Goal: Task Accomplishment & Management: Complete application form

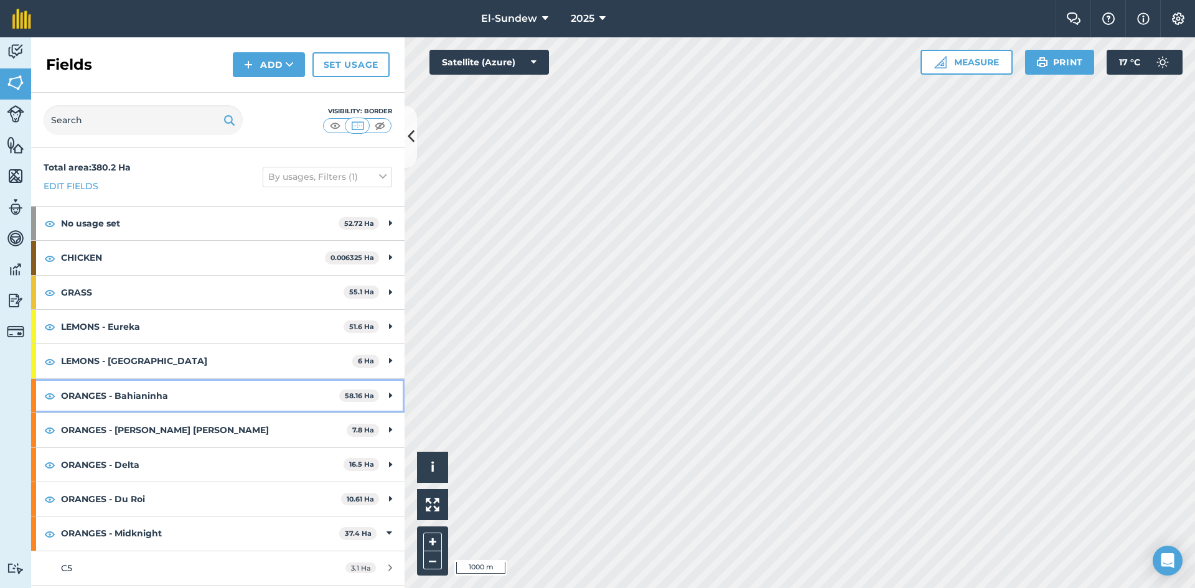
click at [190, 398] on strong "ORANGES - Bahianinha" at bounding box center [200, 396] width 278 height 34
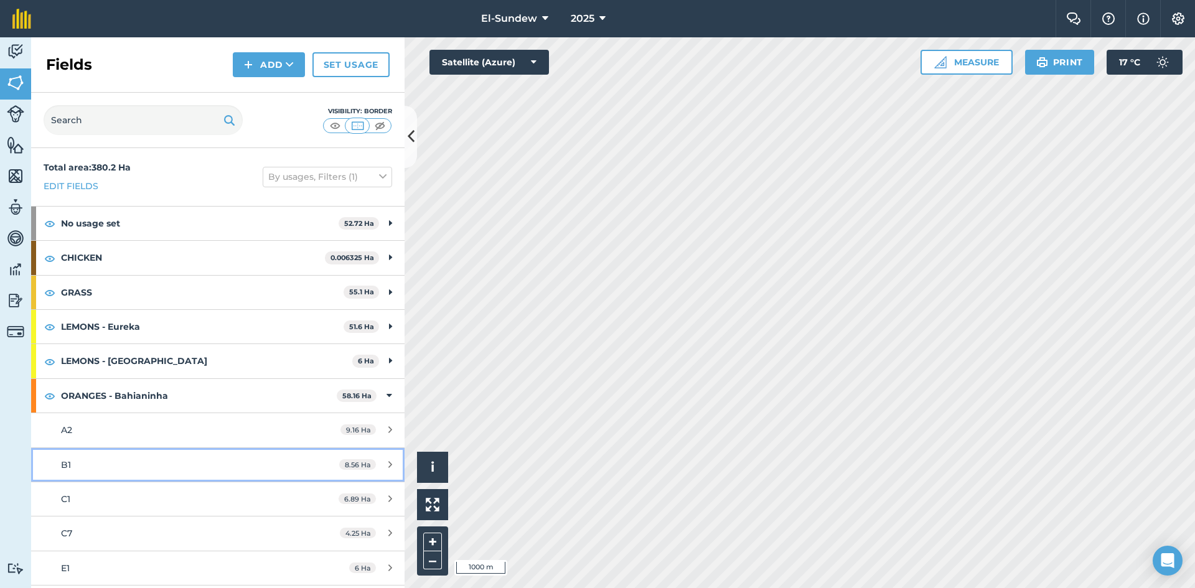
click at [153, 457] on link "B1 8.56 Ha" at bounding box center [218, 465] width 374 height 34
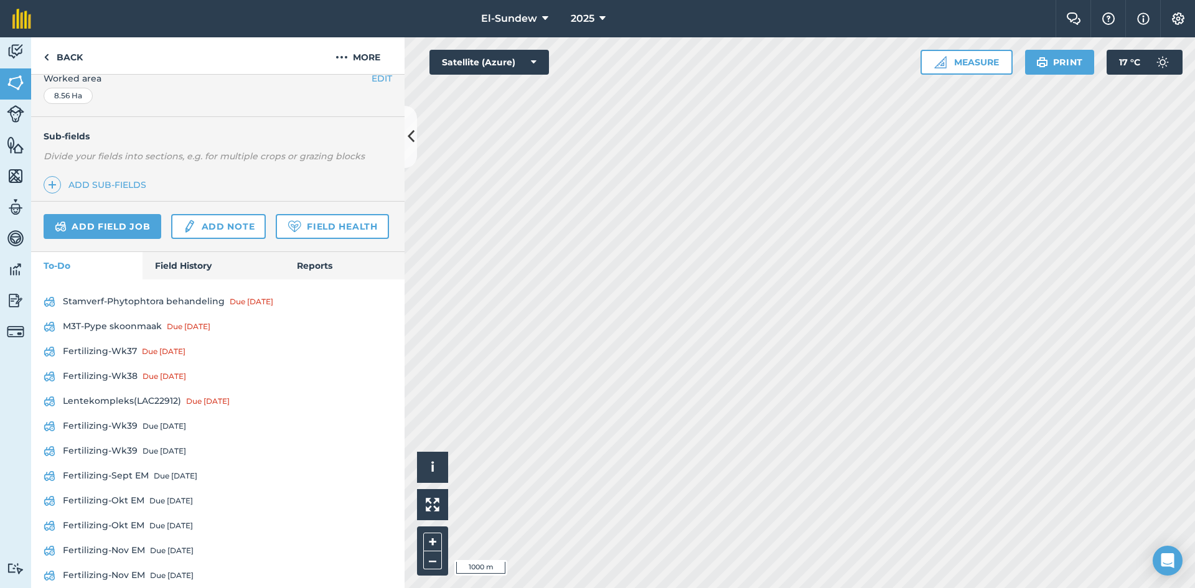
scroll to position [359, 0]
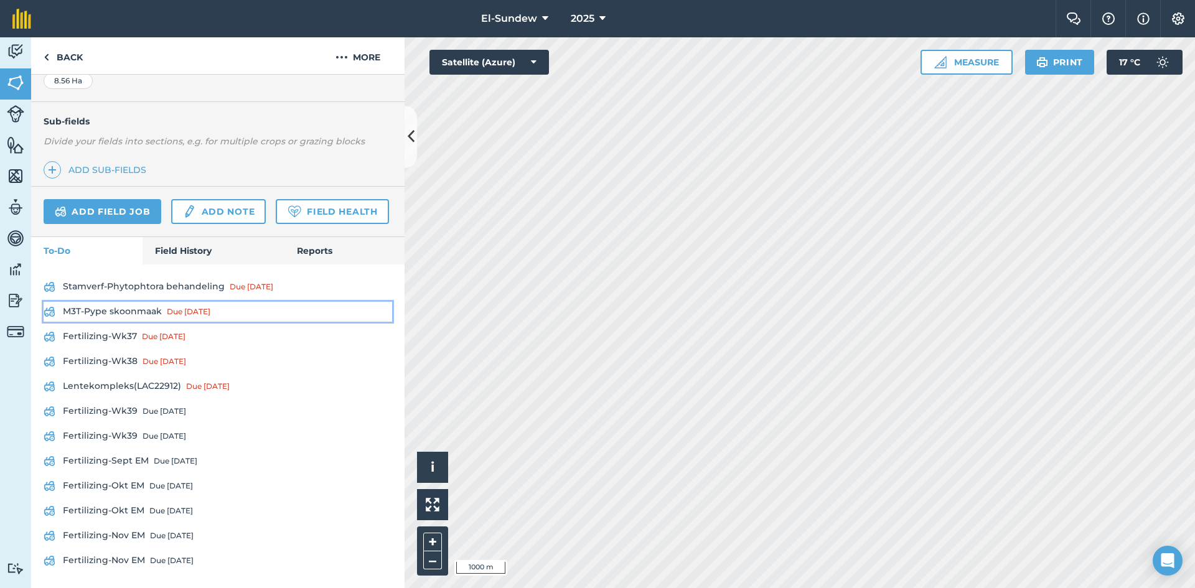
click at [126, 307] on link "M3T-Pype skoonmaak Due 5 Sep" at bounding box center [218, 312] width 349 height 20
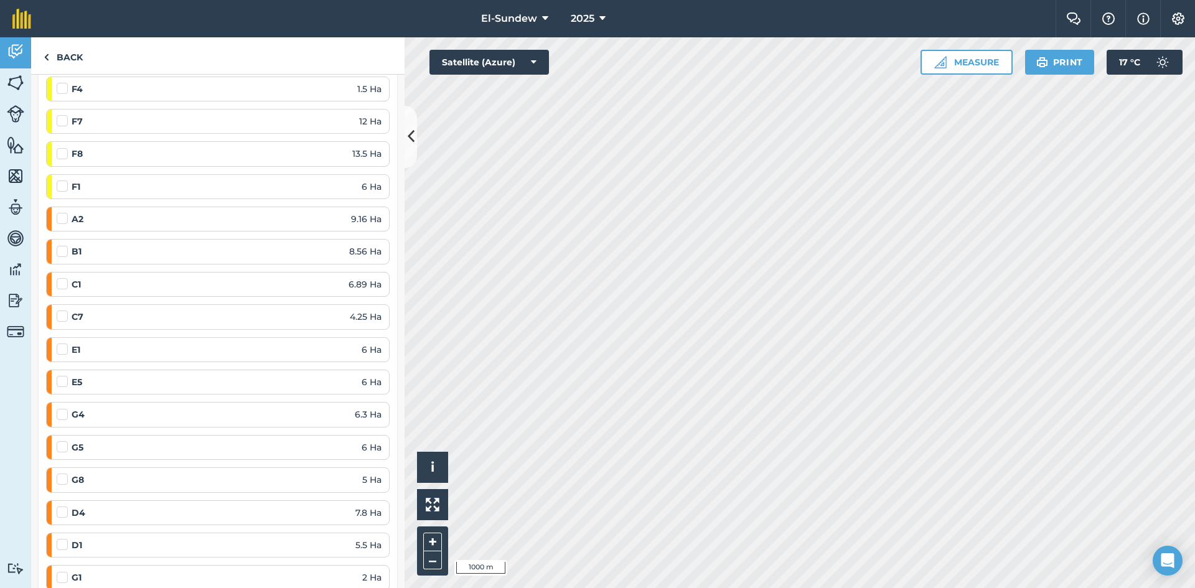
scroll to position [415, 0]
click at [65, 210] on label at bounding box center [64, 210] width 15 height 0
click at [65, 217] on input "checkbox" at bounding box center [61, 214] width 8 height 8
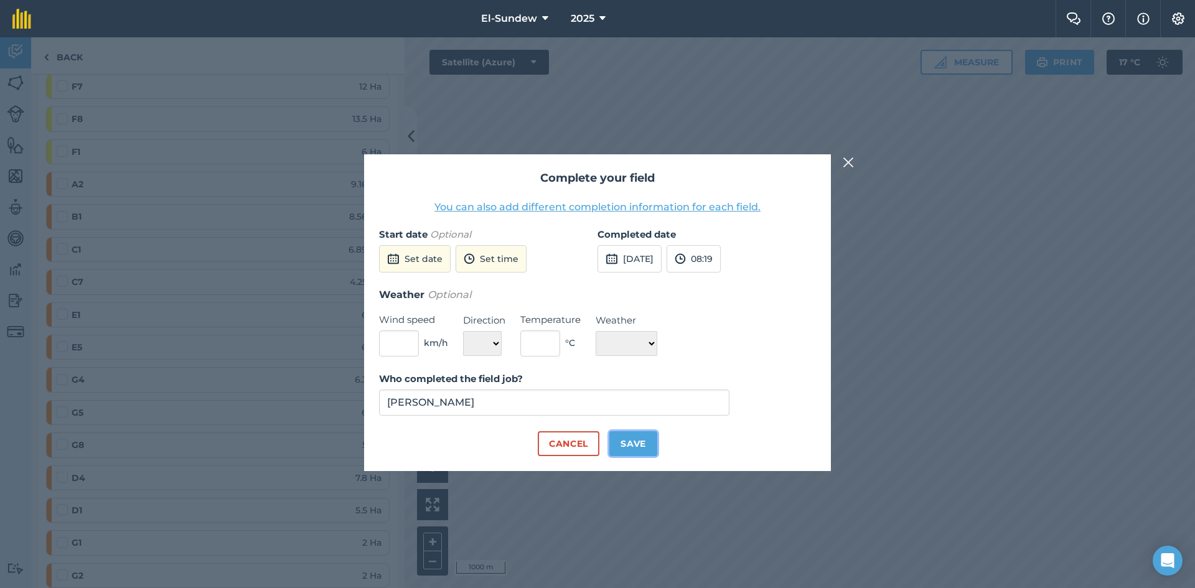
click at [632, 444] on button "Save" at bounding box center [634, 443] width 48 height 25
checkbox input "true"
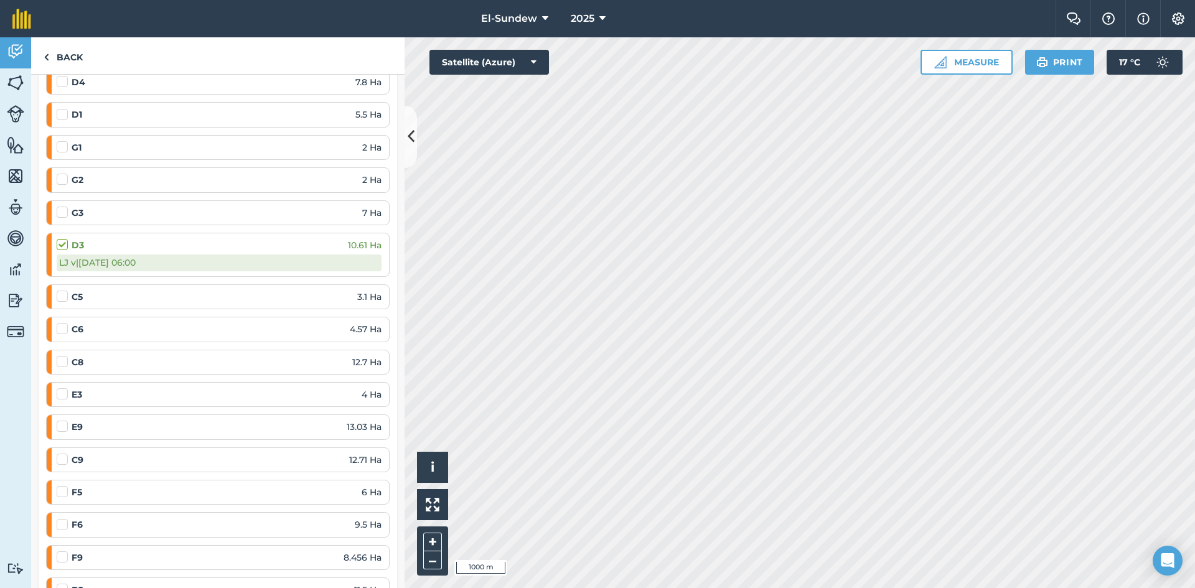
scroll to position [1038, 0]
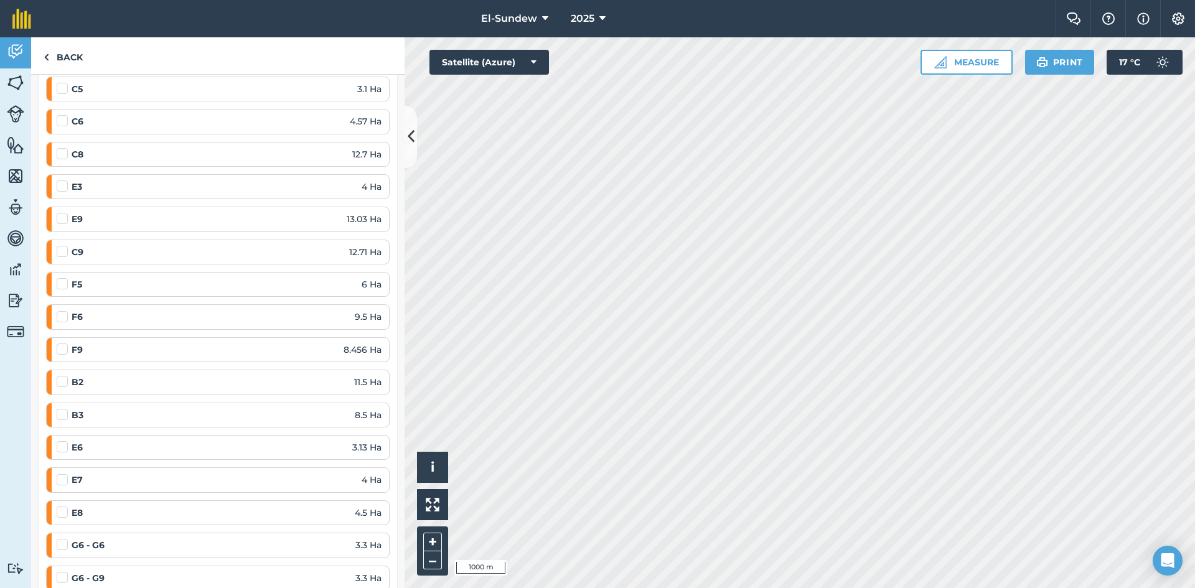
click at [61, 375] on label at bounding box center [64, 375] width 15 height 0
click at [61, 382] on input "checkbox" at bounding box center [61, 379] width 8 height 8
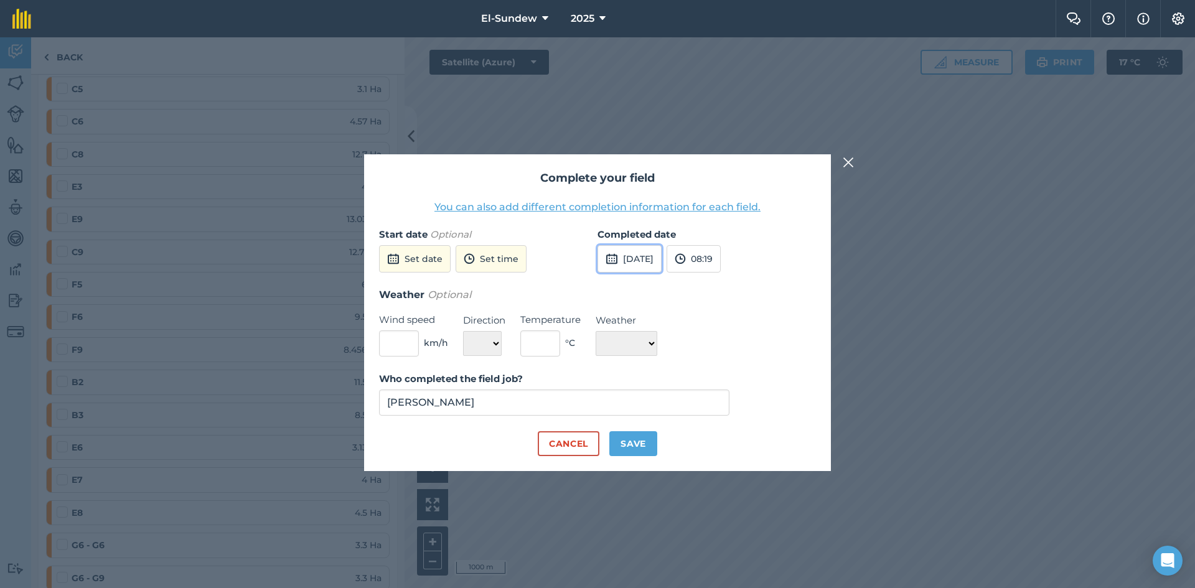
click at [623, 247] on button "[DATE]" at bounding box center [630, 258] width 64 height 27
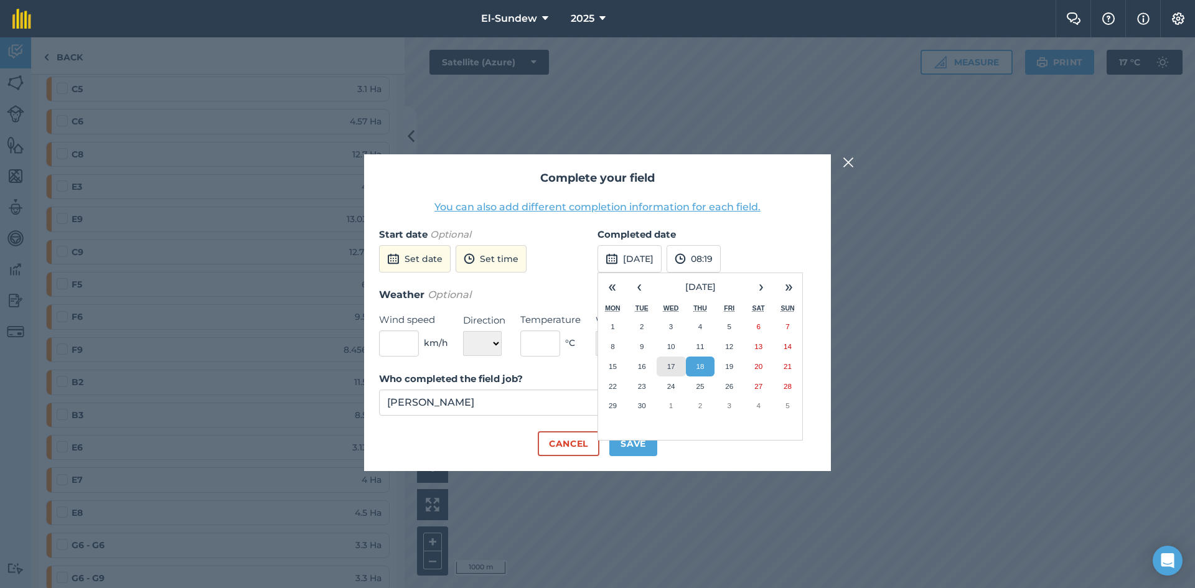
click at [670, 368] on abbr "17" at bounding box center [671, 366] width 8 height 8
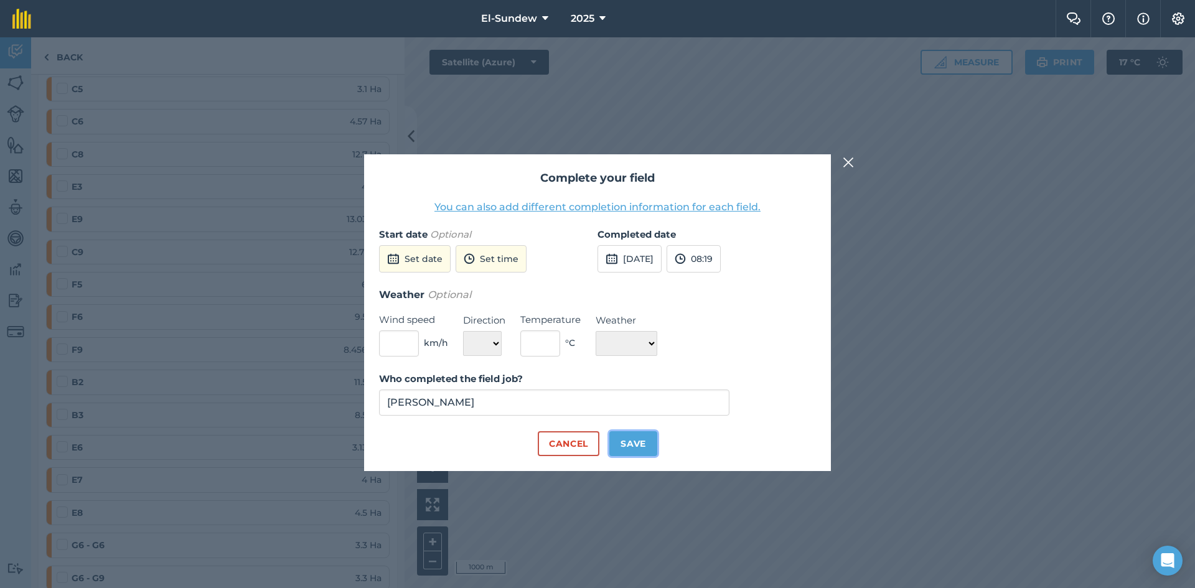
click at [647, 445] on button "Save" at bounding box center [634, 443] width 48 height 25
checkbox input "true"
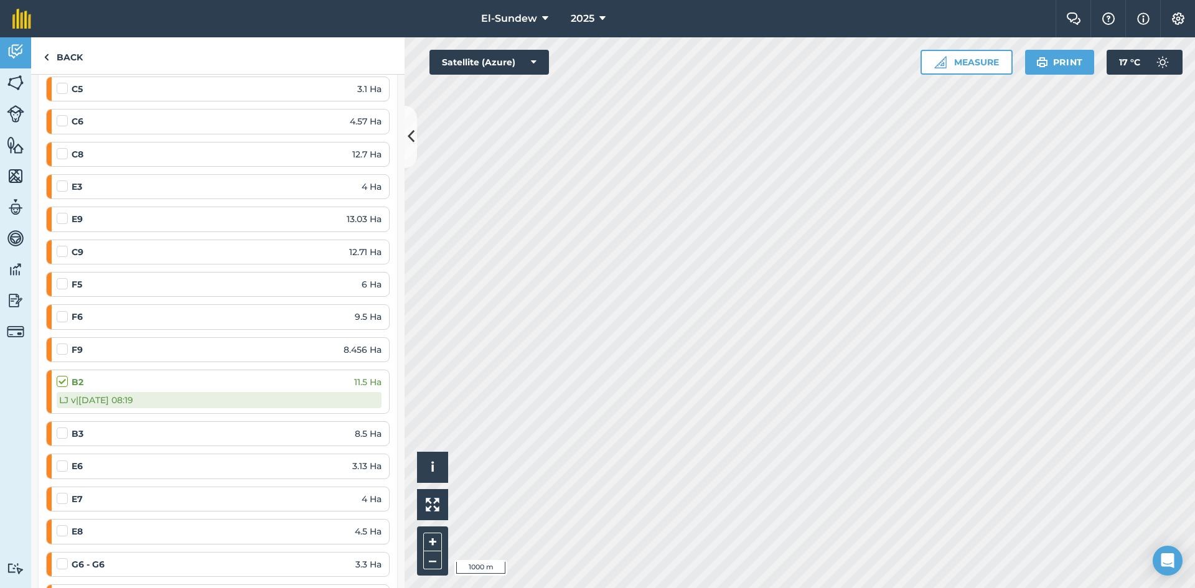
click at [62, 427] on label at bounding box center [64, 427] width 15 height 0
click at [62, 430] on input "checkbox" at bounding box center [61, 431] width 8 height 8
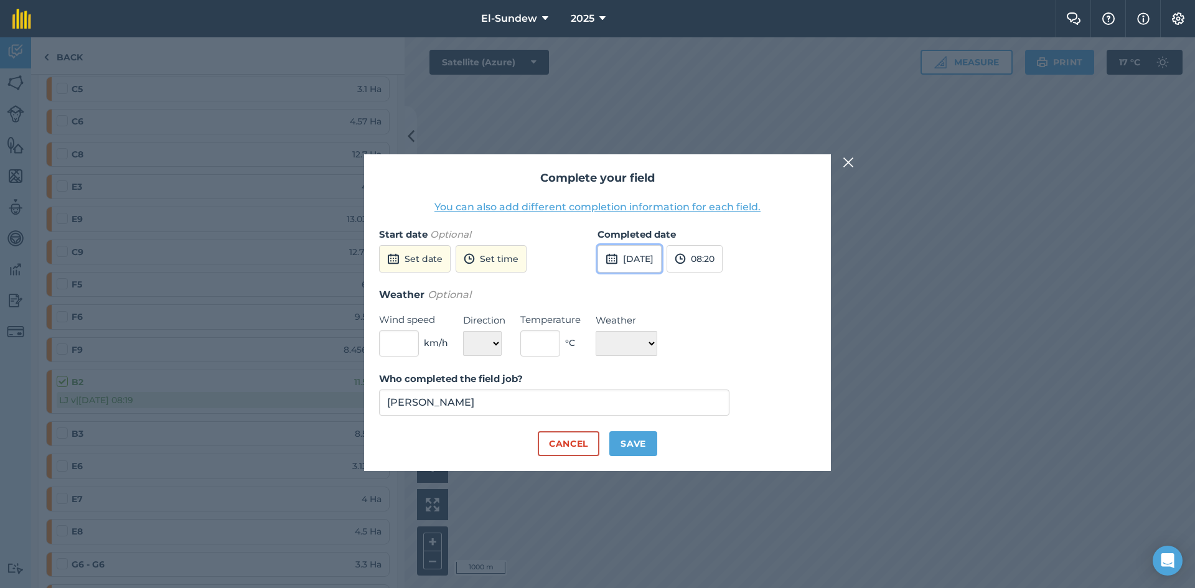
click at [662, 263] on button "[DATE]" at bounding box center [630, 258] width 64 height 27
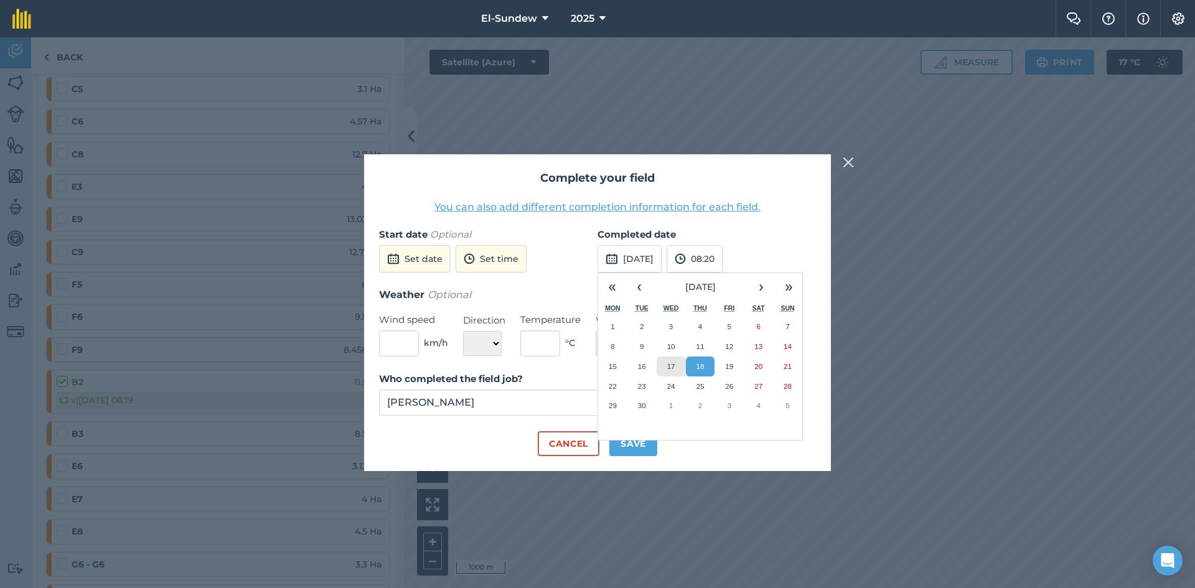
click at [664, 361] on button "17" at bounding box center [671, 367] width 29 height 20
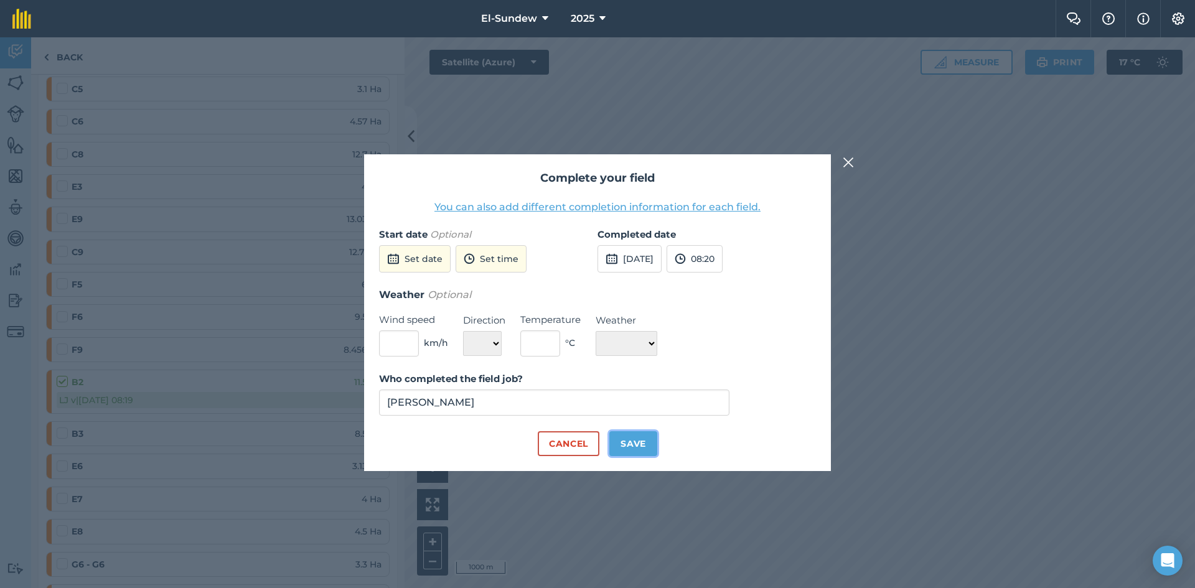
click at [646, 454] on button "Save" at bounding box center [634, 443] width 48 height 25
checkbox input "true"
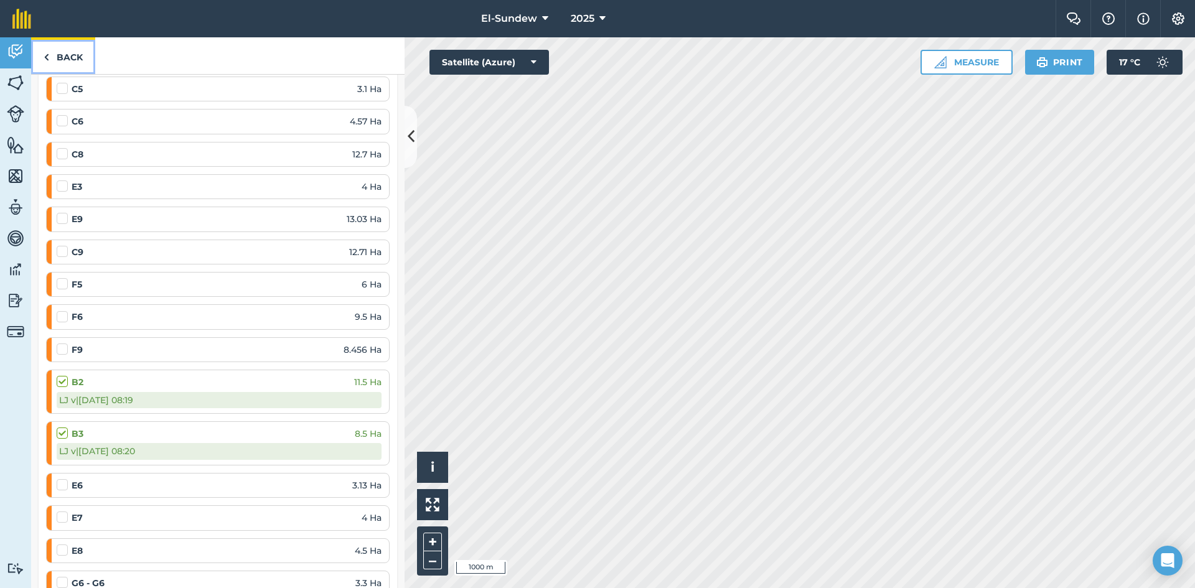
click at [86, 50] on link "Back" at bounding box center [63, 55] width 64 height 37
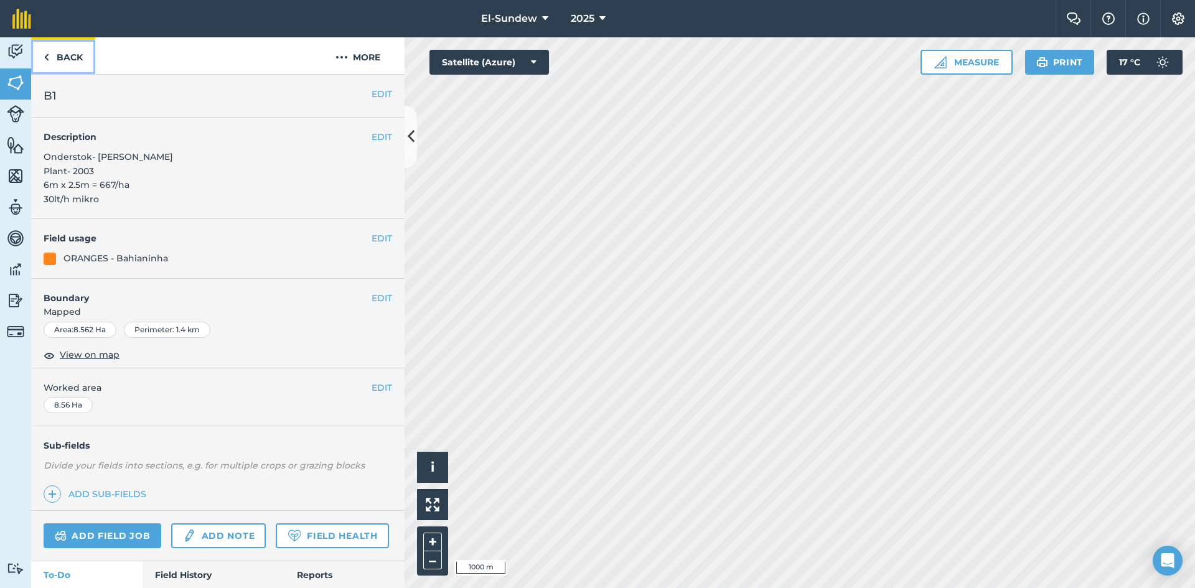
click at [66, 59] on link "Back" at bounding box center [63, 55] width 64 height 37
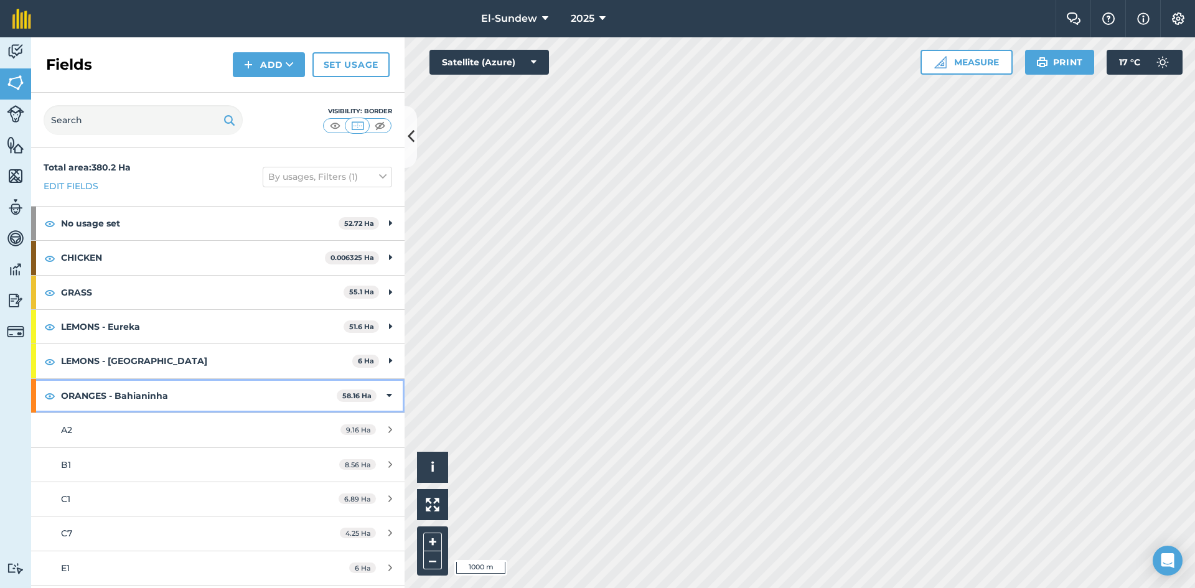
click at [184, 412] on strong "ORANGES - Bahianinha" at bounding box center [199, 396] width 276 height 34
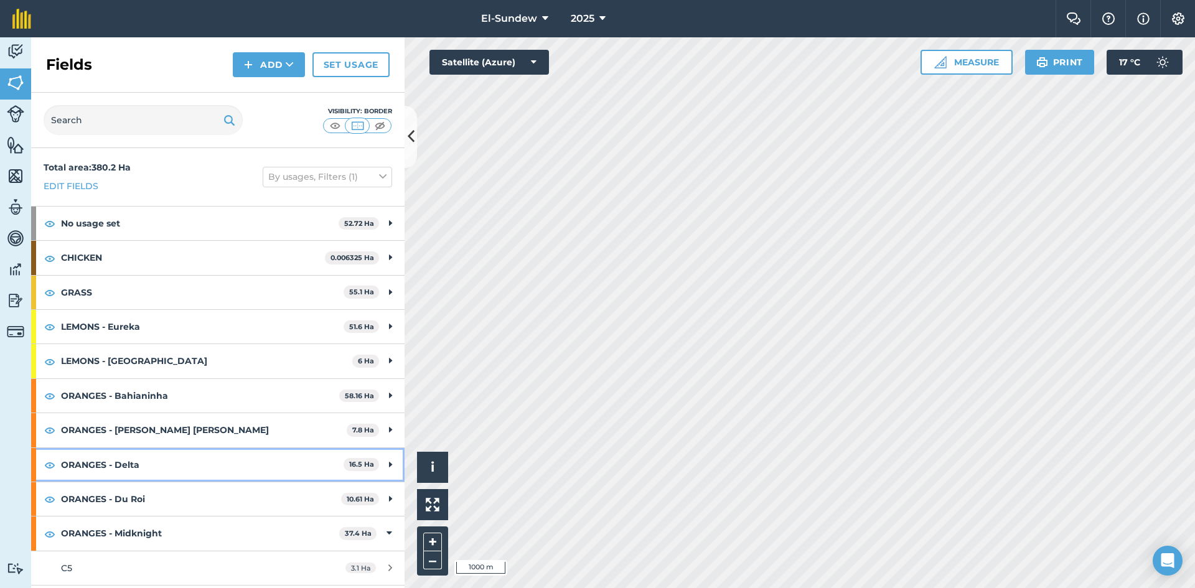
click at [188, 468] on strong "ORANGES - Delta" at bounding box center [202, 465] width 283 height 34
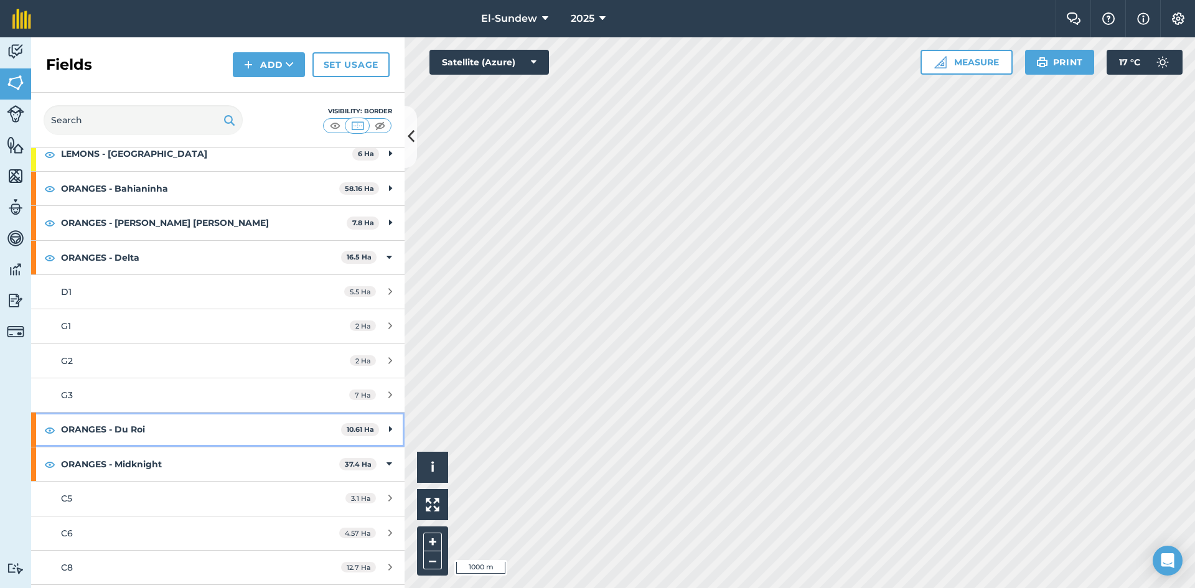
click at [158, 420] on strong "ORANGES - Du Roi" at bounding box center [201, 430] width 280 height 34
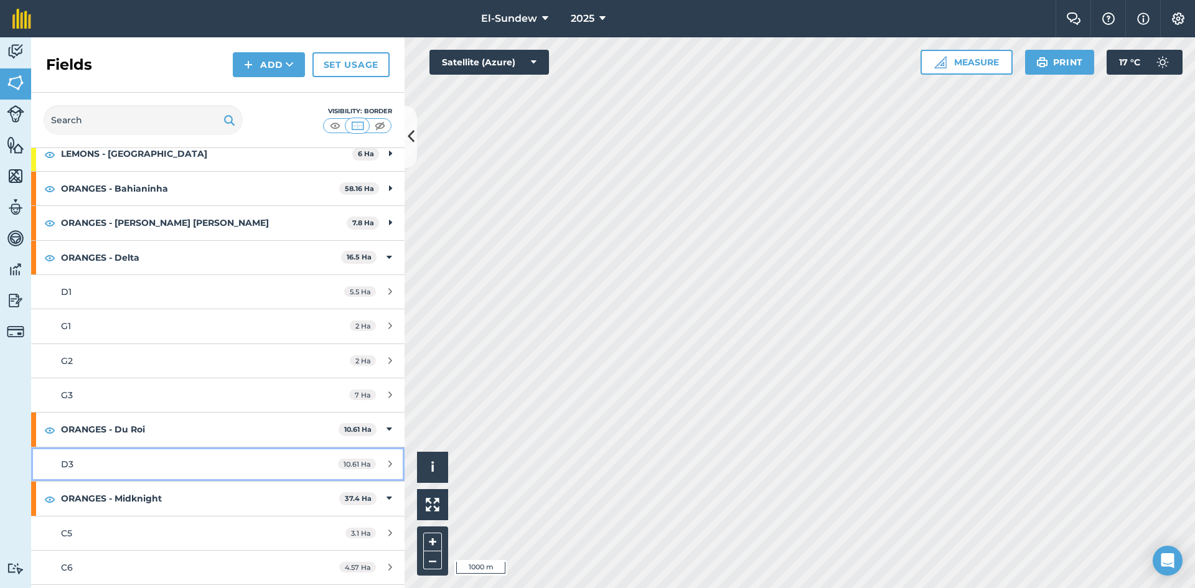
click at [158, 458] on div "D3" at bounding box center [178, 465] width 234 height 14
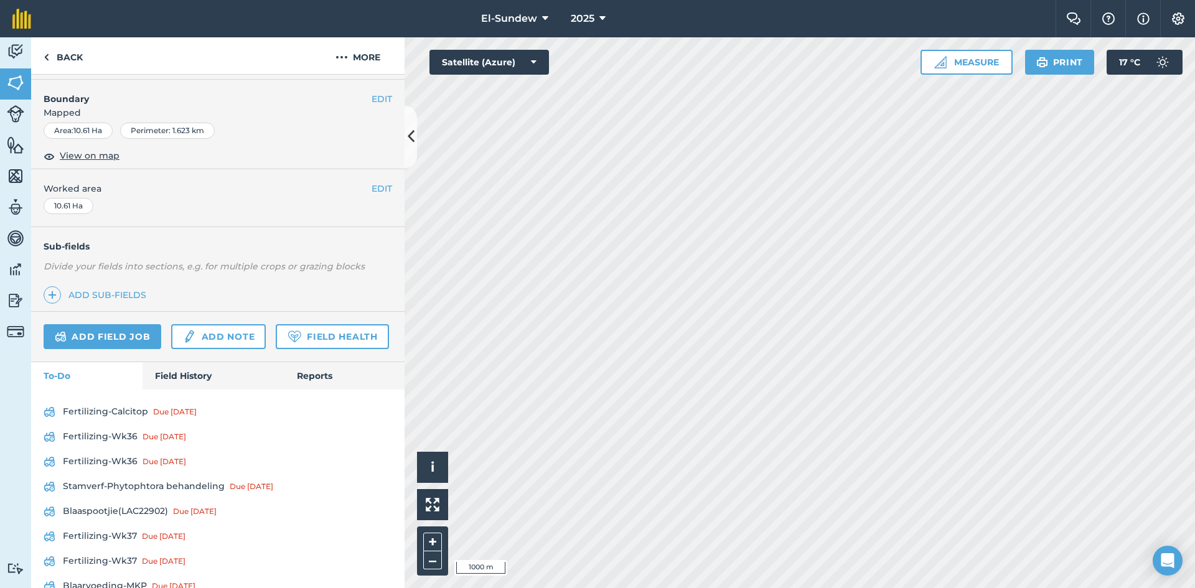
scroll to position [207, 0]
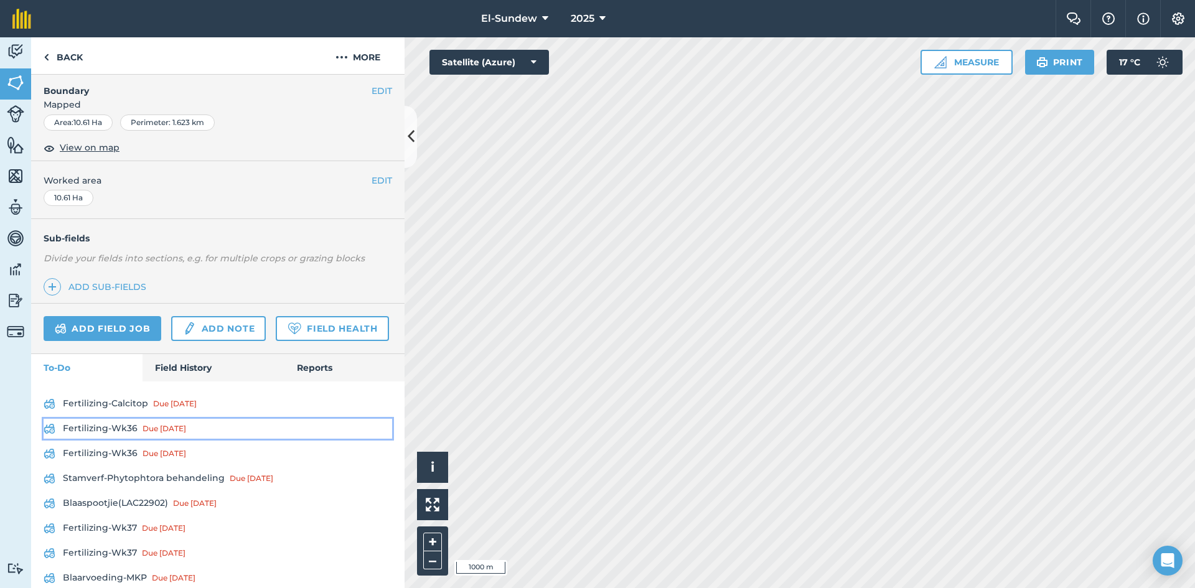
click at [129, 439] on link "Fertilizing-Wk36 Due 1 Sep" at bounding box center [218, 429] width 349 height 20
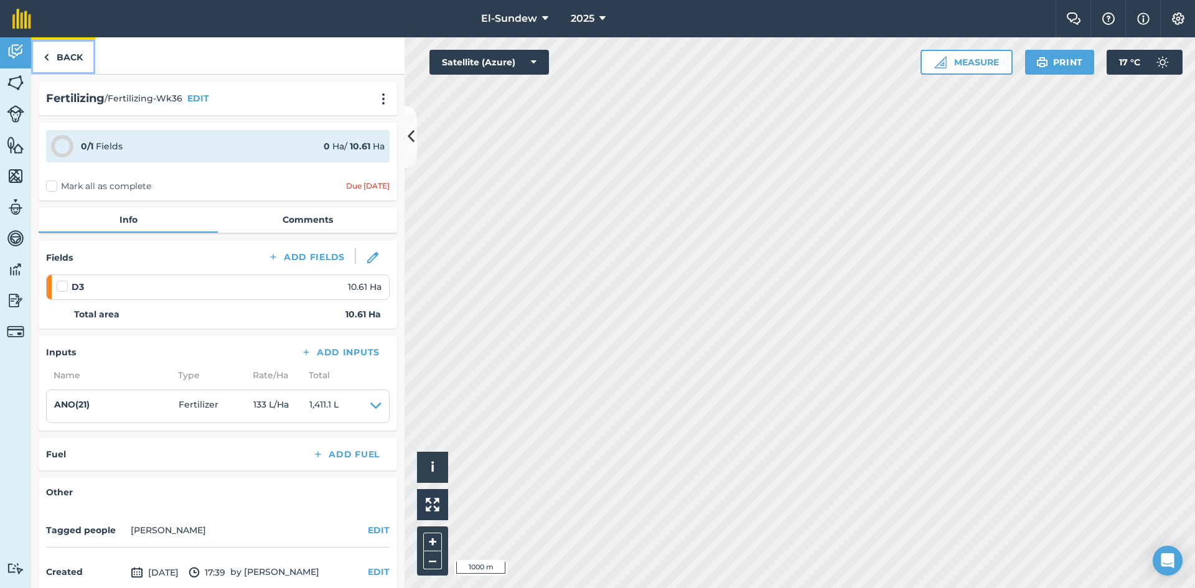
click at [77, 49] on link "Back" at bounding box center [63, 55] width 64 height 37
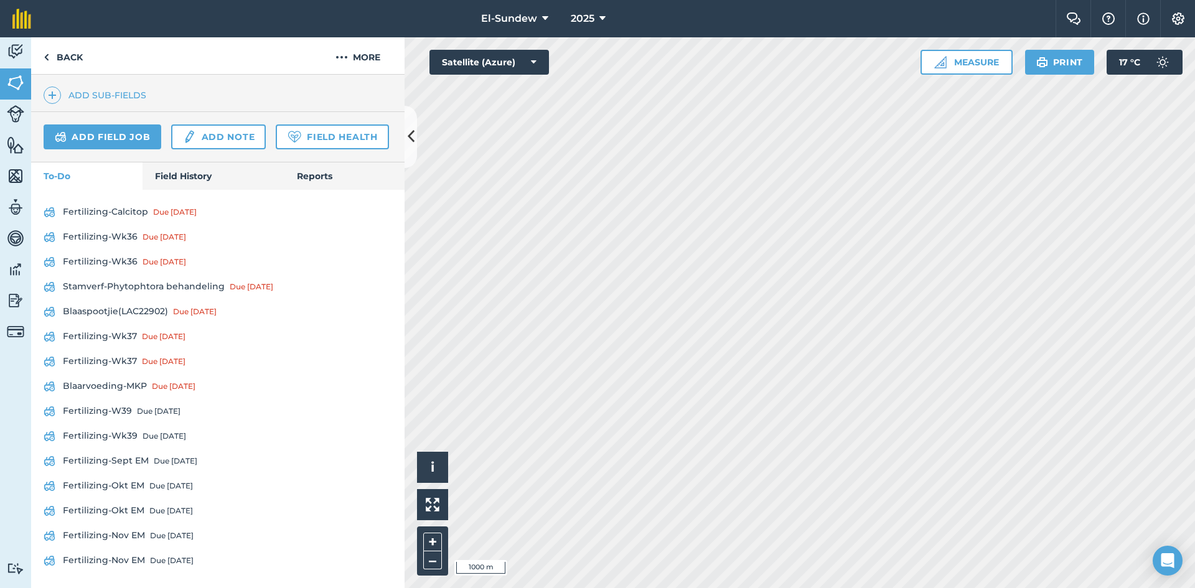
scroll to position [415, 0]
click at [125, 272] on link "Fertilizing-Wk36 Due 1 Sep" at bounding box center [218, 262] width 349 height 20
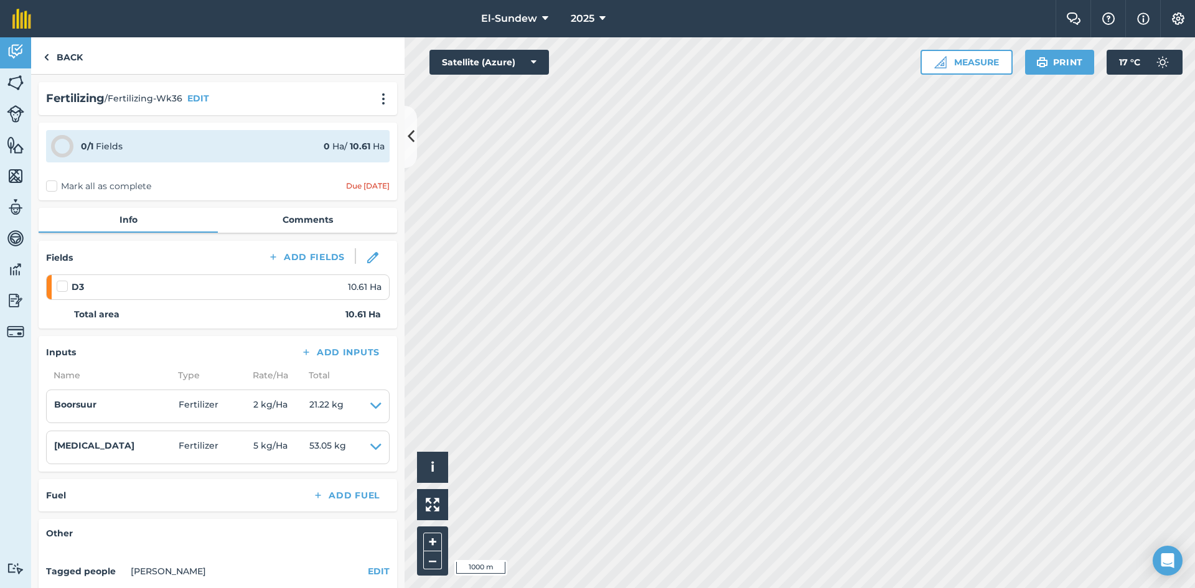
click at [64, 280] on label at bounding box center [64, 280] width 15 height 0
click at [64, 288] on input "checkbox" at bounding box center [61, 284] width 8 height 8
checkbox input "false"
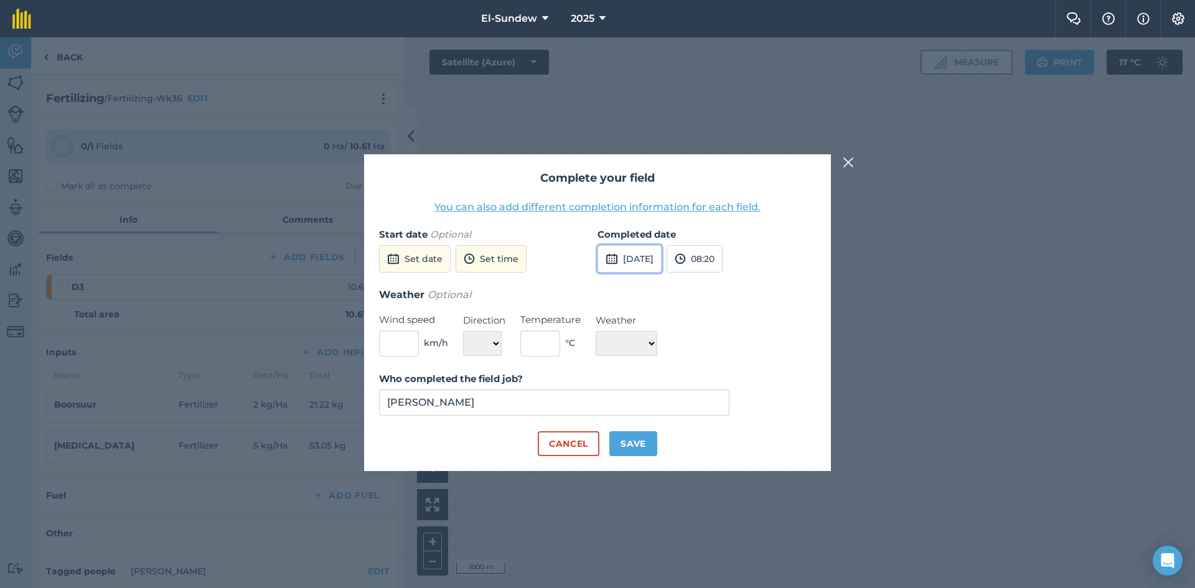
click at [662, 252] on button "[DATE]" at bounding box center [630, 258] width 64 height 27
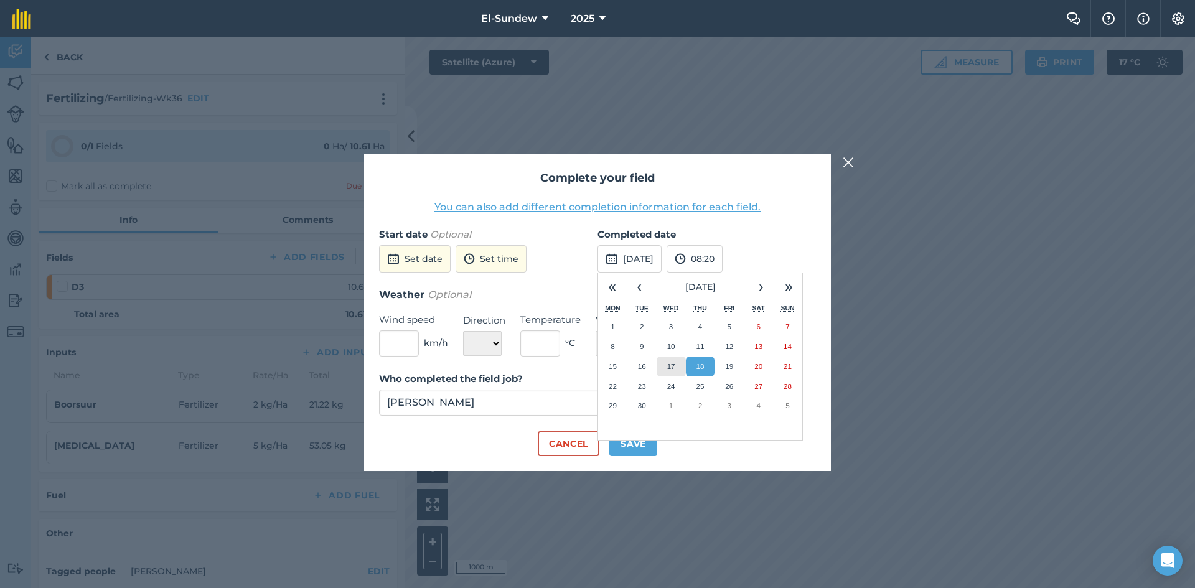
click at [674, 369] on abbr "17" at bounding box center [671, 366] width 8 height 8
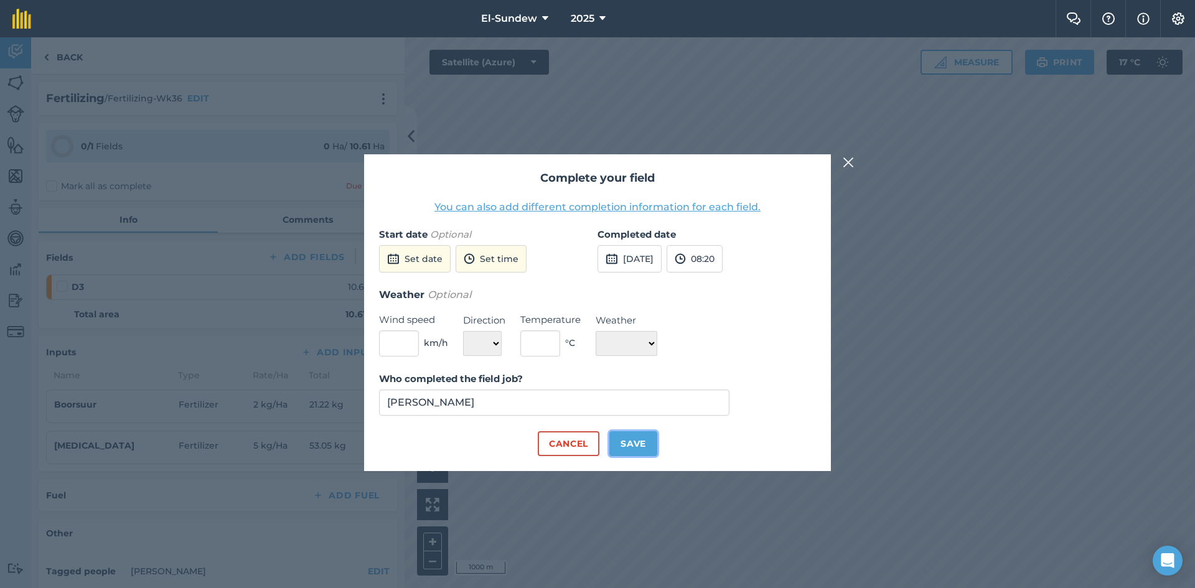
click at [630, 435] on button "Save" at bounding box center [634, 443] width 48 height 25
checkbox input "true"
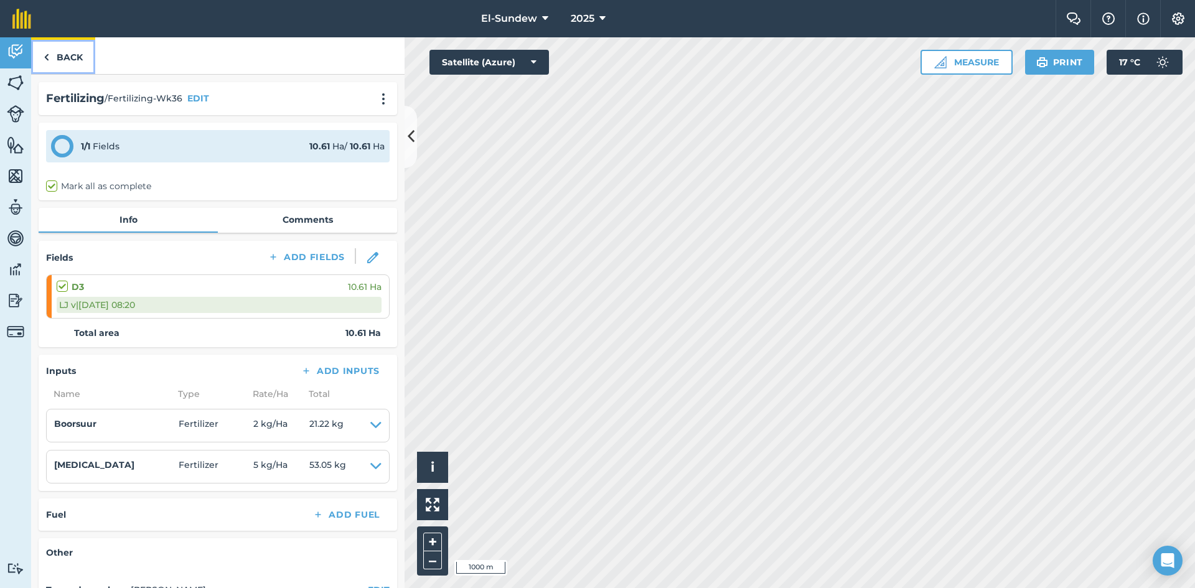
click at [69, 50] on link "Back" at bounding box center [63, 55] width 64 height 37
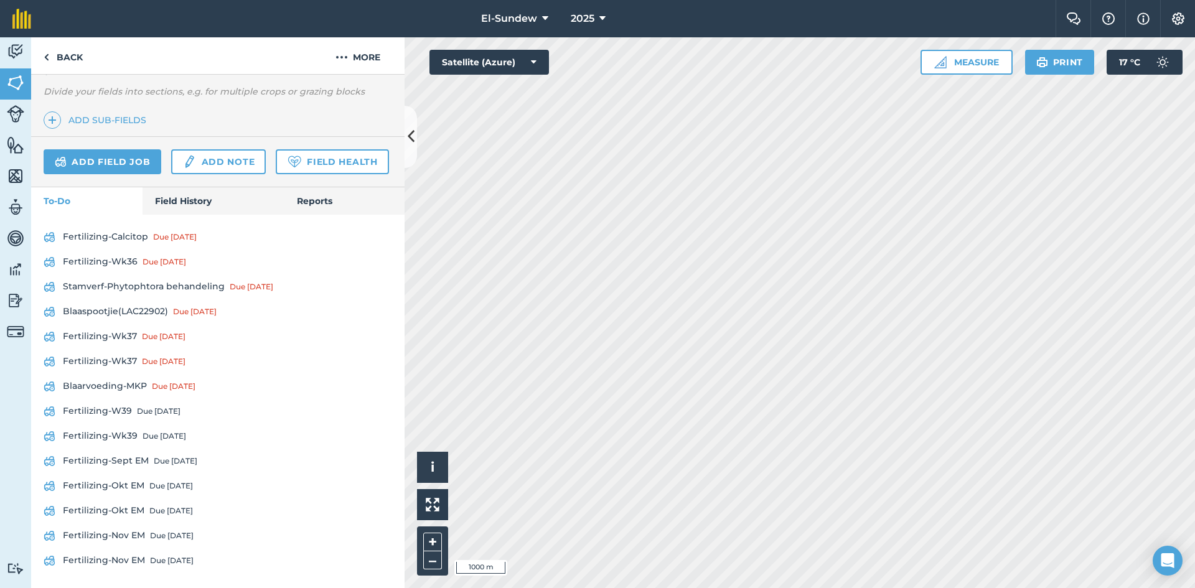
scroll to position [409, 0]
click at [131, 261] on link "Fertilizing-Wk36 Due 1 Sep" at bounding box center [218, 262] width 349 height 20
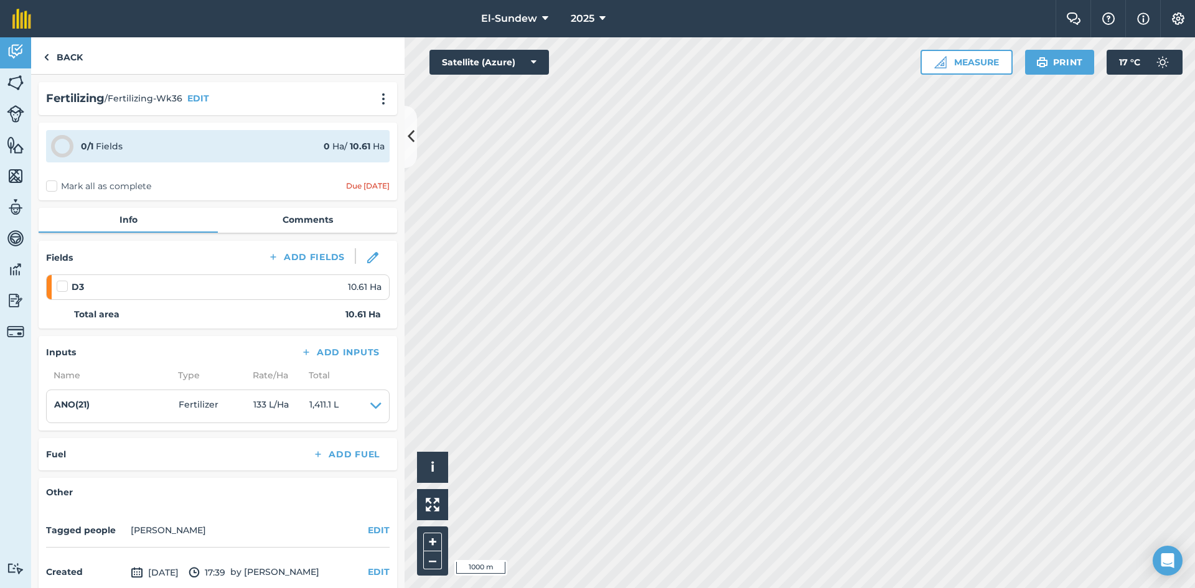
click at [61, 280] on label at bounding box center [64, 280] width 15 height 0
click at [61, 288] on input "checkbox" at bounding box center [61, 284] width 8 height 8
checkbox input "false"
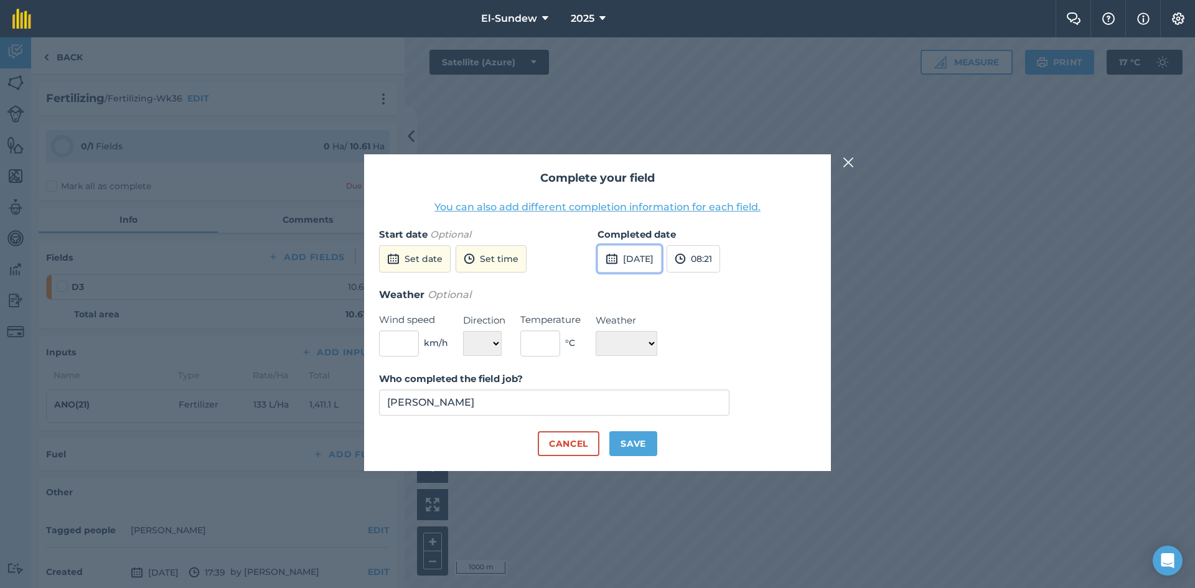
click at [625, 248] on button "[DATE]" at bounding box center [630, 258] width 64 height 27
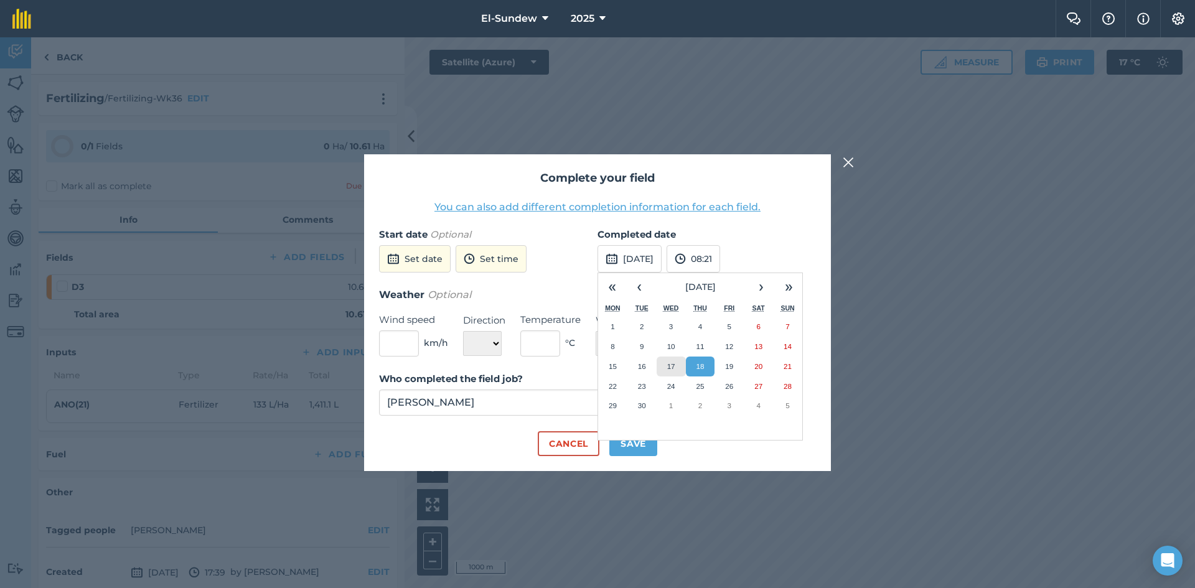
click at [668, 367] on abbr "17" at bounding box center [671, 366] width 8 height 8
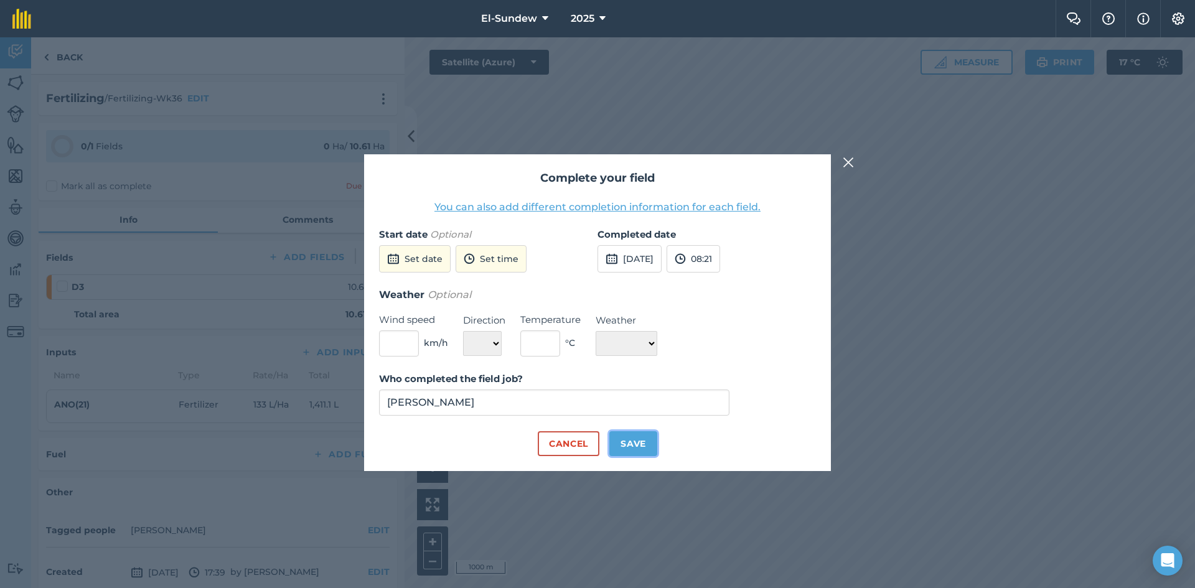
click at [636, 453] on button "Save" at bounding box center [634, 443] width 48 height 25
checkbox input "true"
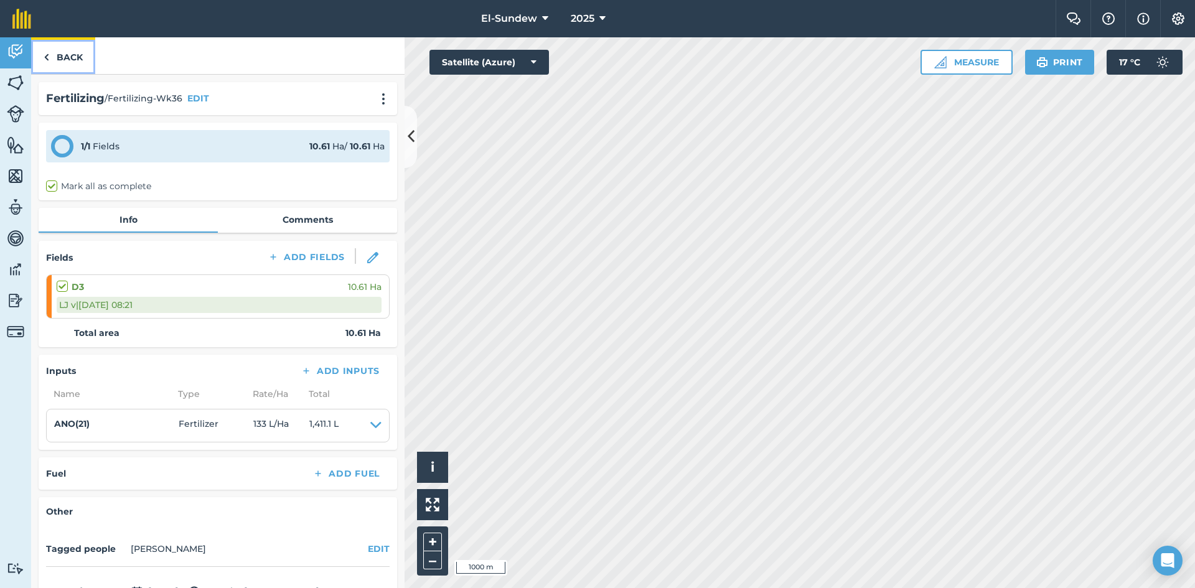
click at [68, 67] on link "Back" at bounding box center [63, 55] width 64 height 37
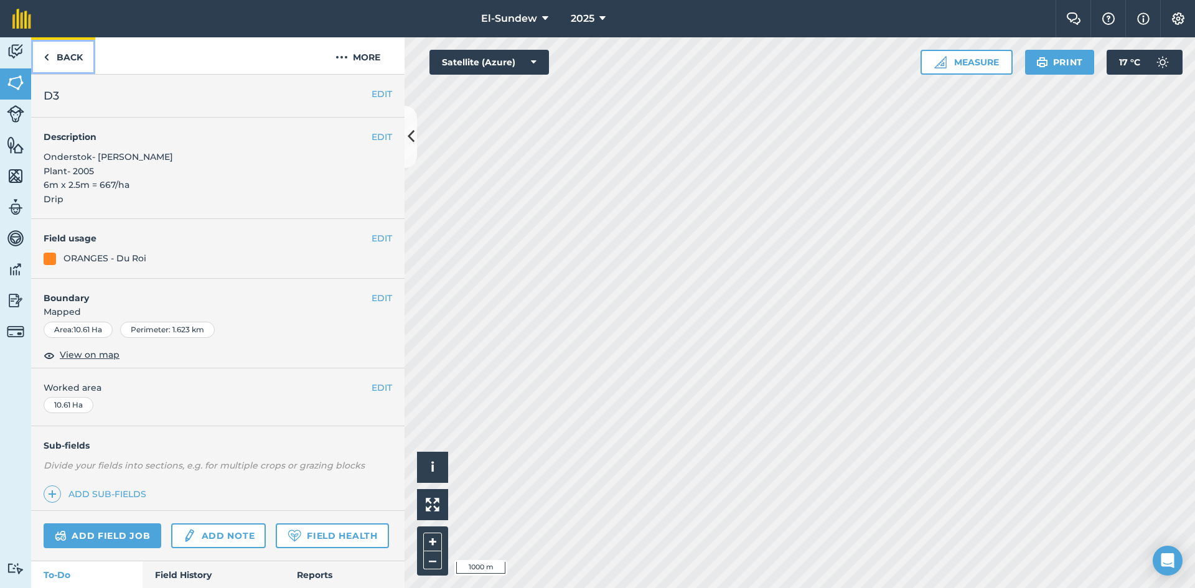
click at [78, 55] on link "Back" at bounding box center [63, 55] width 64 height 37
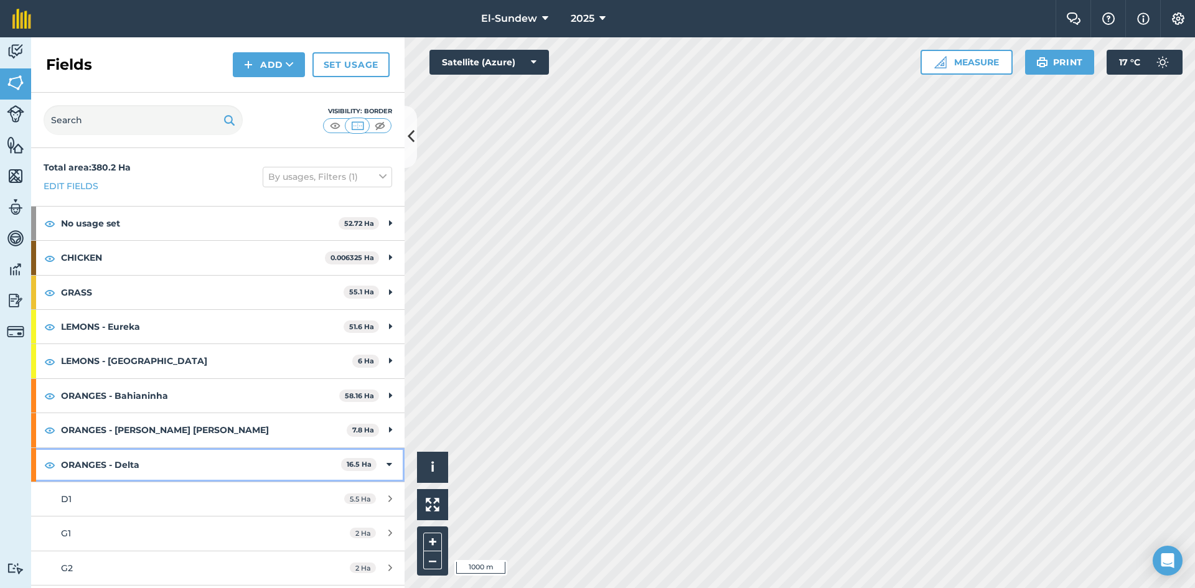
click at [182, 461] on strong "ORANGES - Delta" at bounding box center [201, 465] width 280 height 34
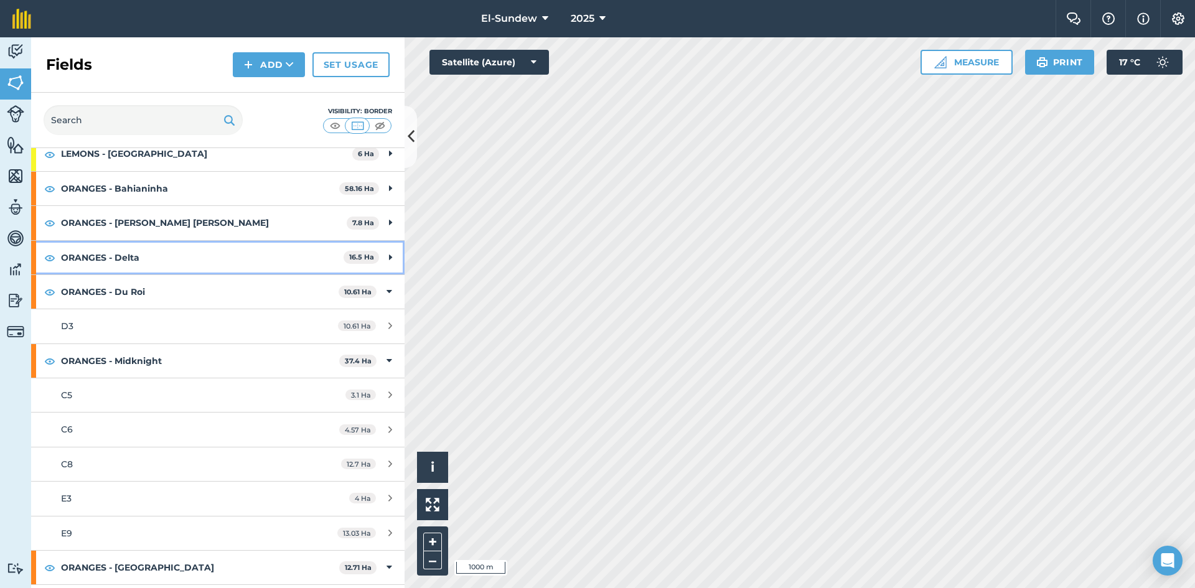
scroll to position [415, 0]
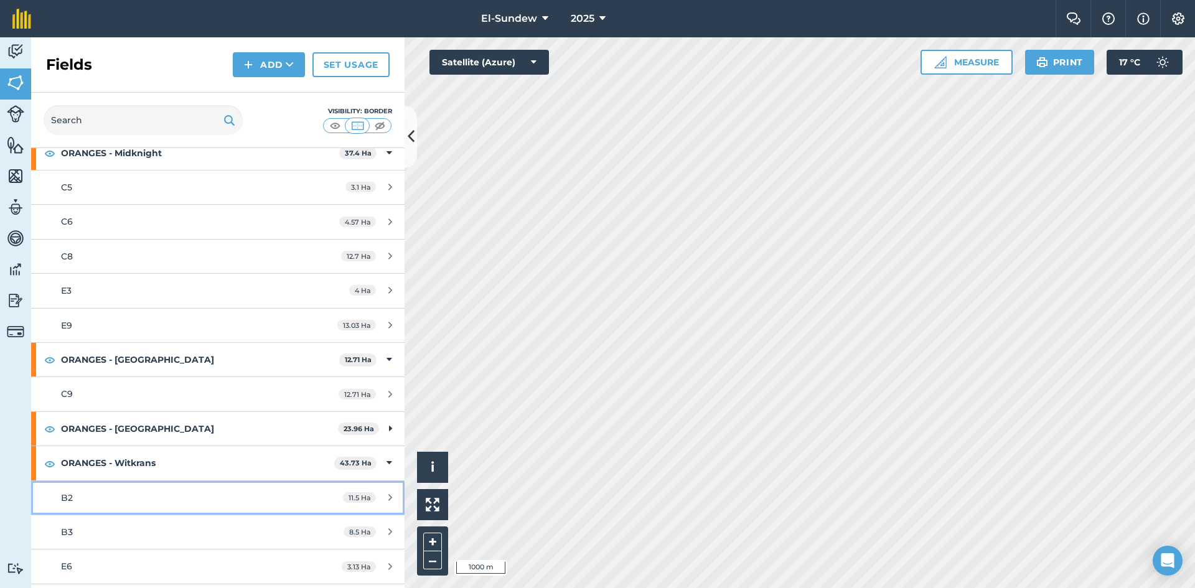
click at [171, 496] on div "B2" at bounding box center [178, 498] width 234 height 14
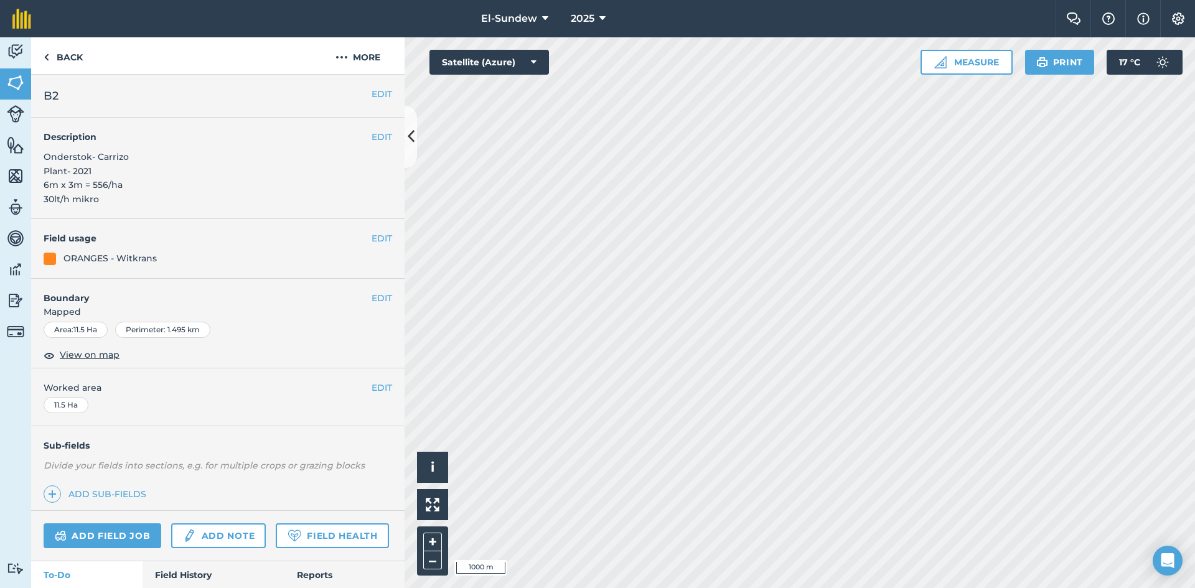
scroll to position [207, 0]
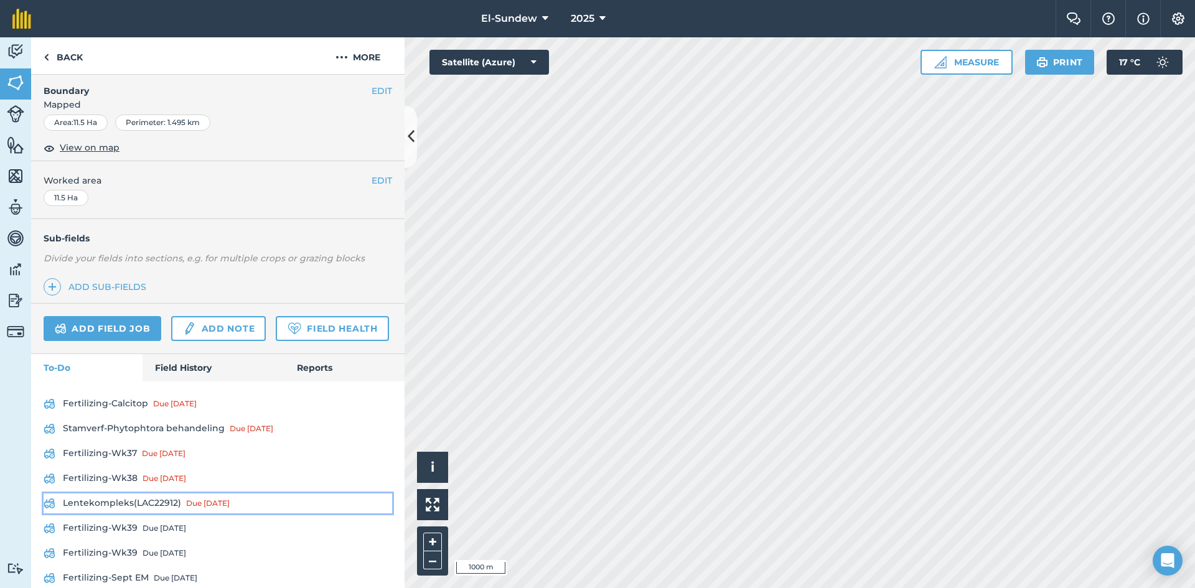
click at [125, 514] on link "Lentekompleks(LAC22912) Due 2 days ago" at bounding box center [218, 504] width 349 height 20
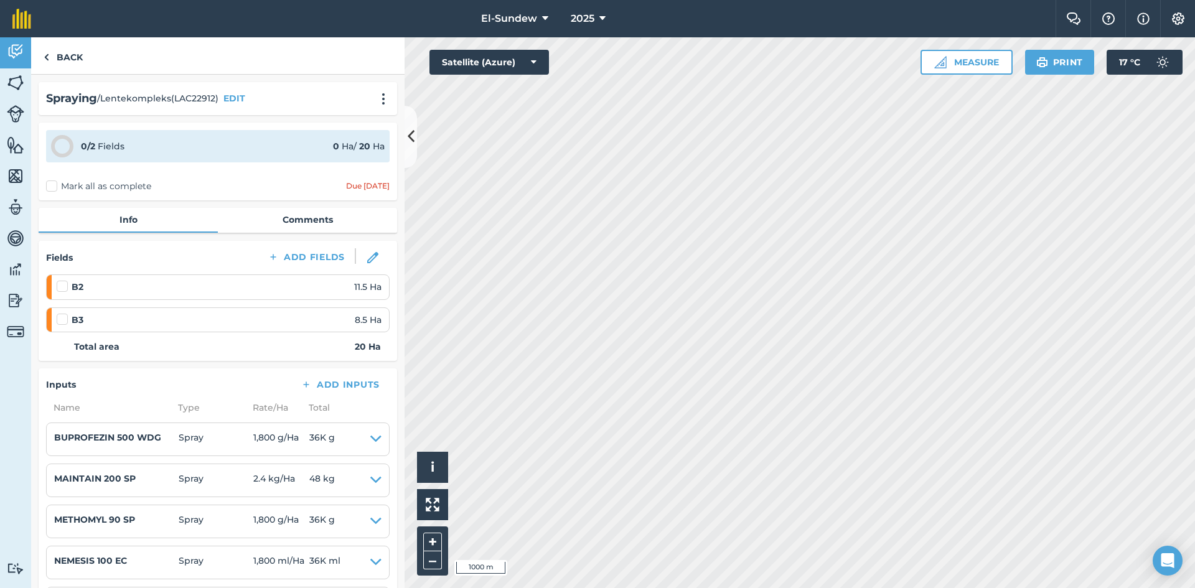
click at [56, 182] on label "Mark all as complete" at bounding box center [98, 186] width 105 height 13
click at [54, 182] on input "Mark all as complete" at bounding box center [50, 184] width 8 height 8
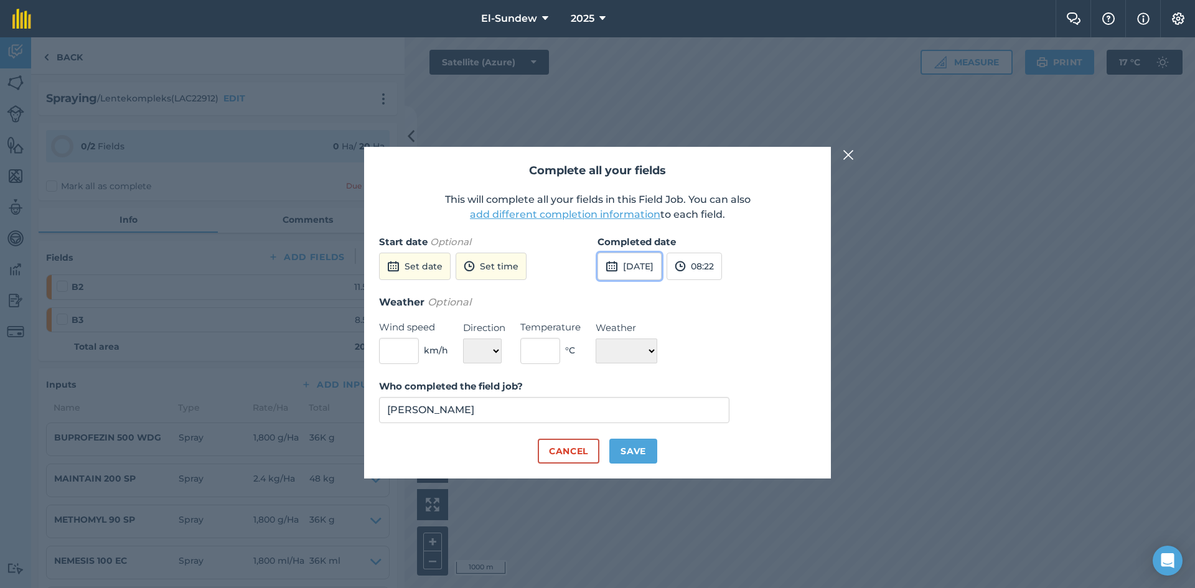
click at [652, 275] on button "[DATE]" at bounding box center [630, 266] width 64 height 27
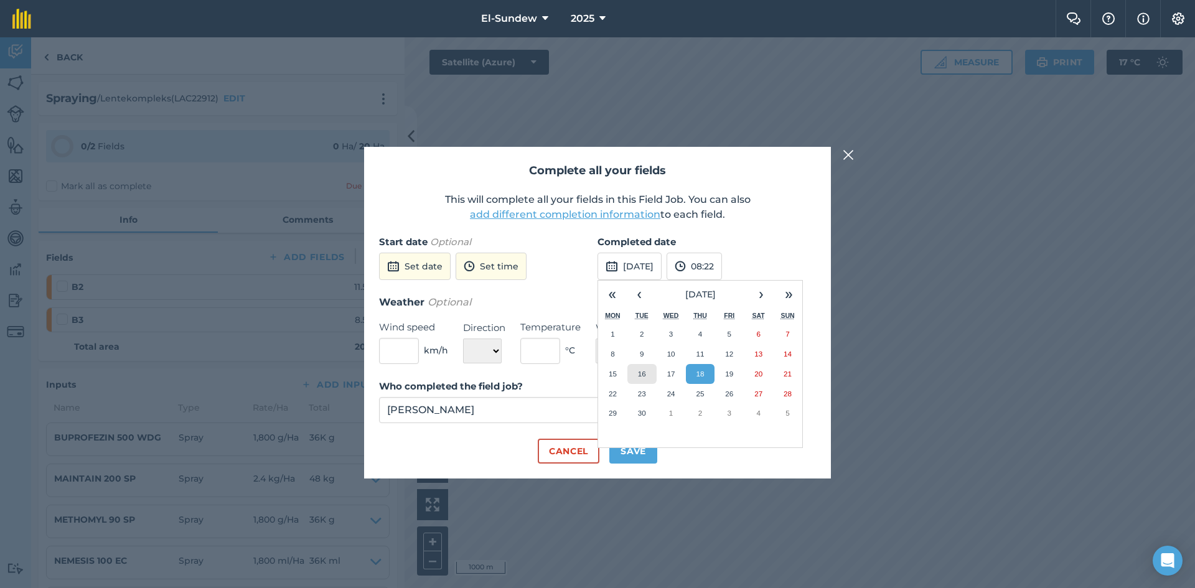
click at [654, 378] on button "16" at bounding box center [642, 374] width 29 height 20
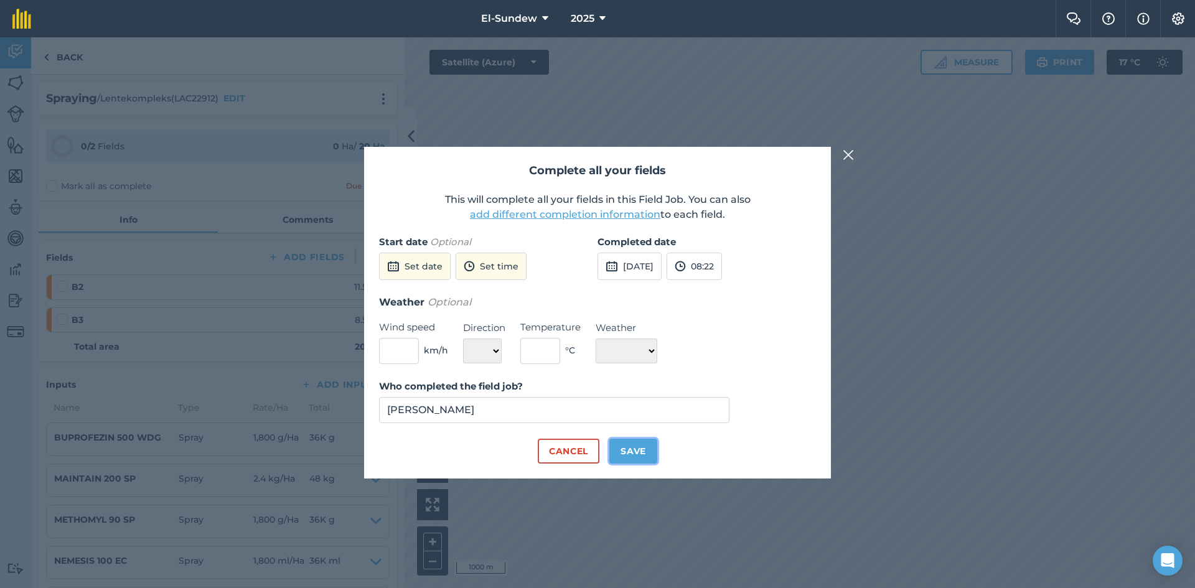
click at [641, 462] on button "Save" at bounding box center [634, 451] width 48 height 25
checkbox input "true"
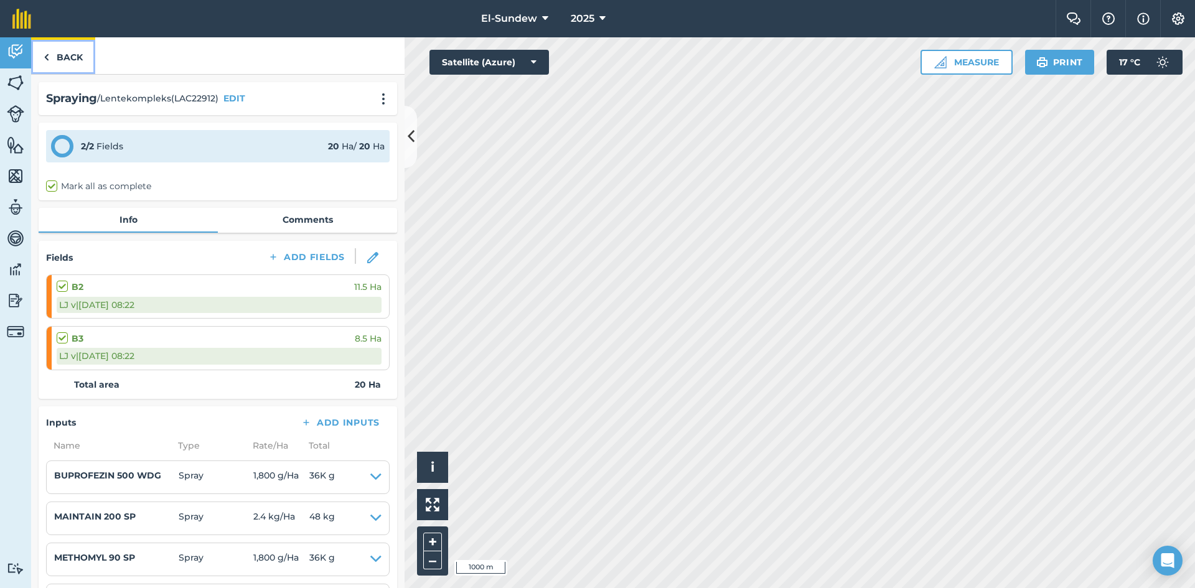
click at [77, 69] on link "Back" at bounding box center [63, 55] width 64 height 37
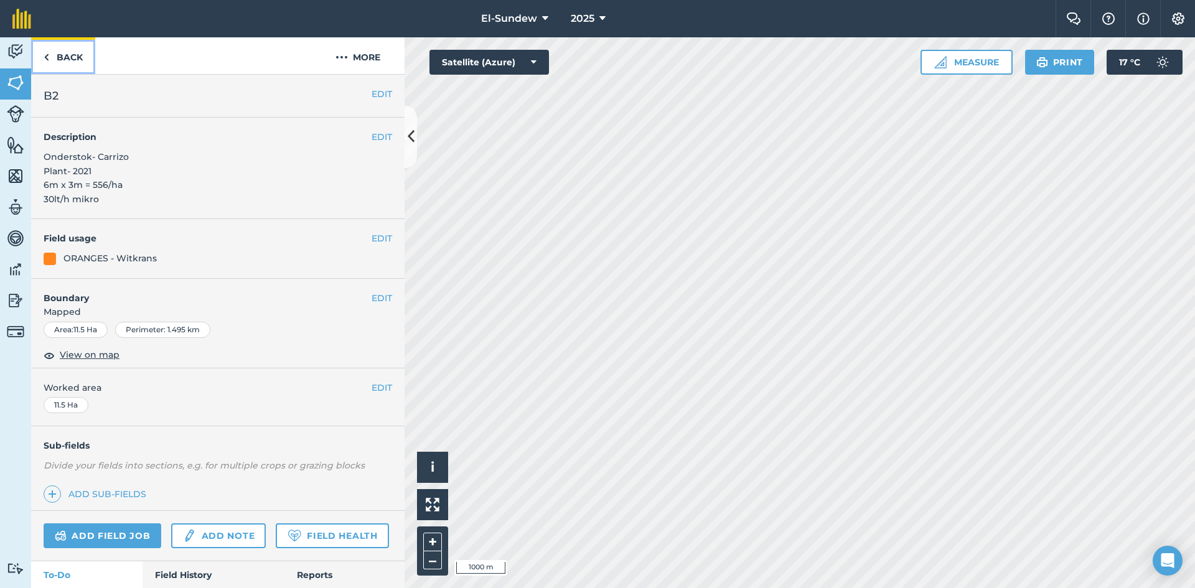
click at [77, 69] on link "Back" at bounding box center [63, 55] width 64 height 37
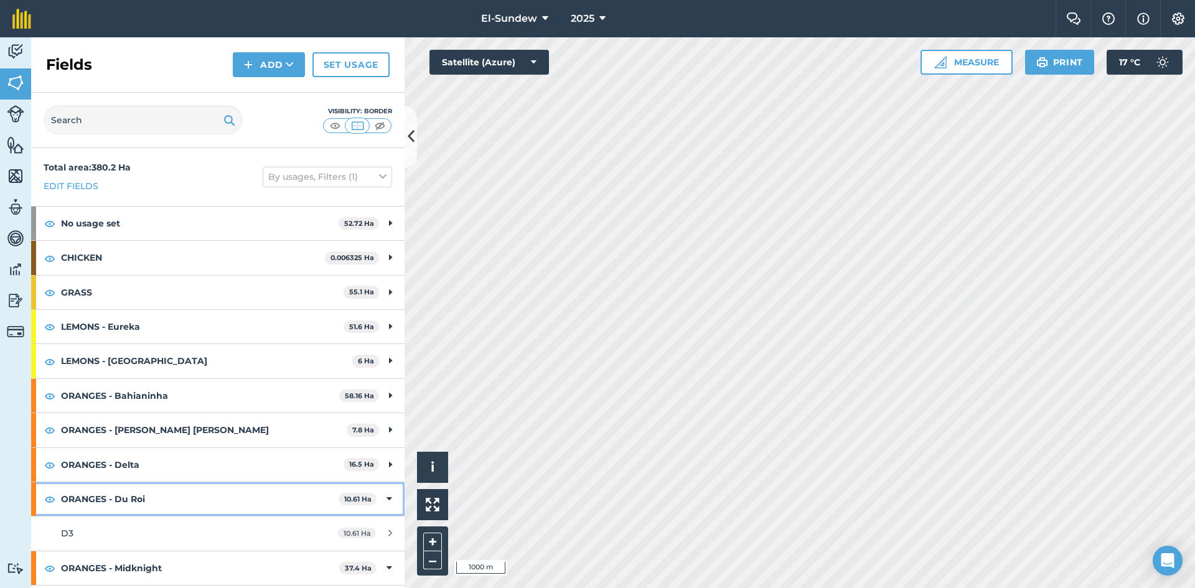
click at [176, 498] on strong "ORANGES - Du Roi" at bounding box center [200, 499] width 278 height 34
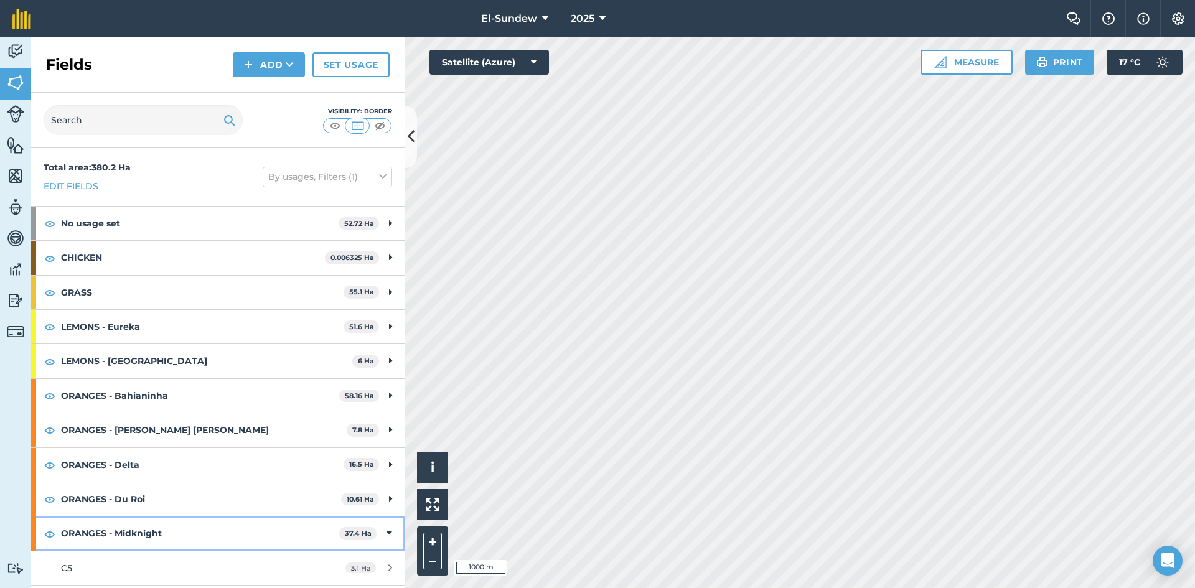
click at [182, 534] on strong "ORANGES - Midknight" at bounding box center [200, 534] width 278 height 34
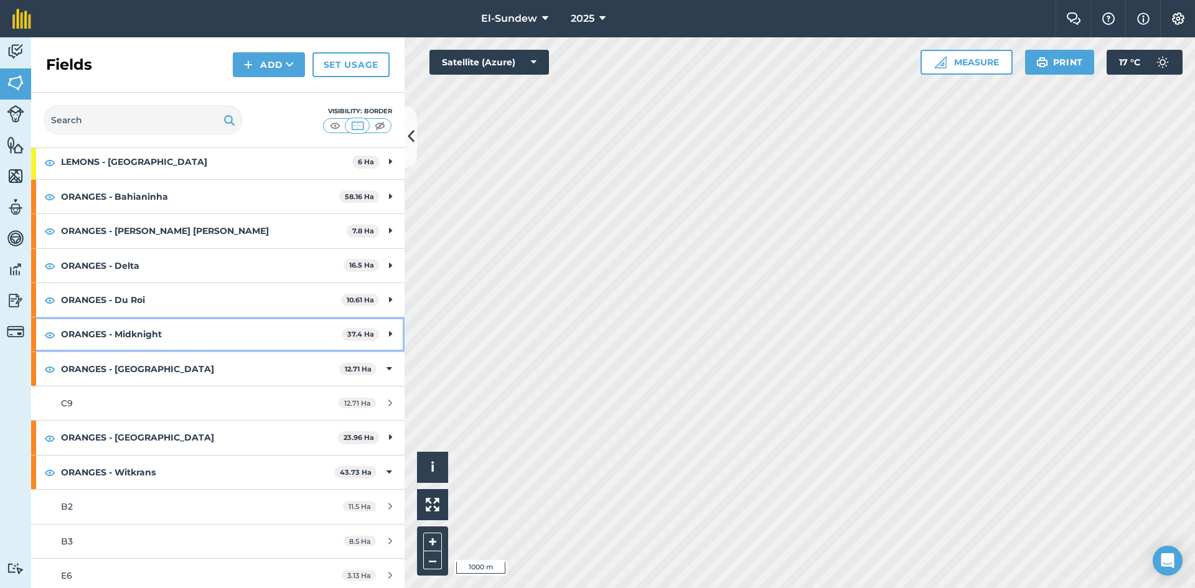
scroll to position [207, 0]
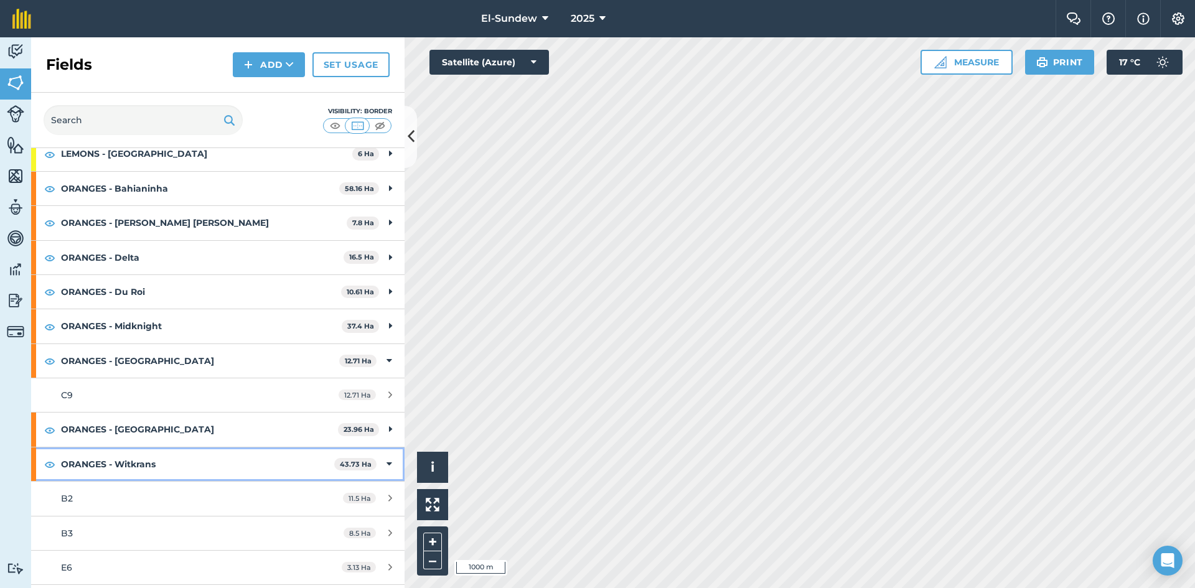
click at [186, 464] on strong "ORANGES - Witkrans" at bounding box center [197, 465] width 273 height 34
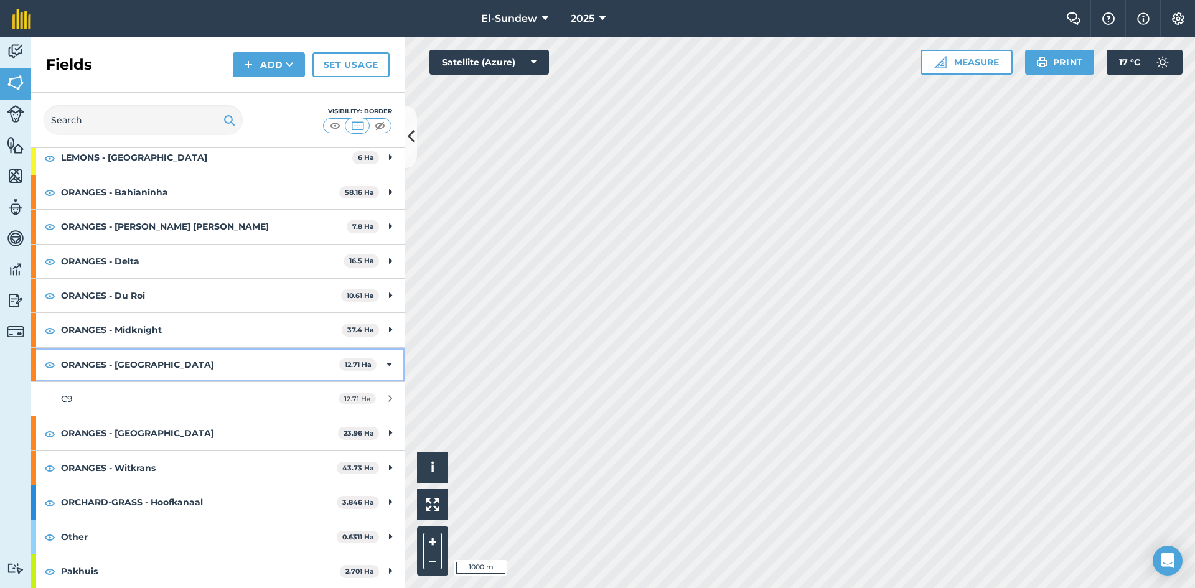
click at [202, 357] on strong "ORANGES - [GEOGRAPHIC_DATA]" at bounding box center [200, 365] width 278 height 34
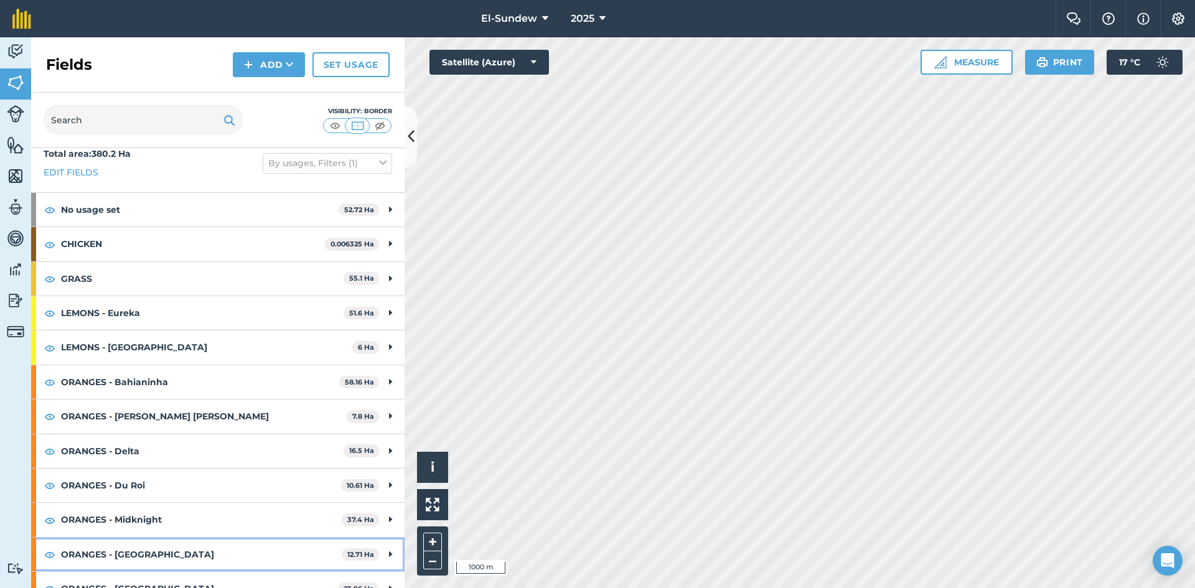
scroll to position [0, 0]
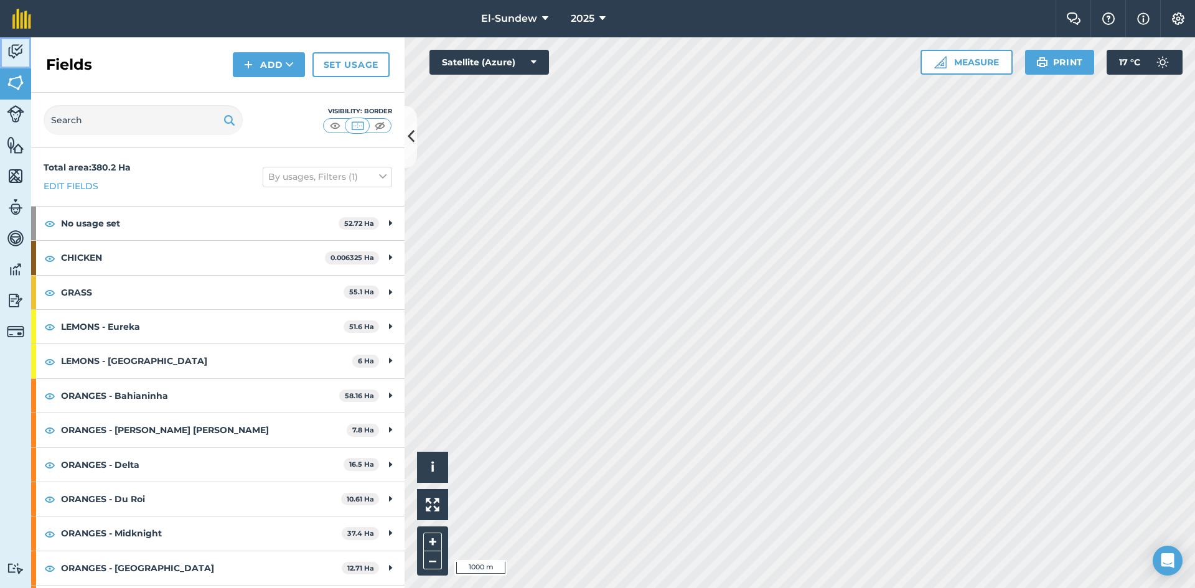
click at [23, 59] on img at bounding box center [15, 51] width 17 height 19
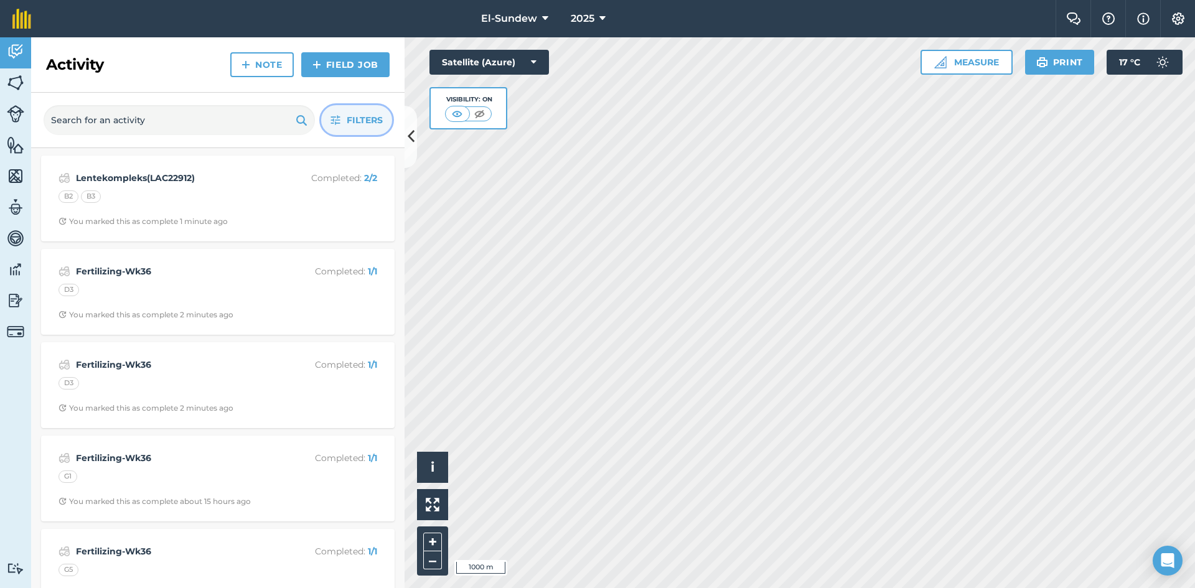
click at [344, 121] on button "Filters" at bounding box center [356, 120] width 71 height 30
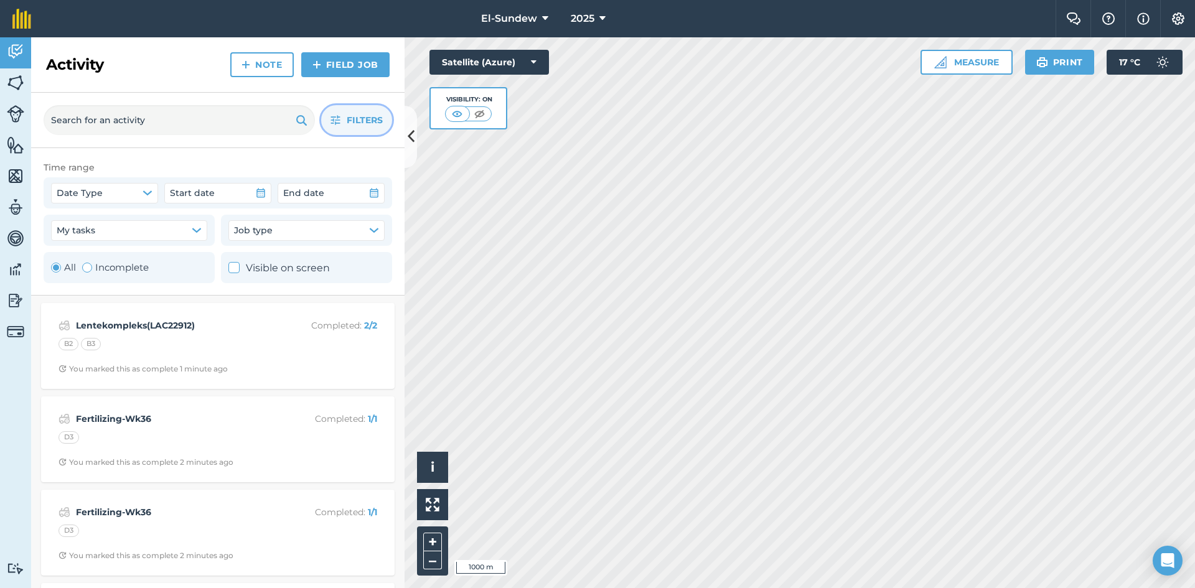
click at [135, 268] on label "Incomplete" at bounding box center [115, 267] width 67 height 15
radio input "false"
radio input "true"
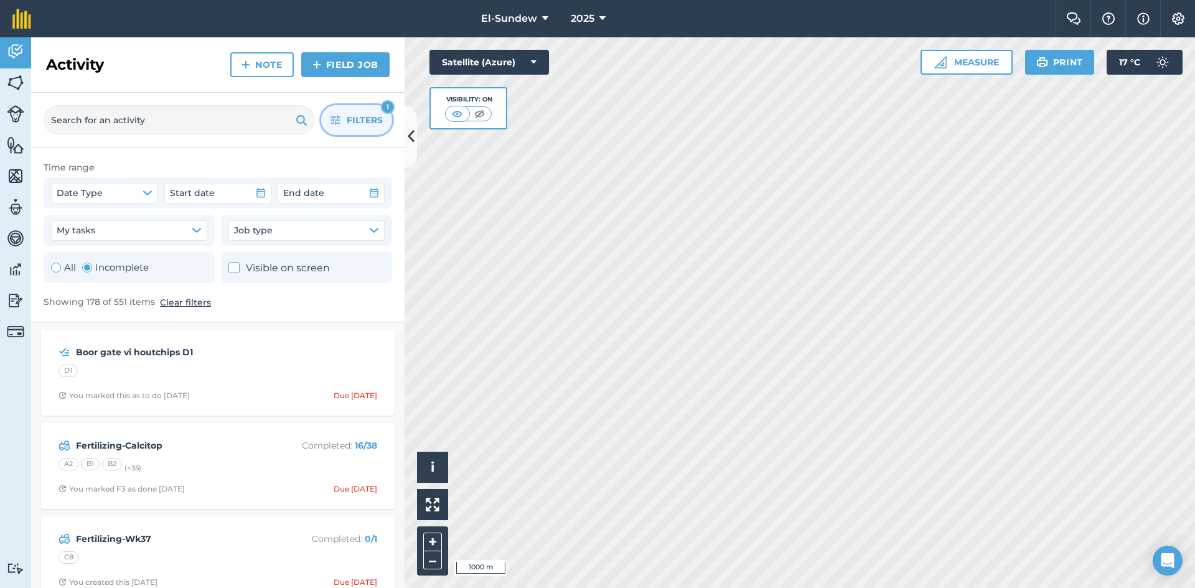
click at [341, 120] on button "Filters 1" at bounding box center [356, 120] width 71 height 30
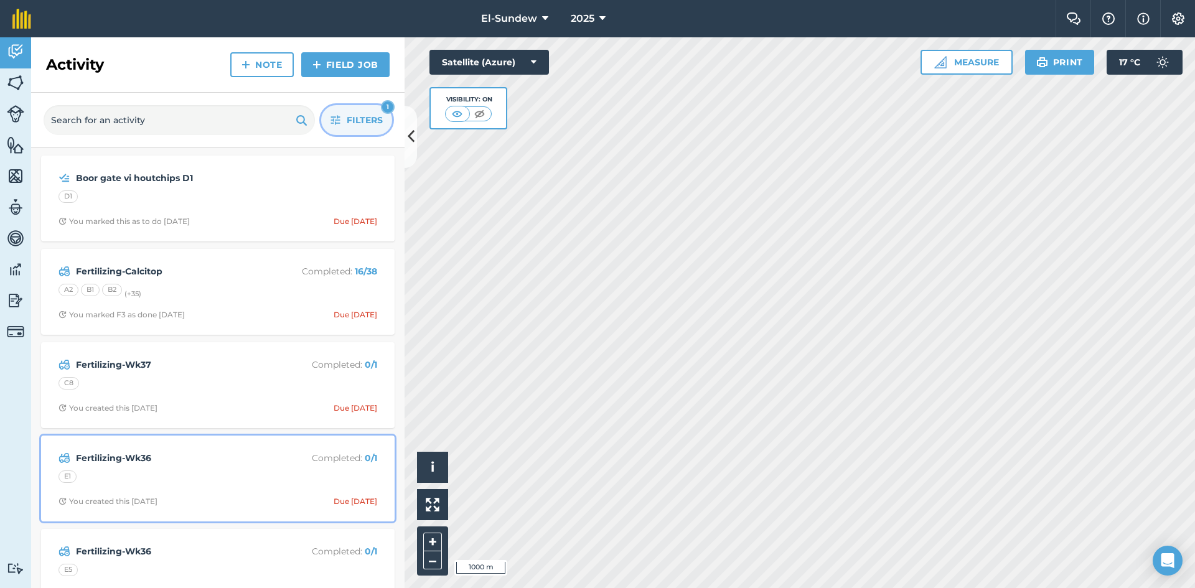
click at [203, 471] on div "E1" at bounding box center [218, 479] width 319 height 16
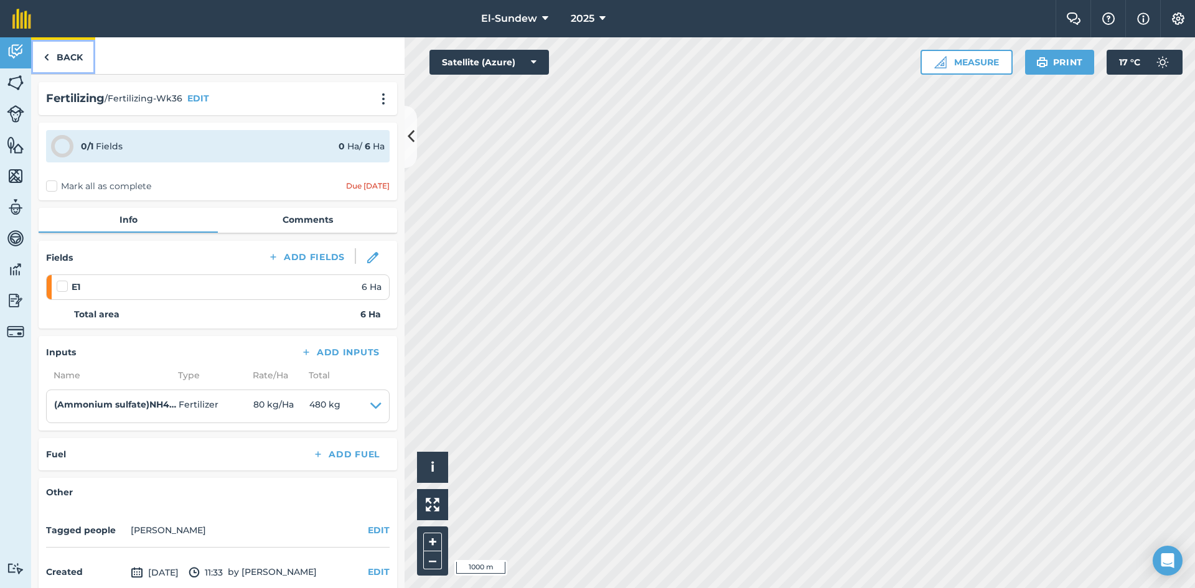
click at [80, 69] on link "Back" at bounding box center [63, 55] width 64 height 37
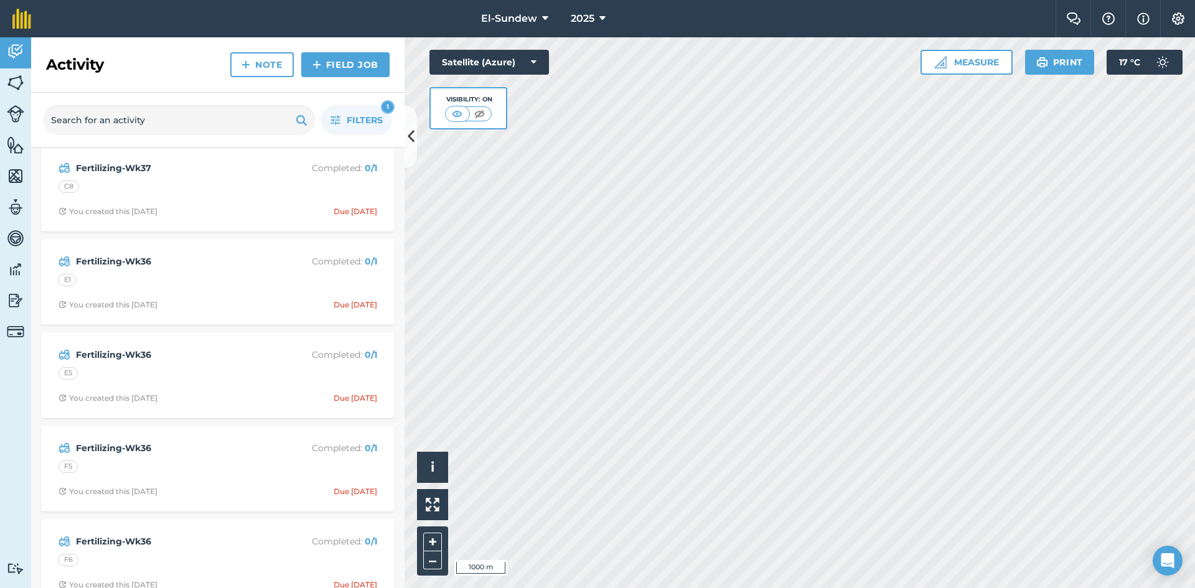
scroll to position [207, 0]
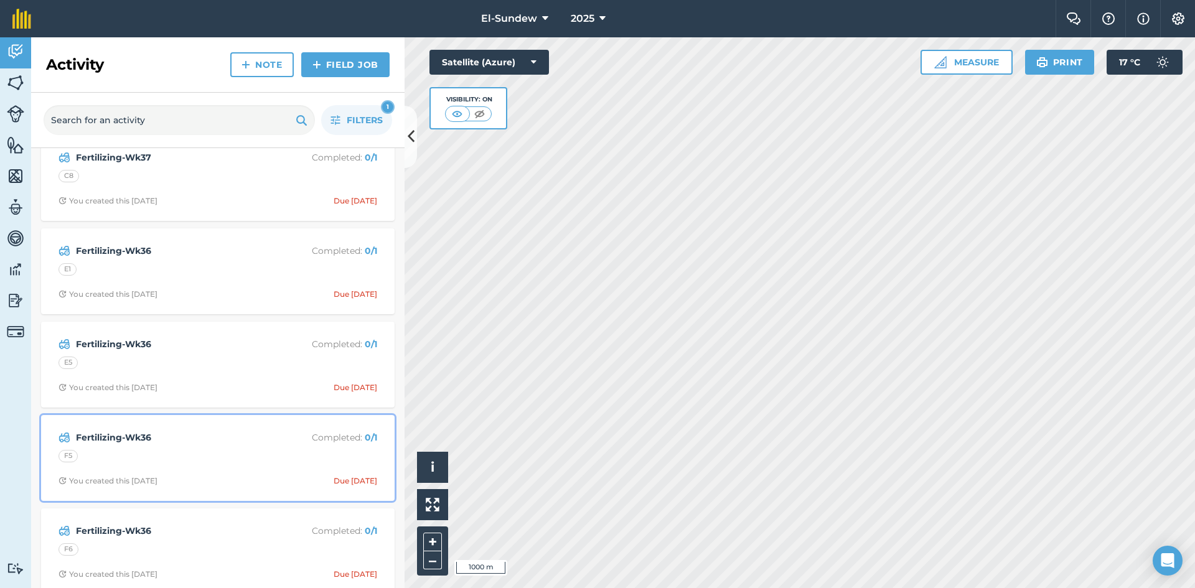
click at [235, 439] on strong "Fertilizing-Wk36" at bounding box center [174, 438] width 197 height 14
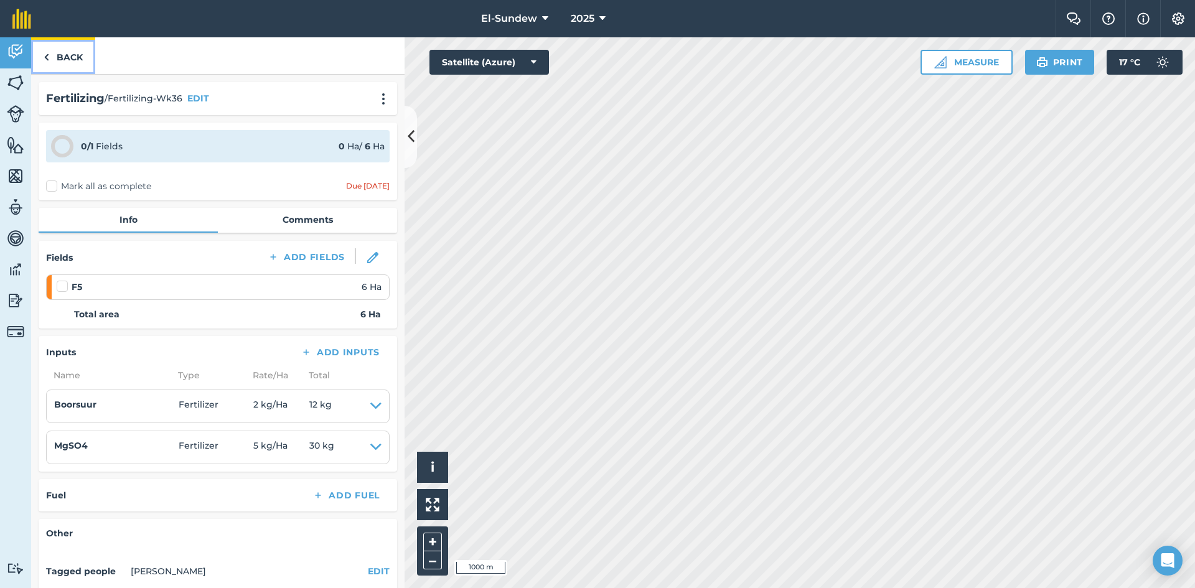
click at [72, 54] on link "Back" at bounding box center [63, 55] width 64 height 37
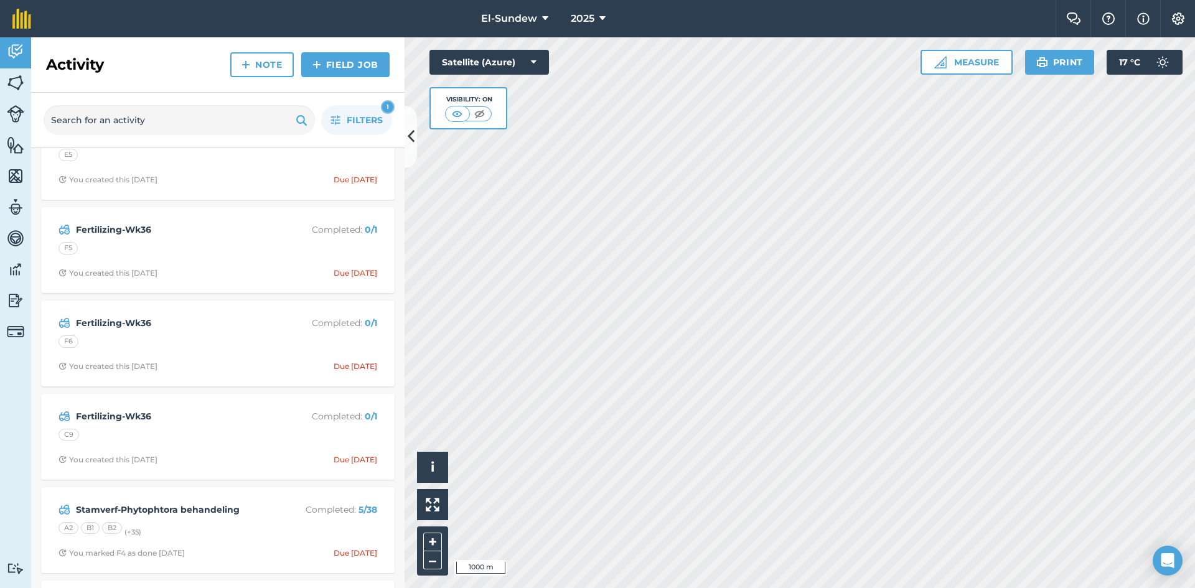
scroll to position [623, 0]
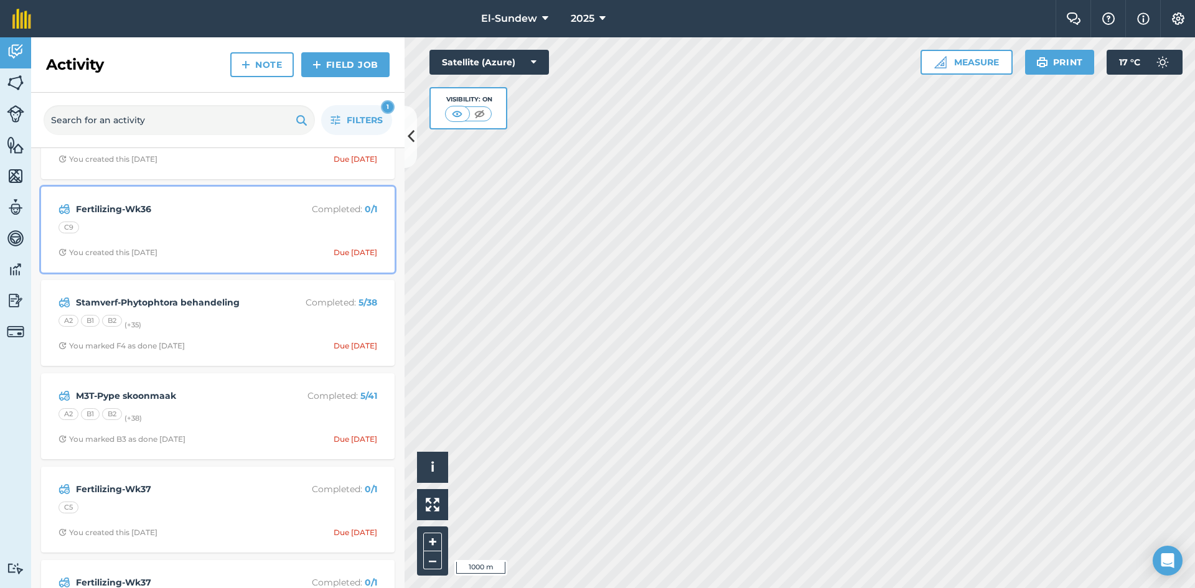
click at [179, 239] on div "Fertilizing-Wk36 Completed : 0 / 1 C9 You created this 22 days ago Due 1 Sep" at bounding box center [218, 229] width 339 height 71
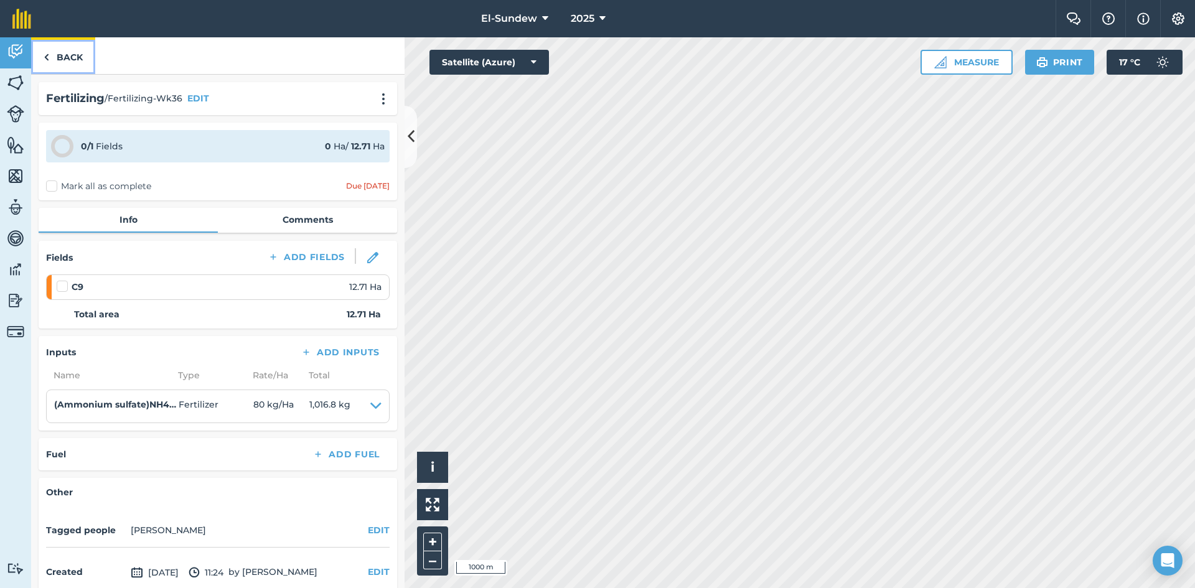
click at [69, 62] on link "Back" at bounding box center [63, 55] width 64 height 37
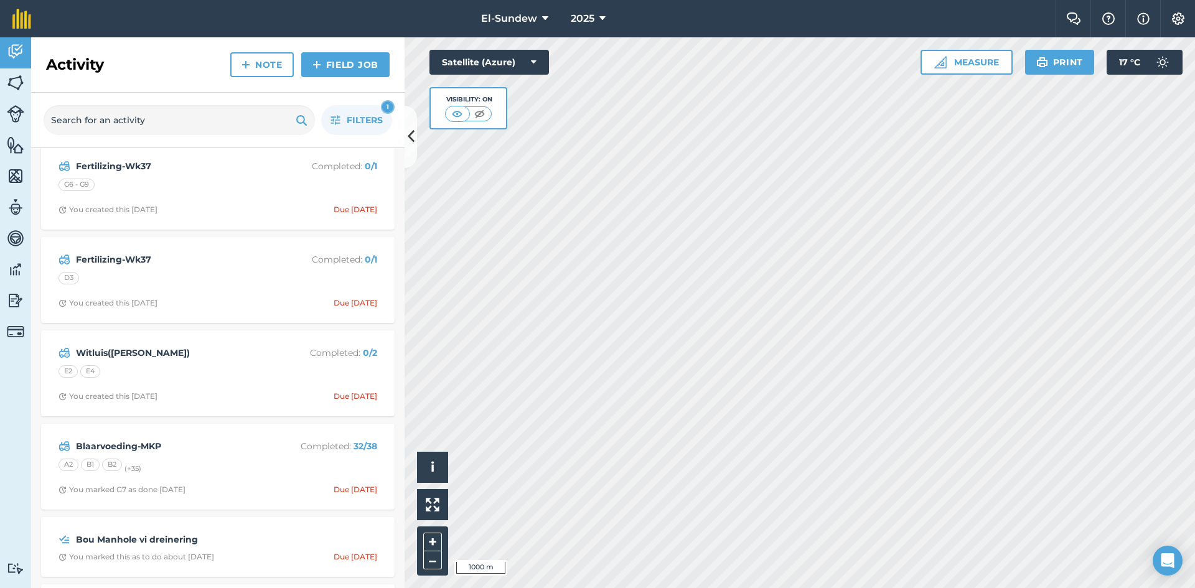
scroll to position [5603, 0]
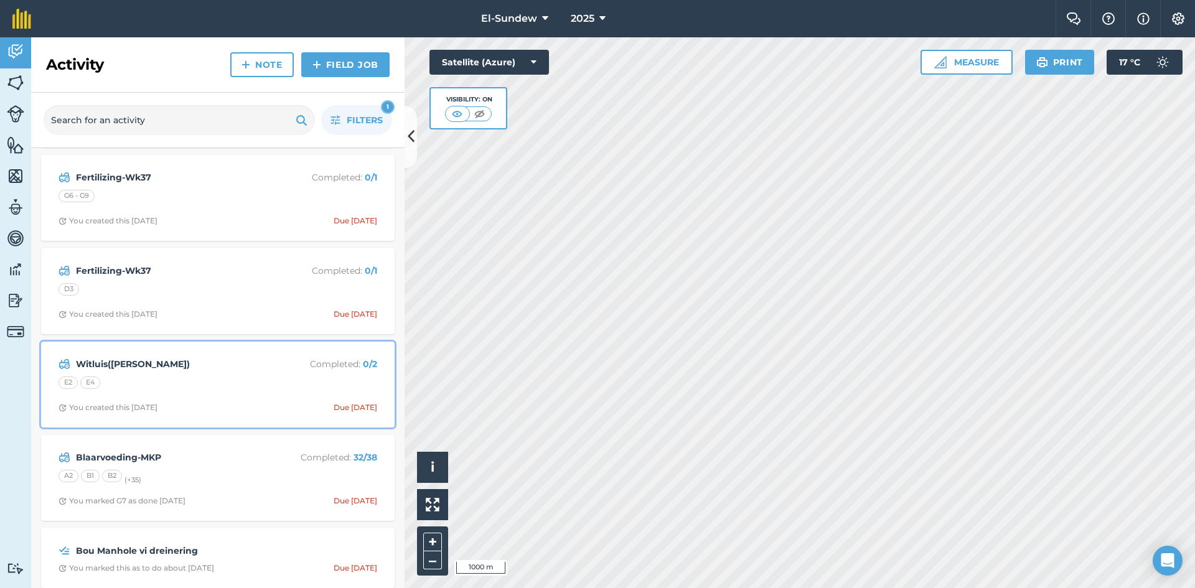
click at [200, 381] on div "E2 E4" at bounding box center [218, 385] width 319 height 16
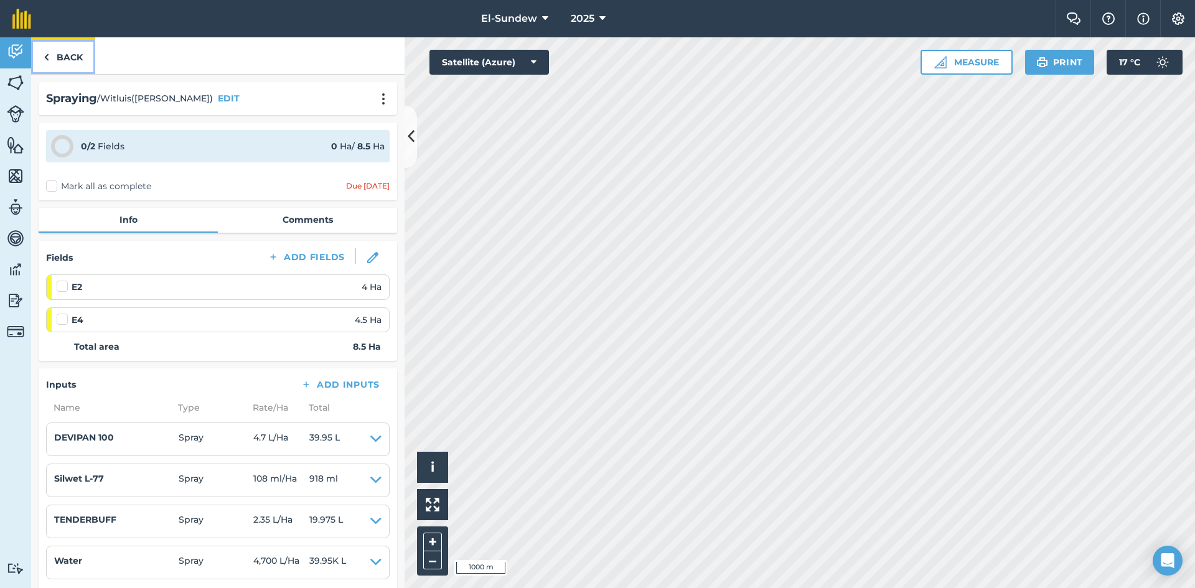
click at [74, 54] on link "Back" at bounding box center [63, 55] width 64 height 37
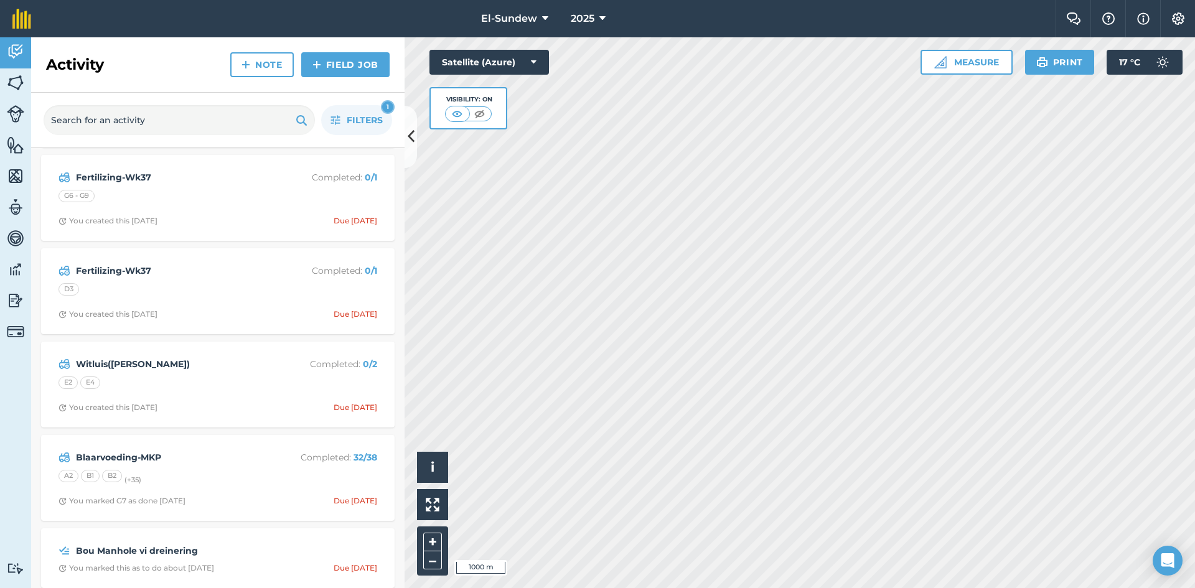
scroll to position [5811, 0]
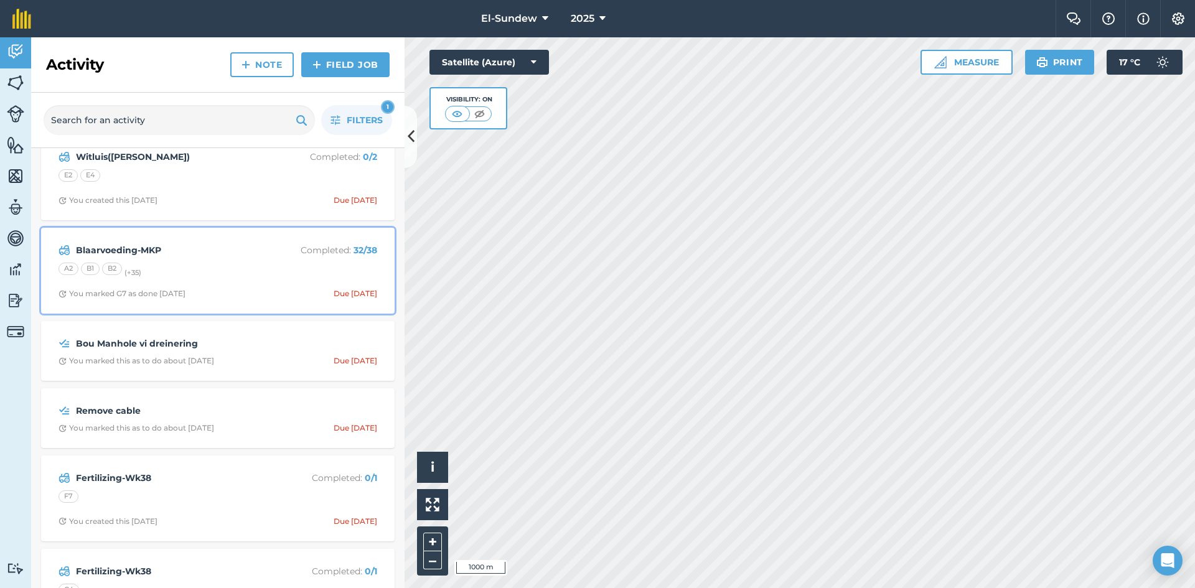
click at [222, 276] on div "A2 B1 B2 (+ 35 )" at bounding box center [218, 271] width 319 height 16
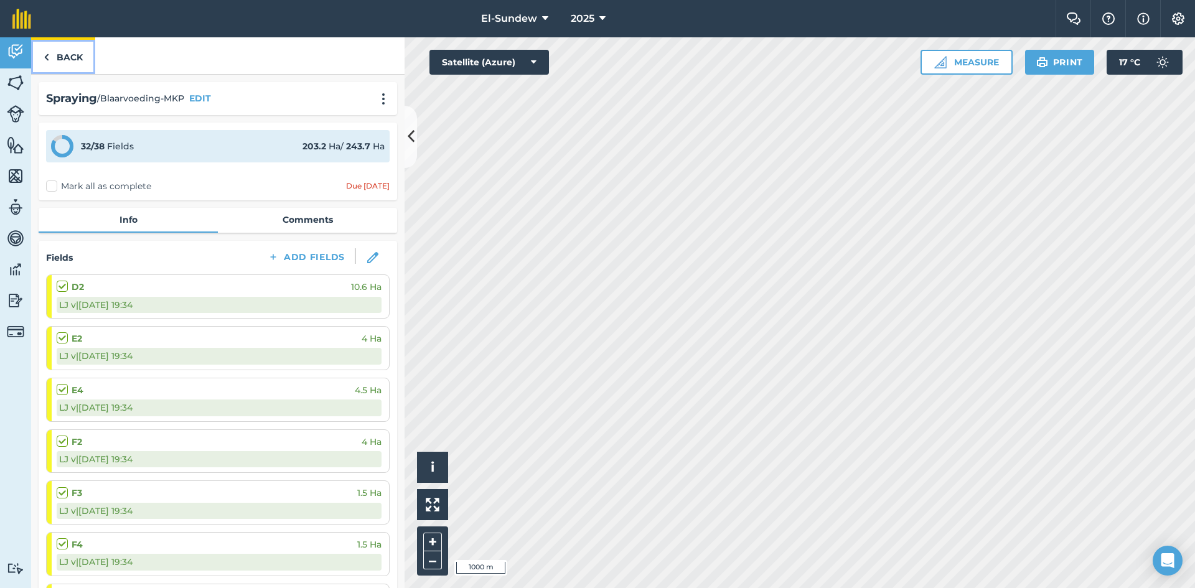
click at [70, 56] on link "Back" at bounding box center [63, 55] width 64 height 37
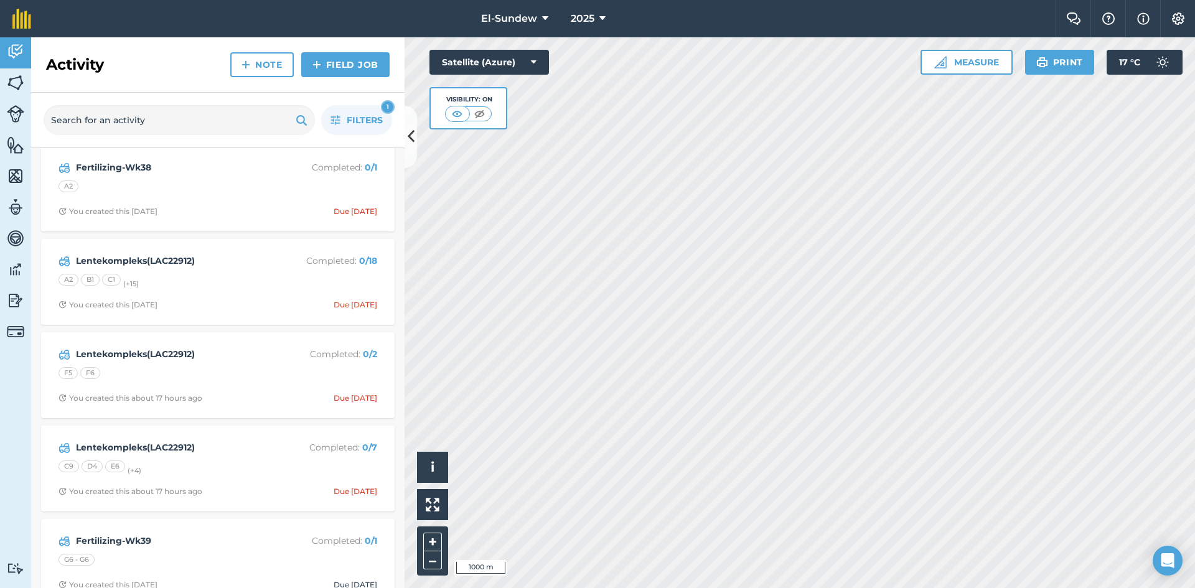
scroll to position [8094, 0]
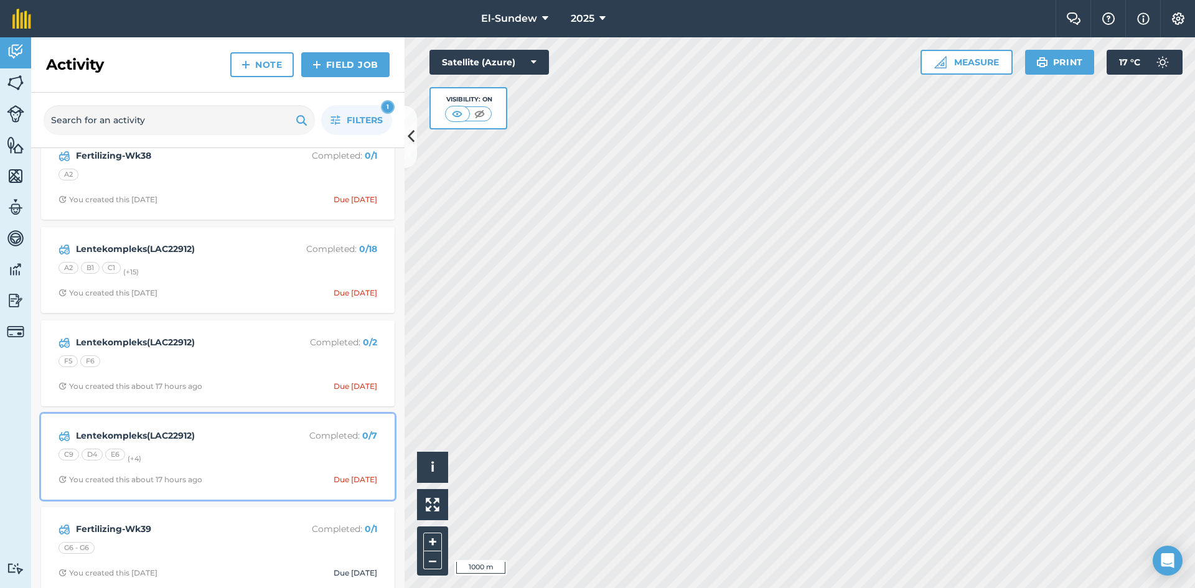
click at [224, 451] on div "C9 D4 E6 (+ 4 )" at bounding box center [218, 457] width 319 height 16
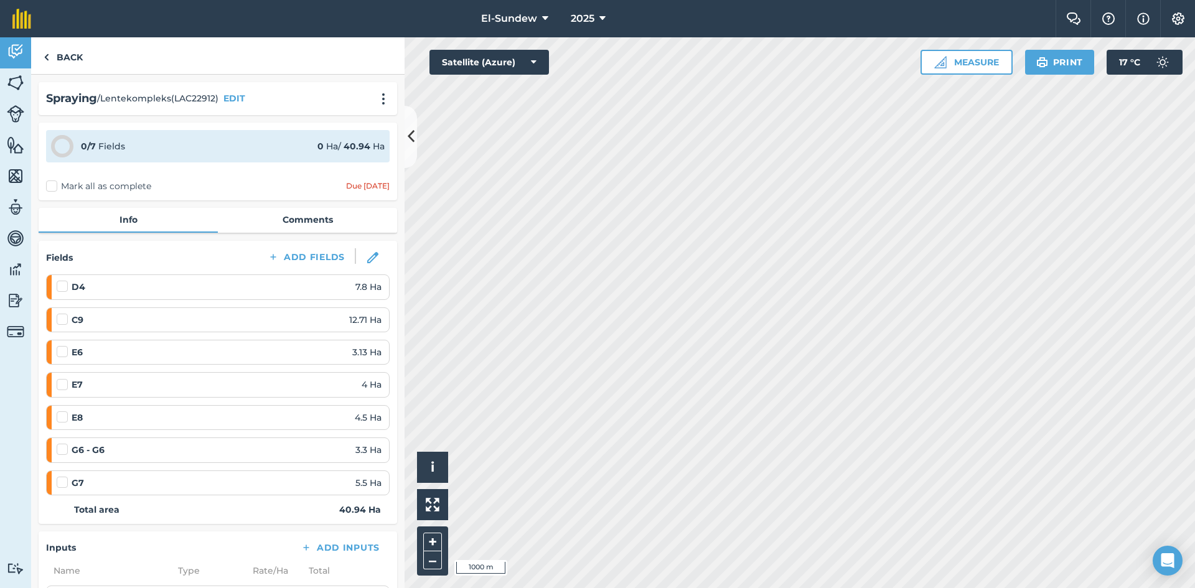
scroll to position [415, 0]
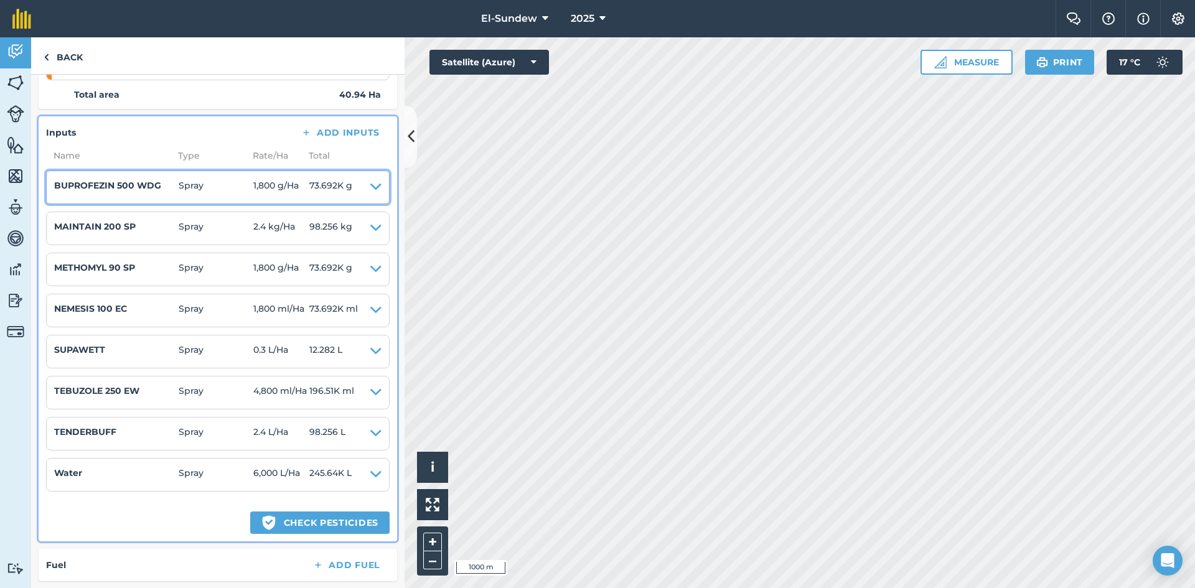
click at [370, 187] on icon at bounding box center [375, 187] width 11 height 17
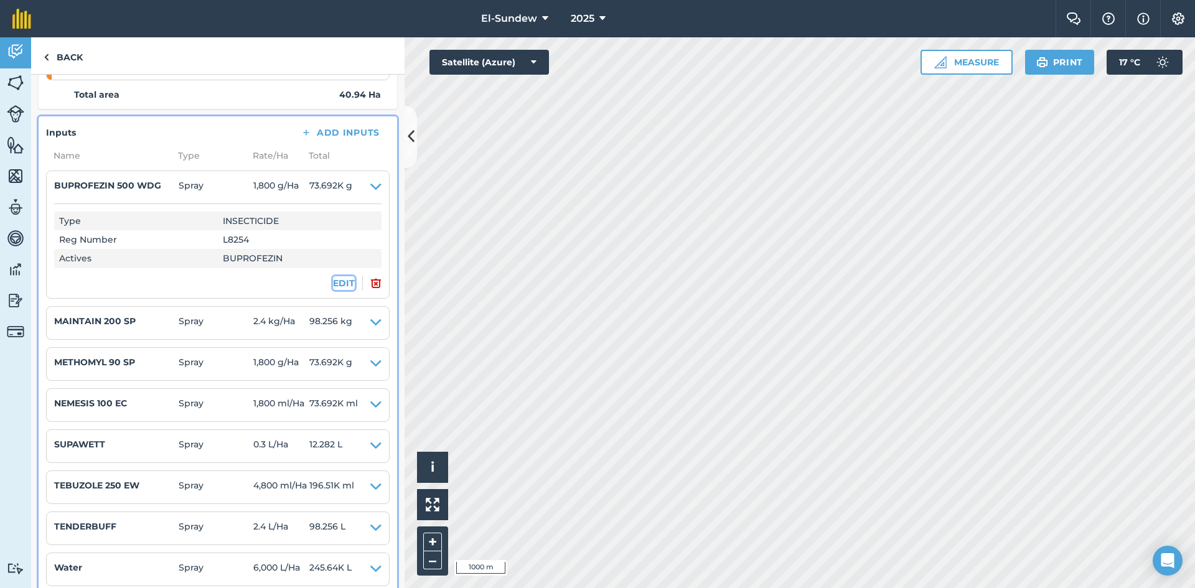
click at [340, 284] on button "EDIT" at bounding box center [344, 283] width 22 height 14
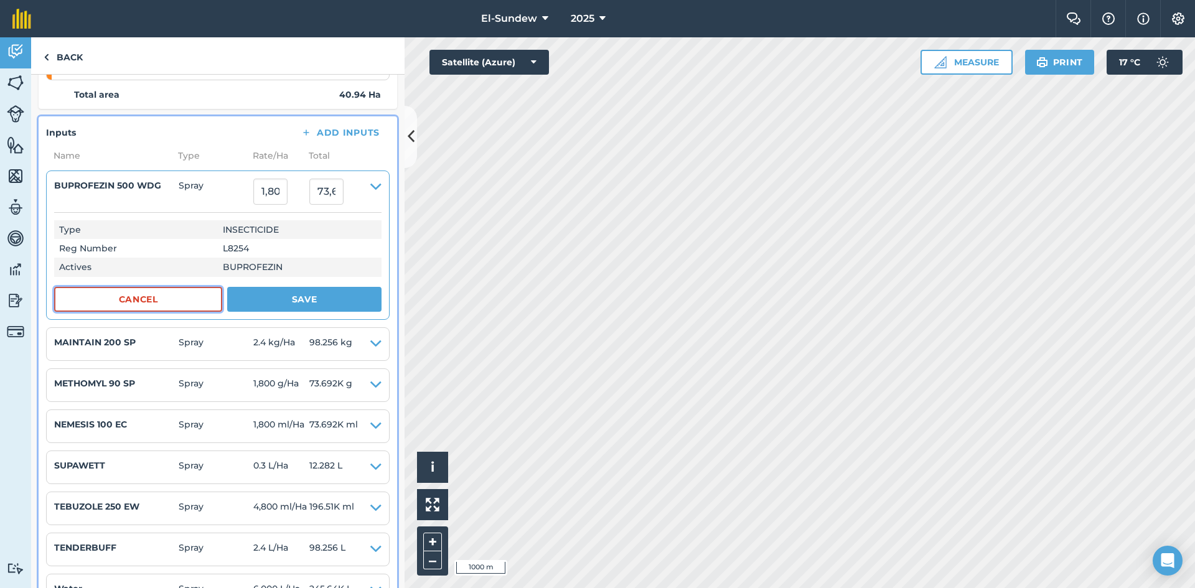
click at [151, 304] on button "Cancel" at bounding box center [138, 299] width 168 height 25
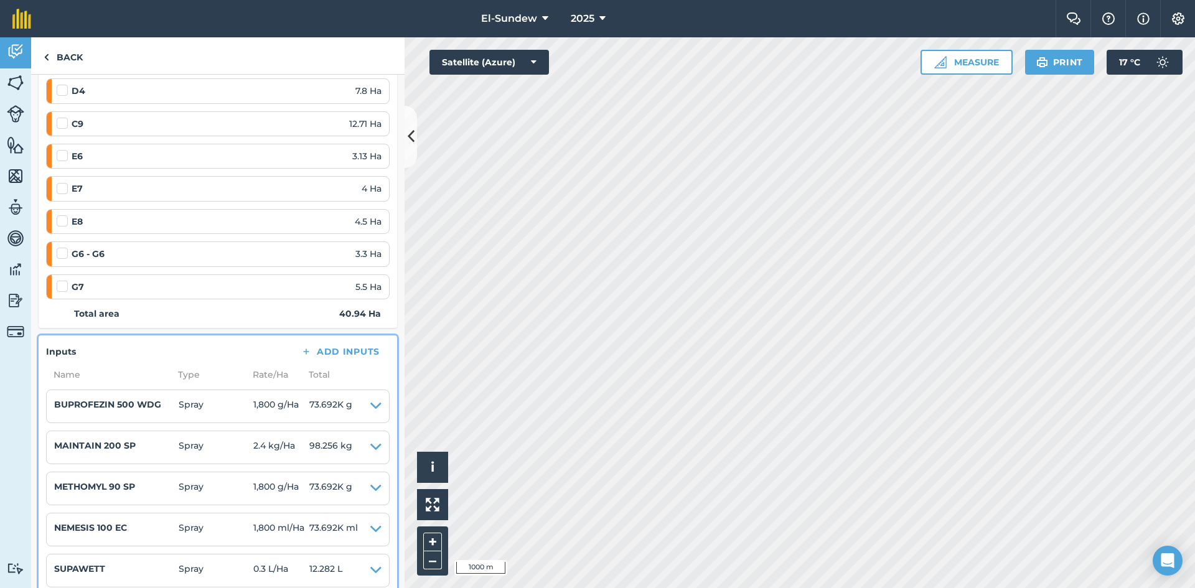
scroll to position [0, 0]
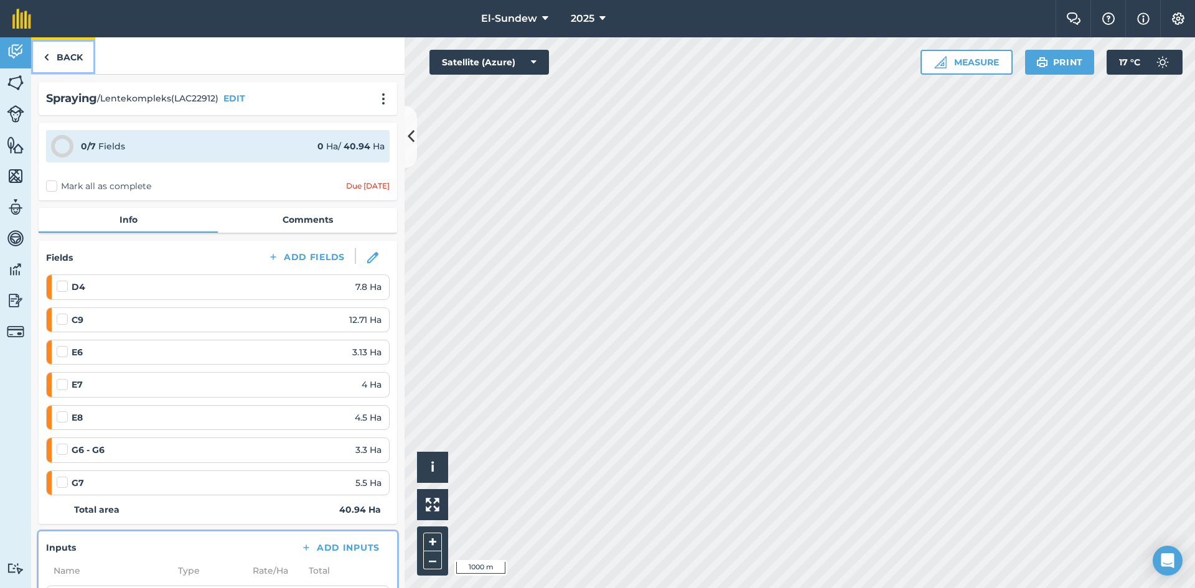
click at [54, 50] on link "Back" at bounding box center [63, 55] width 64 height 37
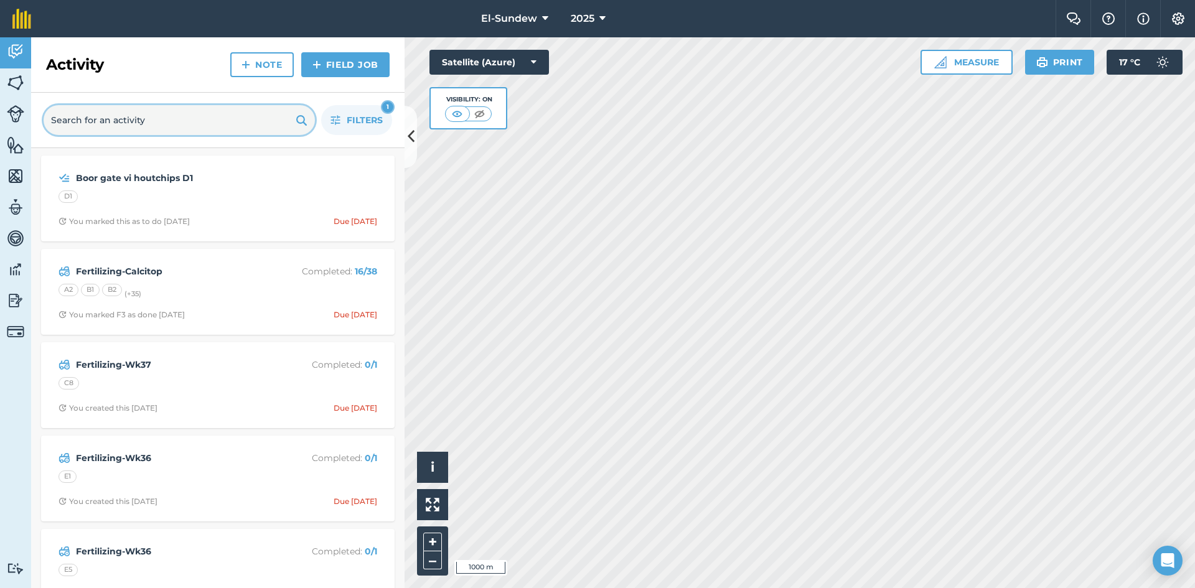
click at [111, 116] on input "text" at bounding box center [179, 120] width 271 height 30
type input "lent"
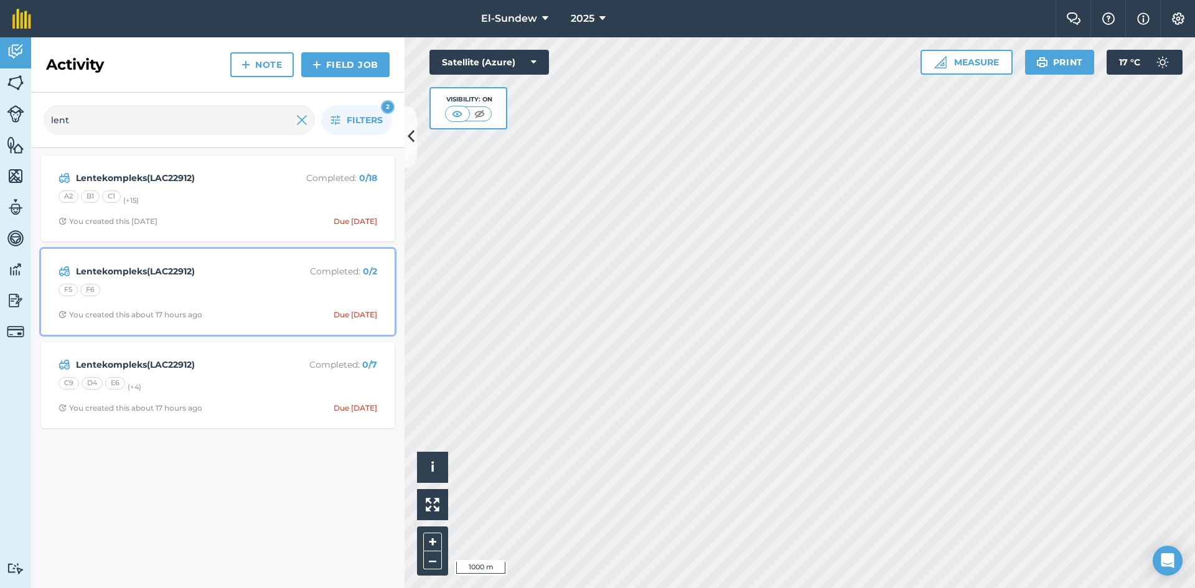
click at [230, 308] on div "Lentekompleks(LAC22912) Completed : 0 / 2 F5 F6 You created this about 17 hours…" at bounding box center [218, 292] width 339 height 71
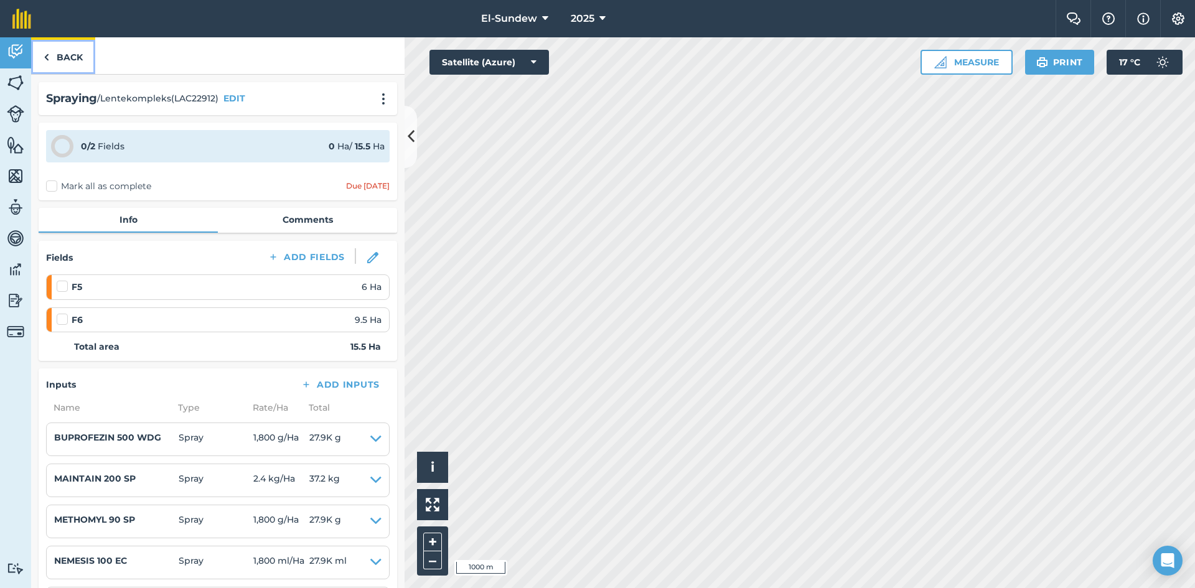
click at [57, 50] on link "Back" at bounding box center [63, 55] width 64 height 37
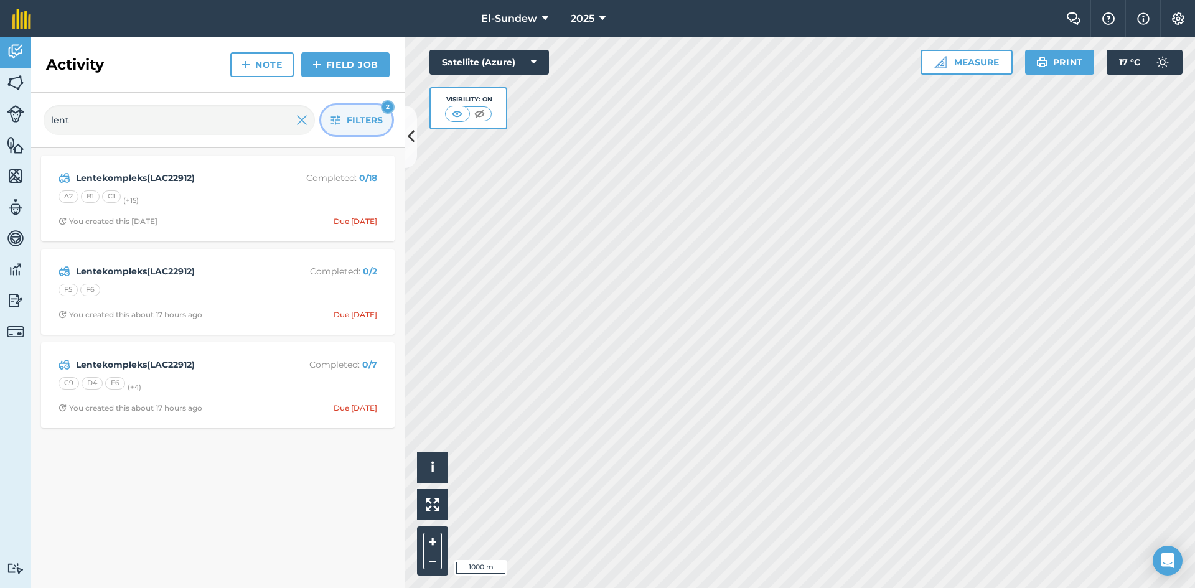
click at [339, 125] on icon "button" at bounding box center [336, 120] width 10 height 10
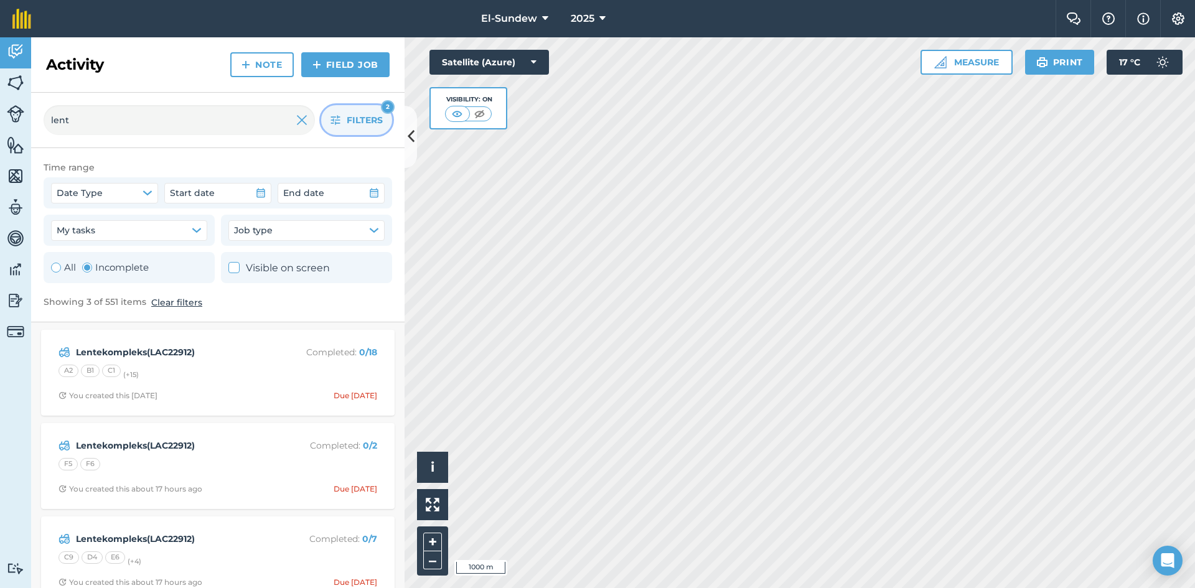
click at [57, 266] on div "Toggle Activity" at bounding box center [56, 268] width 10 height 10
radio input "true"
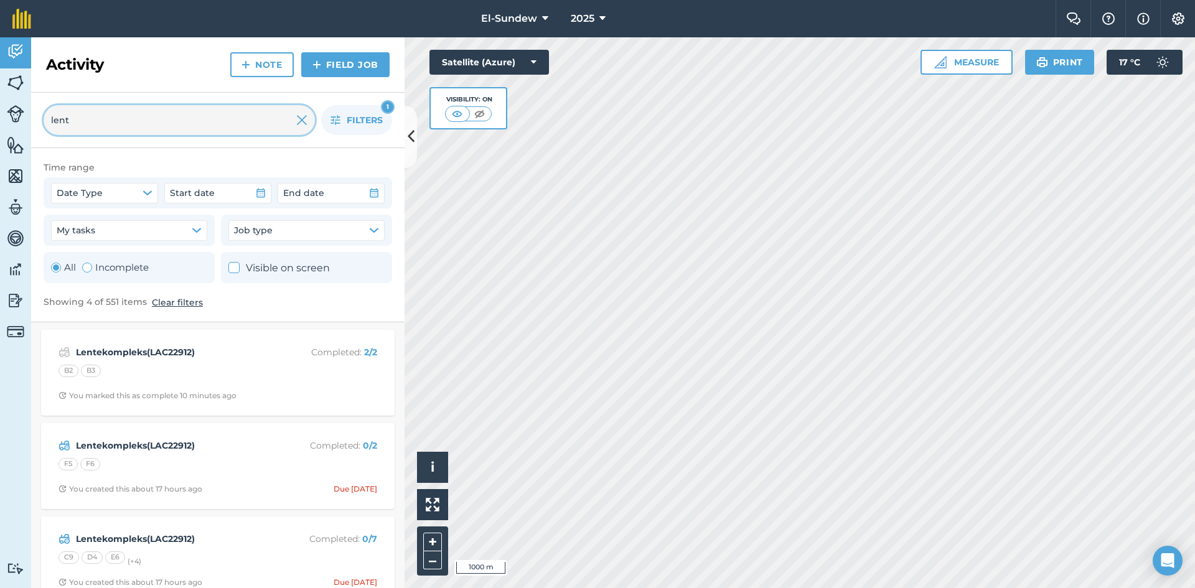
click at [253, 121] on input "lent" at bounding box center [179, 120] width 271 height 30
click at [332, 116] on icon "button" at bounding box center [336, 120] width 10 height 10
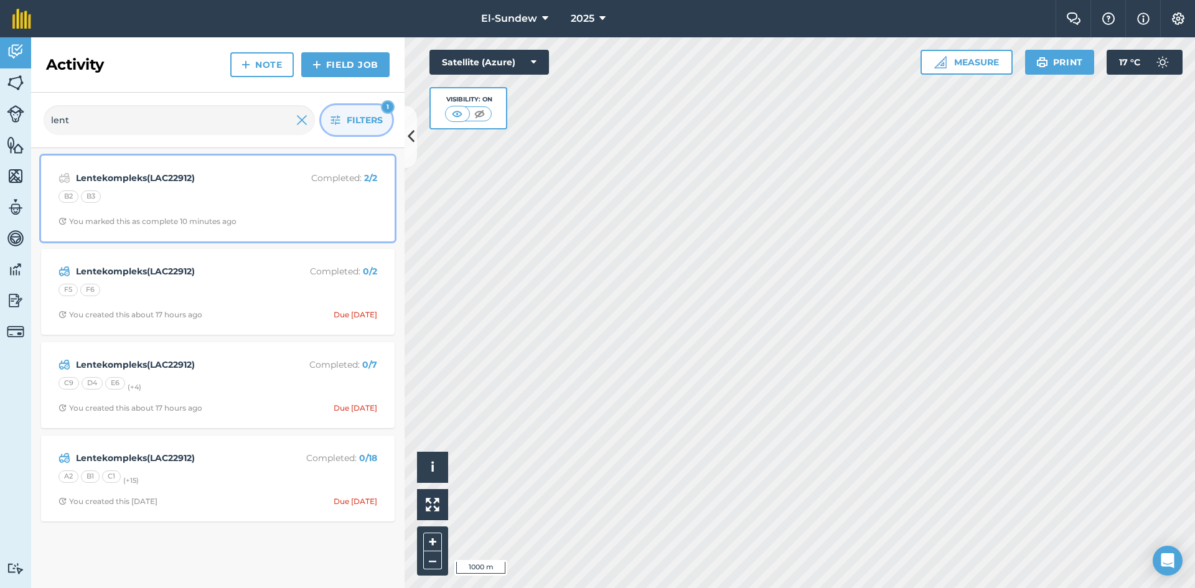
click at [242, 193] on div "B2 B3" at bounding box center [218, 199] width 319 height 16
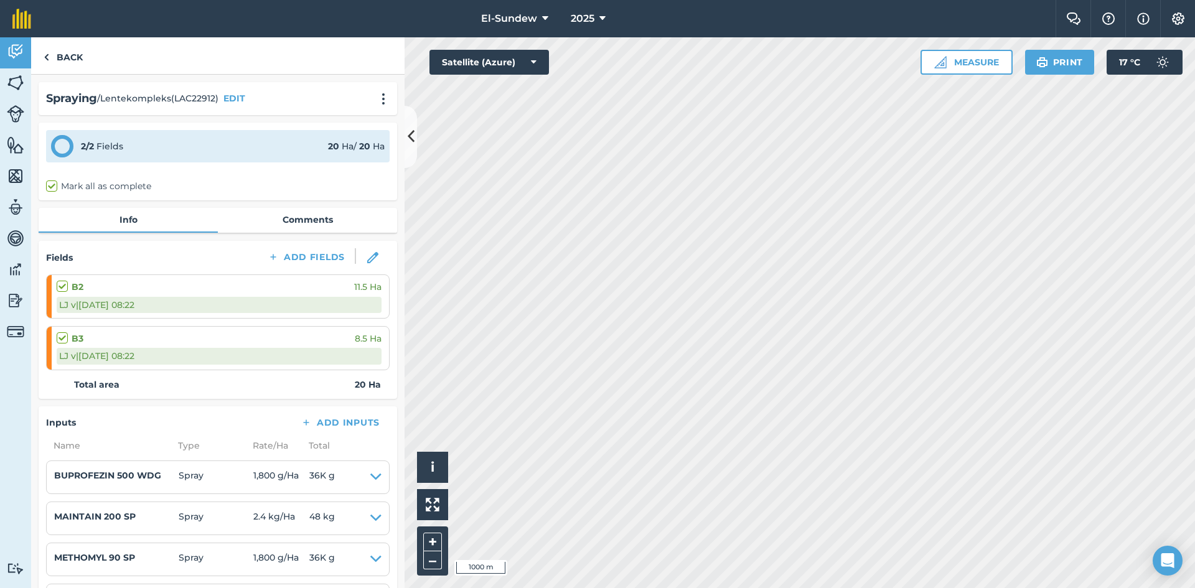
scroll to position [207, 0]
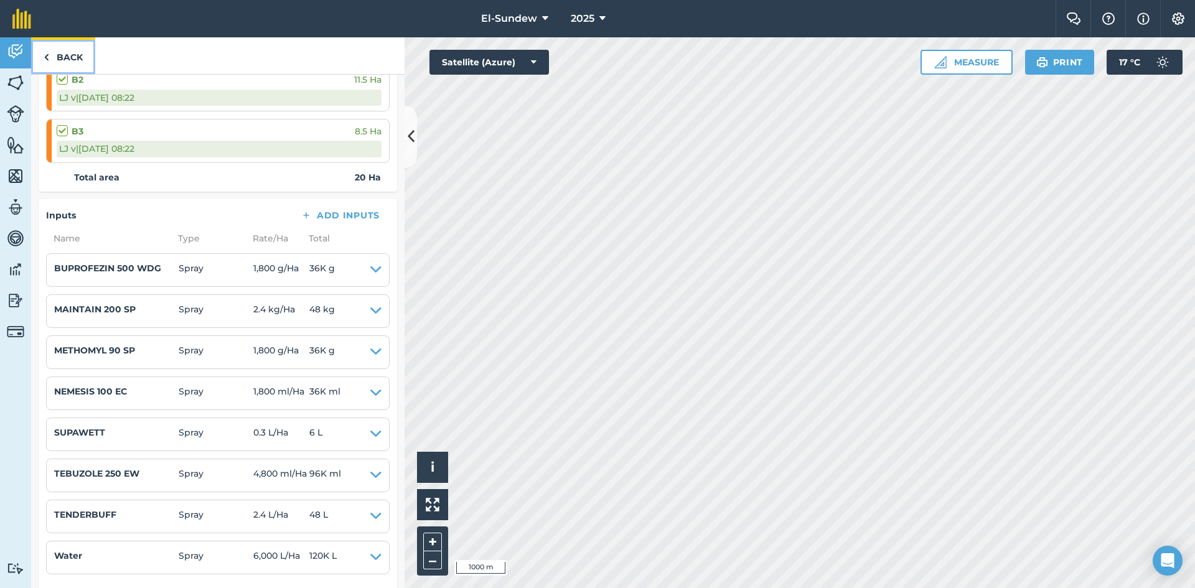
click at [83, 64] on link "Back" at bounding box center [63, 55] width 64 height 37
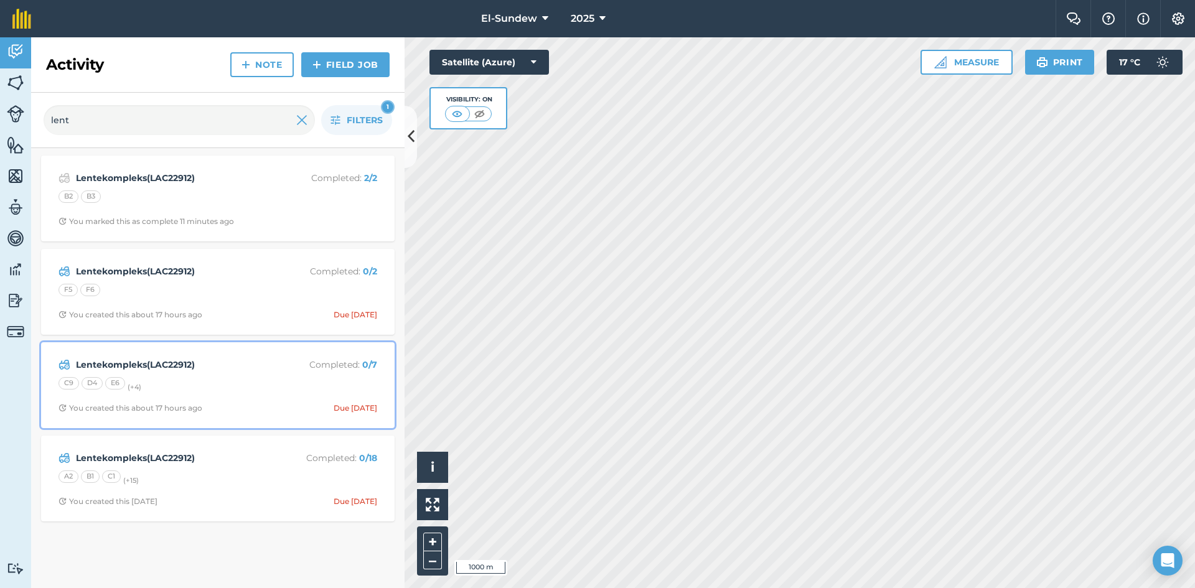
click at [257, 394] on div "Lentekompleks(LAC22912) Completed : 0 / 7 C9 D4 E6 (+ 4 ) You created this abou…" at bounding box center [218, 385] width 339 height 71
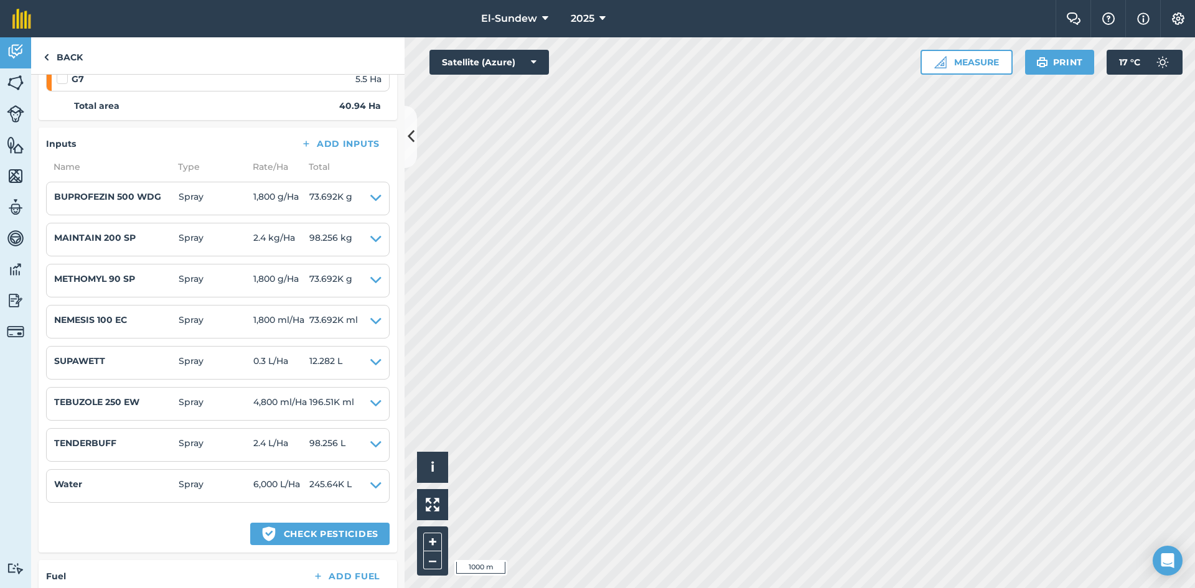
scroll to position [415, 0]
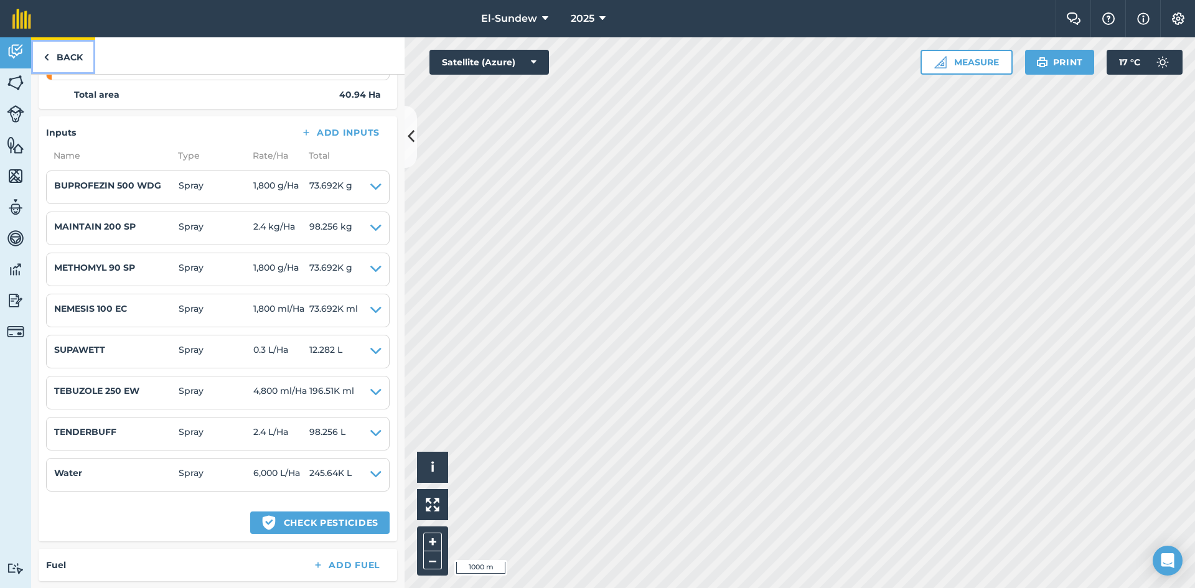
click at [54, 62] on link "Back" at bounding box center [63, 55] width 64 height 37
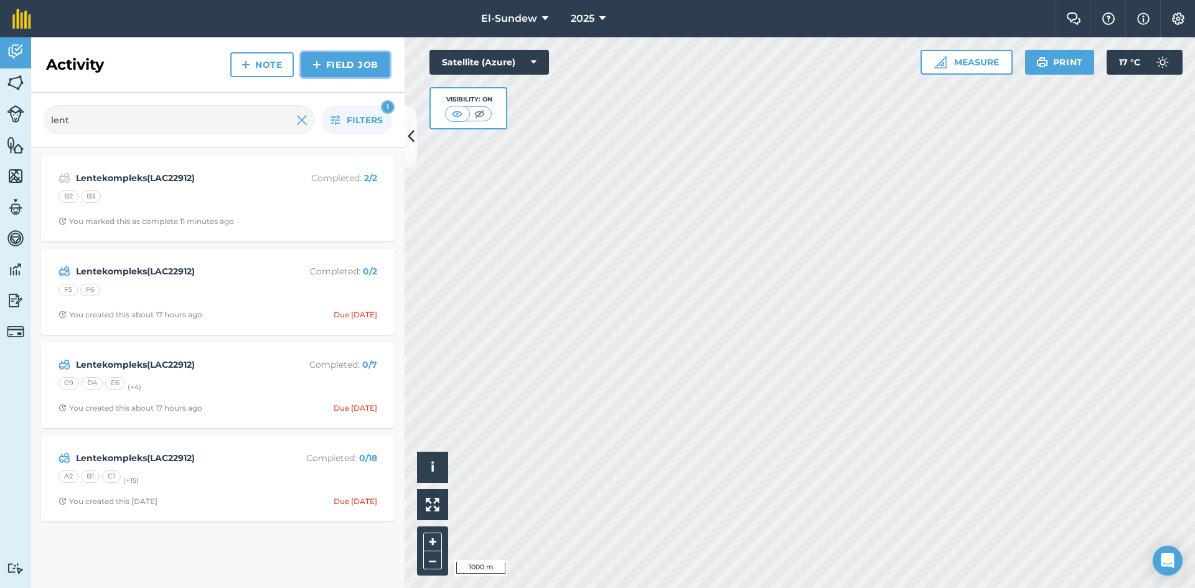
click at [309, 66] on link "Field Job" at bounding box center [345, 64] width 88 height 25
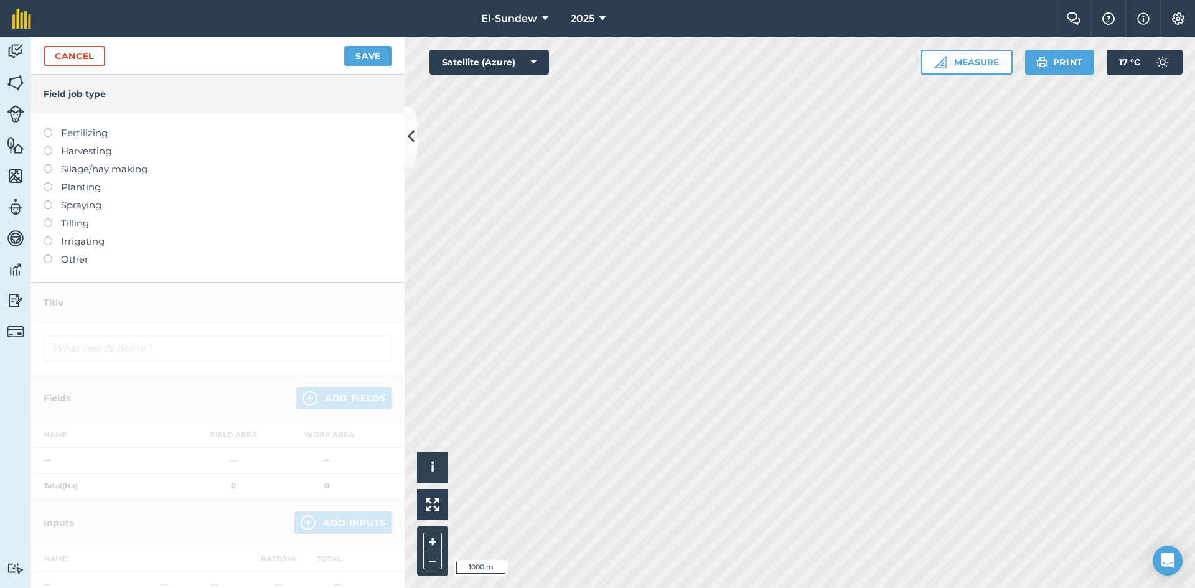
click at [73, 206] on label "Spraying" at bounding box center [218, 205] width 349 height 15
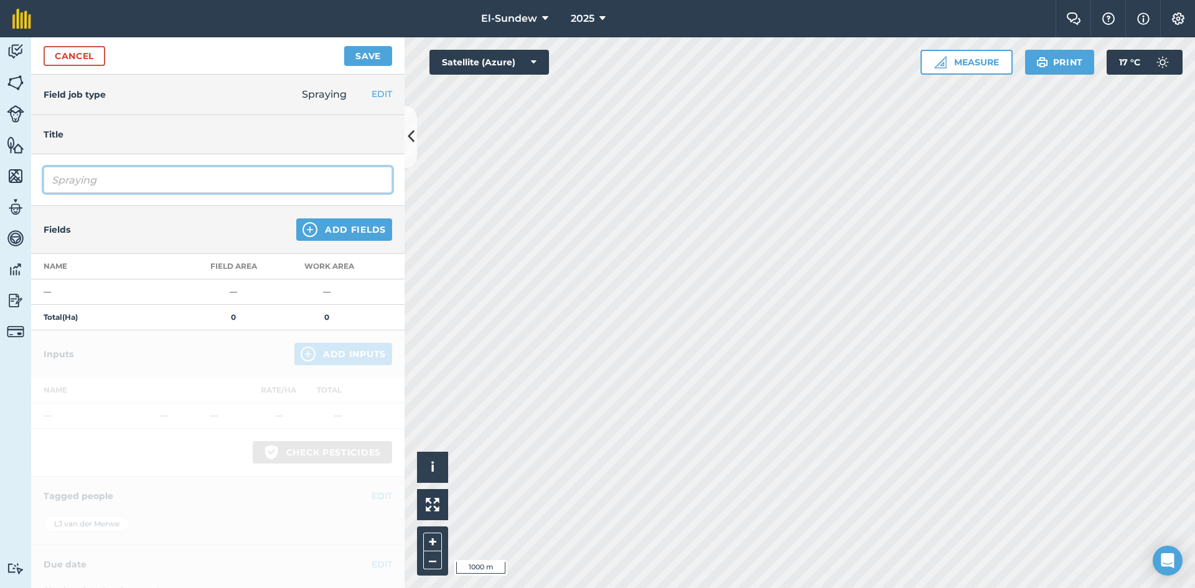
click at [157, 175] on input "Spraying" at bounding box center [218, 180] width 349 height 26
type input "Set bespuiting([PERSON_NAME])(LAC22921)"
click at [303, 226] on img at bounding box center [310, 229] width 15 height 15
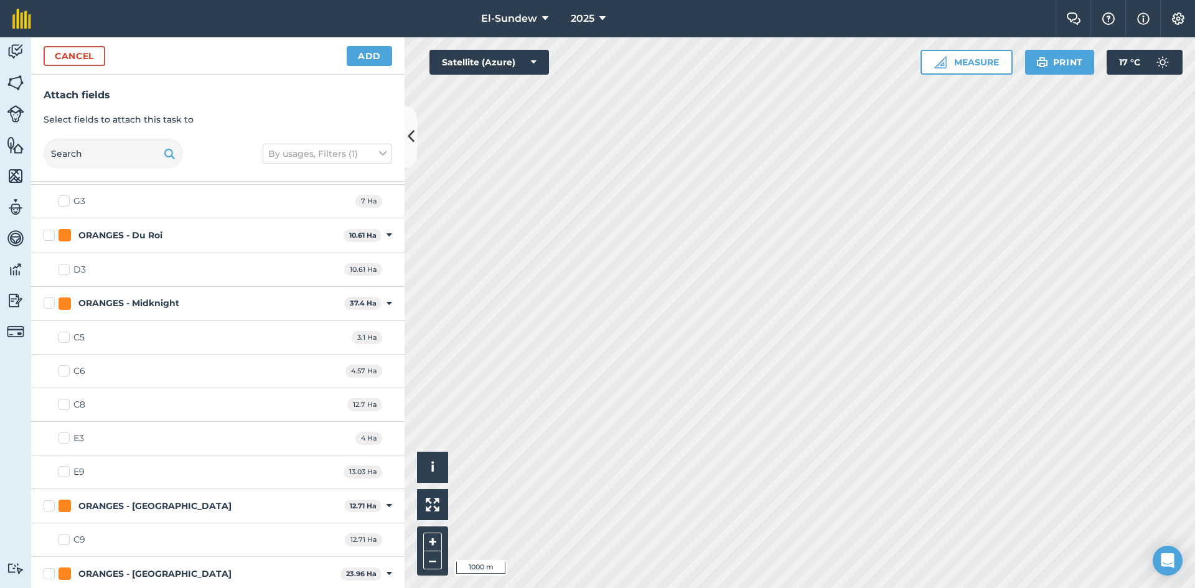
scroll to position [1452, 0]
click at [48, 301] on label "ORANGES - Midknight" at bounding box center [192, 300] width 296 height 13
click at [48, 301] on input "ORANGES - Midknight" at bounding box center [48, 298] width 8 height 8
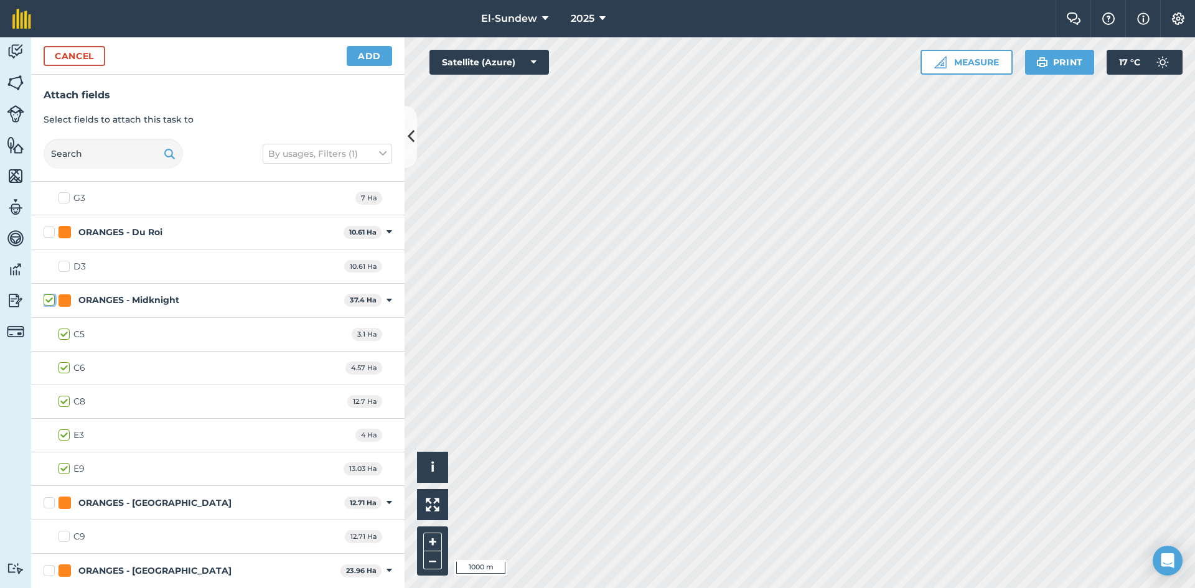
checkbox input "true"
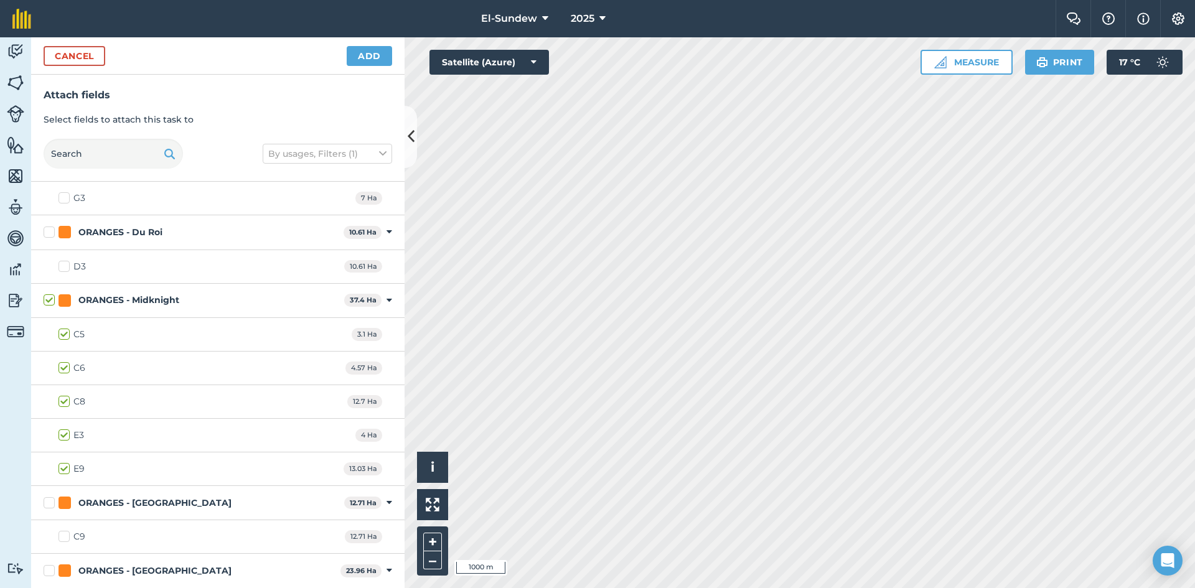
click at [65, 469] on label "E9" at bounding box center [72, 469] width 26 height 13
click at [65, 469] on input "E9" at bounding box center [63, 467] width 8 height 8
checkbox input "false"
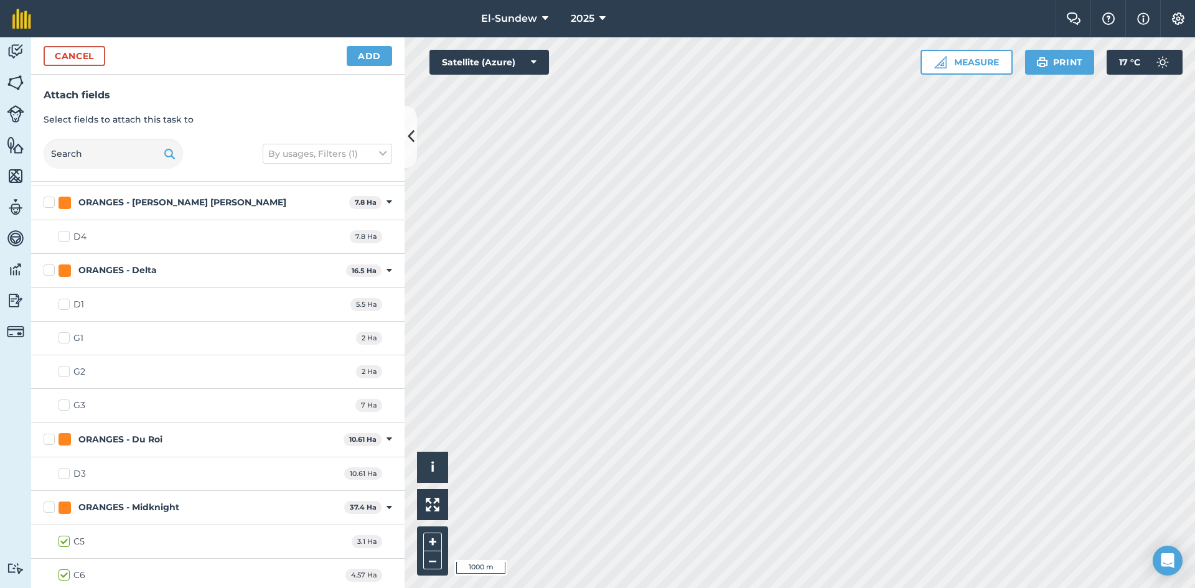
click at [49, 270] on label "ORANGES - Delta" at bounding box center [193, 270] width 298 height 13
click at [49, 270] on input "ORANGES - Delta" at bounding box center [48, 268] width 8 height 8
checkbox input "true"
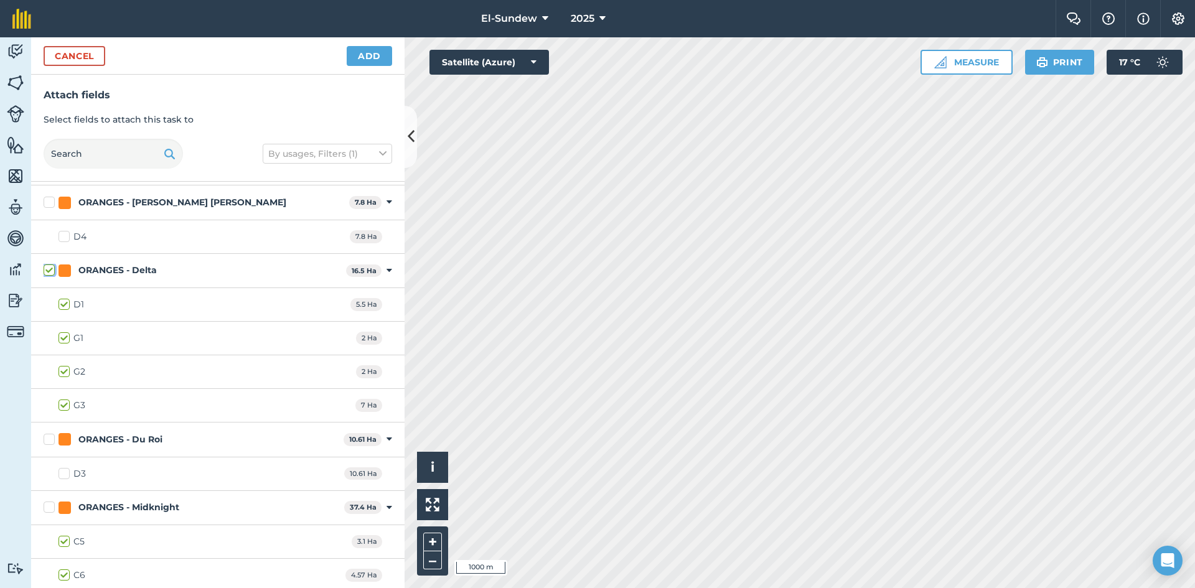
checkbox input "true"
click at [48, 440] on label "ORANGES - Du Roi" at bounding box center [191, 439] width 295 height 13
click at [48, 440] on input "ORANGES - Du Roi" at bounding box center [48, 437] width 8 height 8
checkbox input "true"
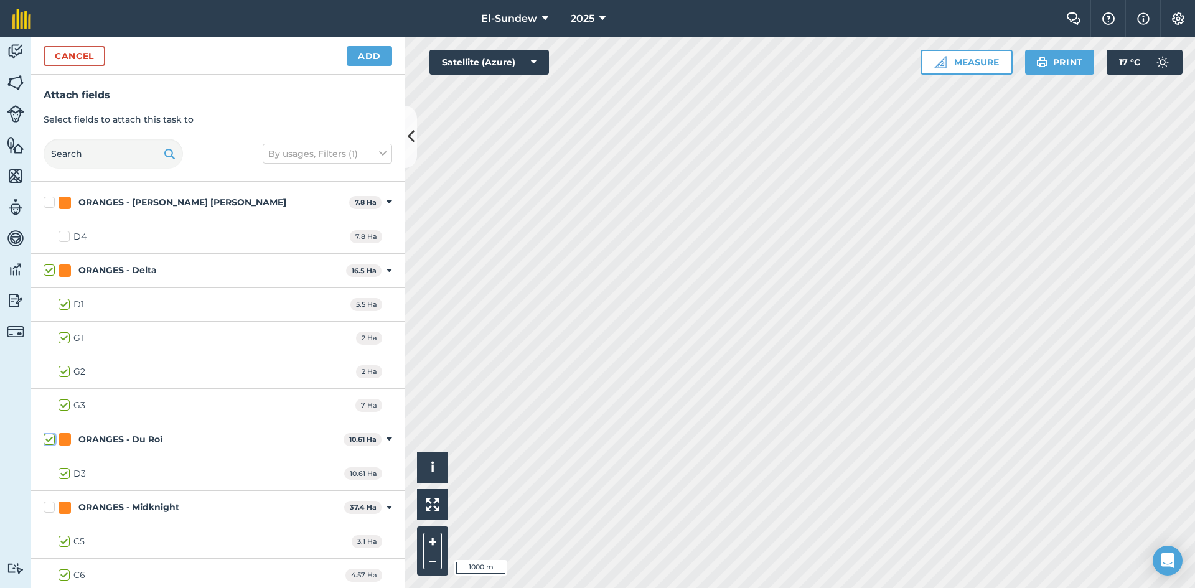
checkbox input "true"
click at [50, 441] on label "ORANGES - Du Roi" at bounding box center [191, 439] width 295 height 13
click at [50, 441] on input "ORANGES - Du Roi" at bounding box center [48, 437] width 8 height 8
checkbox input "false"
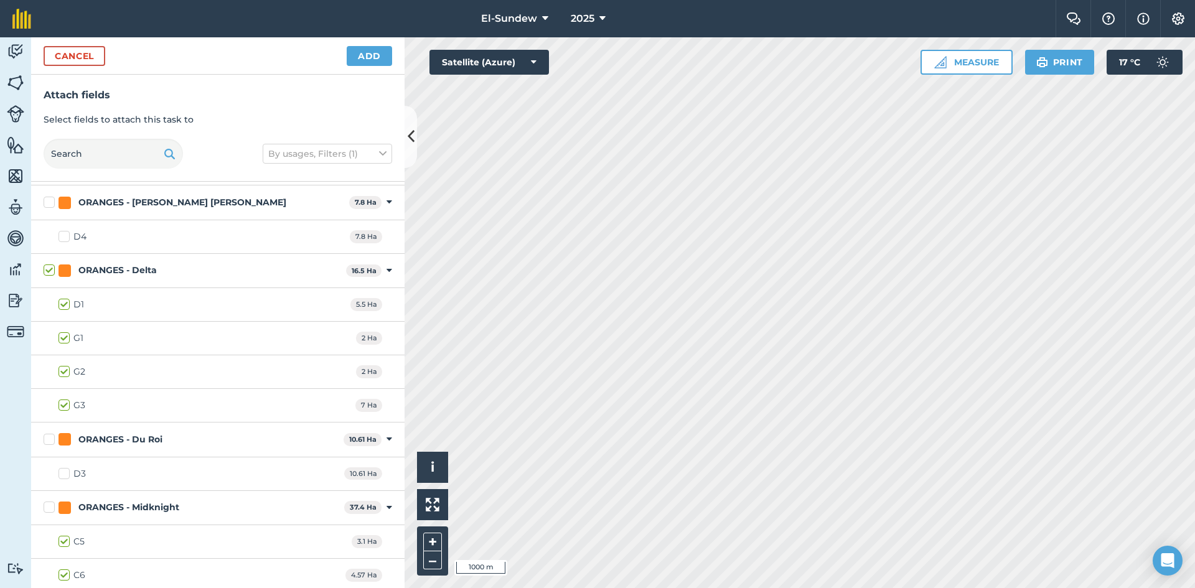
click at [52, 271] on label "ORANGES - Delta" at bounding box center [193, 270] width 298 height 13
click at [52, 271] on input "ORANGES - Delta" at bounding box center [48, 268] width 8 height 8
checkbox input "false"
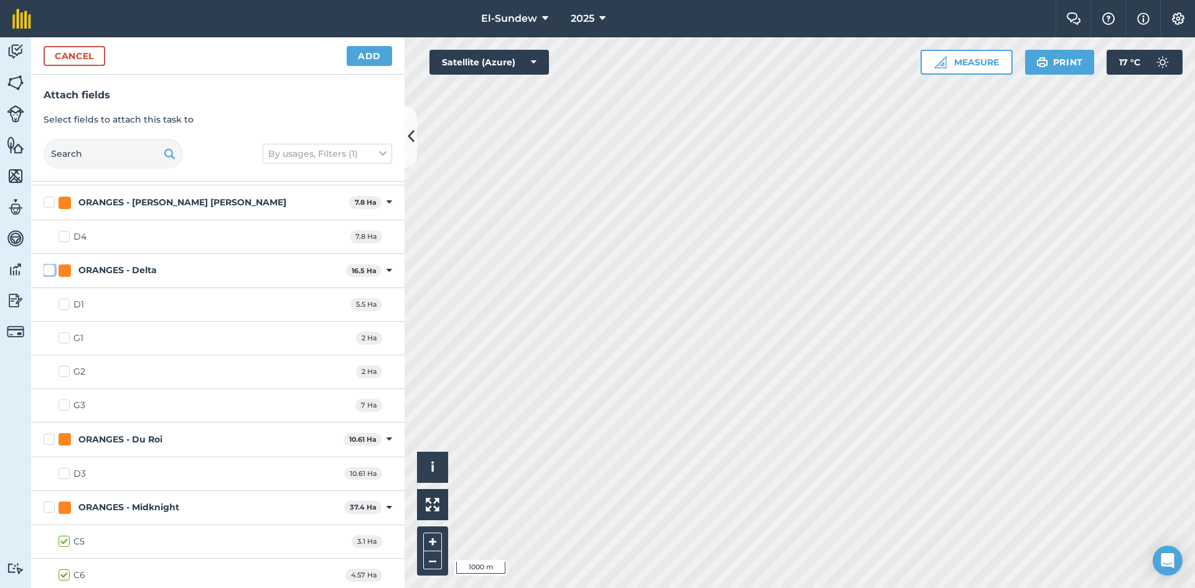
checkbox input "false"
click at [363, 59] on button "Add" at bounding box center [369, 56] width 45 height 20
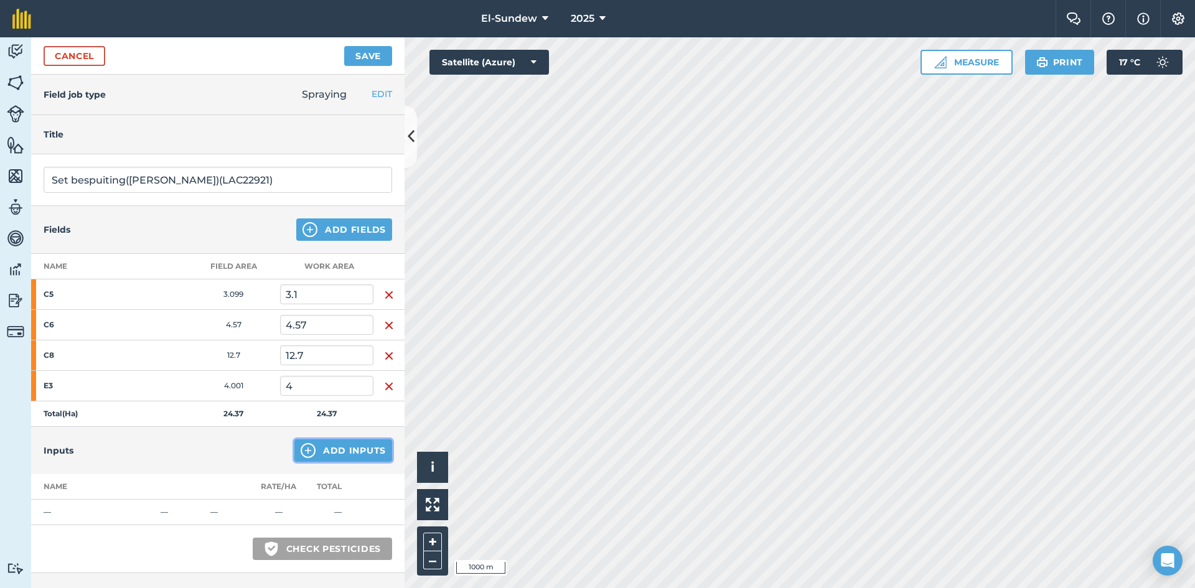
click at [306, 451] on img at bounding box center [308, 450] width 15 height 15
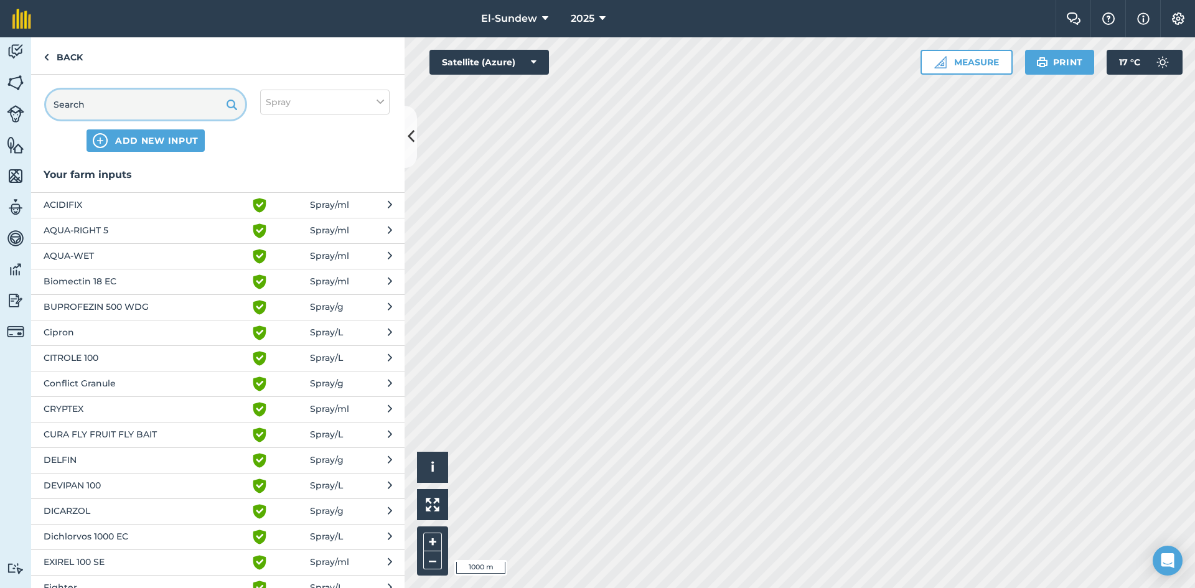
click at [168, 106] on input "text" at bounding box center [145, 105] width 199 height 30
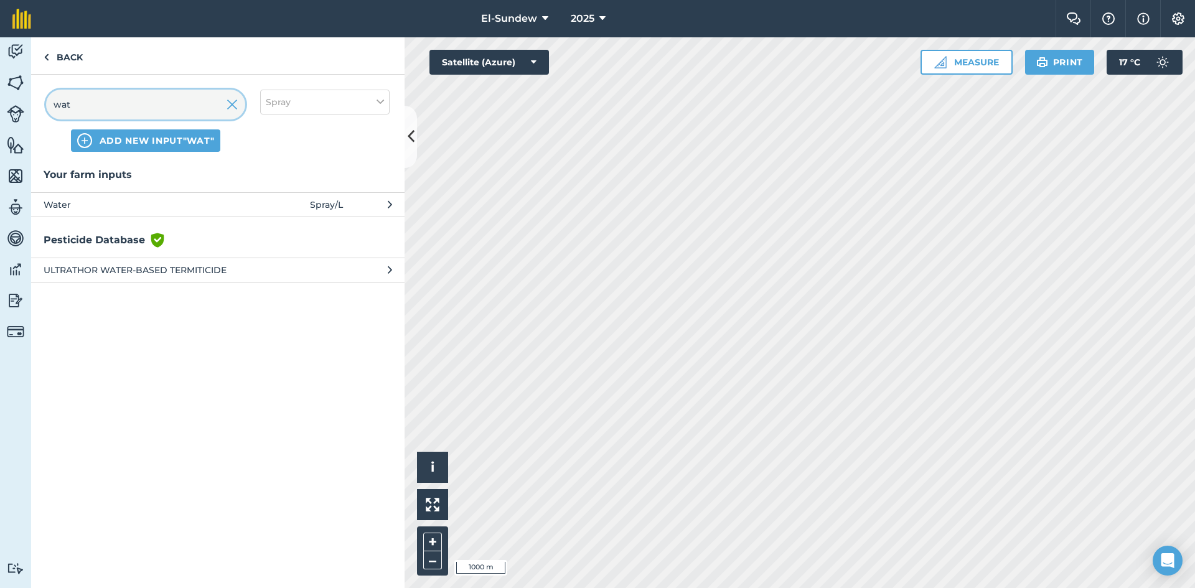
type input "wat"
click at [120, 207] on span "Water" at bounding box center [146, 205] width 204 height 14
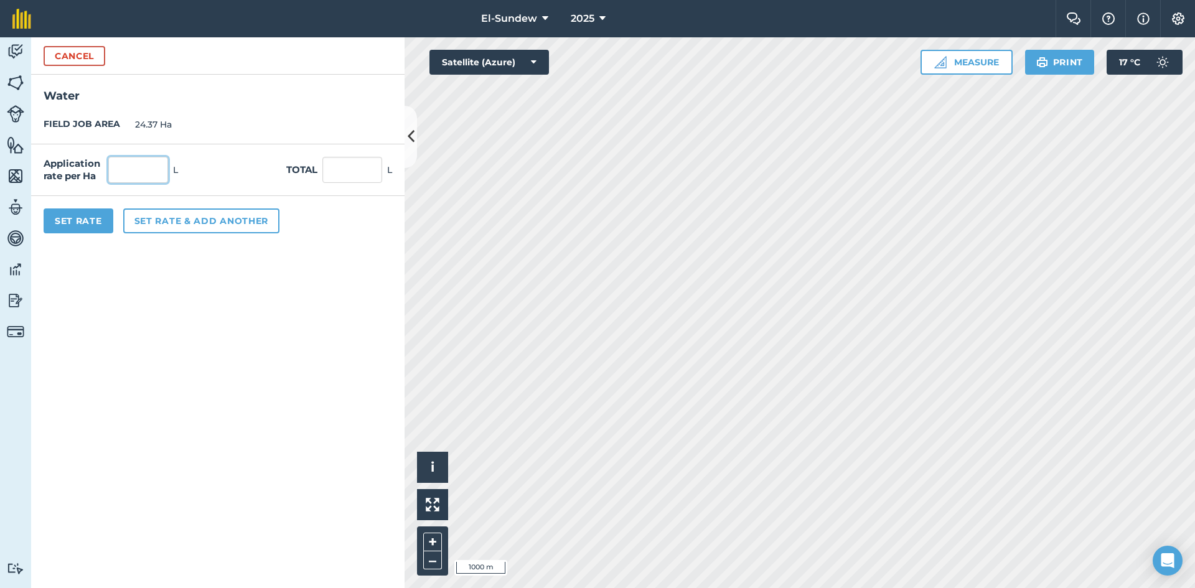
click at [135, 174] on input "text" at bounding box center [138, 170] width 60 height 26
type input "4,700"
type input "114,539"
click at [155, 221] on button "Set rate & add another" at bounding box center [201, 221] width 156 height 25
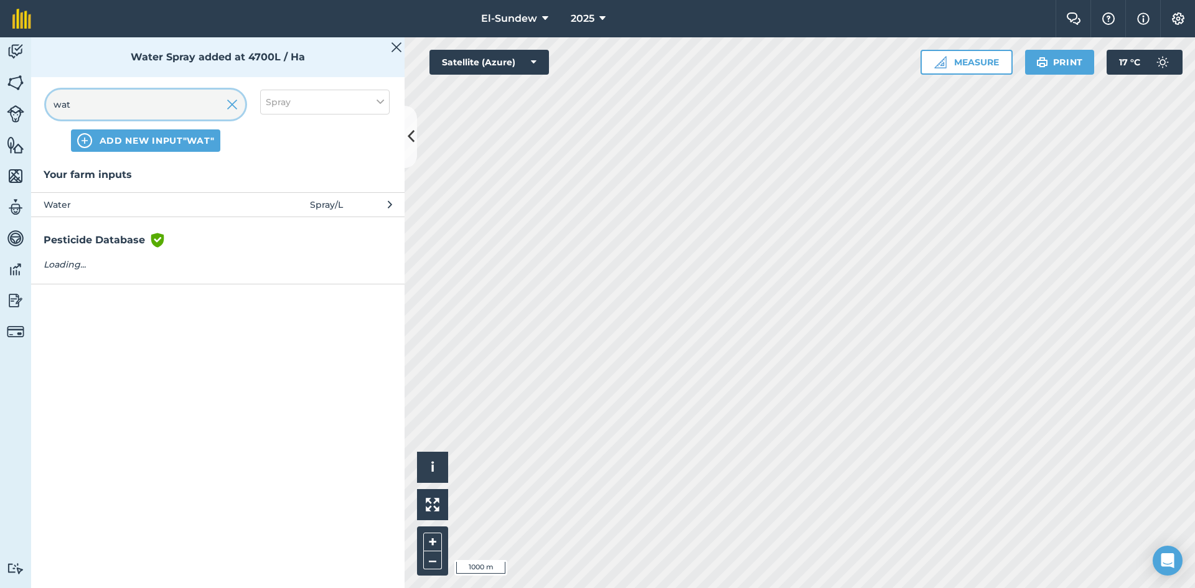
click at [153, 109] on input "wat" at bounding box center [145, 105] width 199 height 30
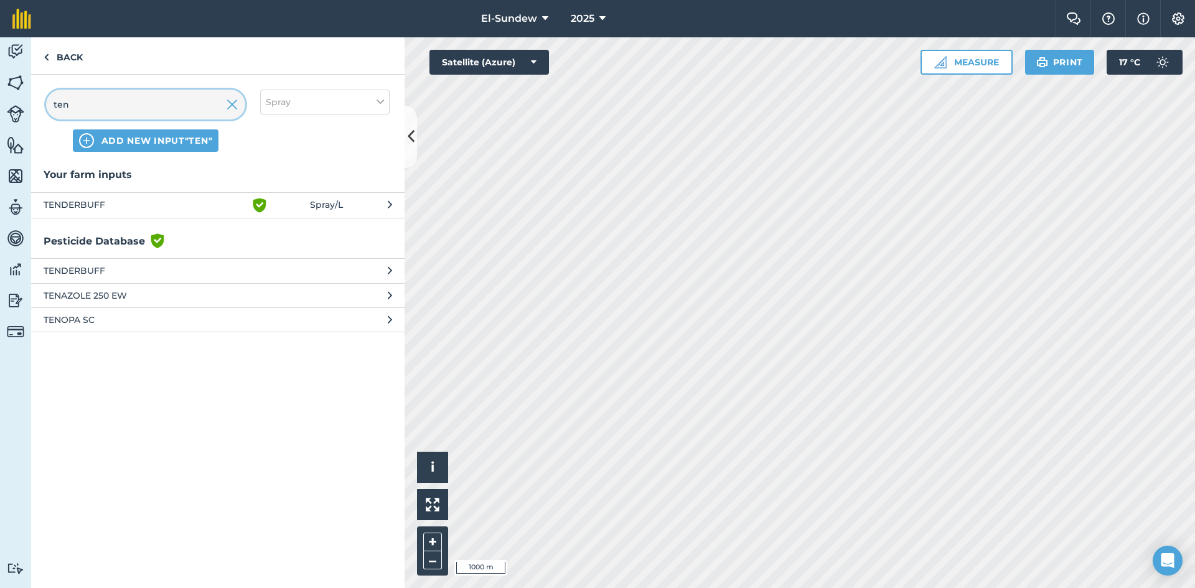
type input "ten"
click at [172, 210] on span "TENDERBUFF" at bounding box center [146, 205] width 204 height 15
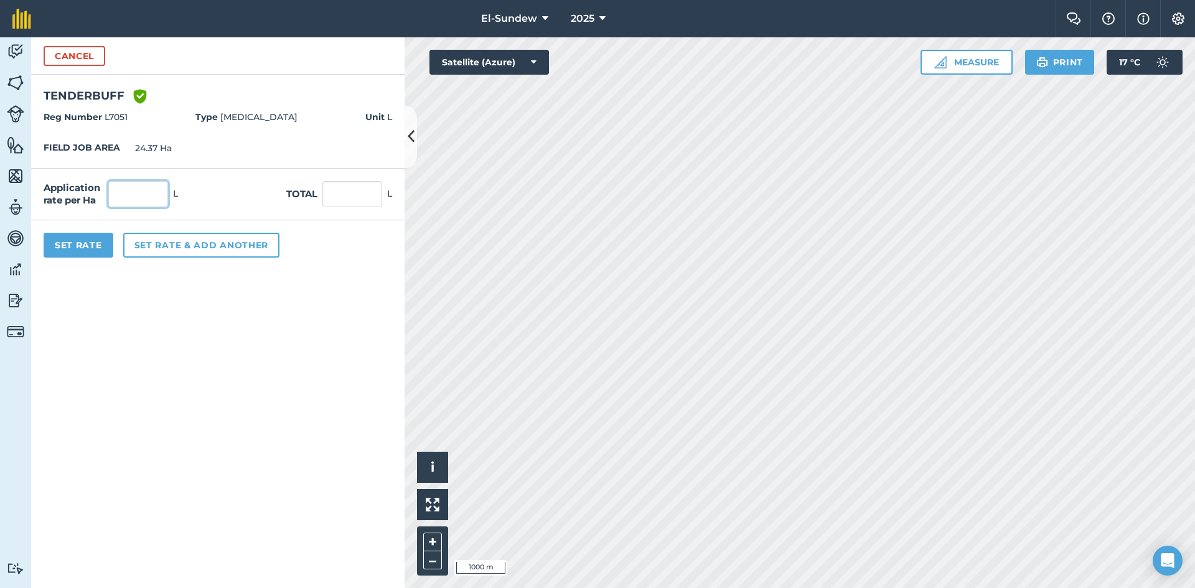
click at [156, 187] on input "text" at bounding box center [138, 194] width 60 height 26
type input "1.9"
type input "46.303"
click at [189, 243] on button "Set rate & add another" at bounding box center [201, 245] width 156 height 25
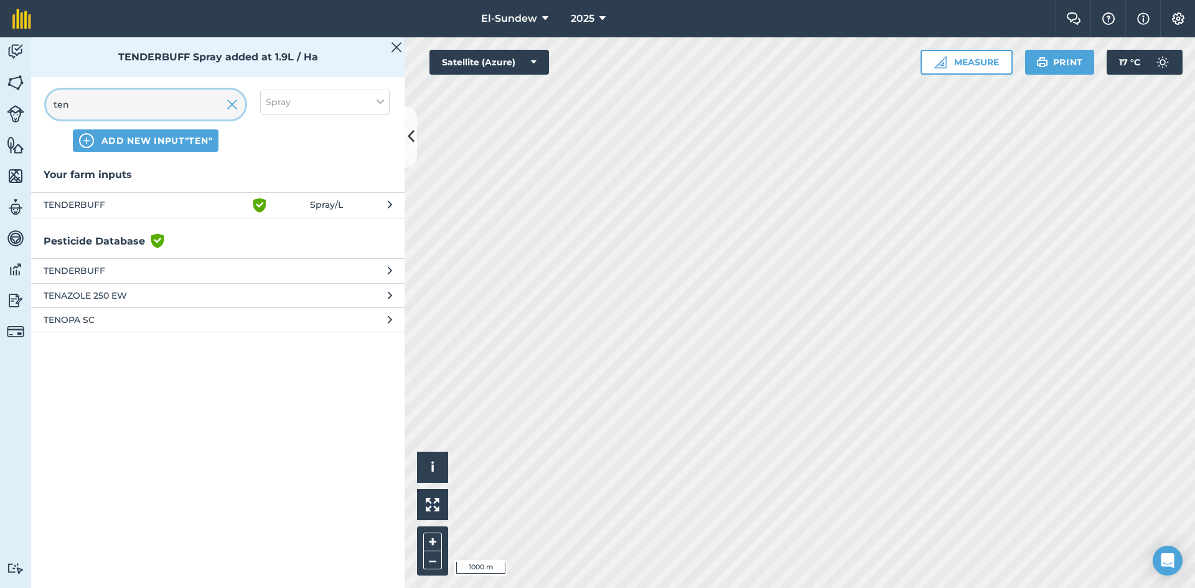
click at [174, 97] on input "ten" at bounding box center [145, 105] width 199 height 30
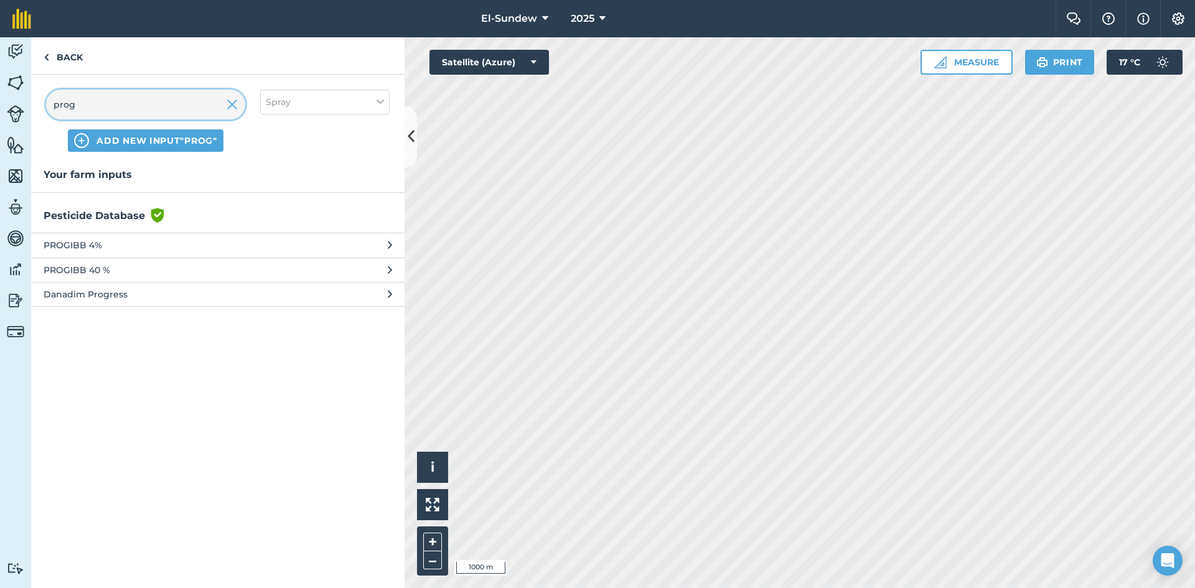
type input "prog"
click at [131, 263] on span "PROGIBB 40 %" at bounding box center [146, 270] width 204 height 14
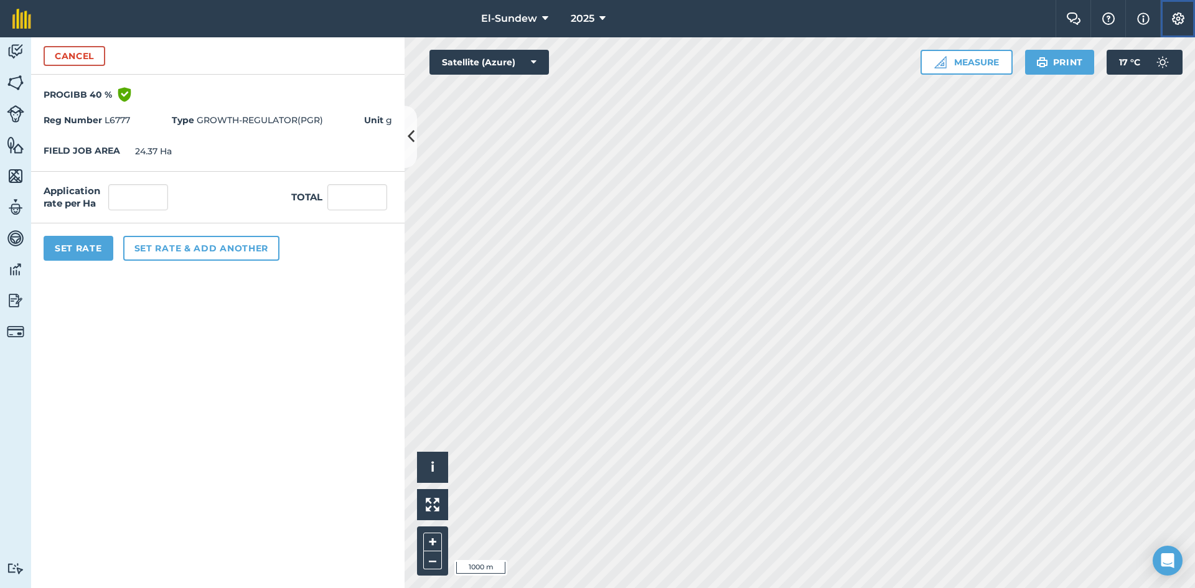
click at [1179, 19] on img at bounding box center [1178, 18] width 15 height 12
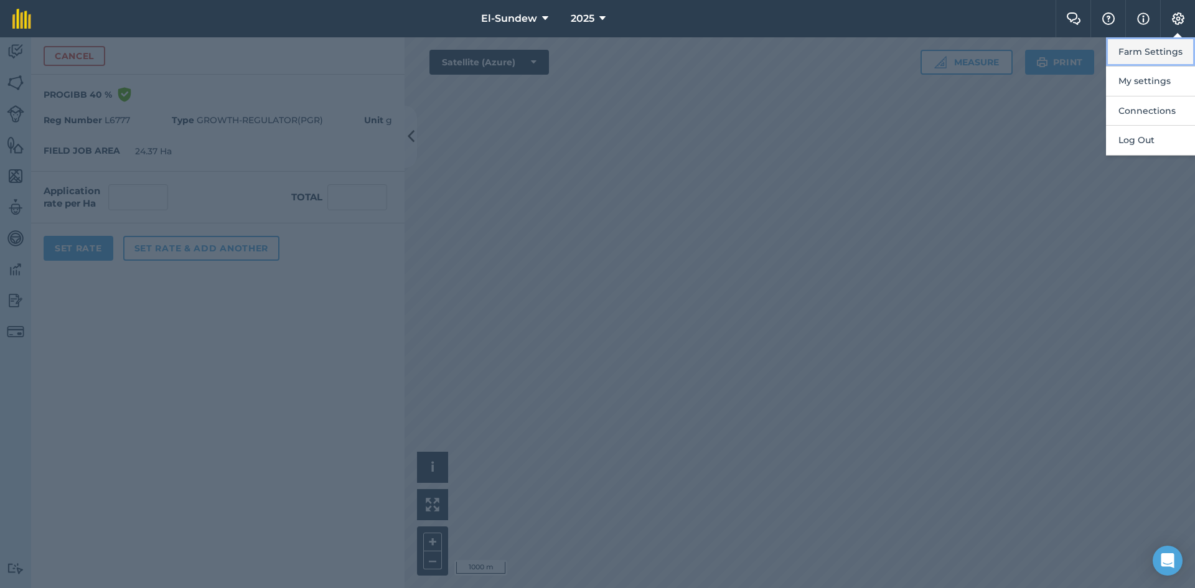
click at [1163, 50] on button "Farm Settings" at bounding box center [1150, 51] width 89 height 29
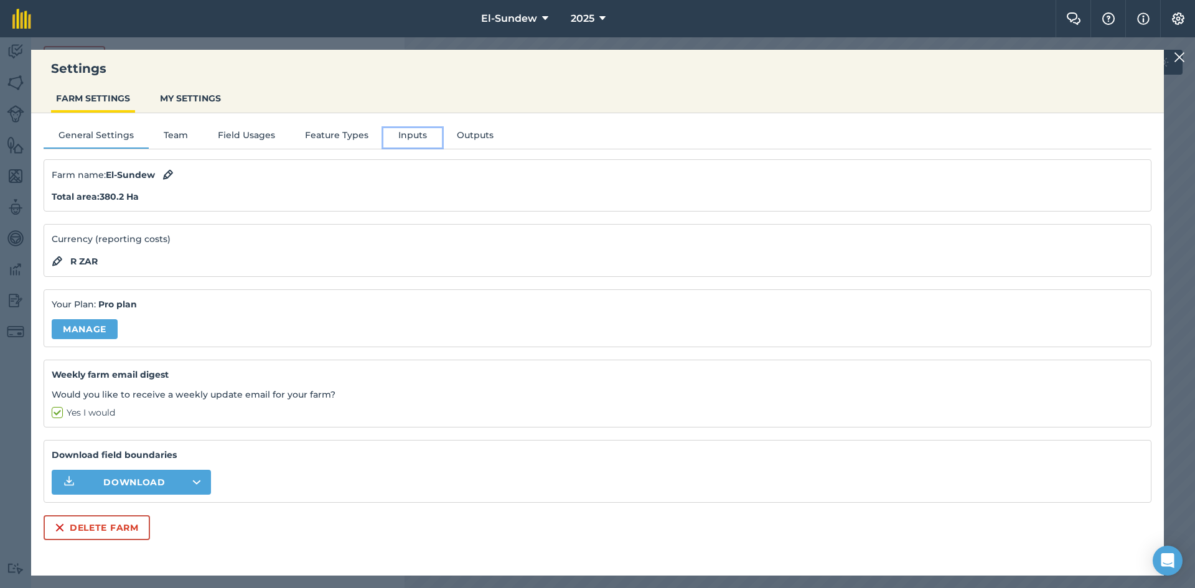
click at [412, 129] on button "Inputs" at bounding box center [413, 137] width 59 height 19
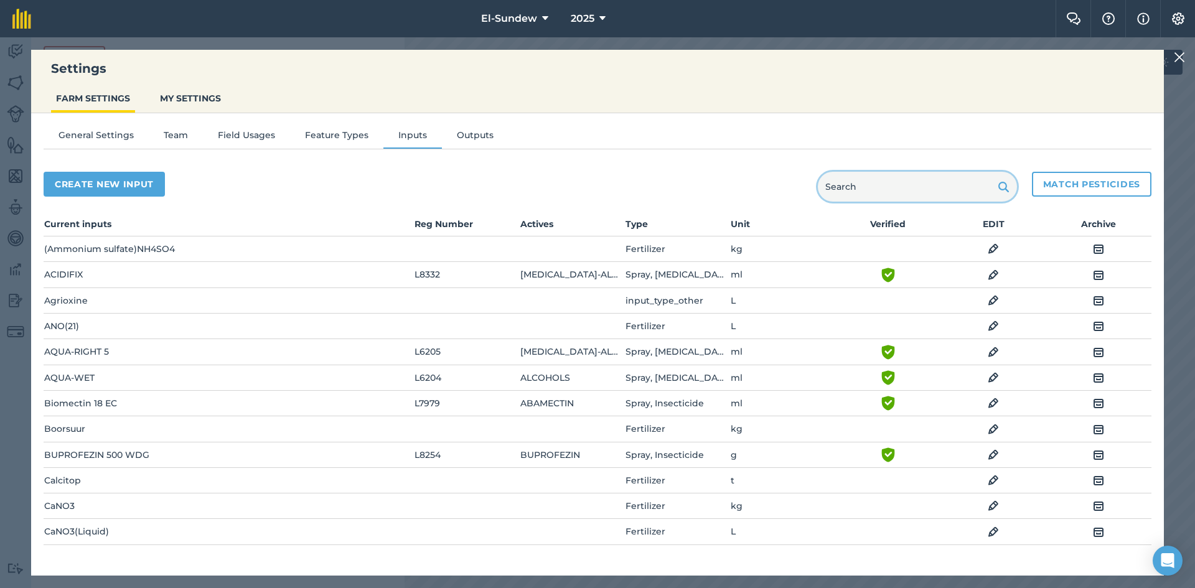
click at [845, 179] on input "text" at bounding box center [917, 187] width 199 height 30
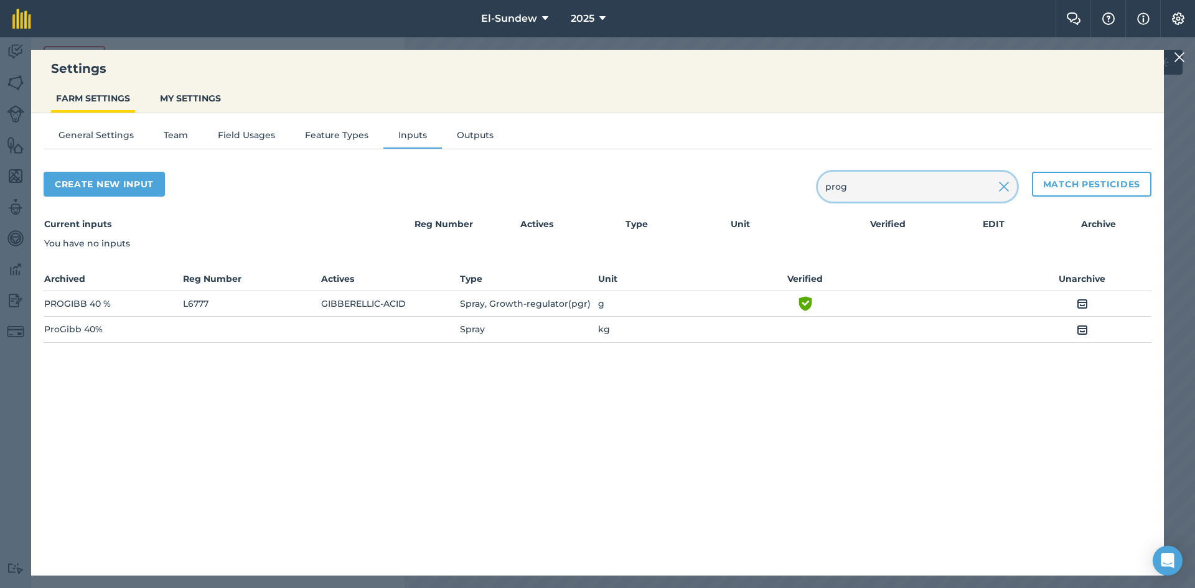
type input "prog"
click at [1079, 301] on img at bounding box center [1082, 303] width 11 height 15
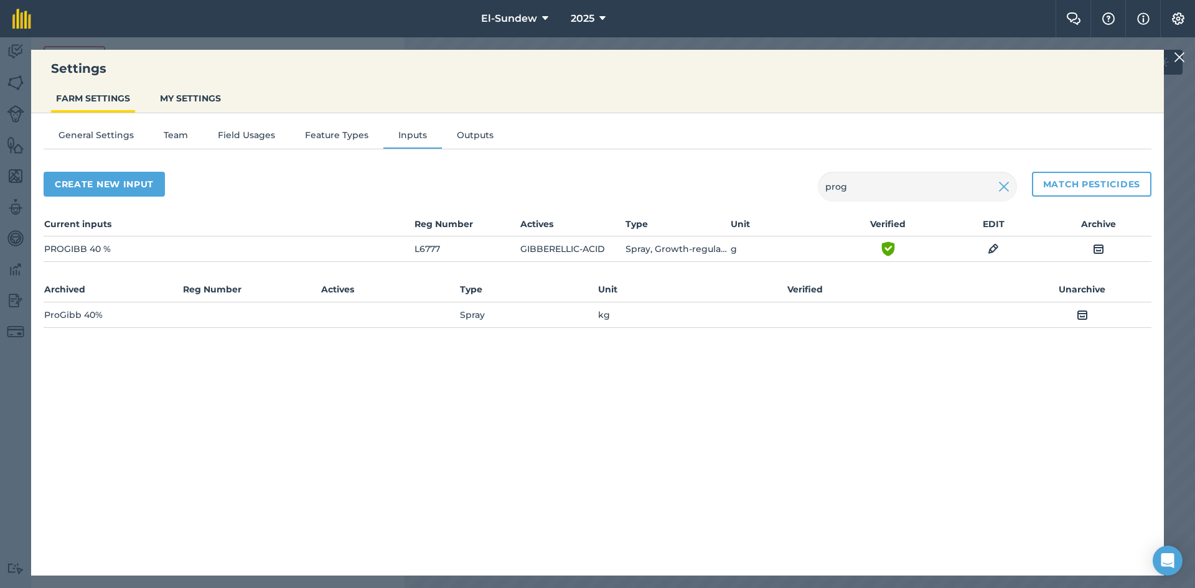
click at [1185, 59] on img at bounding box center [1179, 57] width 11 height 15
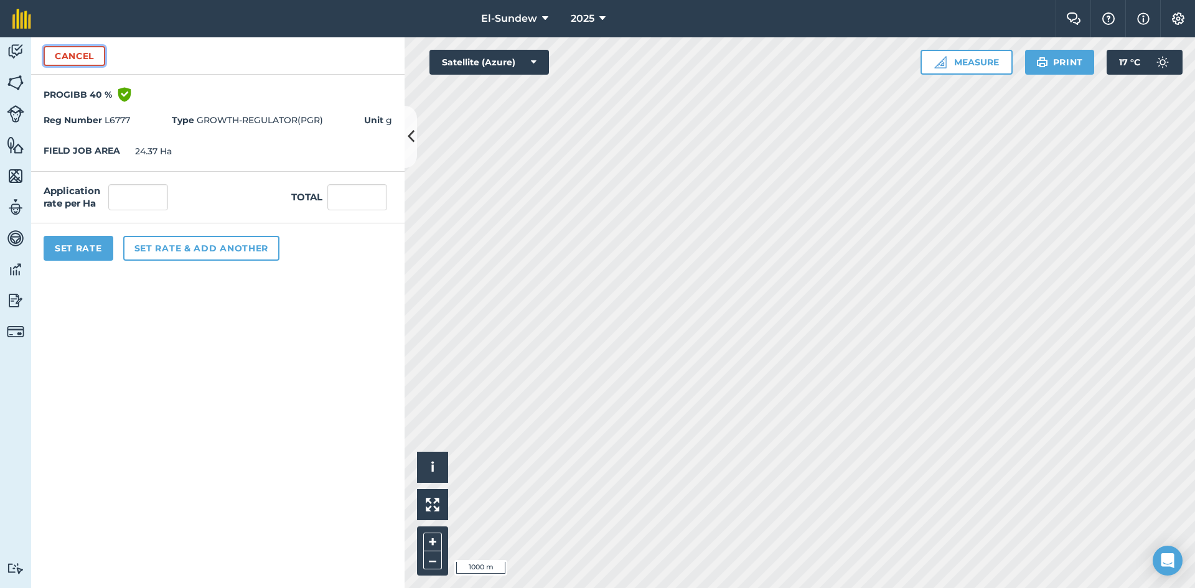
click at [68, 51] on button "Cancel" at bounding box center [75, 56] width 62 height 20
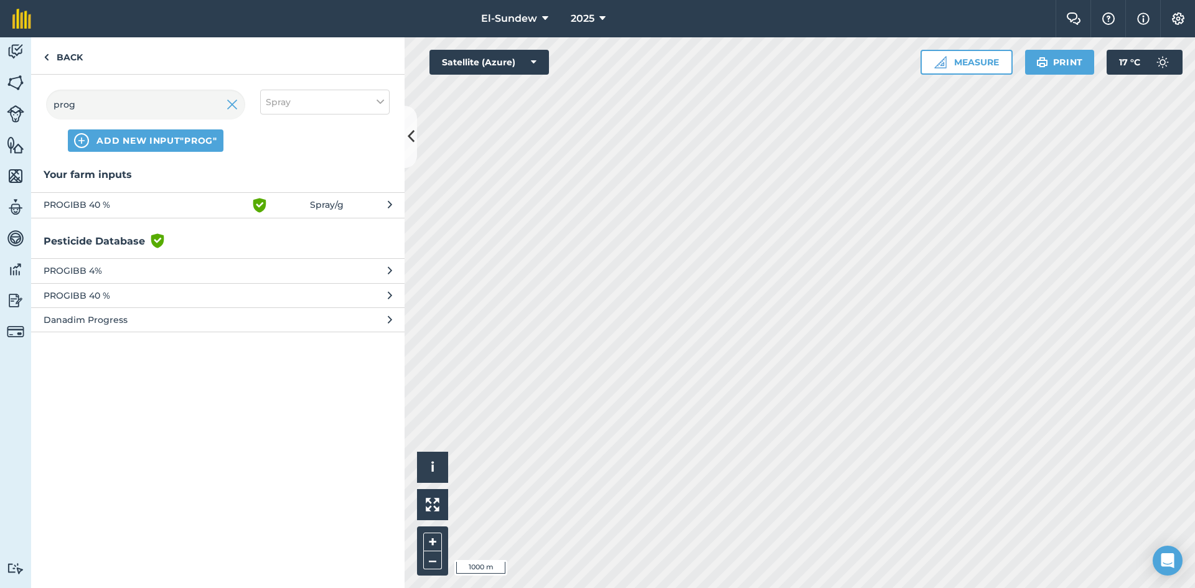
click at [220, 205] on span "PROGIBB 40 %" at bounding box center [146, 205] width 204 height 15
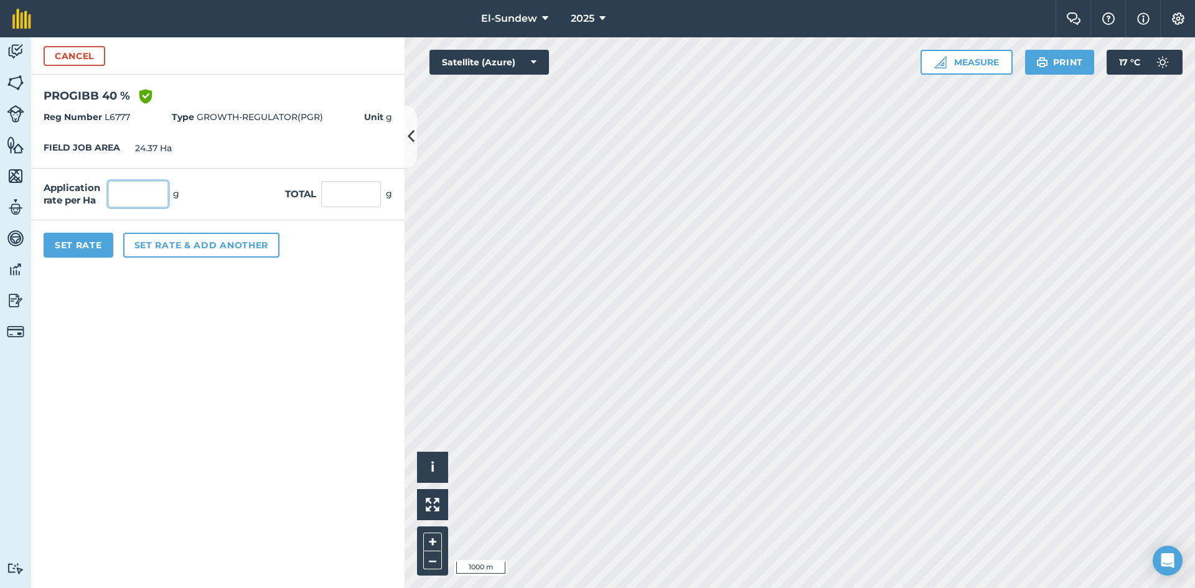
click at [159, 185] on input "text" at bounding box center [138, 194] width 60 height 26
type input "118.75"
type input "2,893.938"
click at [169, 242] on button "Set rate & add another" at bounding box center [201, 245] width 156 height 25
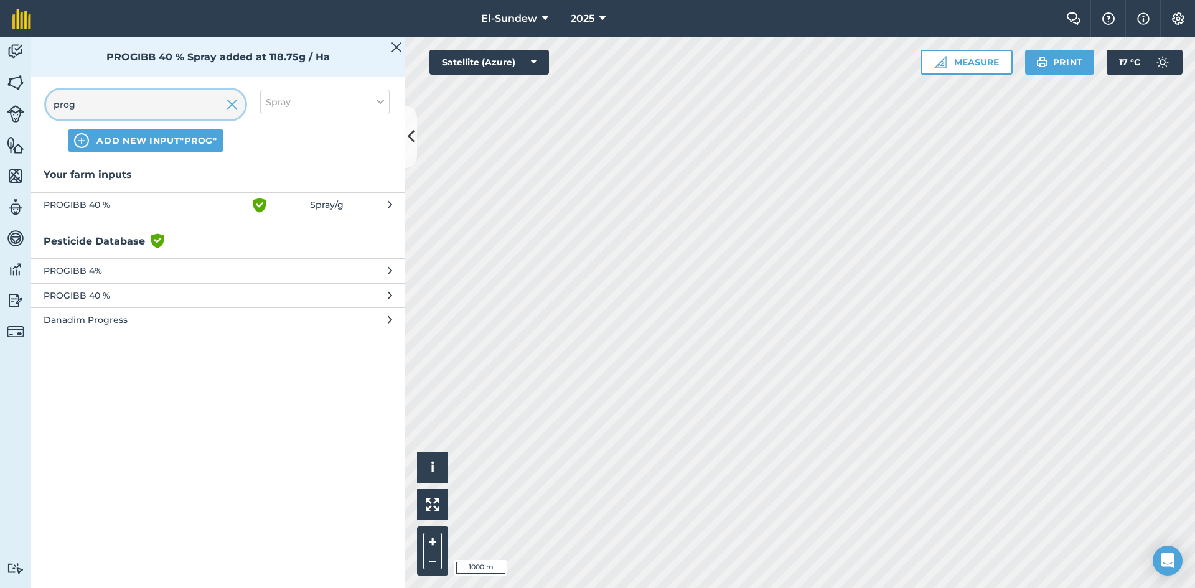
click at [164, 108] on input "prog" at bounding box center [145, 105] width 199 height 30
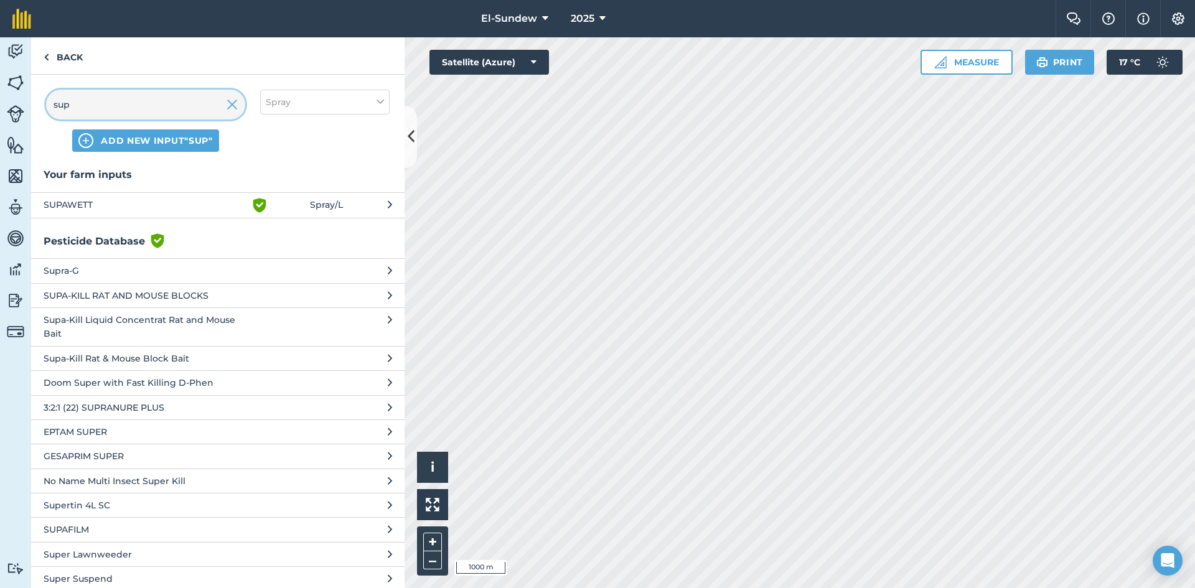
type input "sup"
click at [200, 209] on span "SUPAWETT" at bounding box center [146, 205] width 204 height 15
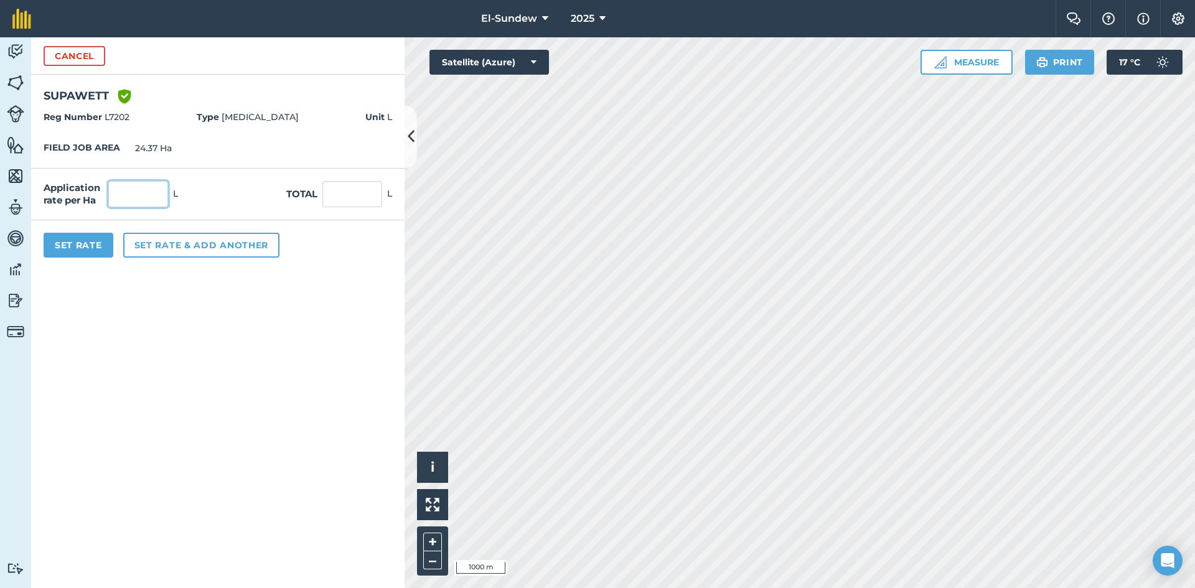
click at [149, 195] on input "text" at bounding box center [138, 194] width 60 height 26
type input "0.143"
type input "3.485"
click at [80, 253] on button "Set Rate" at bounding box center [79, 245] width 70 height 25
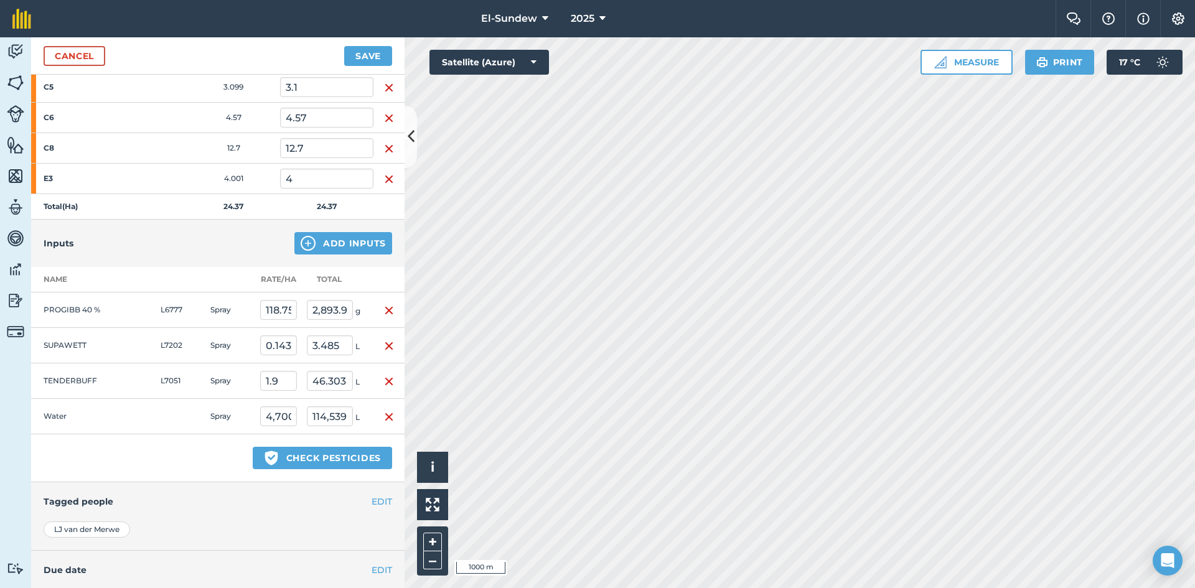
scroll to position [300, 0]
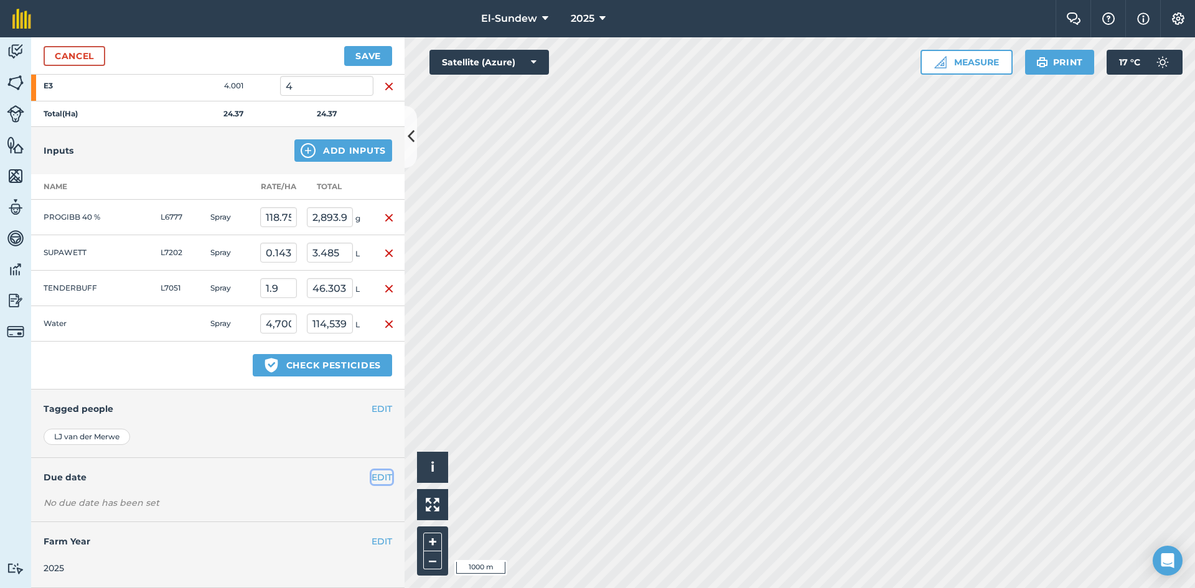
click at [372, 479] on button "EDIT" at bounding box center [382, 478] width 21 height 14
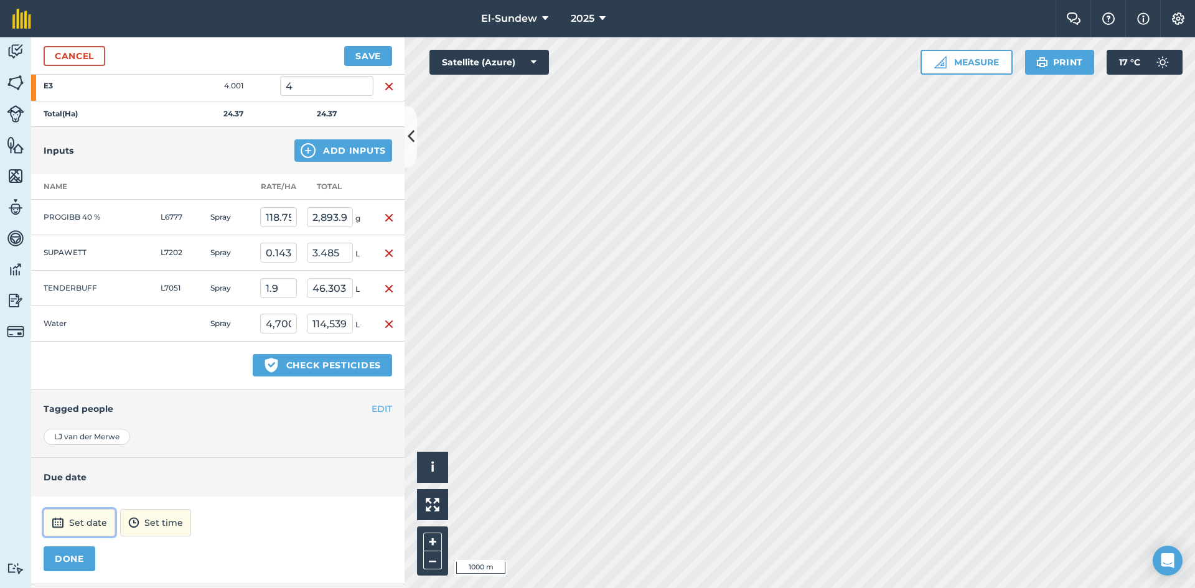
click at [78, 528] on button "Set date" at bounding box center [80, 522] width 72 height 27
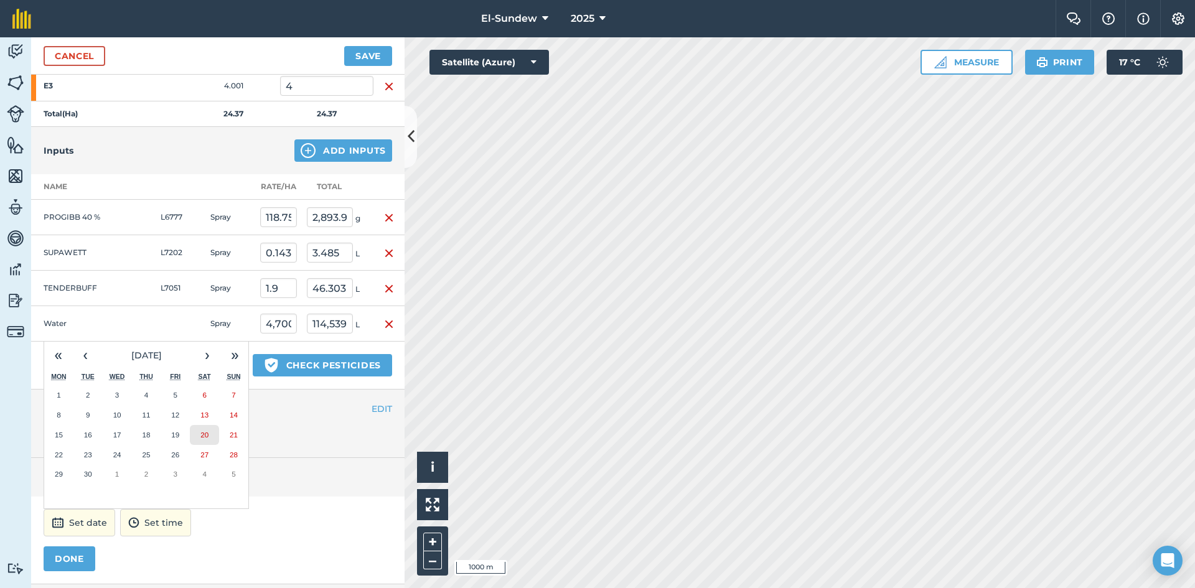
click at [207, 433] on abbr "20" at bounding box center [204, 435] width 8 height 8
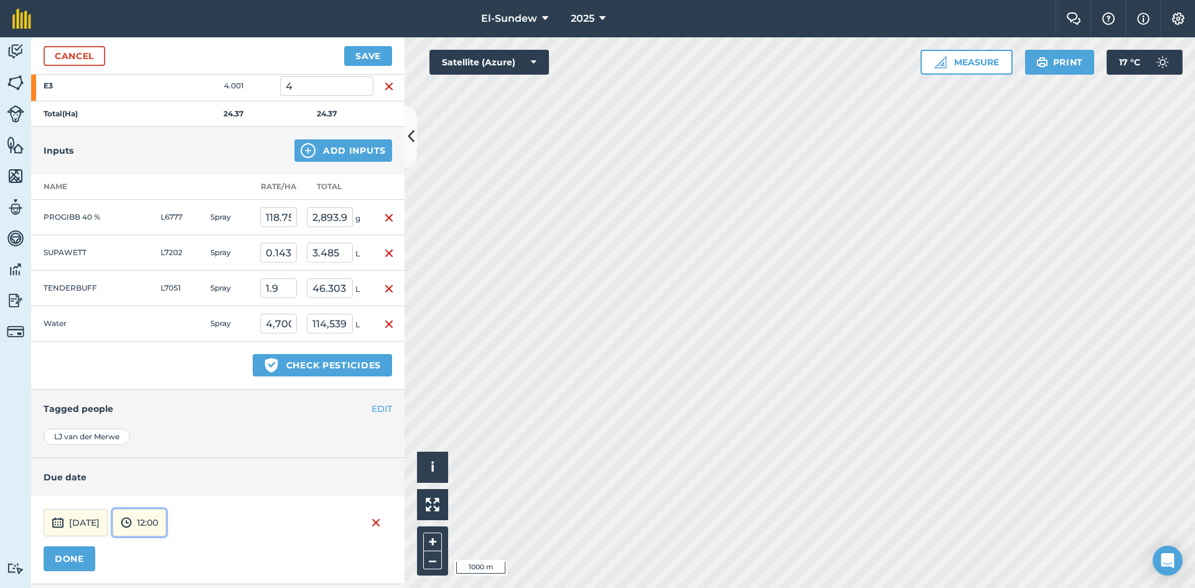
click at [166, 522] on button "12:00" at bounding box center [140, 522] width 54 height 27
click at [172, 489] on button "04:00" at bounding box center [142, 497] width 59 height 20
click at [78, 558] on button "DONE" at bounding box center [70, 559] width 52 height 25
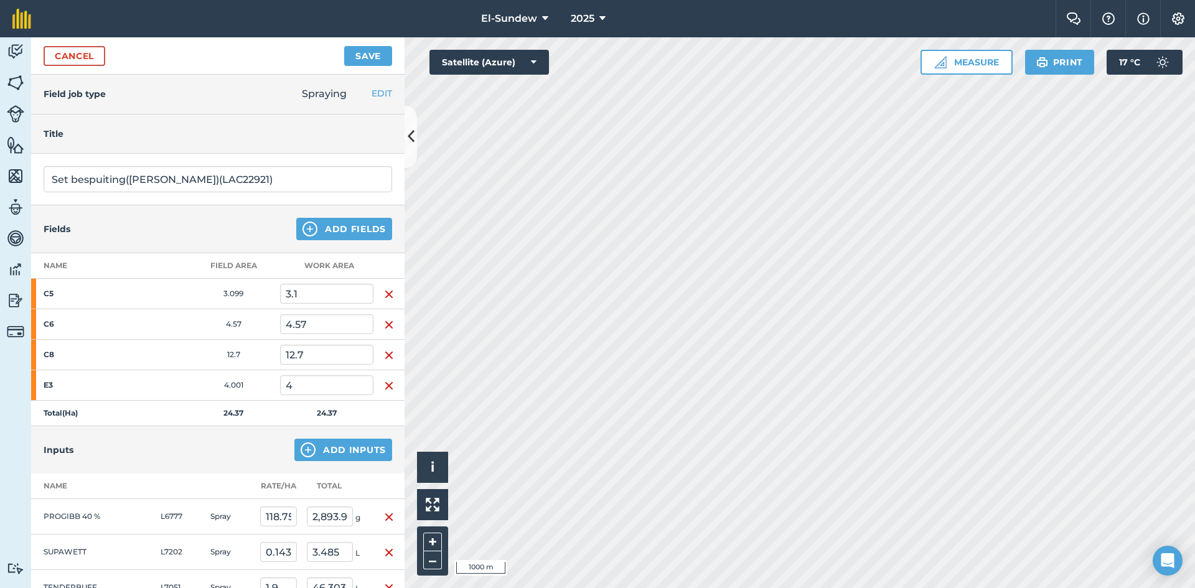
scroll to position [0, 0]
click at [370, 58] on button "Save" at bounding box center [368, 56] width 48 height 20
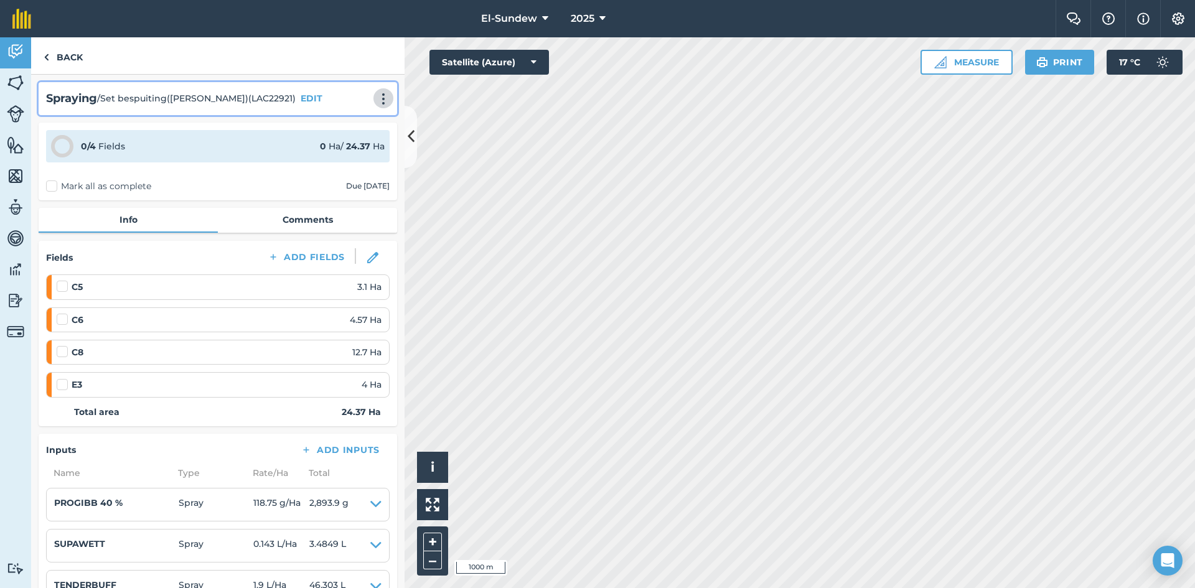
click at [376, 96] on img at bounding box center [383, 99] width 15 height 12
click at [342, 134] on link "Print" at bounding box center [358, 125] width 80 height 25
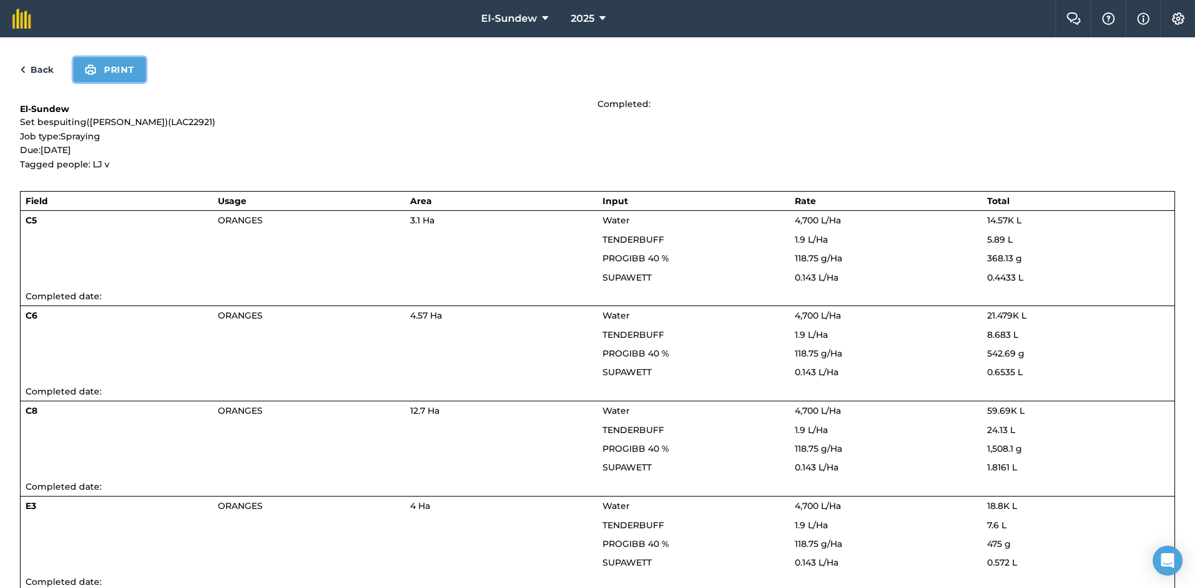
click at [124, 75] on button "Print" at bounding box center [109, 69] width 72 height 25
click at [43, 72] on link "Back" at bounding box center [37, 69] width 34 height 15
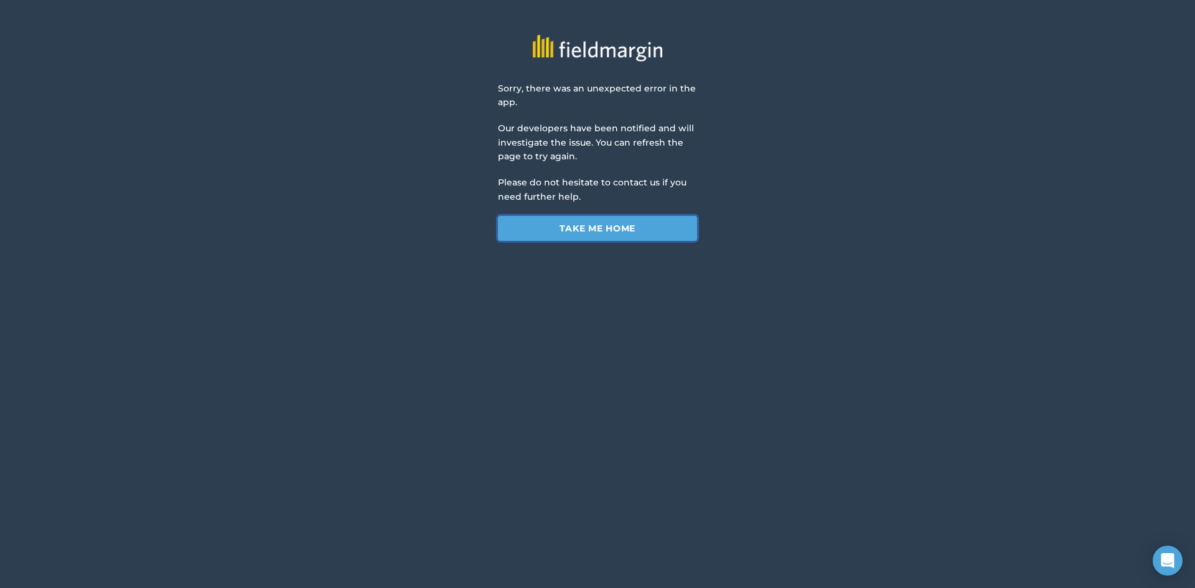
click at [598, 238] on link "Take me home" at bounding box center [597, 228] width 199 height 25
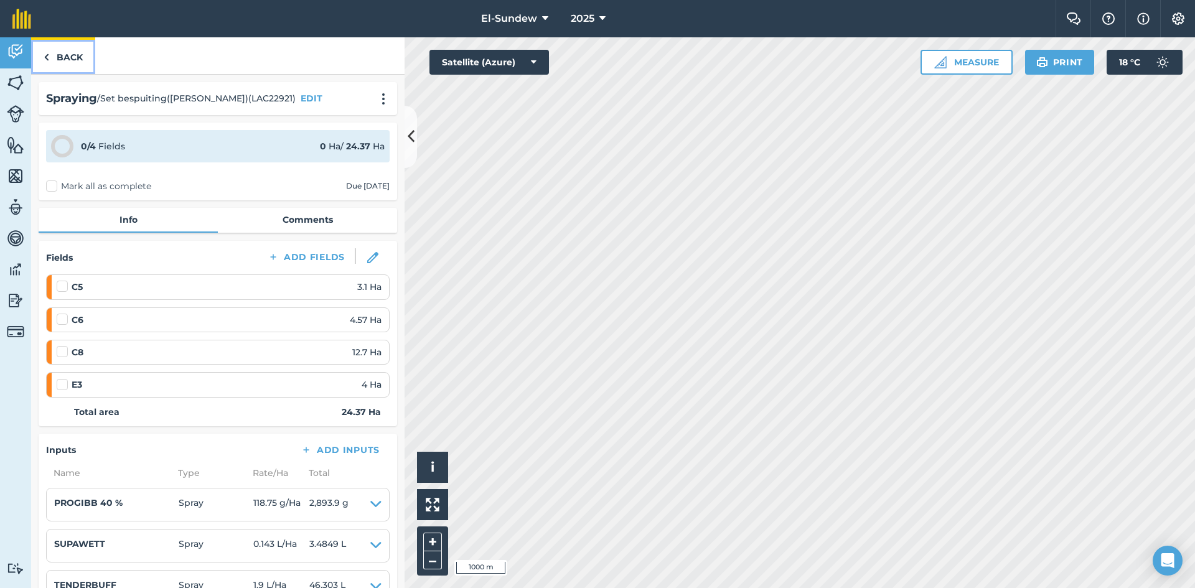
click at [52, 61] on link "Back" at bounding box center [63, 55] width 64 height 37
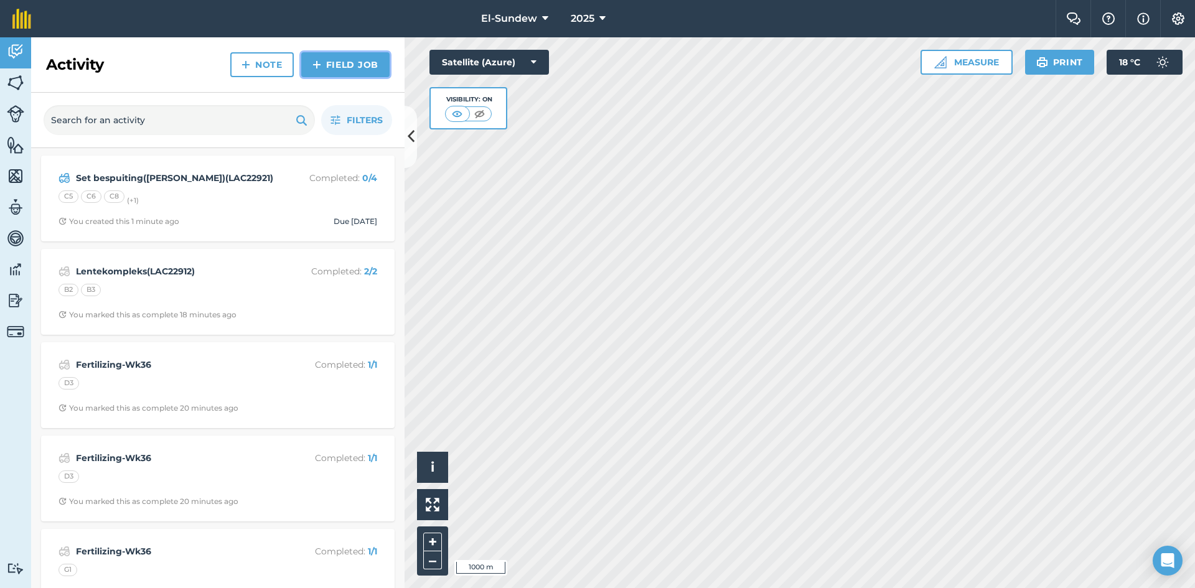
click at [325, 64] on link "Field Job" at bounding box center [345, 64] width 88 height 25
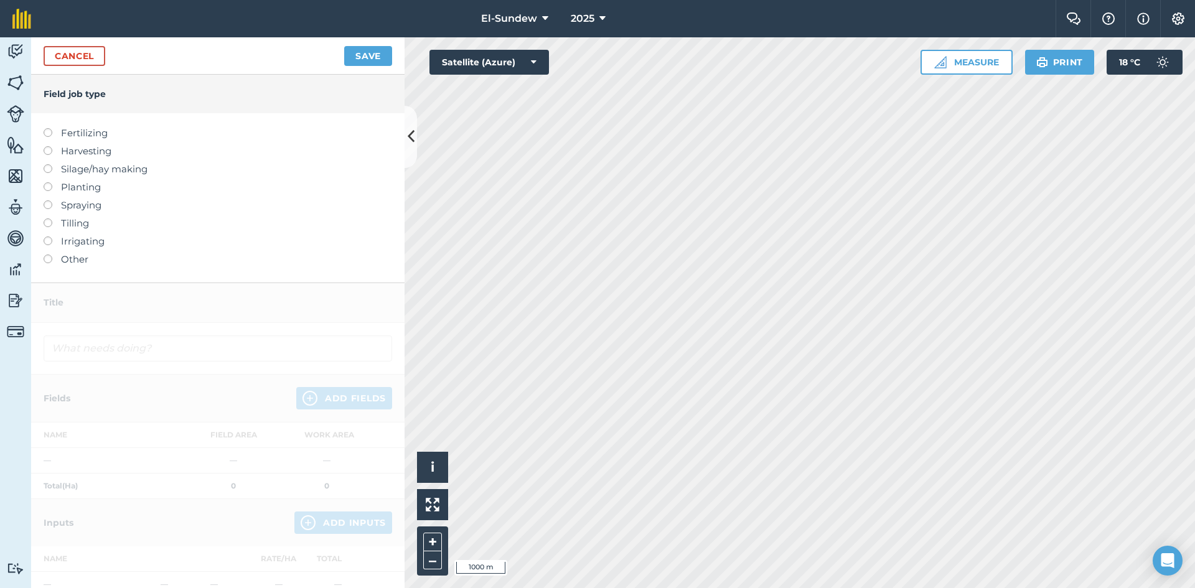
click at [75, 205] on label "Spraying" at bounding box center [218, 205] width 349 height 15
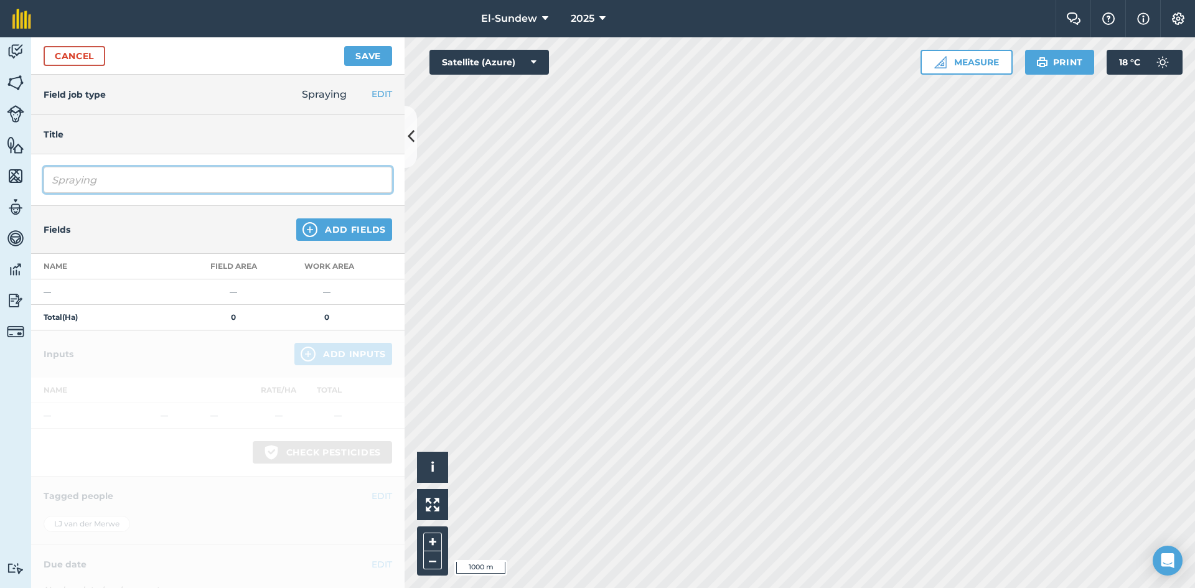
click at [126, 180] on input "Spraying" at bounding box center [218, 180] width 349 height 26
type input "Set bespuiting([PERSON_NAME])(LAC22921)"
click at [296, 230] on button "Add Fields" at bounding box center [344, 230] width 96 height 22
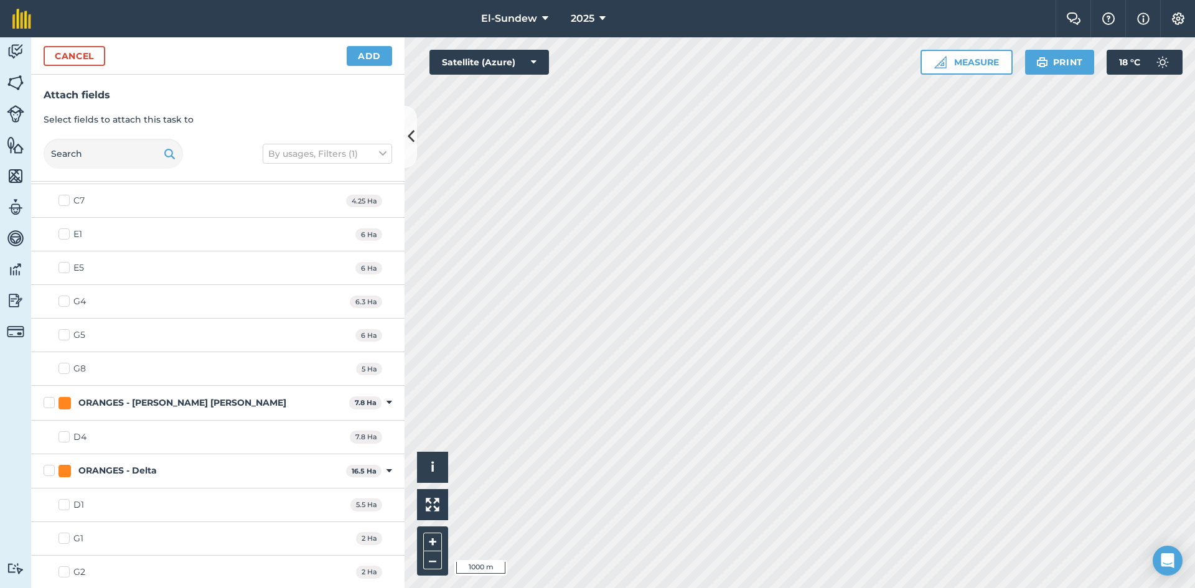
scroll to position [1245, 0]
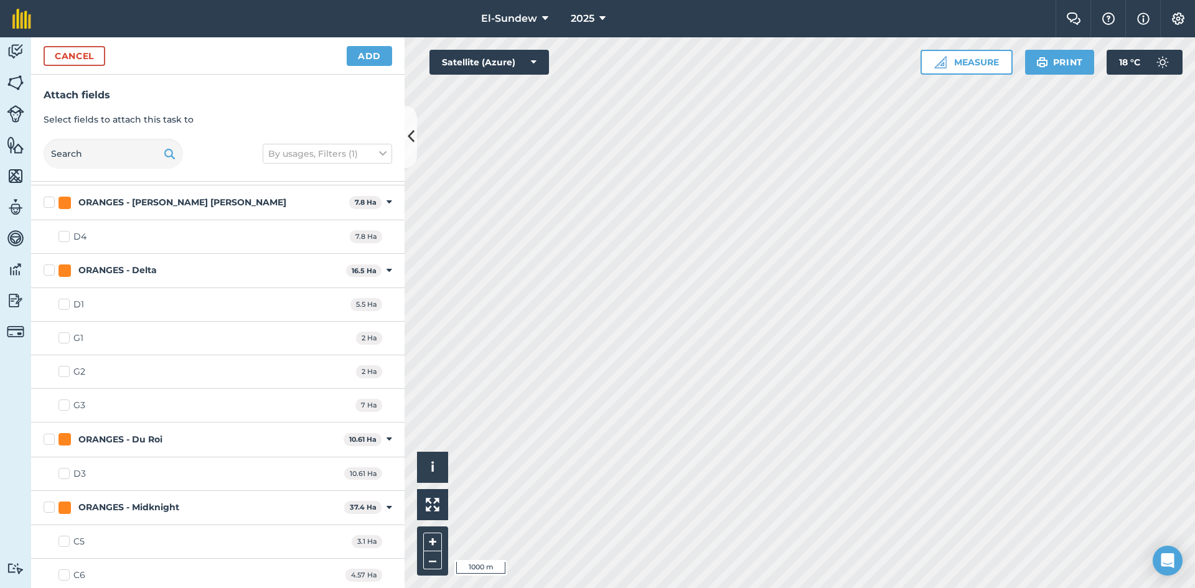
click at [45, 269] on label "ORANGES - Delta" at bounding box center [193, 270] width 298 height 13
click at [45, 269] on input "ORANGES - Delta" at bounding box center [48, 268] width 8 height 8
checkbox input "true"
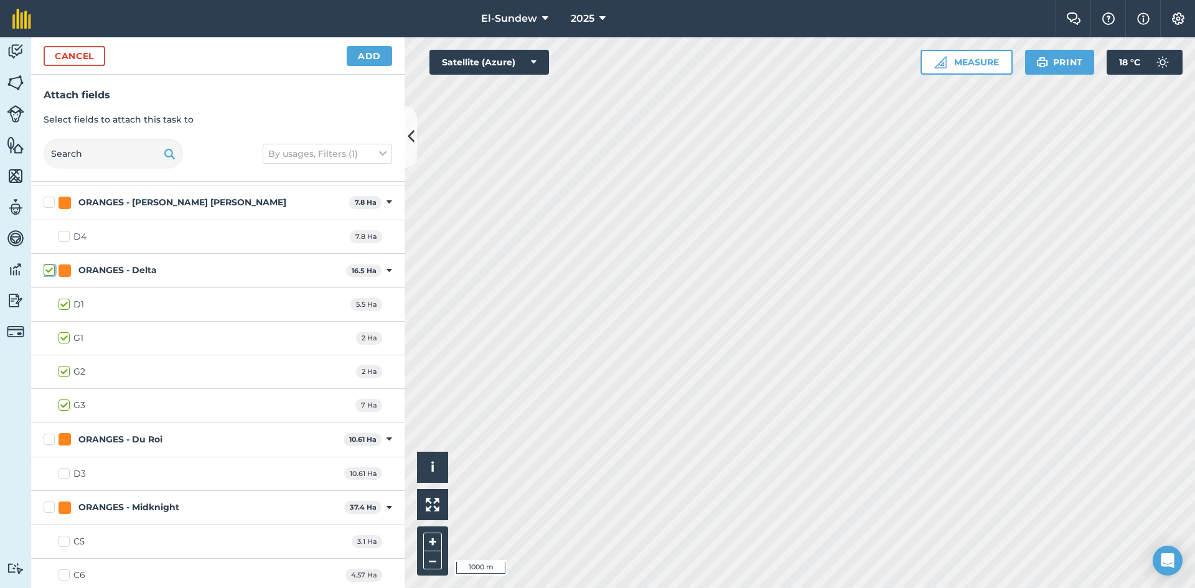
checkbox input "true"
click at [50, 443] on label "ORANGES - Du Roi" at bounding box center [191, 439] width 295 height 13
click at [50, 441] on input "ORANGES - Du Roi" at bounding box center [48, 437] width 8 height 8
checkbox input "true"
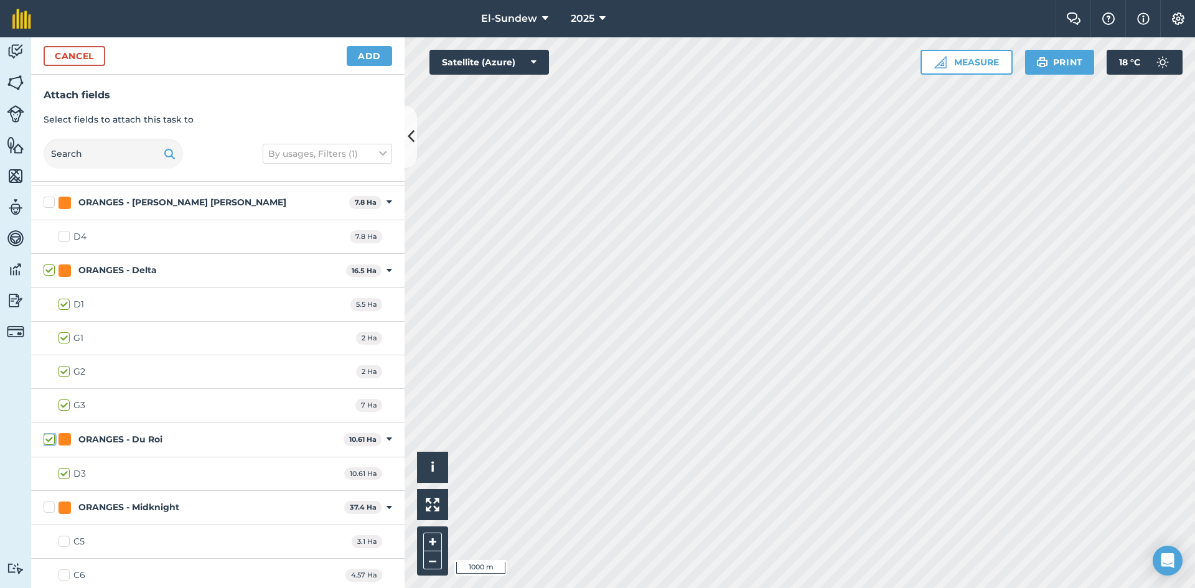
checkbox input "true"
click at [365, 60] on button "Add" at bounding box center [369, 56] width 45 height 20
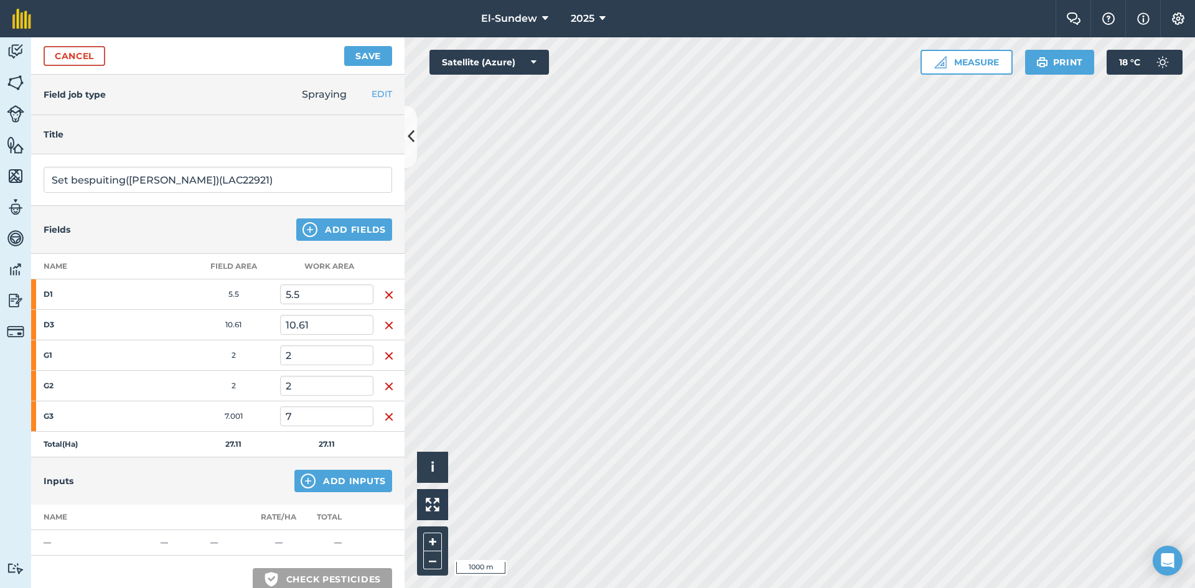
scroll to position [207, 0]
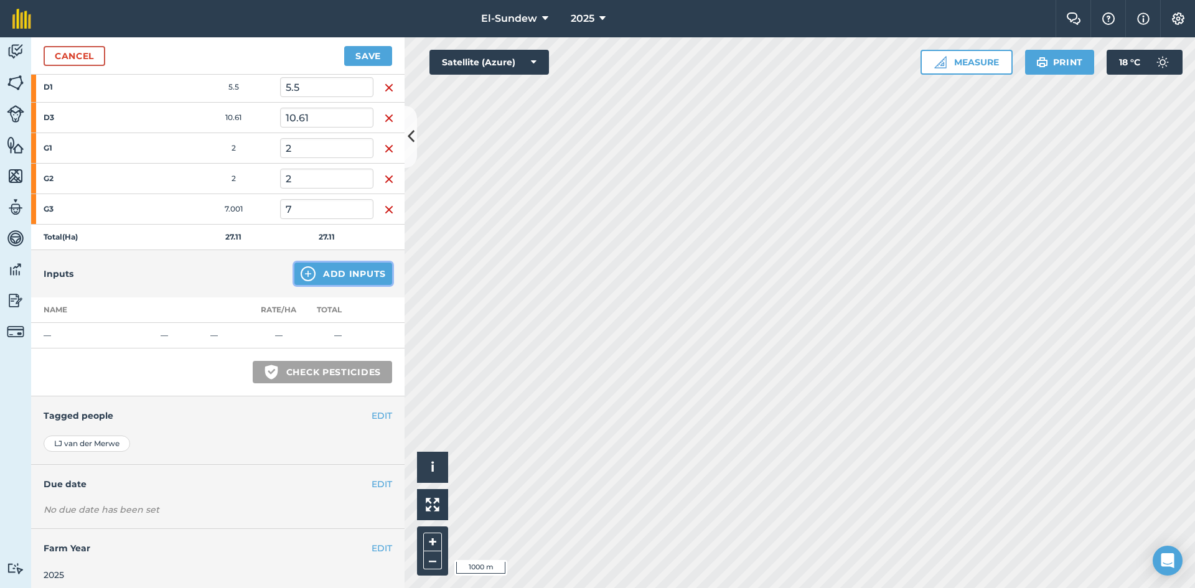
click at [301, 272] on img at bounding box center [308, 273] width 15 height 15
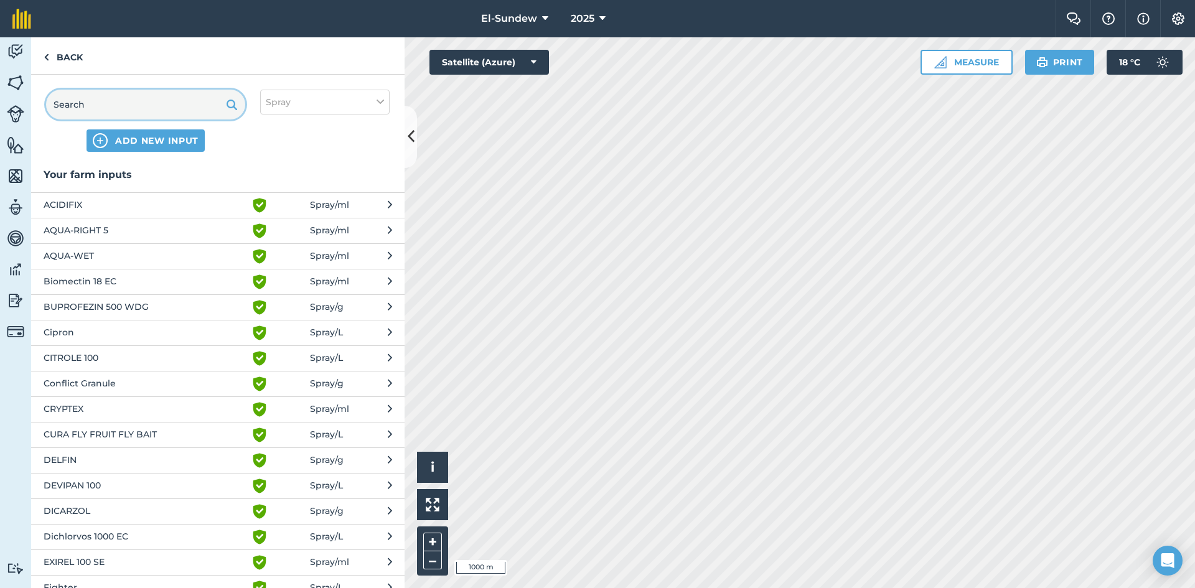
click at [106, 115] on input "text" at bounding box center [145, 105] width 199 height 30
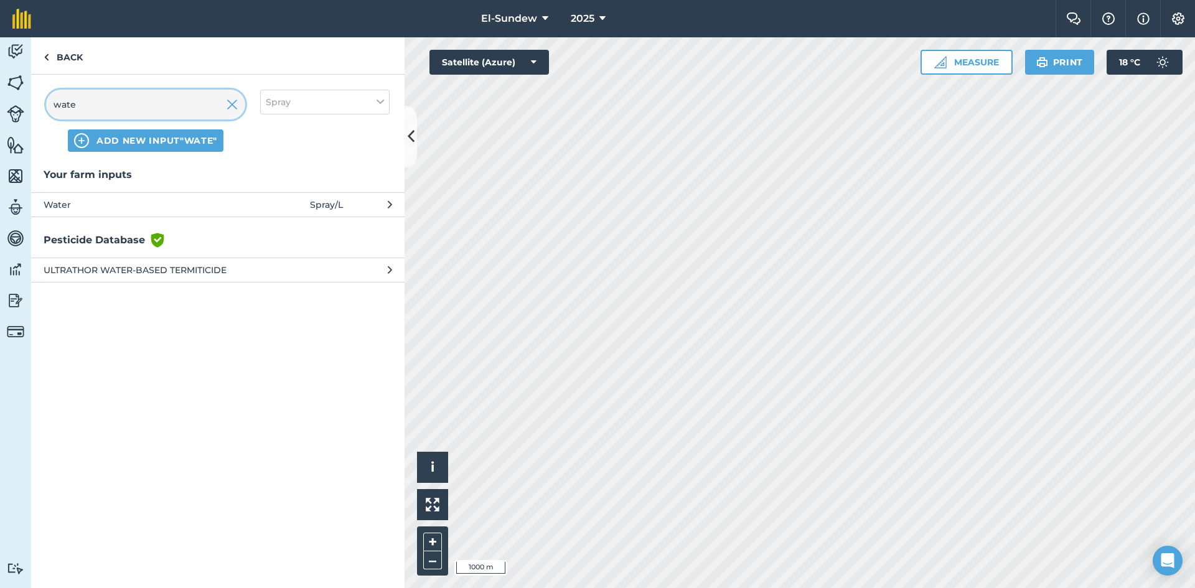
type input "wate"
click at [142, 214] on button "Water Spray / L" at bounding box center [218, 204] width 374 height 24
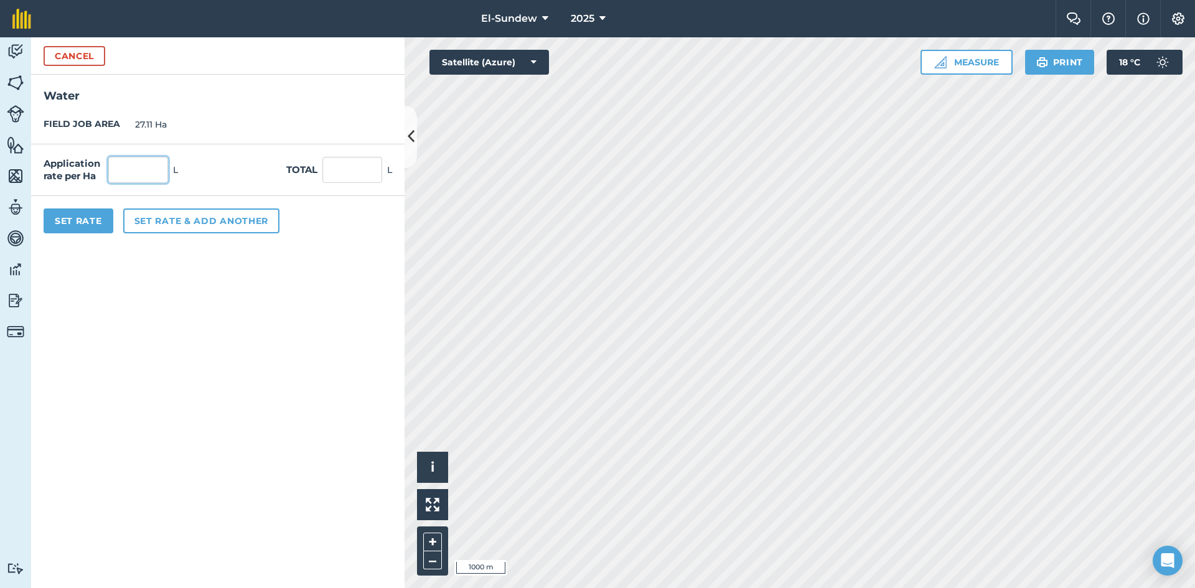
click at [152, 164] on input "text" at bounding box center [138, 170] width 60 height 26
type input "4,750"
type input "128,772.5"
click at [195, 224] on button "Set rate & add another" at bounding box center [201, 221] width 156 height 25
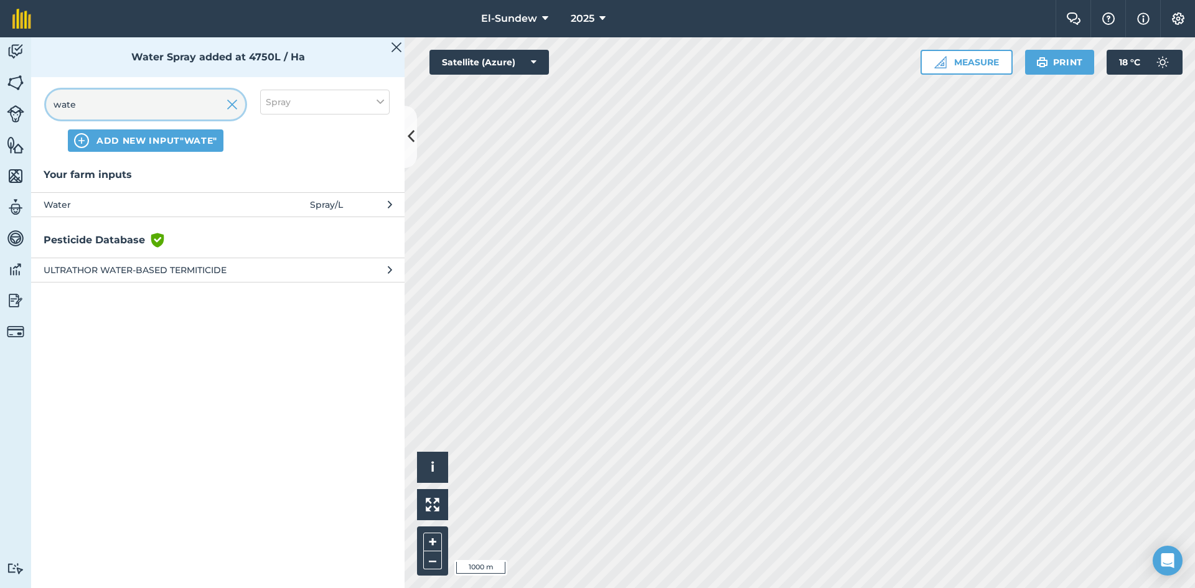
click at [183, 104] on input "wate" at bounding box center [145, 105] width 199 height 30
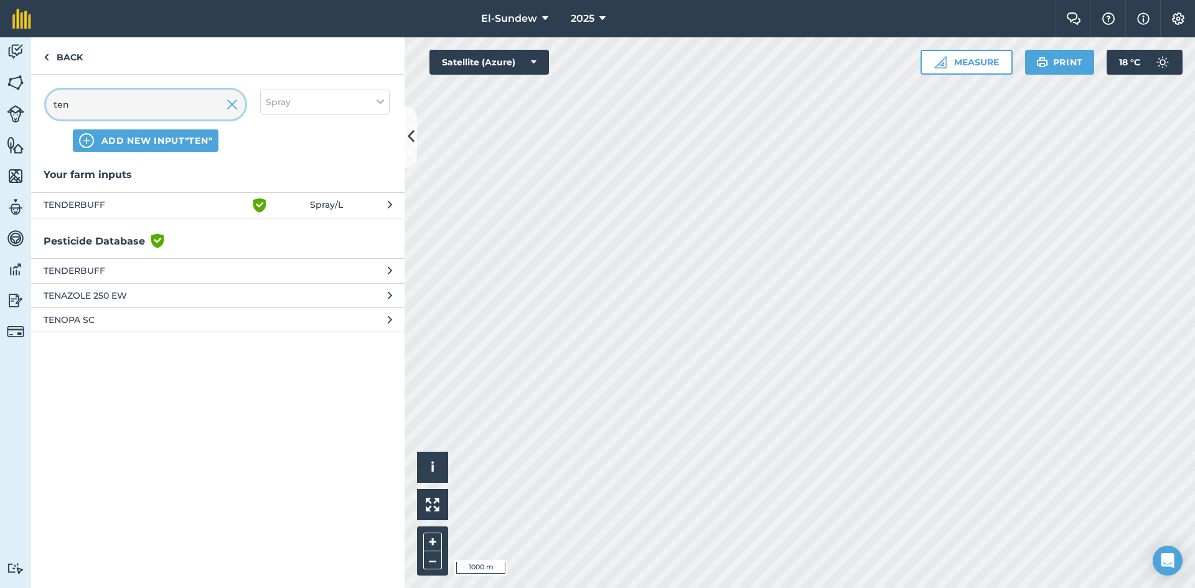
type input "ten"
click at [173, 206] on span "TENDERBUFF" at bounding box center [146, 205] width 204 height 15
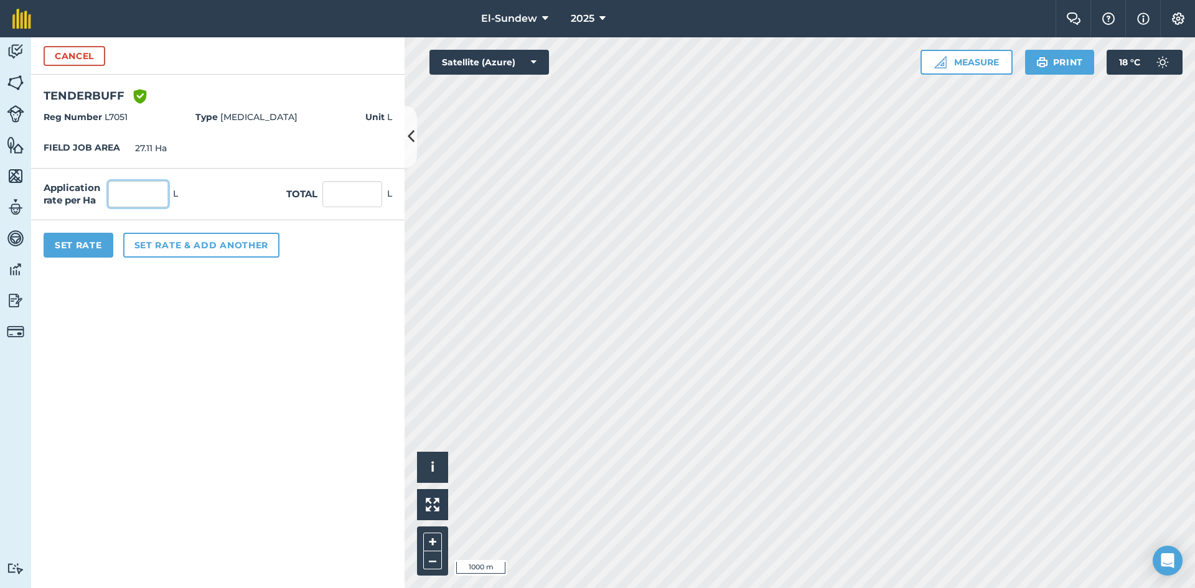
click at [156, 186] on input "text" at bounding box center [138, 194] width 60 height 26
type input "1.9"
type input "51.509"
click at [194, 248] on button "Set rate & add another" at bounding box center [201, 245] width 156 height 25
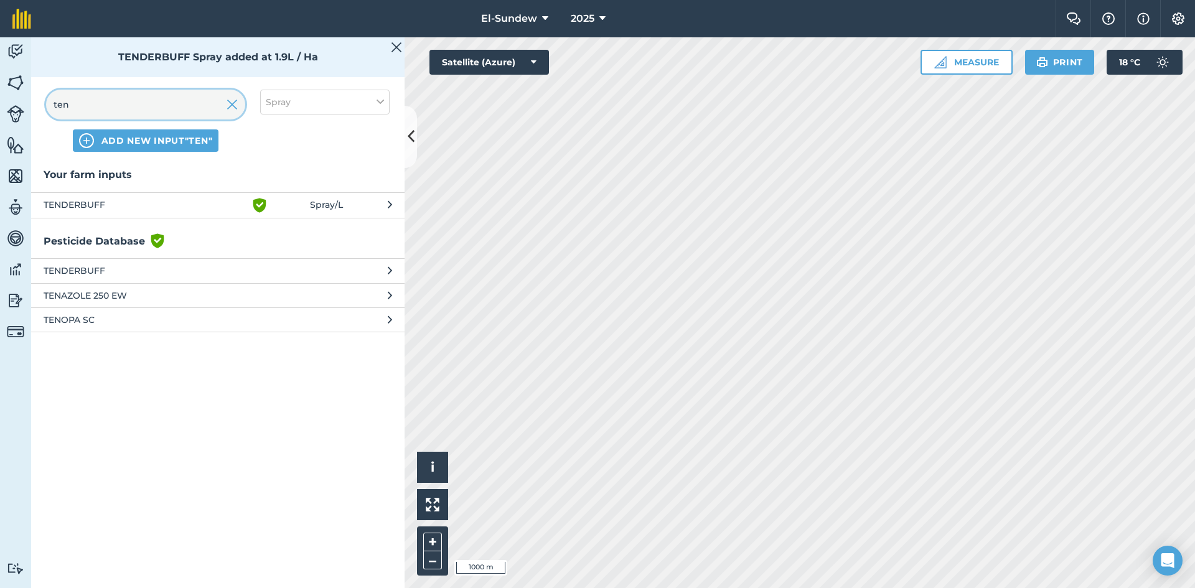
click at [174, 96] on input "ten" at bounding box center [145, 105] width 199 height 30
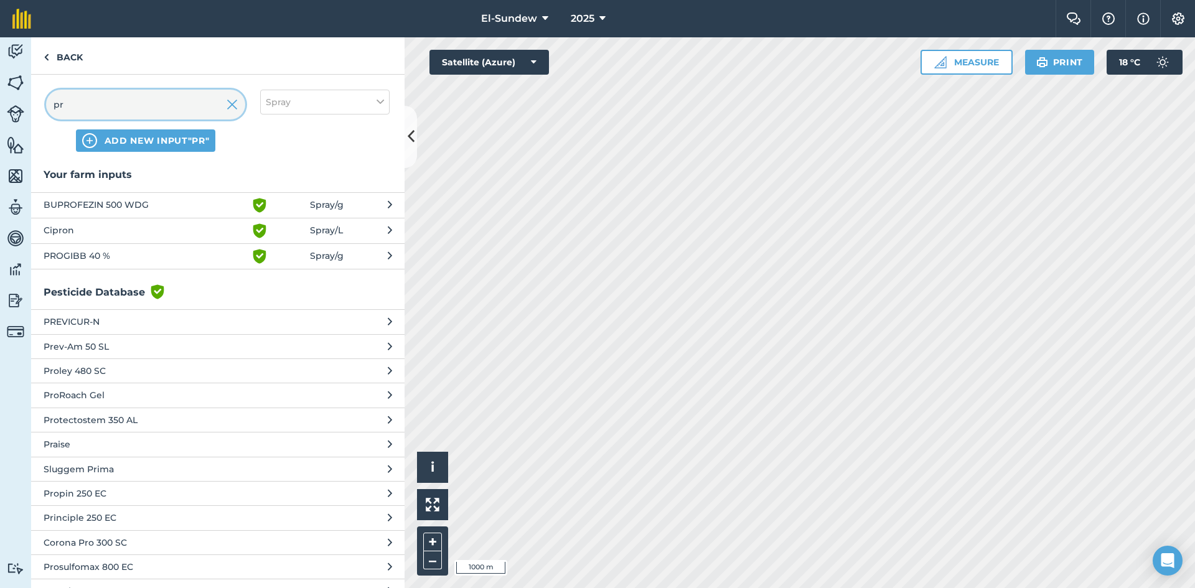
type input "pr"
click at [195, 257] on span "PROGIBB 40 %" at bounding box center [146, 256] width 204 height 15
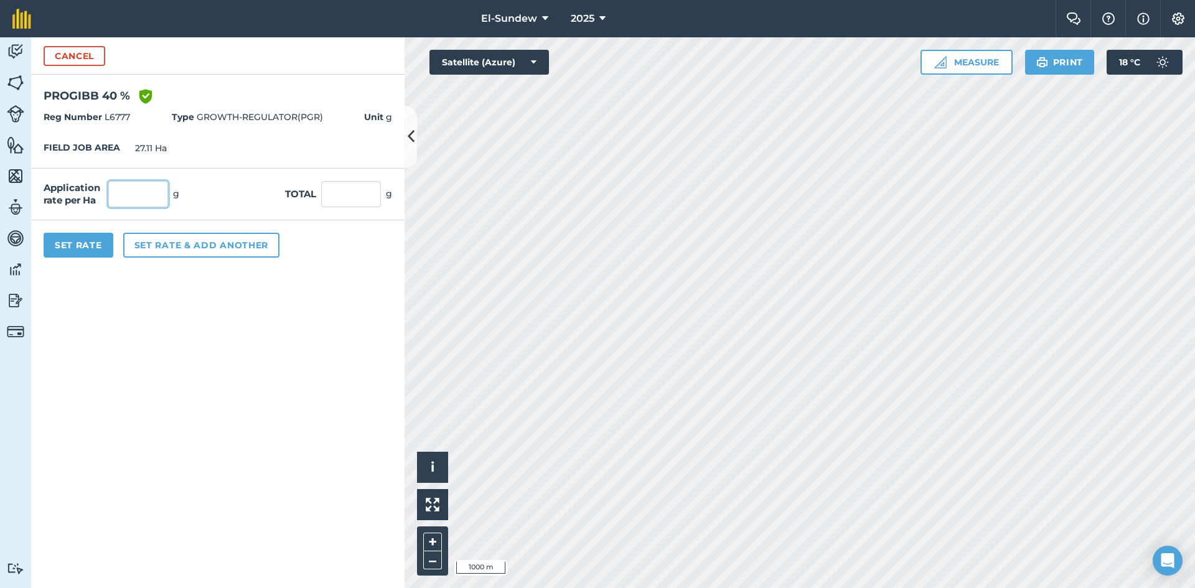
click at [162, 192] on input "text" at bounding box center [138, 194] width 60 height 26
type input "118.75"
type input "3,219.313"
click at [181, 249] on button "Set rate & add another" at bounding box center [201, 245] width 156 height 25
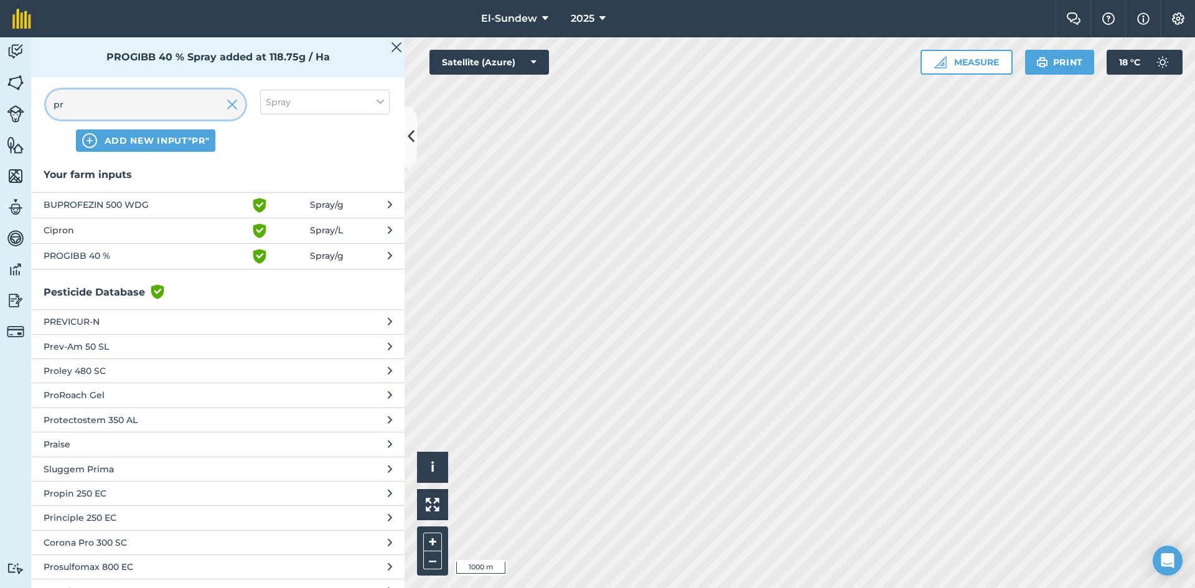
click at [169, 100] on input "pr" at bounding box center [145, 105] width 199 height 30
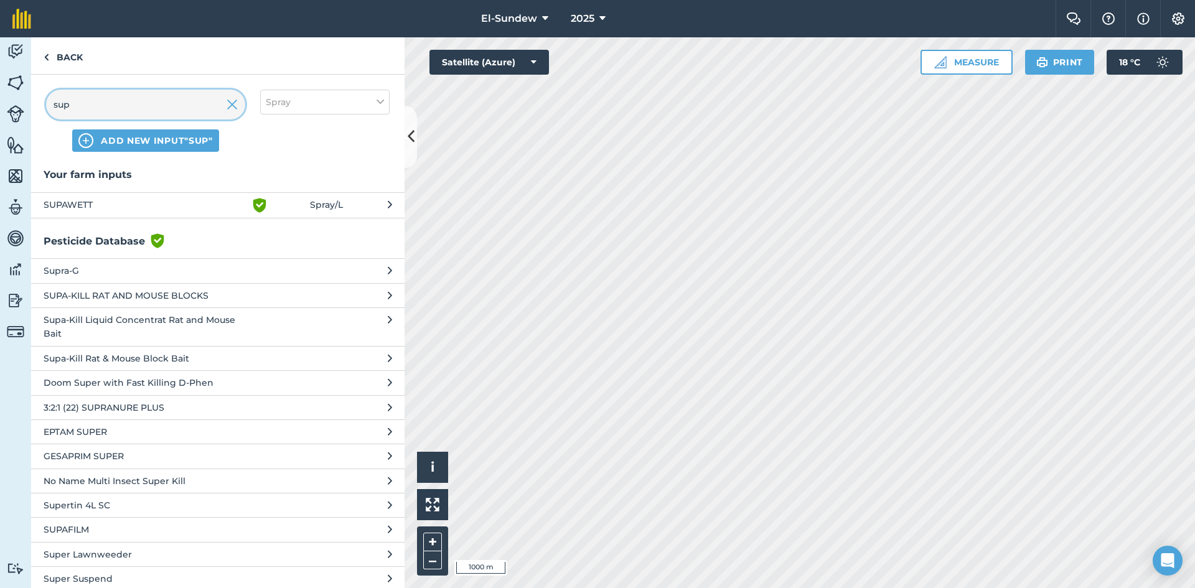
type input "sup"
click at [164, 210] on span "SUPAWETT" at bounding box center [146, 205] width 204 height 15
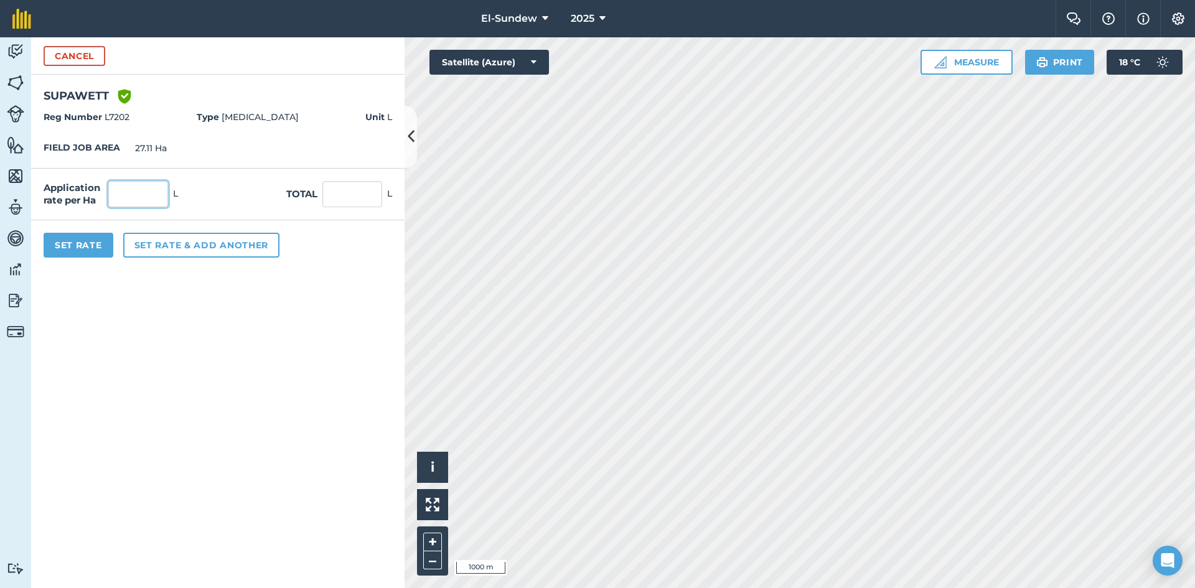
click at [159, 196] on input "text" at bounding box center [138, 194] width 60 height 26
type input "0.143"
type input "3.877"
click at [68, 237] on button "Set Rate" at bounding box center [79, 245] width 70 height 25
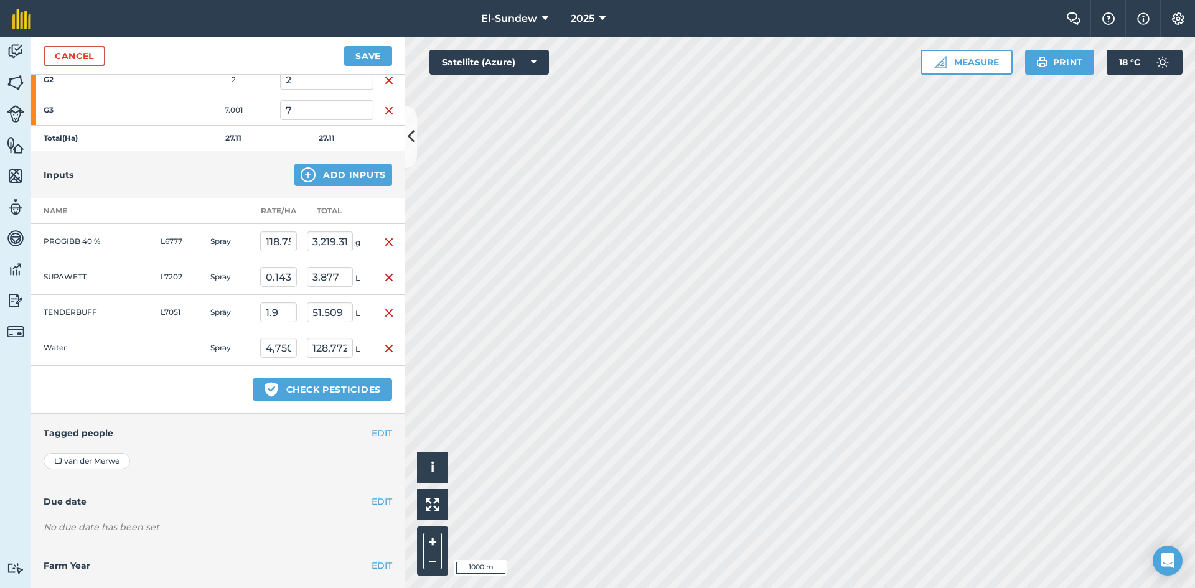
scroll to position [331, 0]
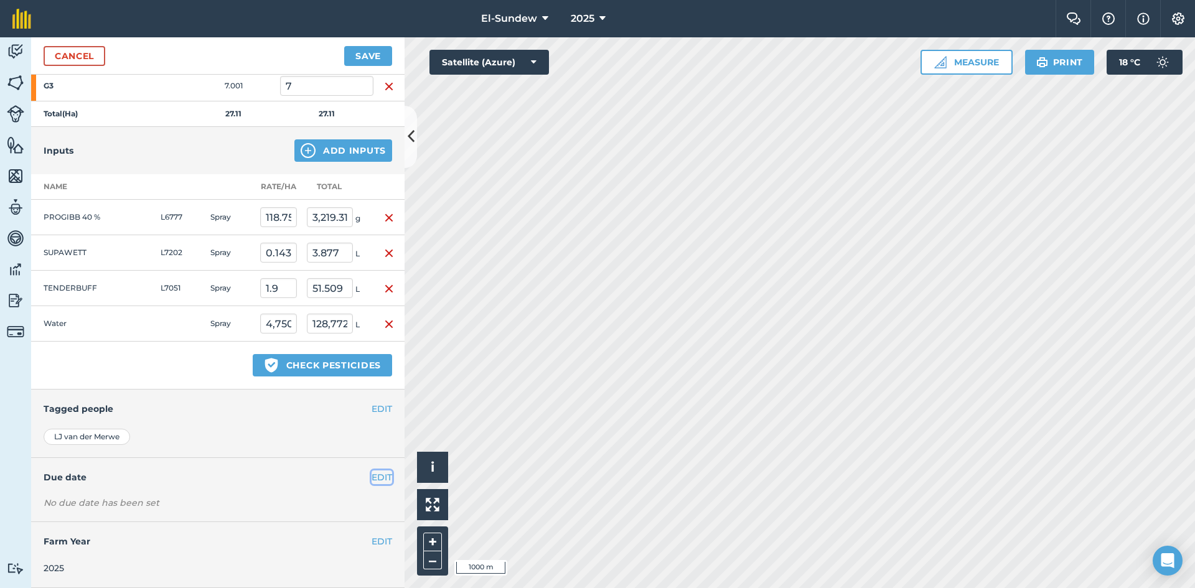
click at [372, 481] on button "EDIT" at bounding box center [382, 478] width 21 height 14
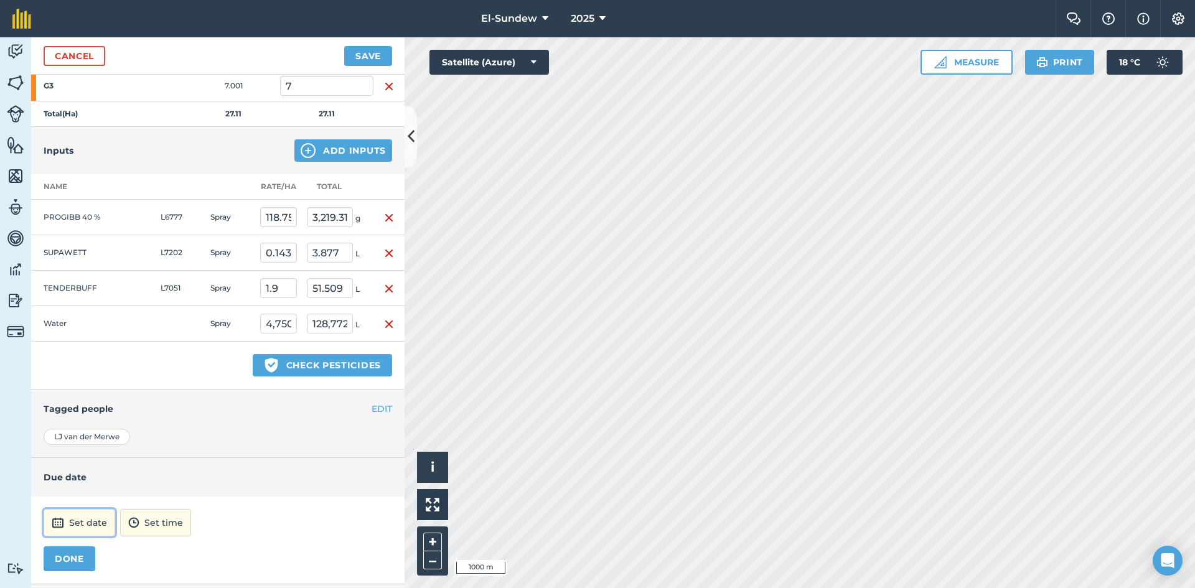
click at [106, 521] on button "Set date" at bounding box center [80, 522] width 72 height 27
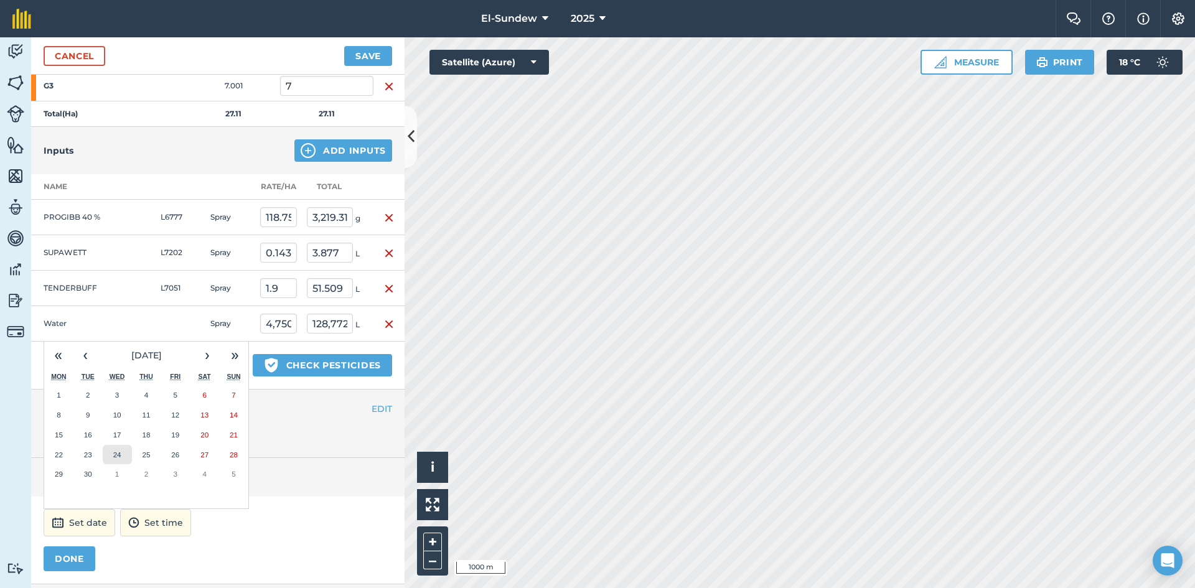
click at [124, 459] on button "24" at bounding box center [117, 455] width 29 height 20
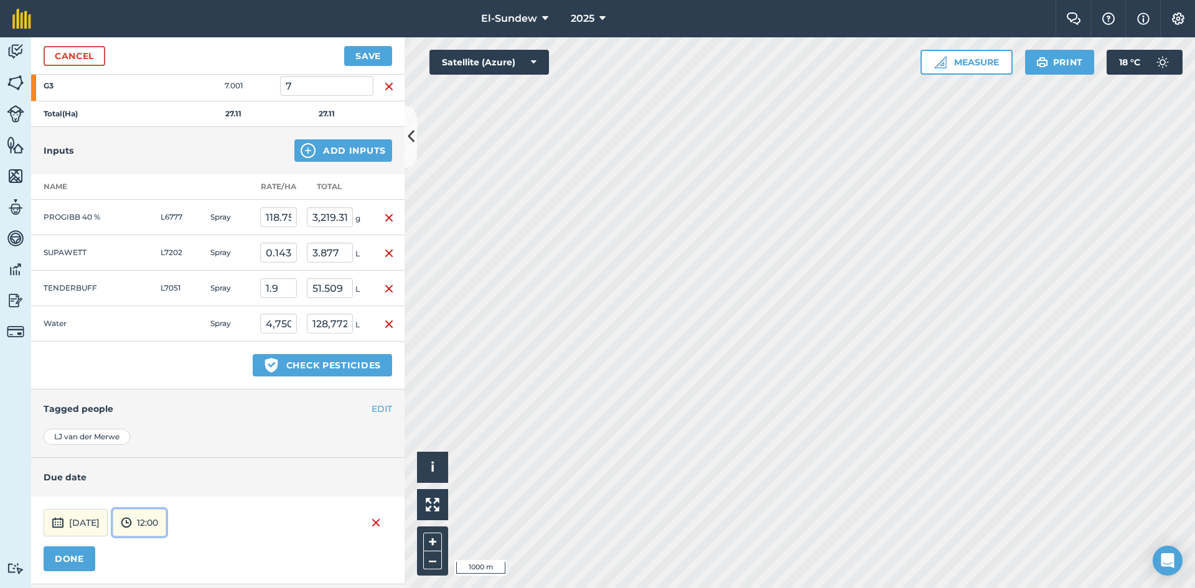
click at [166, 531] on button "12:00" at bounding box center [140, 522] width 54 height 27
click at [172, 405] on button "05:30" at bounding box center [142, 398] width 59 height 20
click at [168, 525] on button "05:30" at bounding box center [140, 522] width 55 height 27
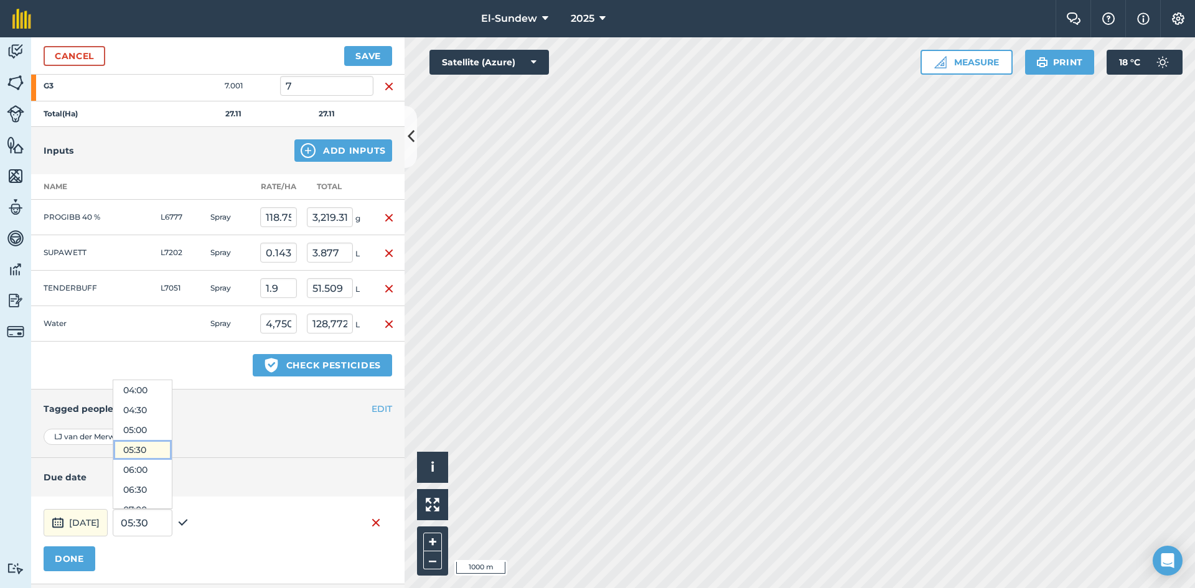
click at [172, 440] on button "05:30" at bounding box center [142, 450] width 59 height 20
click at [168, 526] on button "05:30" at bounding box center [140, 522] width 55 height 27
click at [172, 428] on button "05:00" at bounding box center [142, 430] width 59 height 20
click at [84, 554] on button "DONE" at bounding box center [70, 559] width 52 height 25
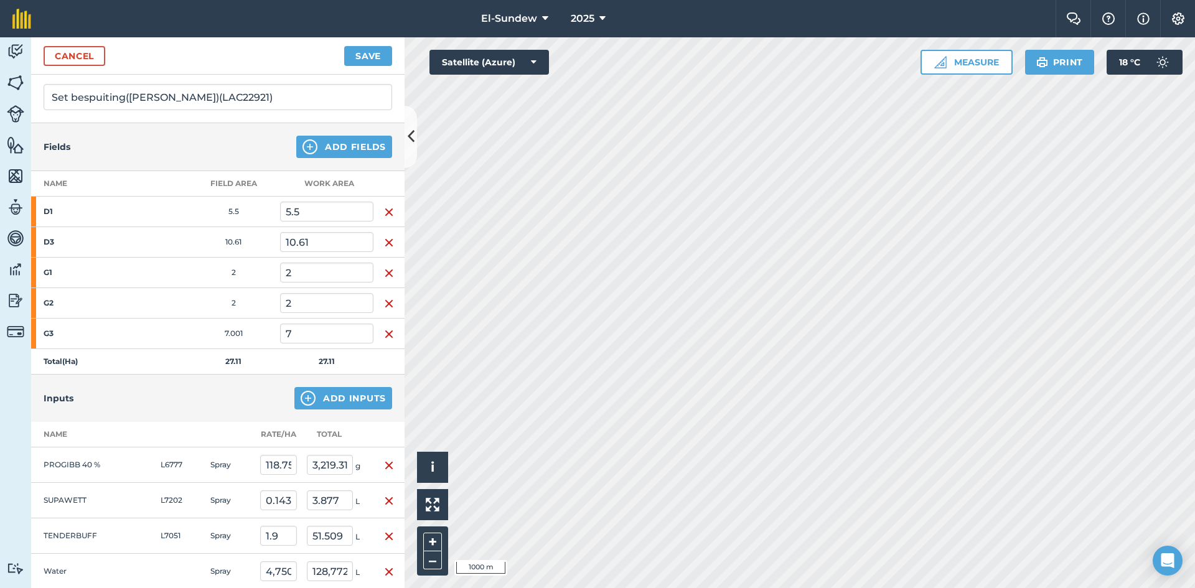
scroll to position [0, 0]
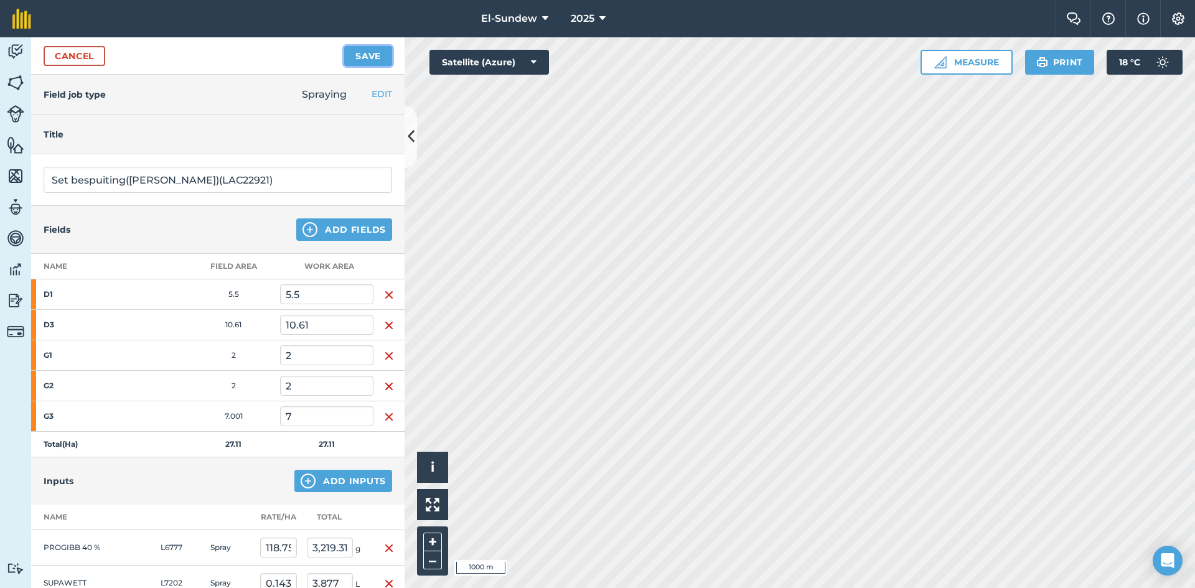
click at [373, 55] on button "Save" at bounding box center [368, 56] width 48 height 20
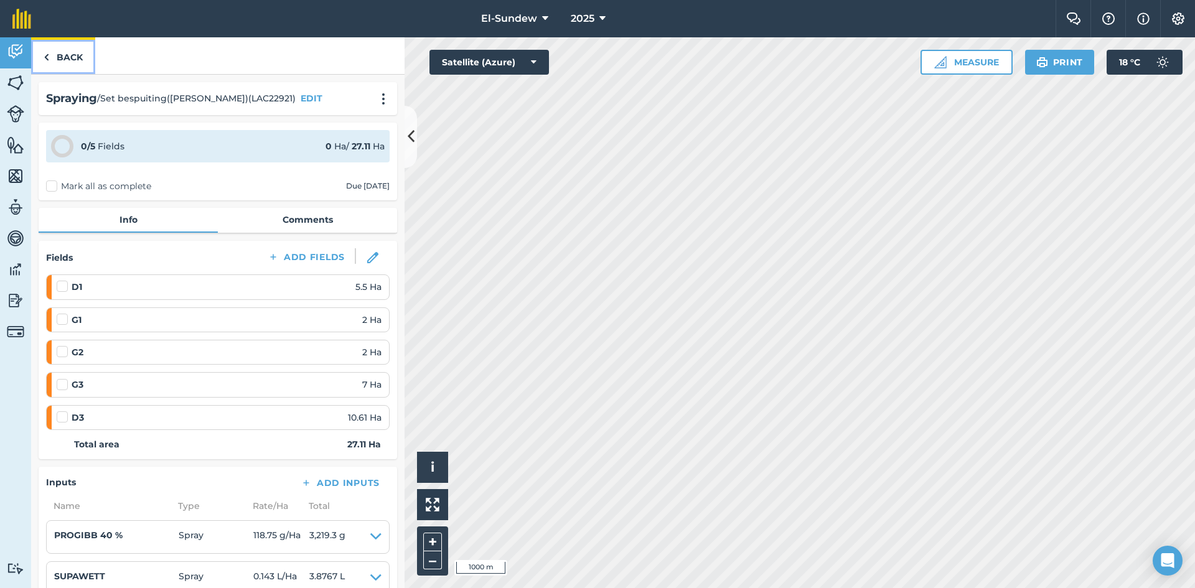
click at [51, 54] on link "Back" at bounding box center [63, 55] width 64 height 37
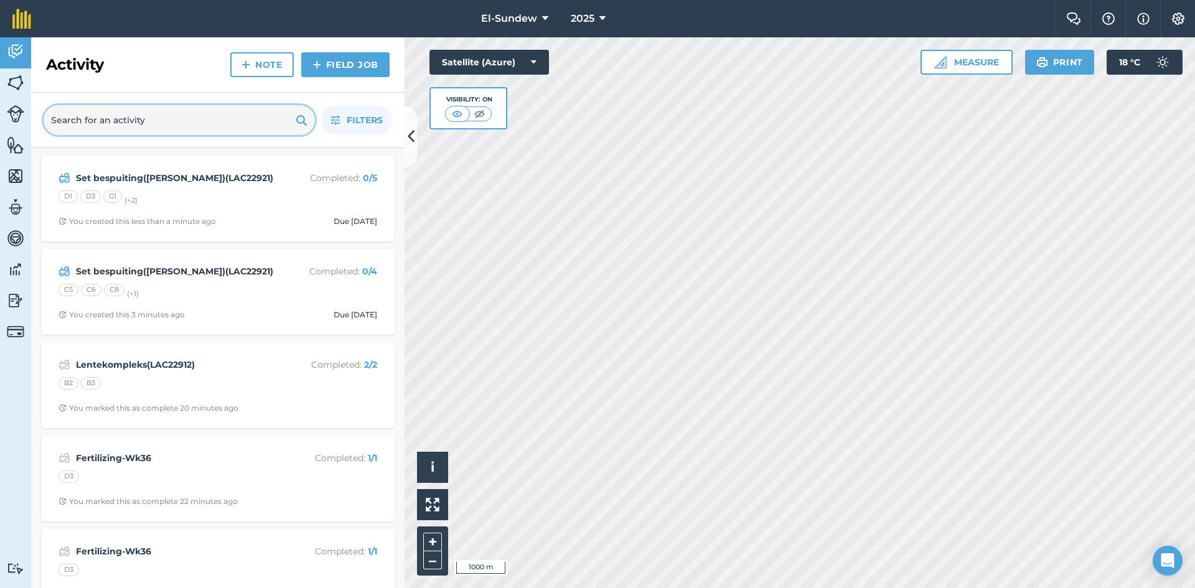
click at [92, 120] on input "text" at bounding box center [179, 120] width 271 height 30
click at [124, 113] on input "text" at bounding box center [179, 120] width 271 height 30
click at [344, 114] on button "Filters" at bounding box center [356, 120] width 71 height 30
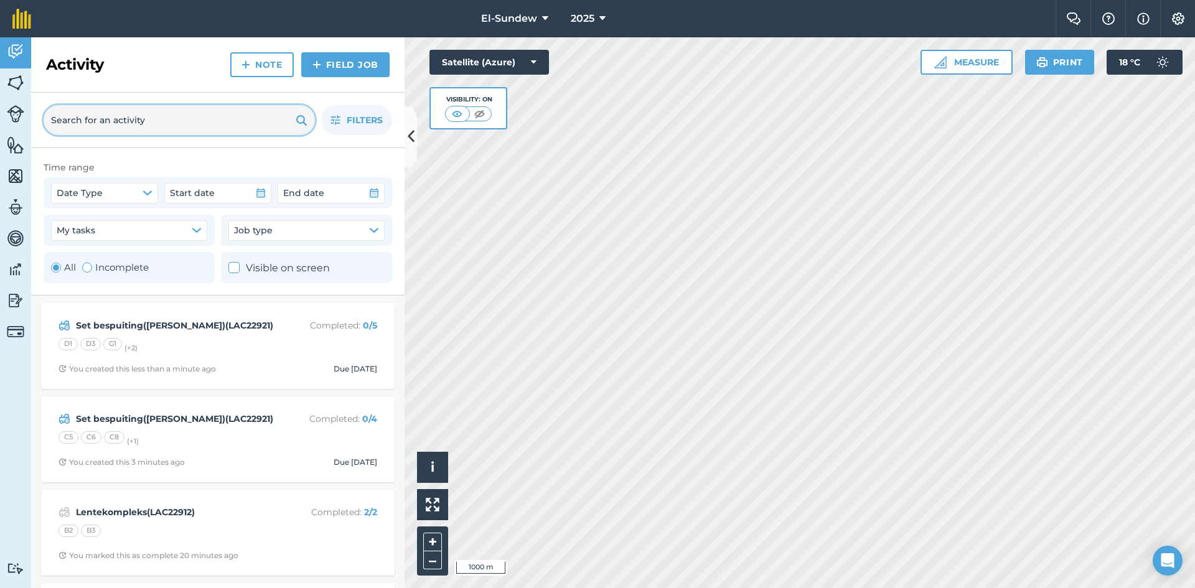
click at [202, 120] on input "text" at bounding box center [179, 120] width 271 height 30
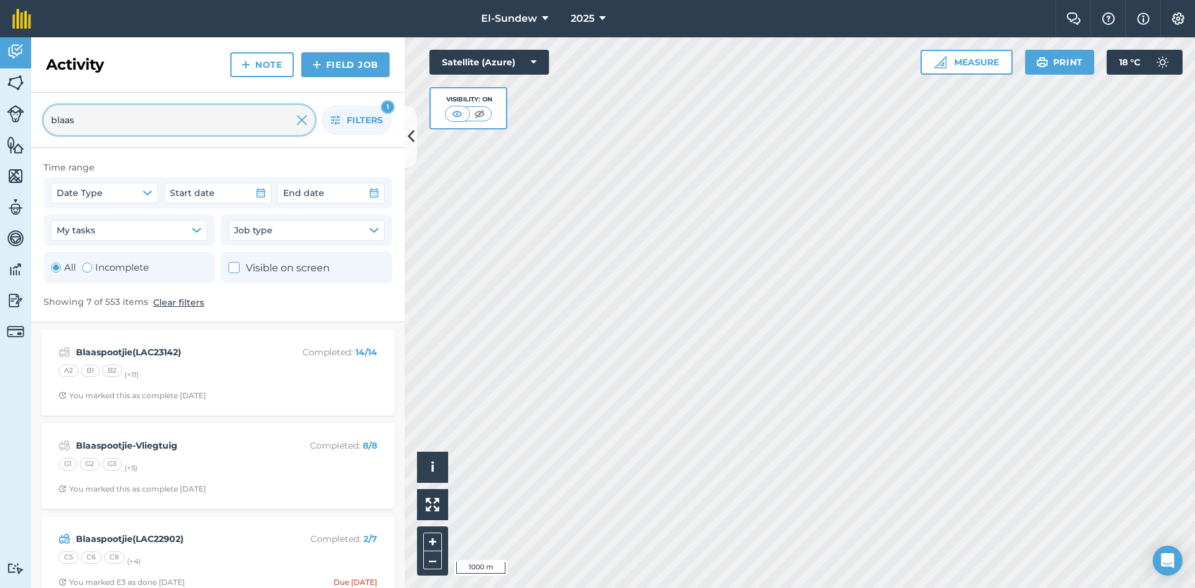
type input "blaas"
click at [339, 115] on icon "button" at bounding box center [336, 120] width 10 height 10
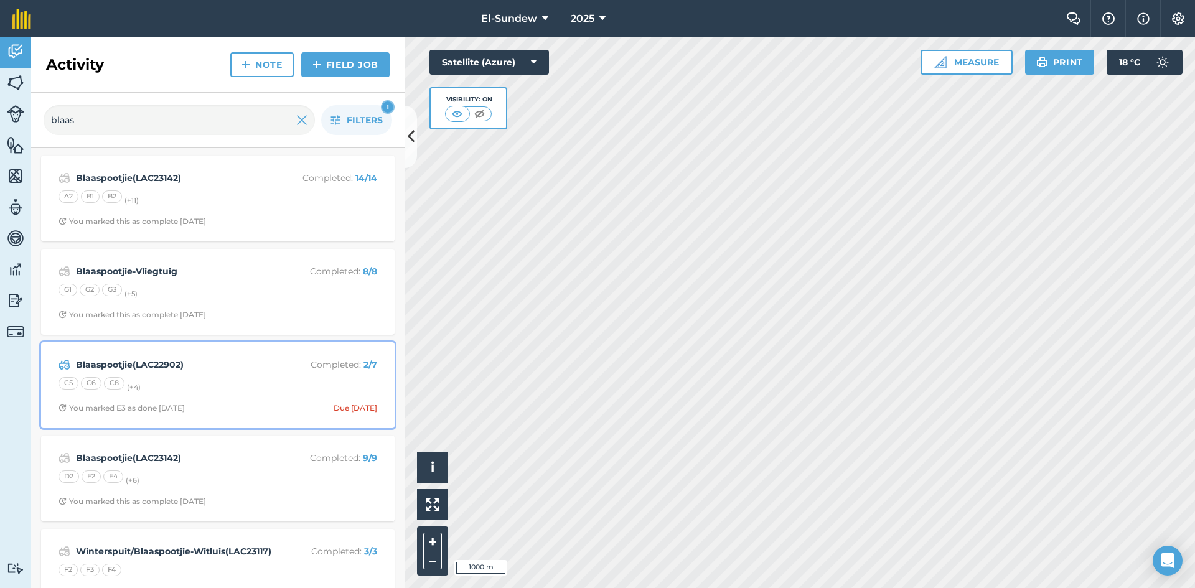
click at [243, 373] on div "Blaaspootjie(LAC22902) Completed : 2 / 7 C5 C6 C8 (+ 4 ) You marked E3 as done …" at bounding box center [218, 385] width 339 height 71
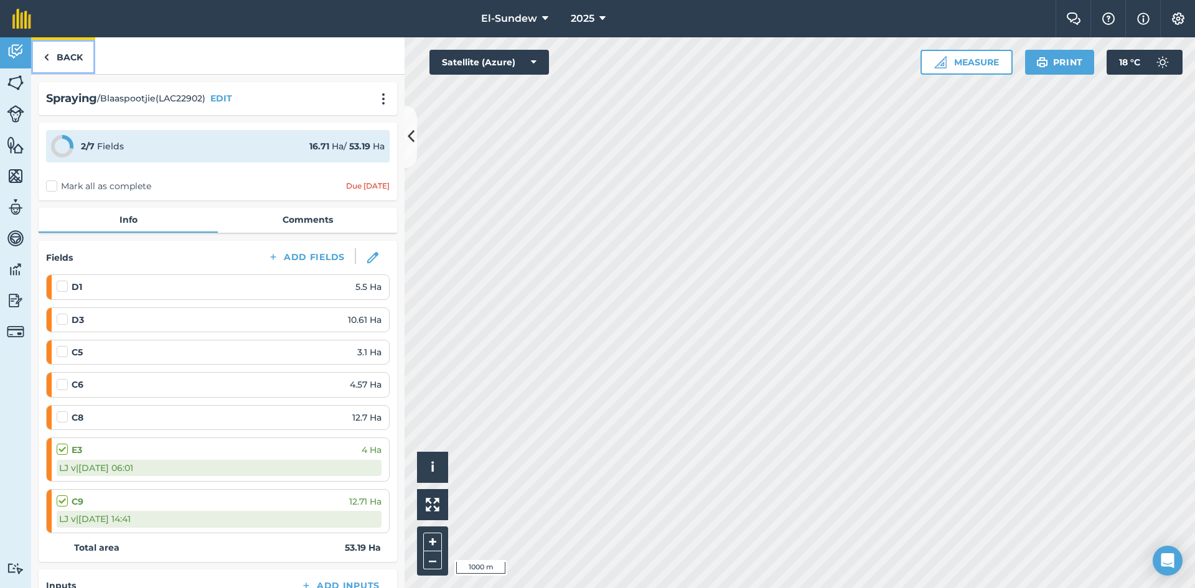
click at [69, 58] on link "Back" at bounding box center [63, 55] width 64 height 37
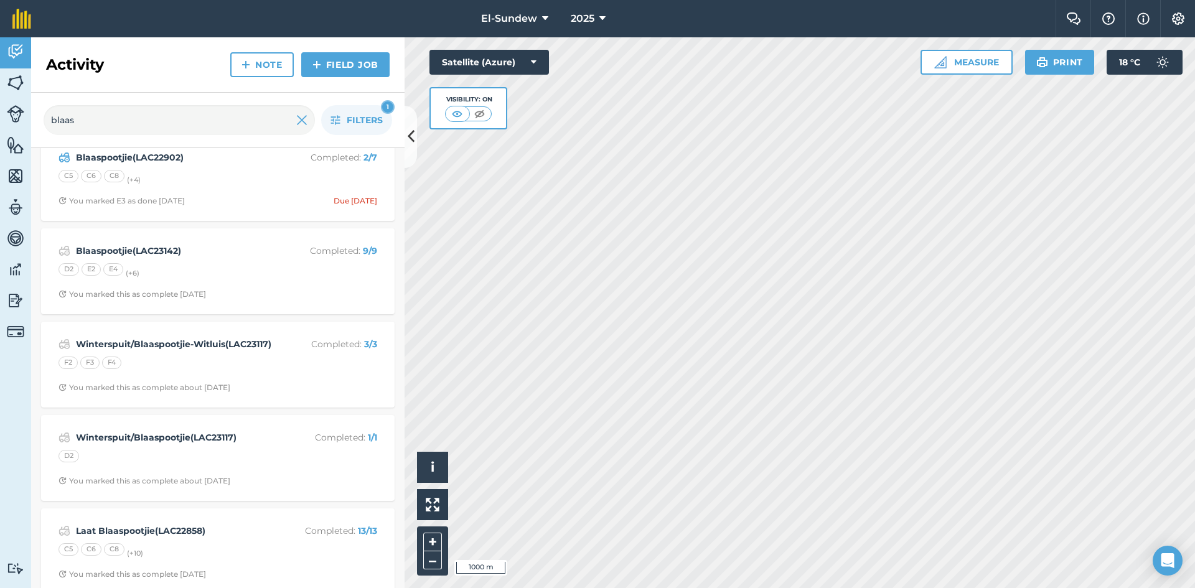
scroll to position [221, 0]
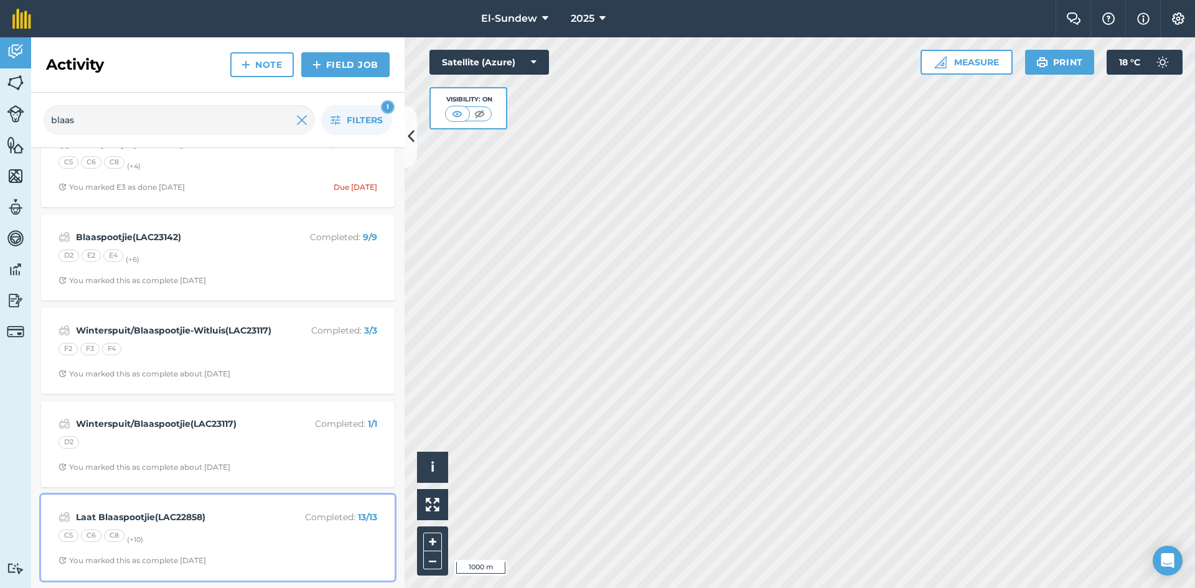
click at [242, 522] on strong "Laat Blaaspootjie(LAC22858)" at bounding box center [174, 518] width 197 height 14
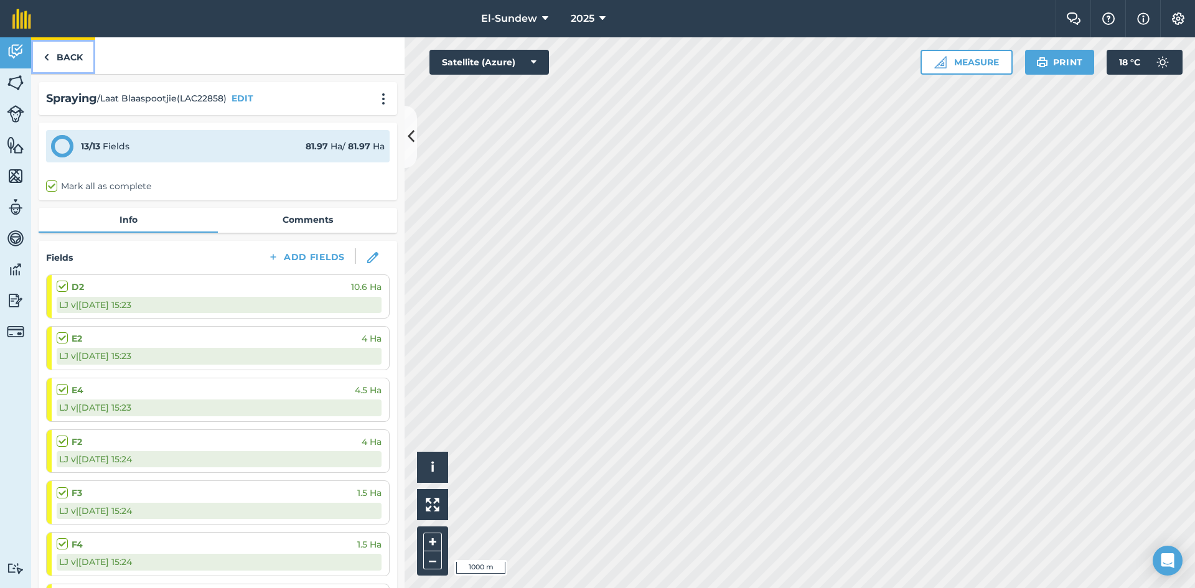
click at [70, 50] on link "Back" at bounding box center [63, 55] width 64 height 37
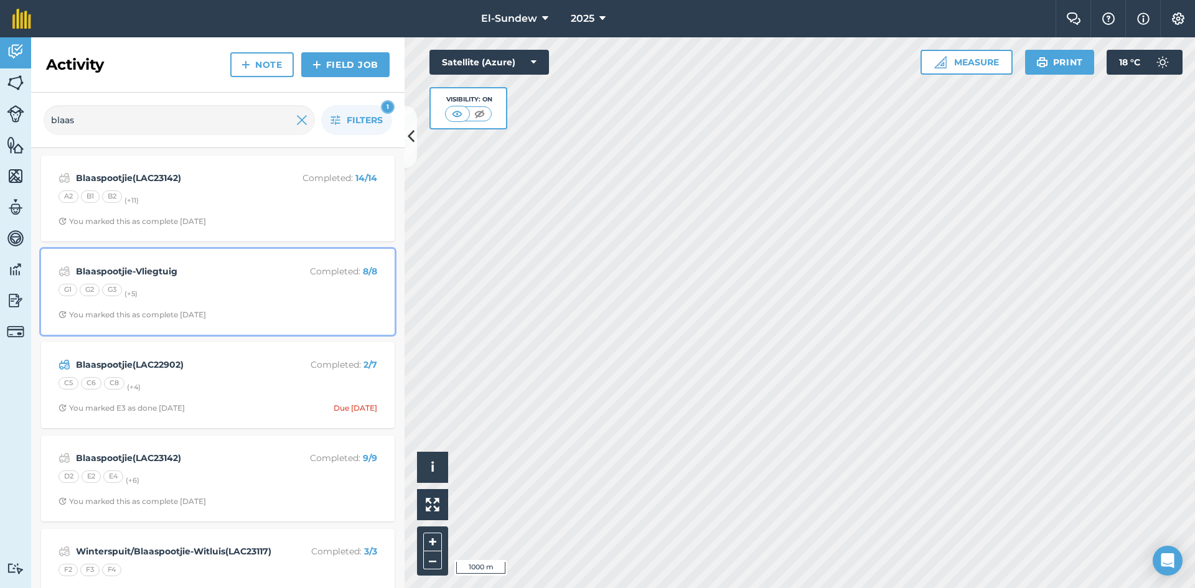
click at [260, 311] on span "You marked this as complete [DATE]" at bounding box center [218, 315] width 319 height 10
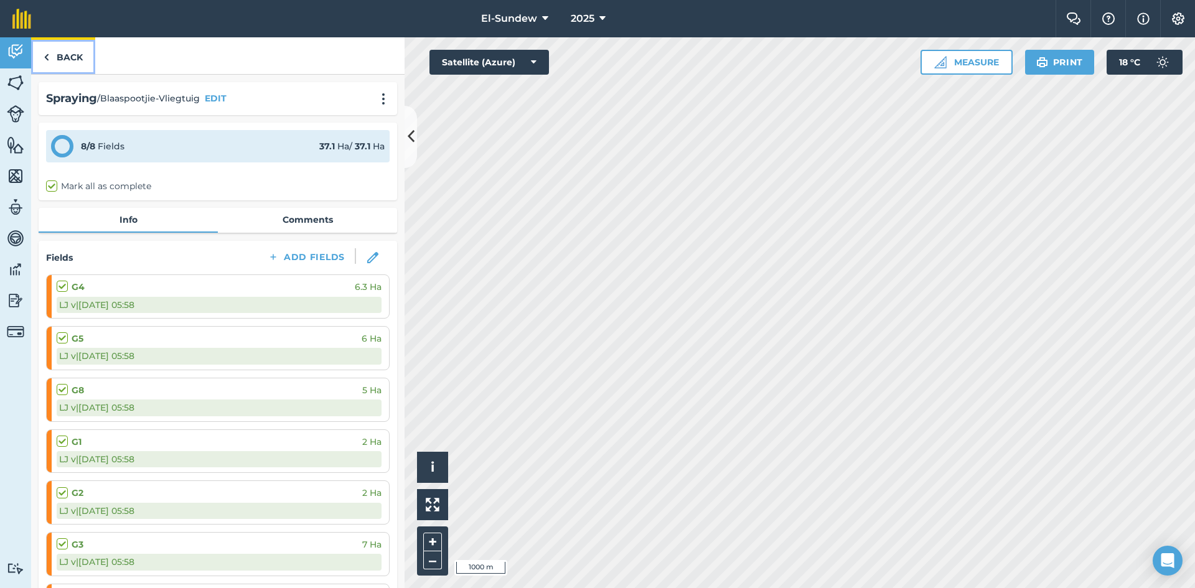
click at [72, 59] on link "Back" at bounding box center [63, 55] width 64 height 37
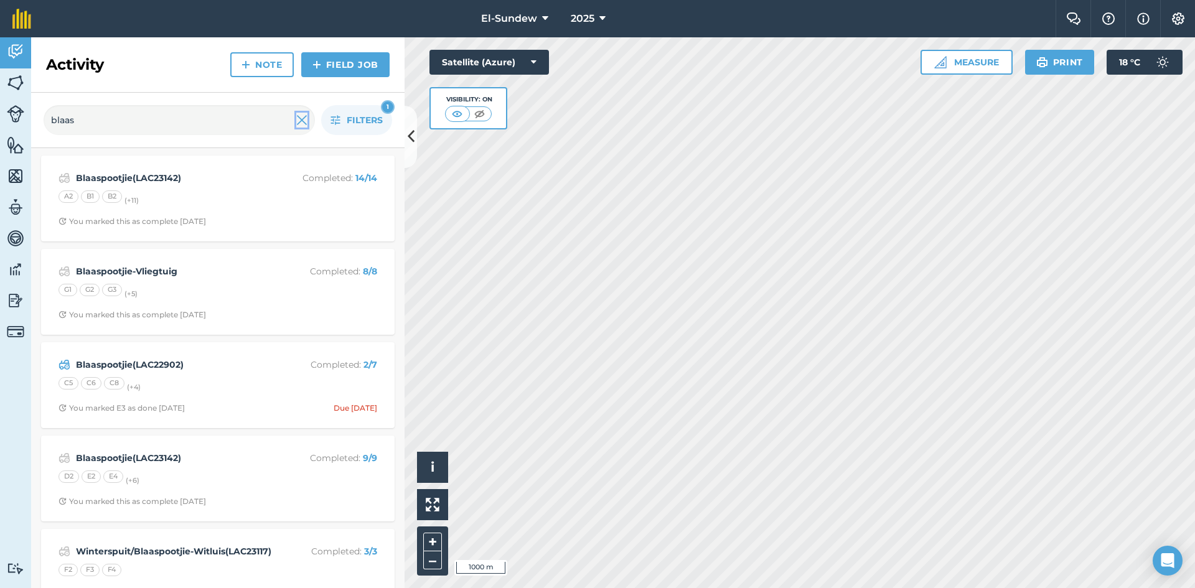
click at [304, 117] on img at bounding box center [301, 120] width 11 height 15
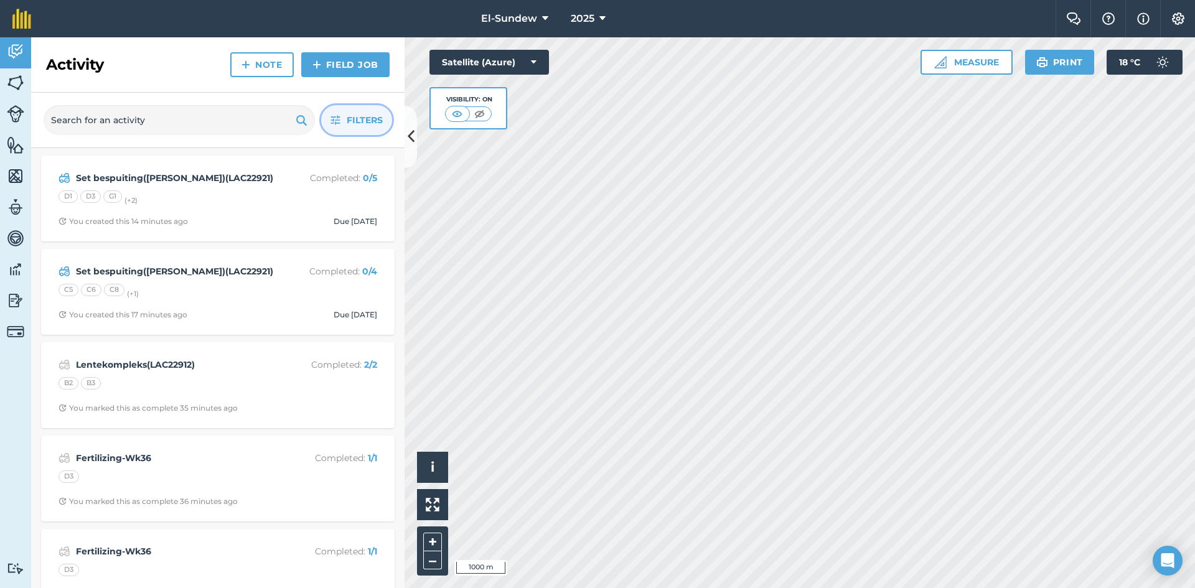
click at [336, 112] on button "Filters" at bounding box center [356, 120] width 71 height 30
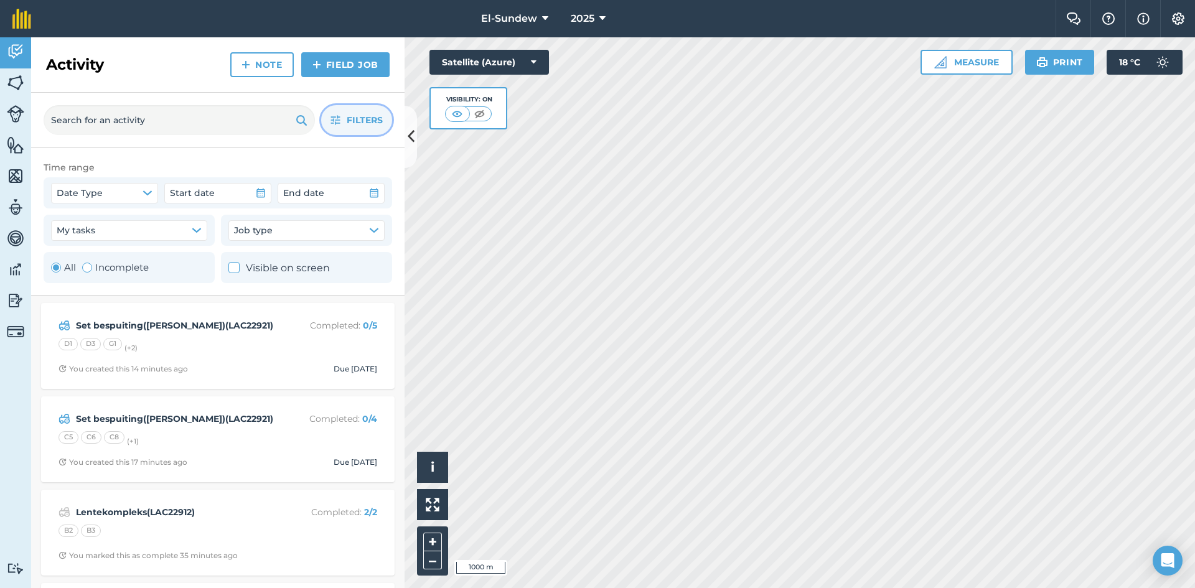
click at [101, 268] on label "Incomplete" at bounding box center [115, 267] width 67 height 15
radio input "false"
radio input "true"
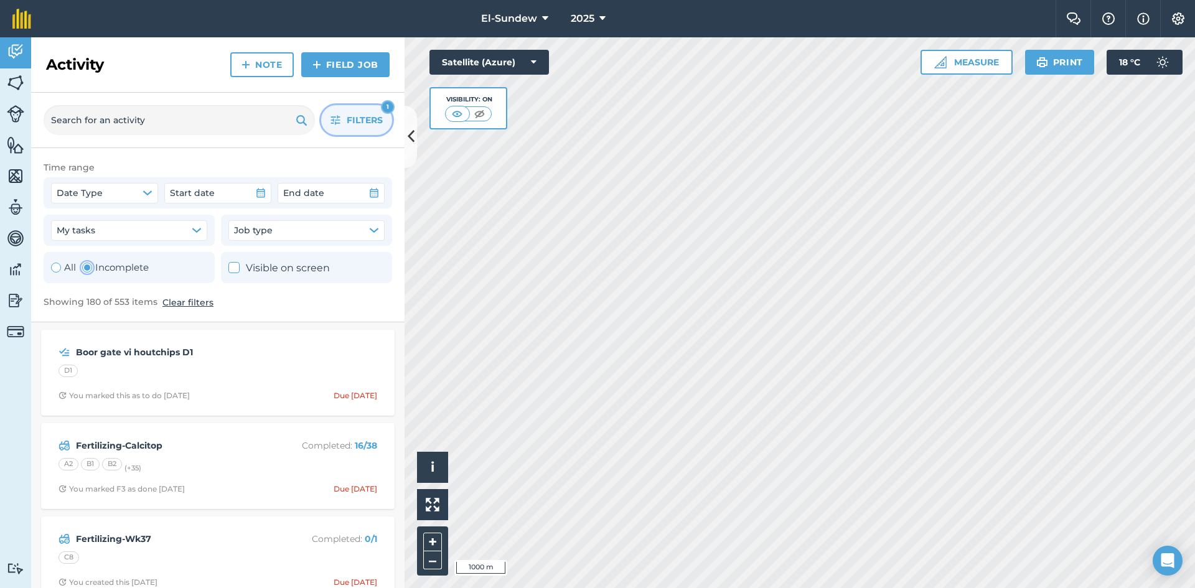
click at [334, 123] on icon "button" at bounding box center [335, 120] width 9 height 9
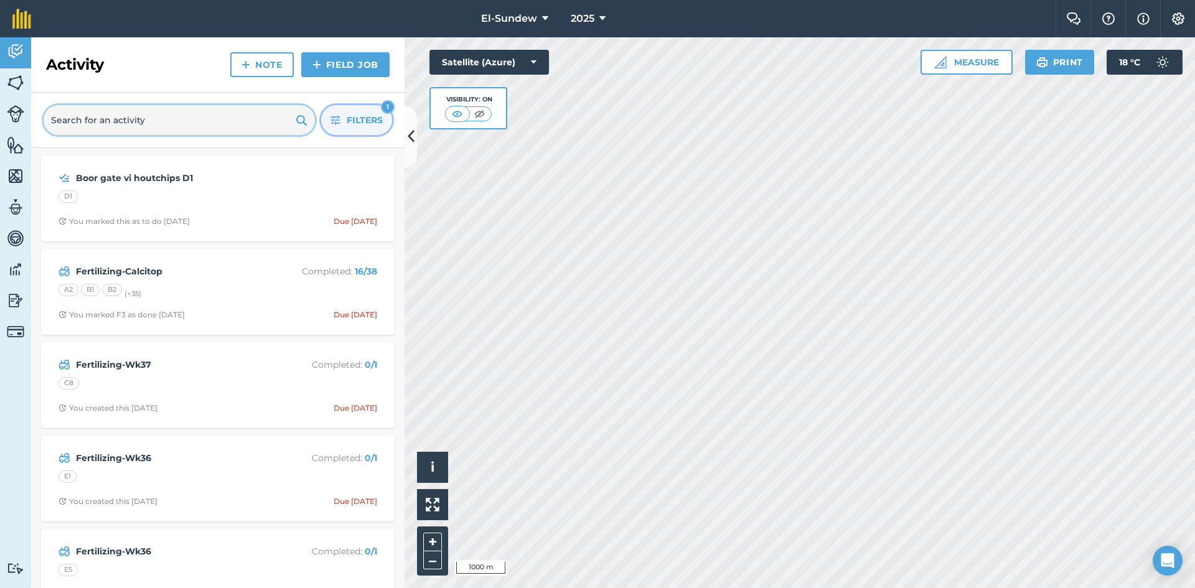
click at [200, 115] on input "text" at bounding box center [179, 120] width 271 height 30
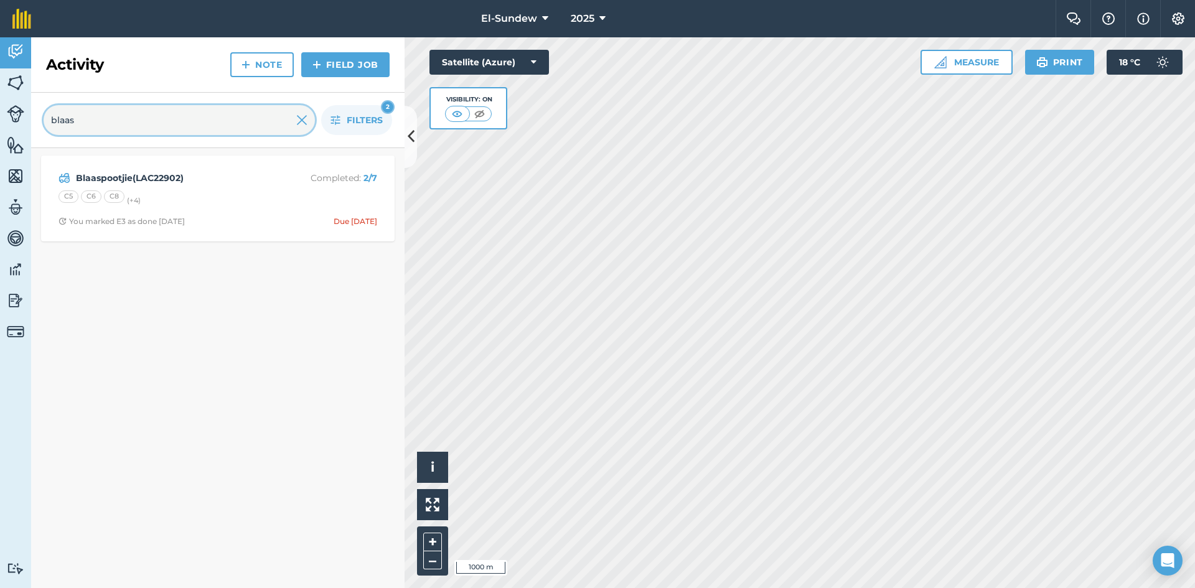
type input "blaas"
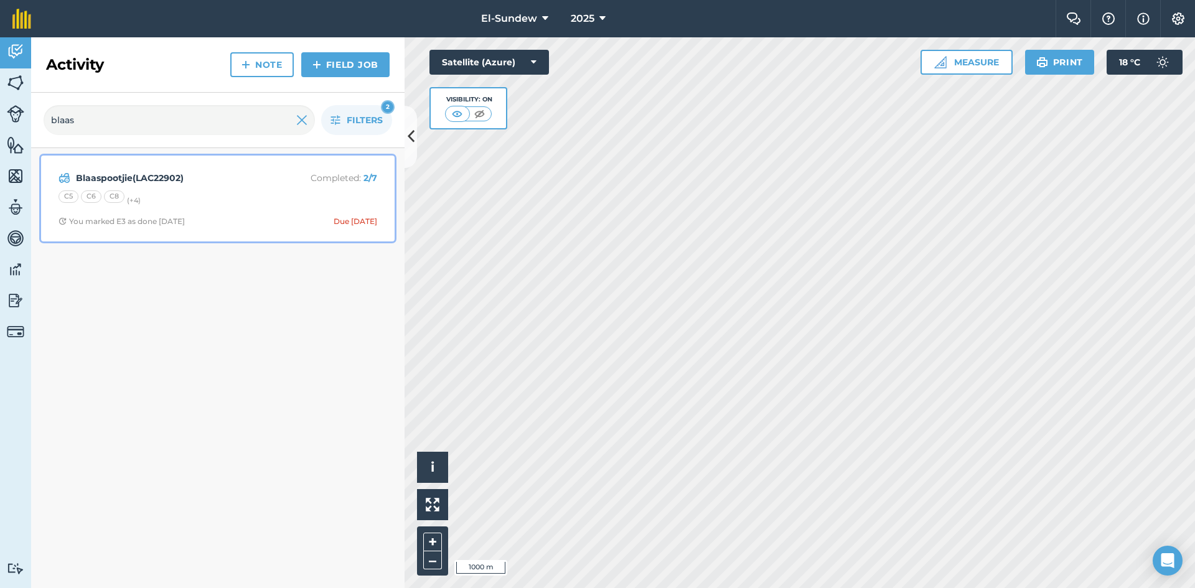
click at [215, 179] on strong "Blaaspootjie(LAC22902)" at bounding box center [174, 178] width 197 height 14
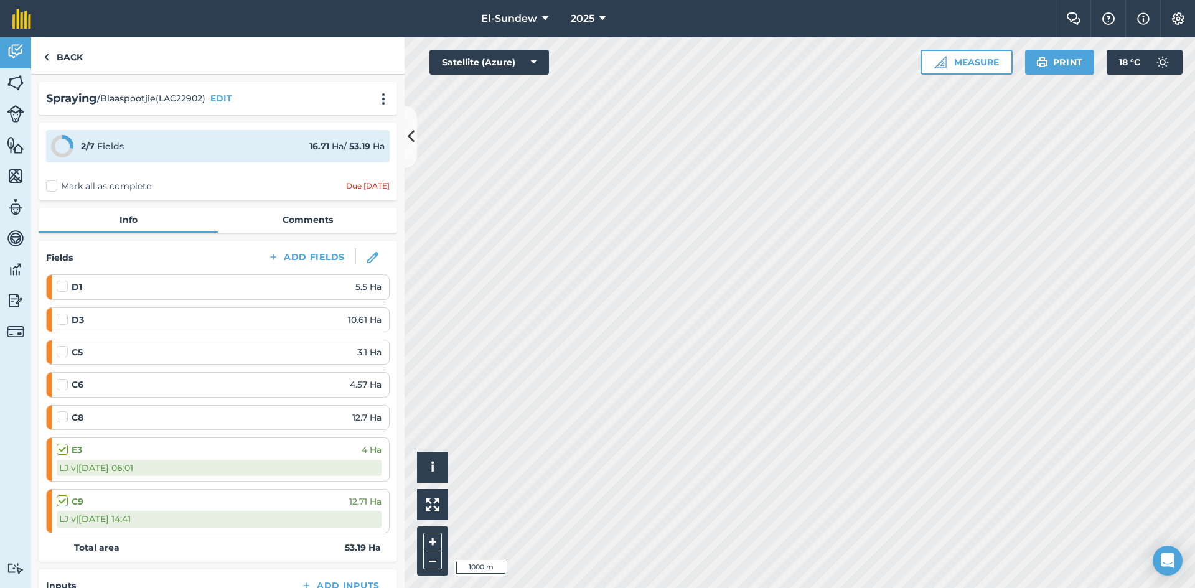
click at [55, 187] on label "Mark all as complete" at bounding box center [98, 186] width 105 height 13
click at [54, 187] on input "Mark all as complete" at bounding box center [50, 184] width 8 height 8
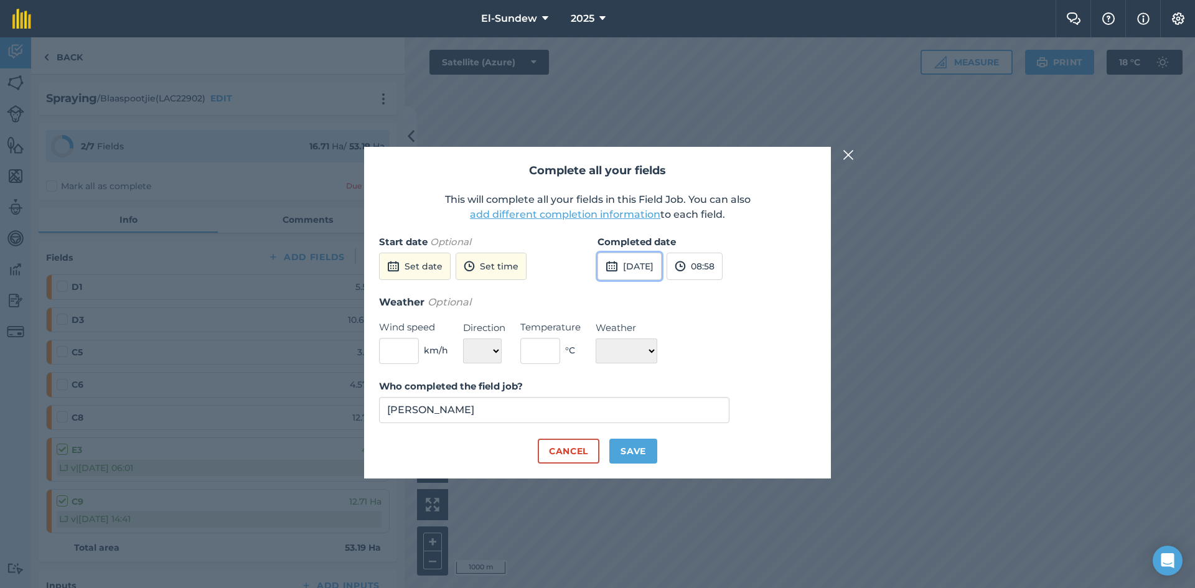
click at [649, 263] on button "[DATE]" at bounding box center [630, 266] width 64 height 27
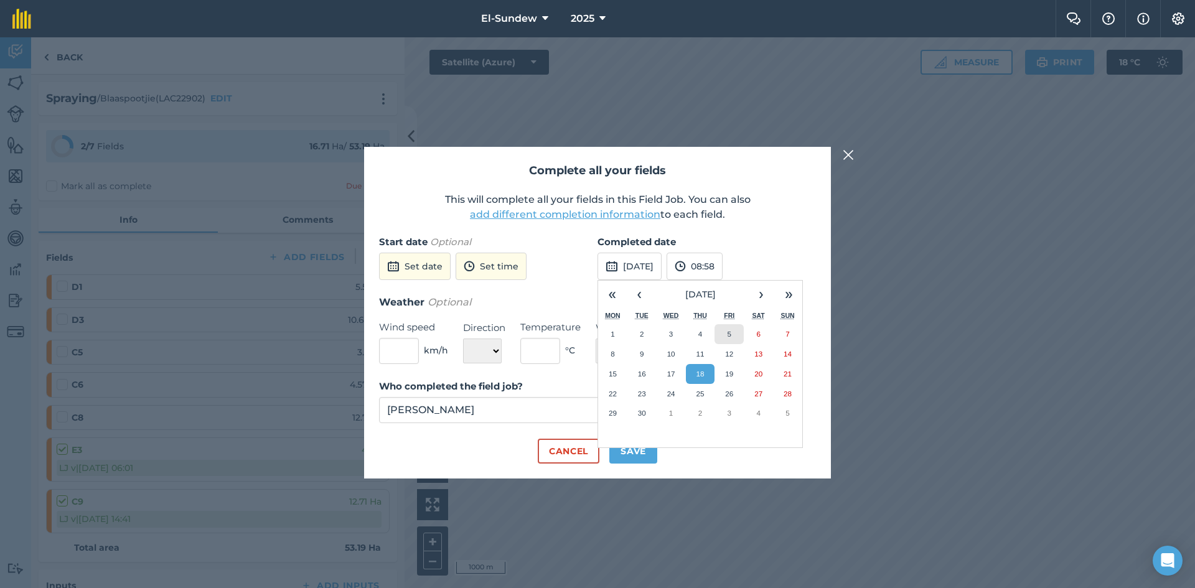
click at [734, 335] on button "5" at bounding box center [729, 334] width 29 height 20
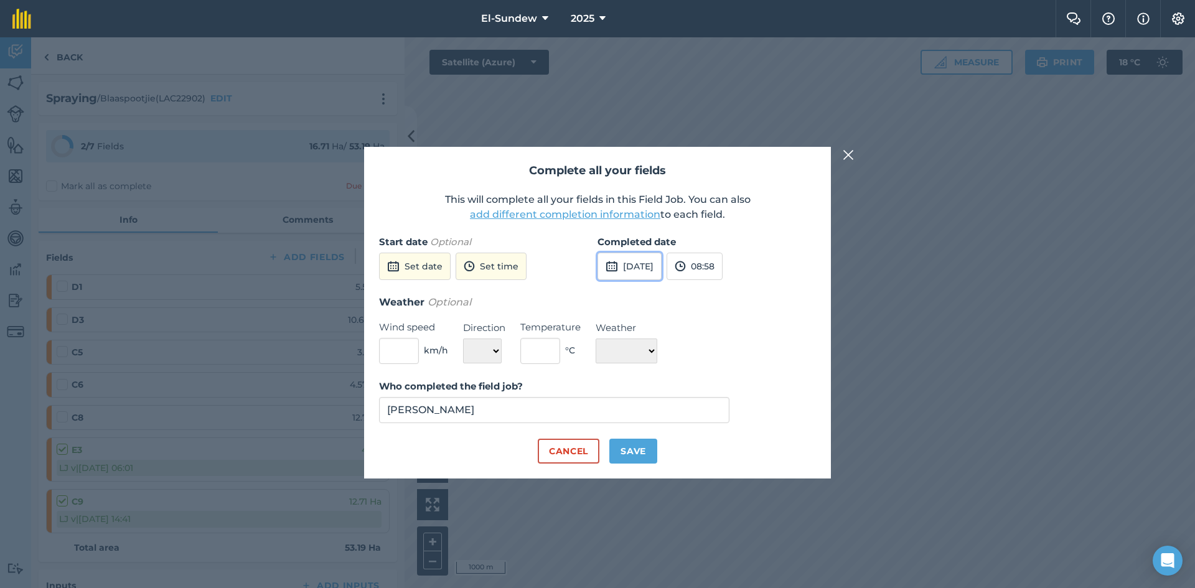
click at [639, 256] on button "[DATE]" at bounding box center [630, 266] width 64 height 27
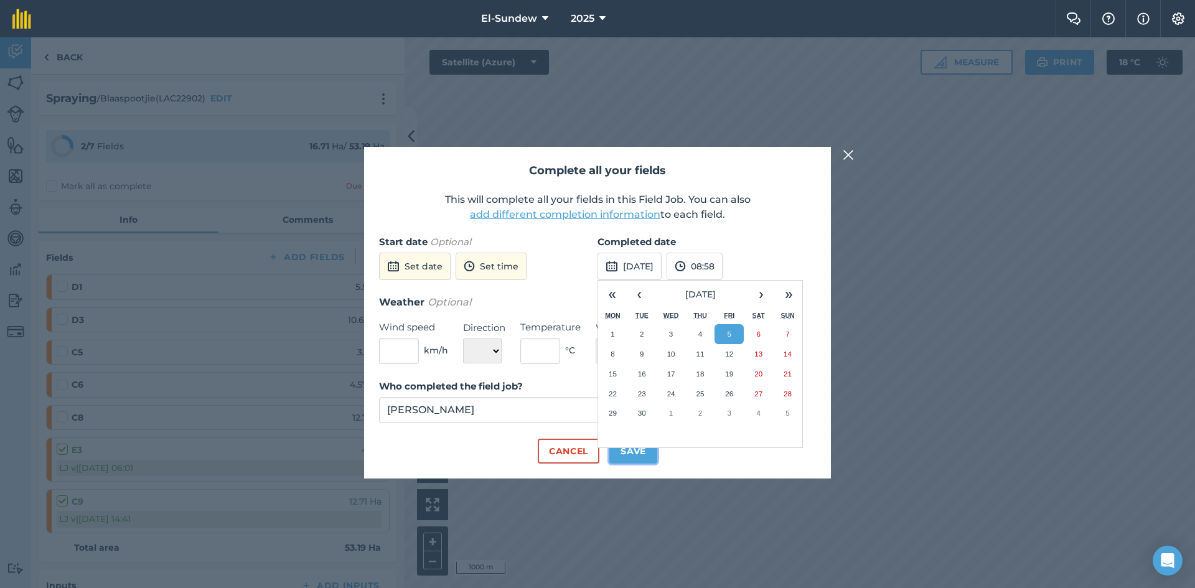
click at [643, 452] on button "Save" at bounding box center [634, 451] width 48 height 25
checkbox input "true"
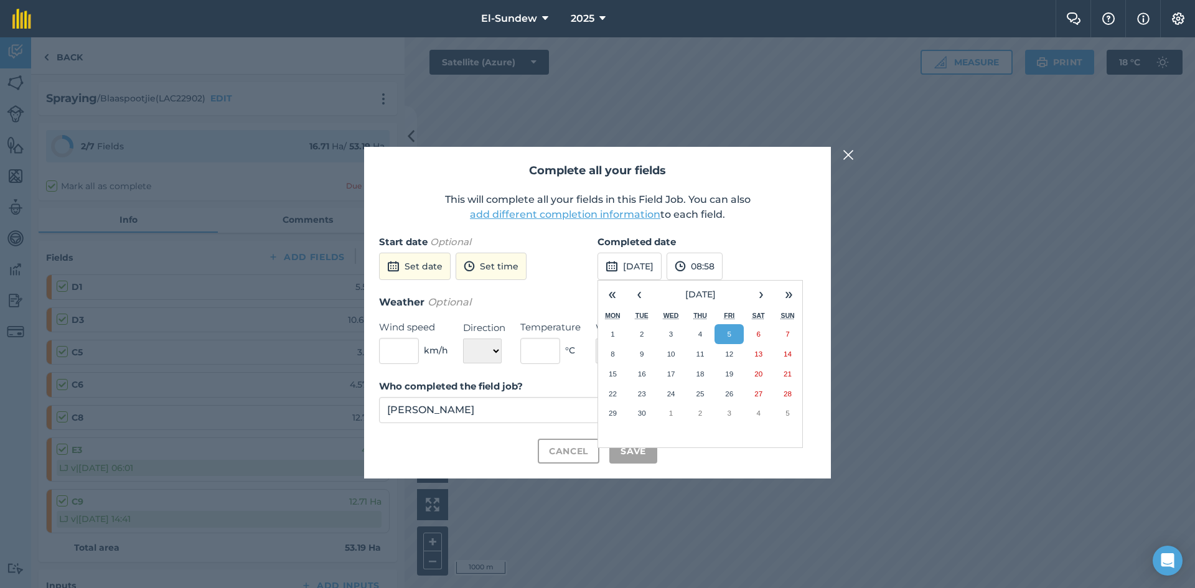
checkbox input "true"
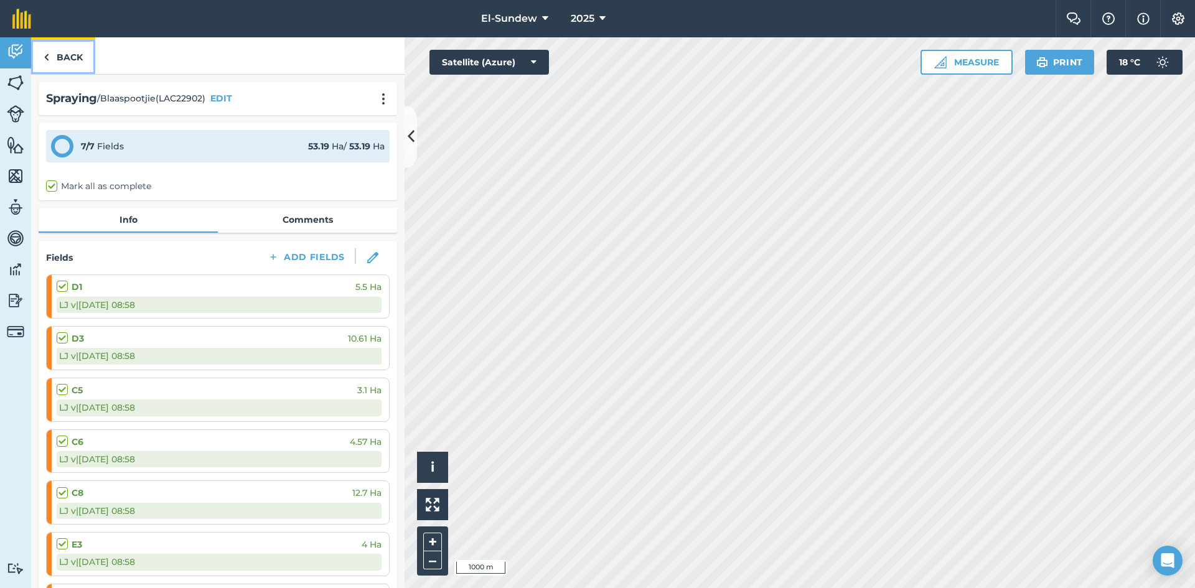
click at [60, 67] on link "Back" at bounding box center [63, 55] width 64 height 37
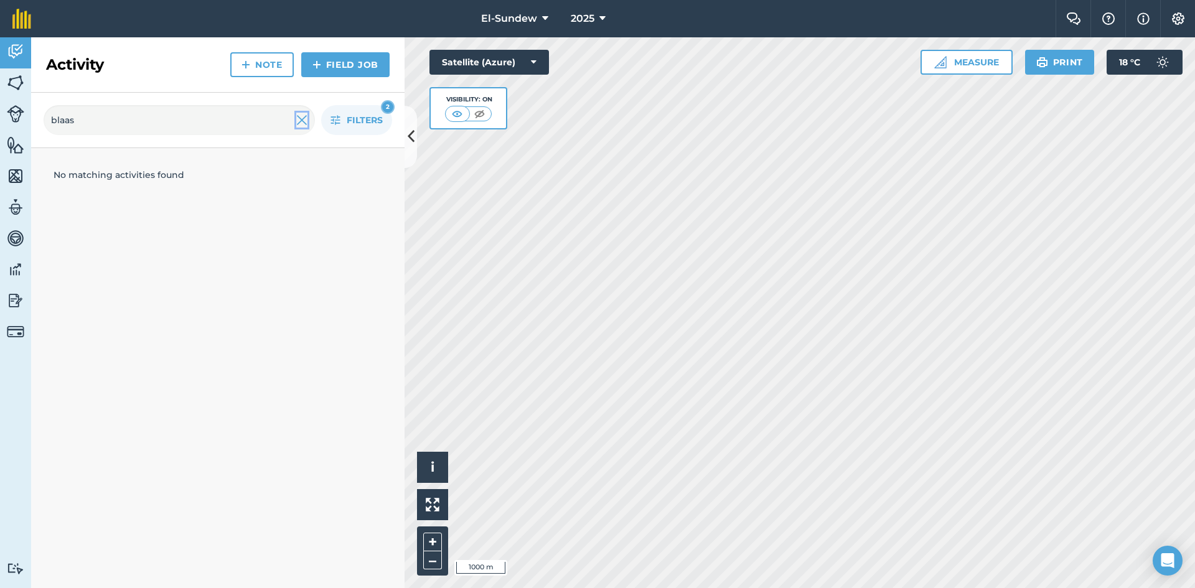
click at [301, 118] on img at bounding box center [301, 120] width 11 height 15
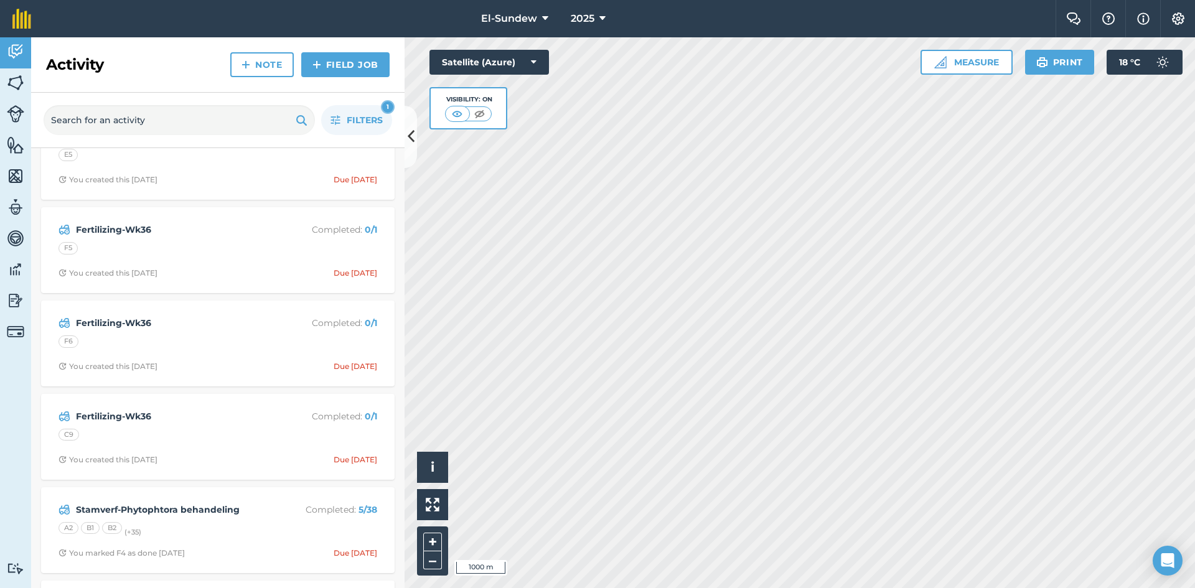
scroll to position [623, 0]
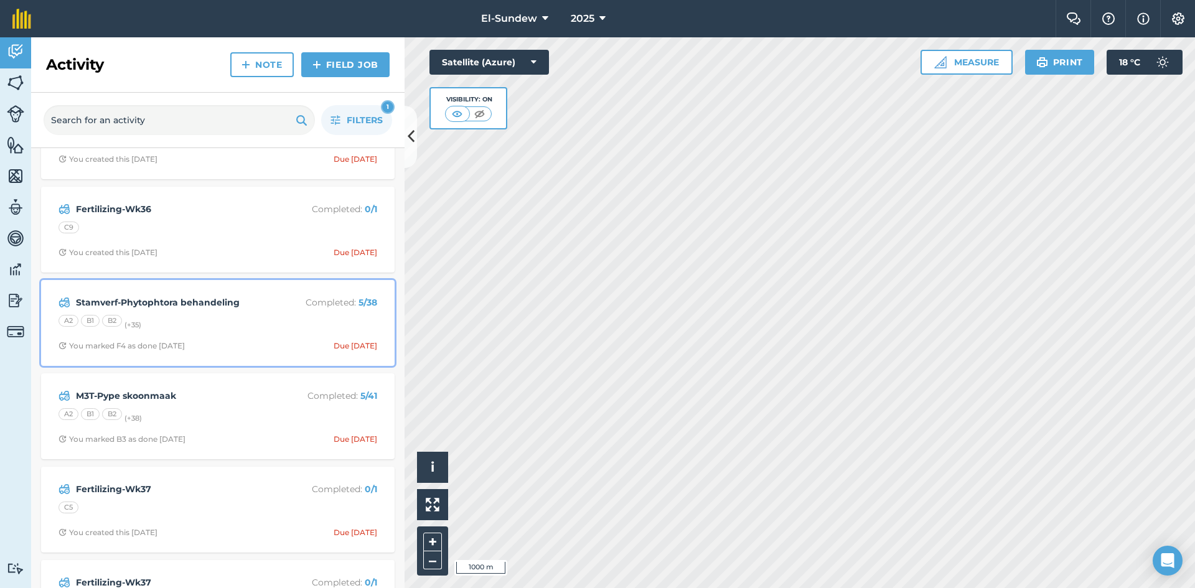
click at [248, 296] on strong "Stamverf-Phytophtora behandeling" at bounding box center [174, 303] width 197 height 14
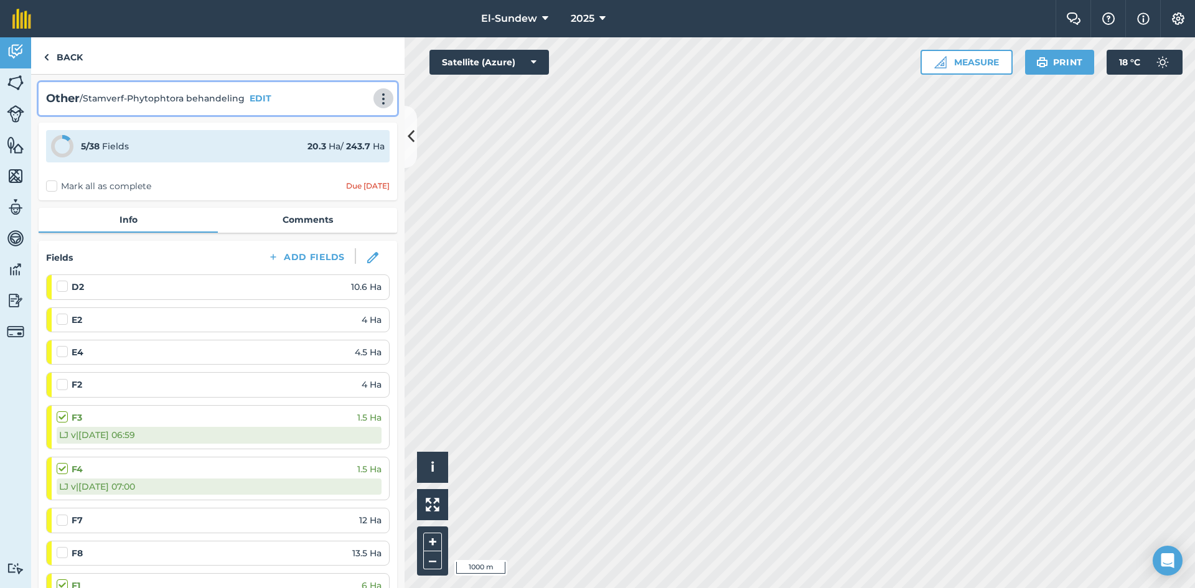
click at [376, 98] on img at bounding box center [383, 99] width 15 height 12
click at [337, 123] on link "Print" at bounding box center [358, 125] width 80 height 25
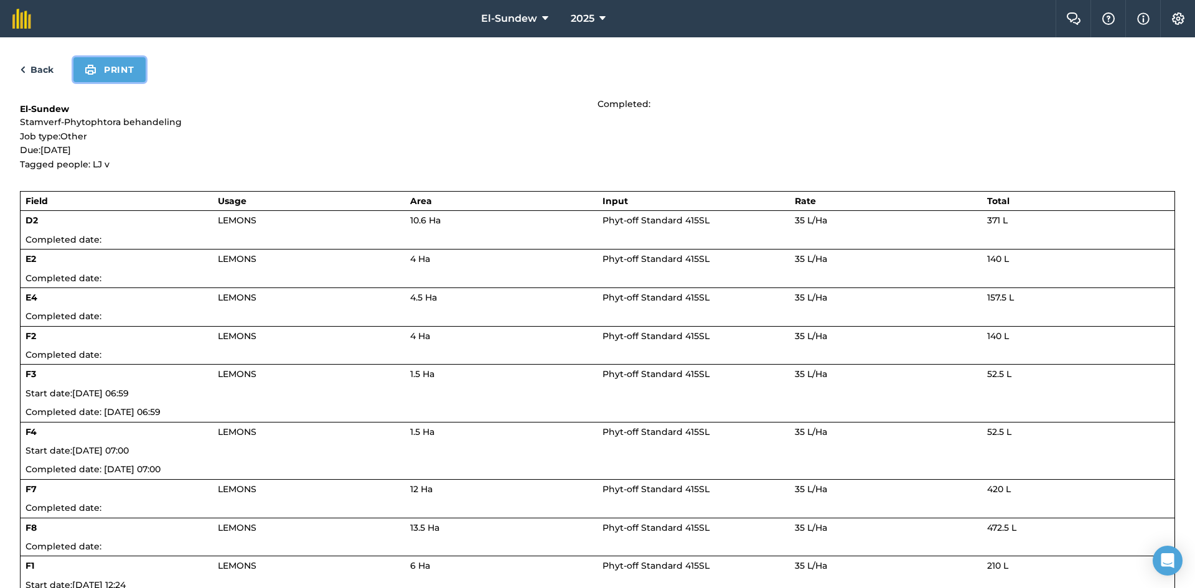
click at [120, 73] on button "Print" at bounding box center [109, 69] width 72 height 25
click at [493, 129] on p "Job type: Other" at bounding box center [309, 136] width 578 height 14
click at [50, 61] on div "Back Print" at bounding box center [598, 69] width 1156 height 25
click at [37, 75] on link "Back" at bounding box center [37, 69] width 34 height 15
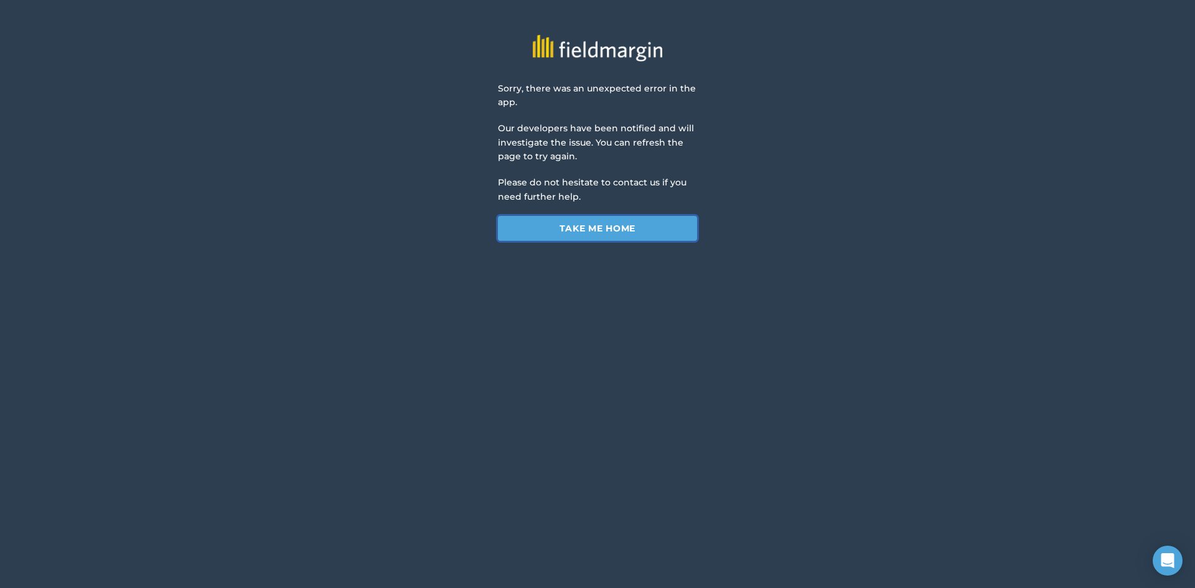
click at [552, 240] on link "Take me home" at bounding box center [597, 228] width 199 height 25
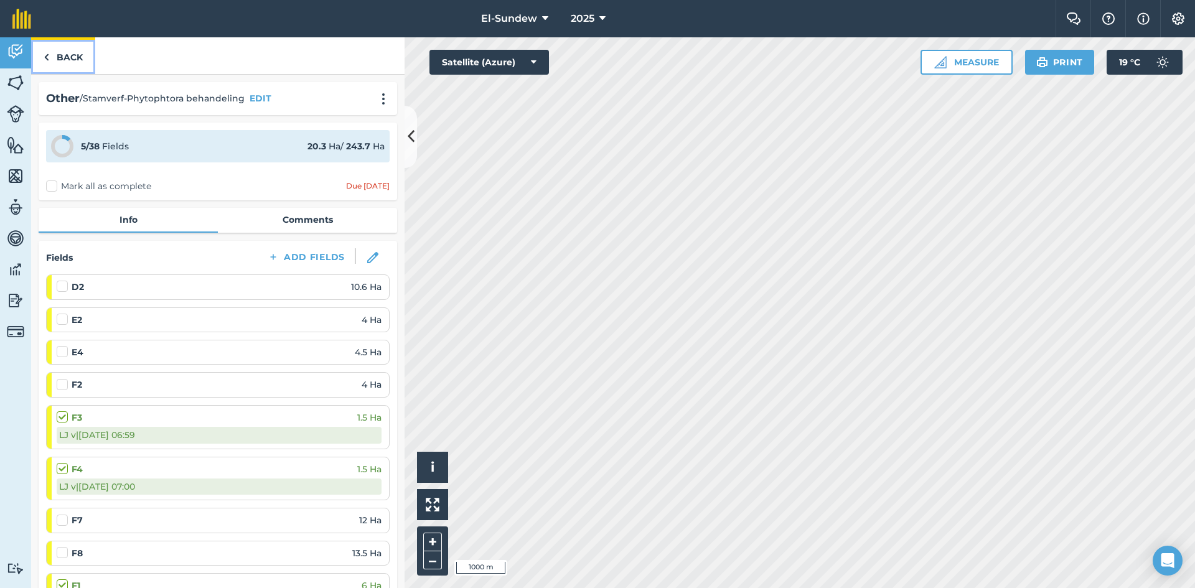
click at [49, 53] on img at bounding box center [47, 57] width 6 height 15
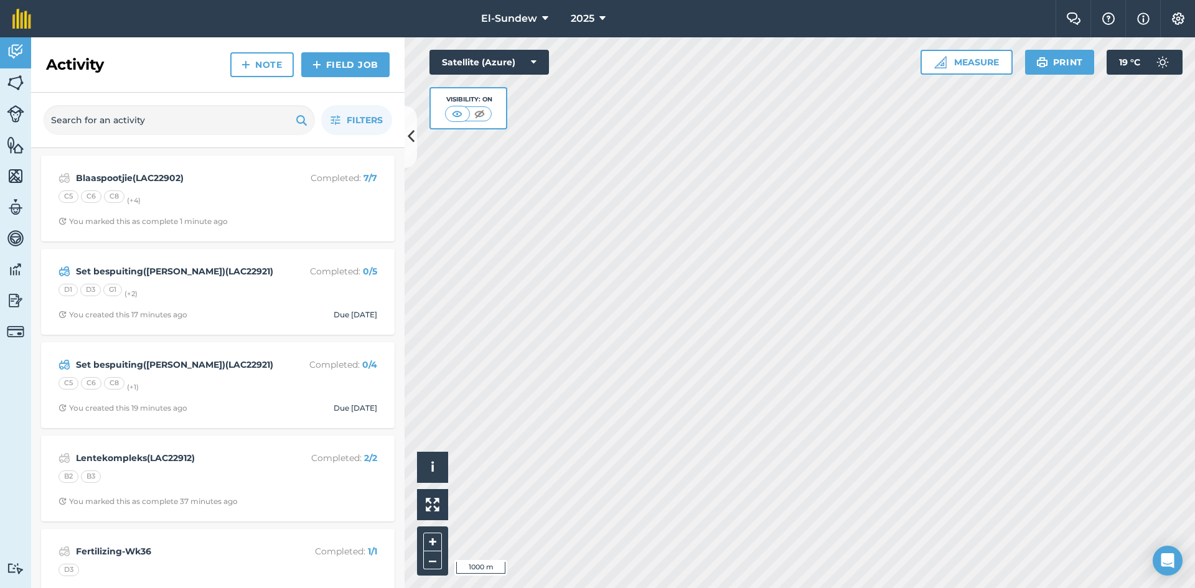
scroll to position [207, 0]
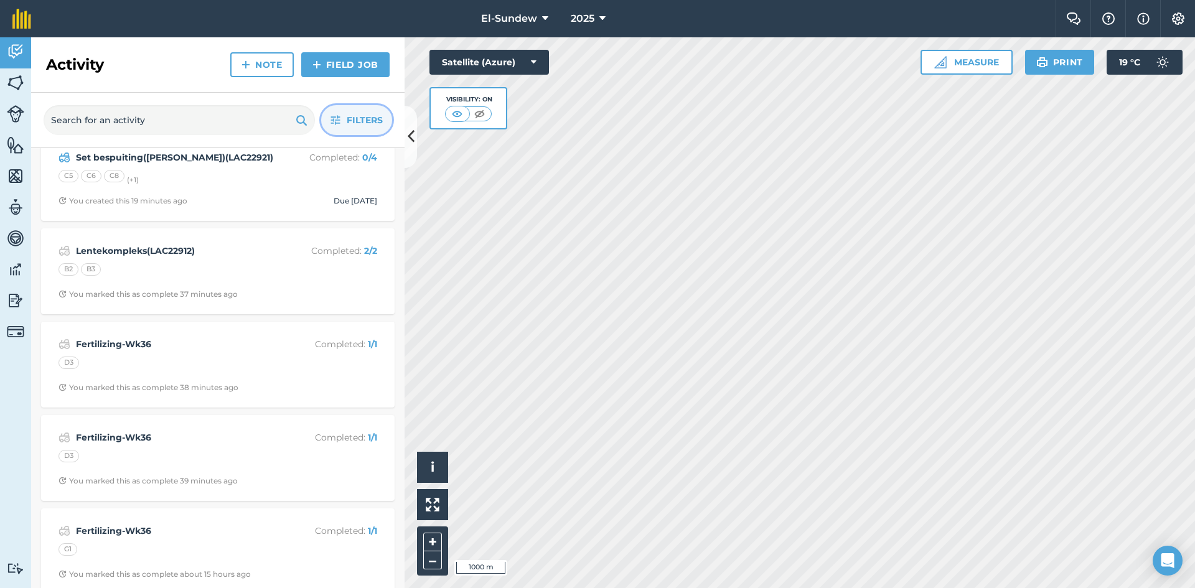
click at [342, 110] on button "Filters" at bounding box center [356, 120] width 71 height 30
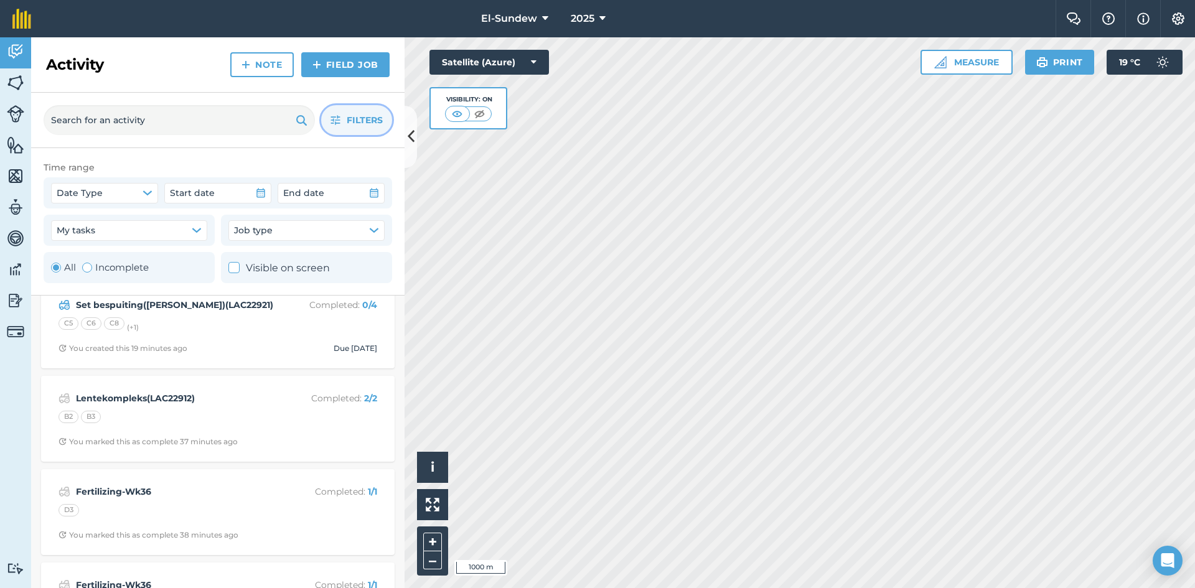
click at [96, 268] on label "Incomplete" at bounding box center [115, 267] width 67 height 15
radio input "false"
radio input "true"
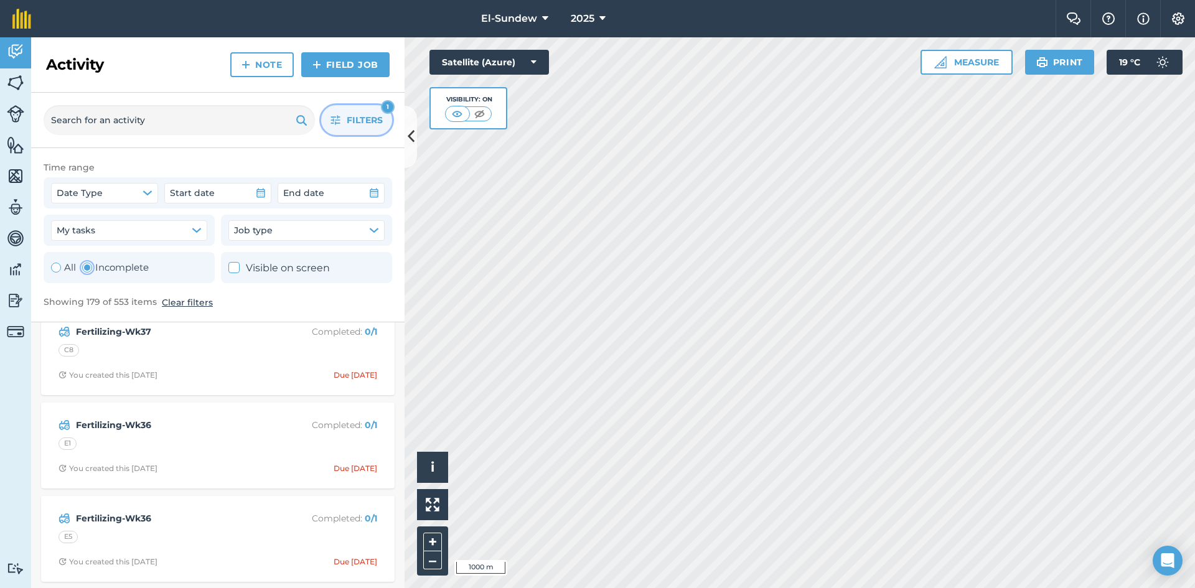
click at [325, 116] on button "Filters 1" at bounding box center [356, 120] width 71 height 30
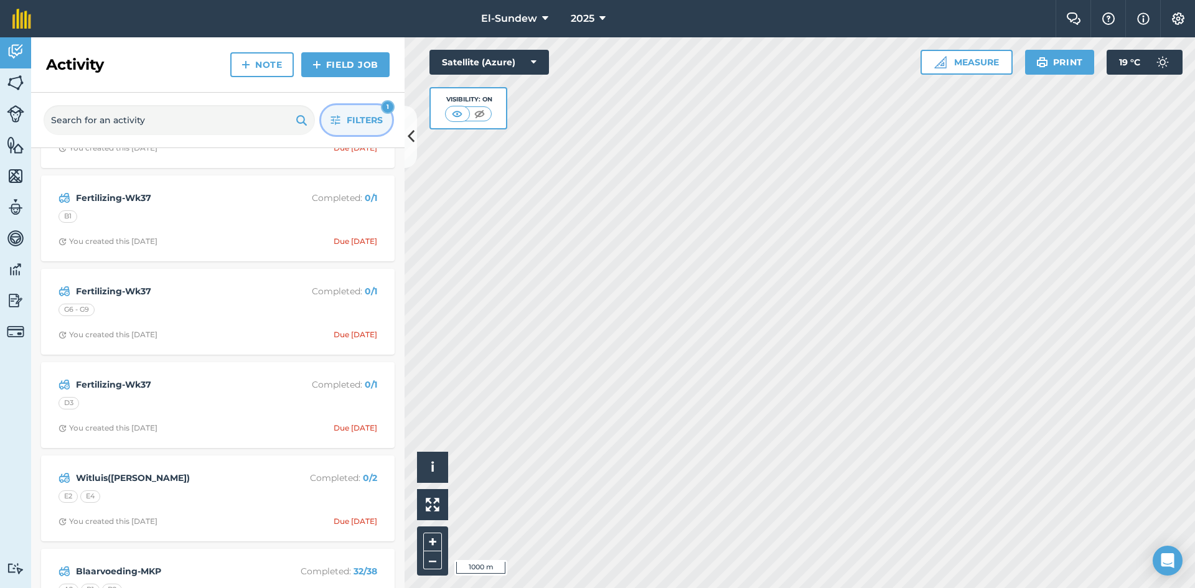
scroll to position [5603, 0]
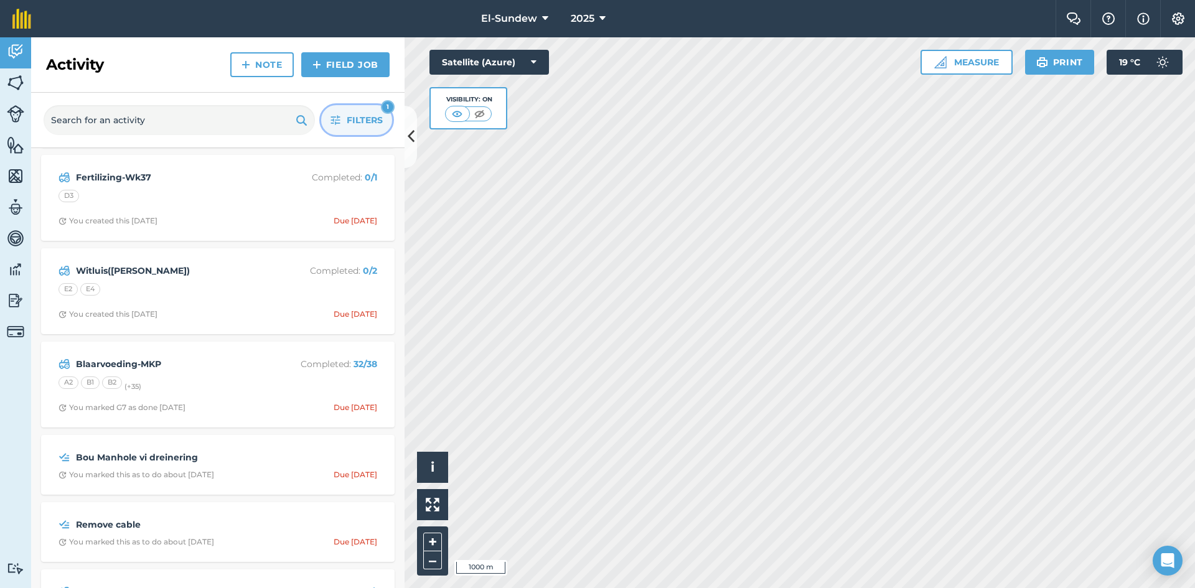
click at [335, 117] on icon "button" at bounding box center [335, 120] width 9 height 9
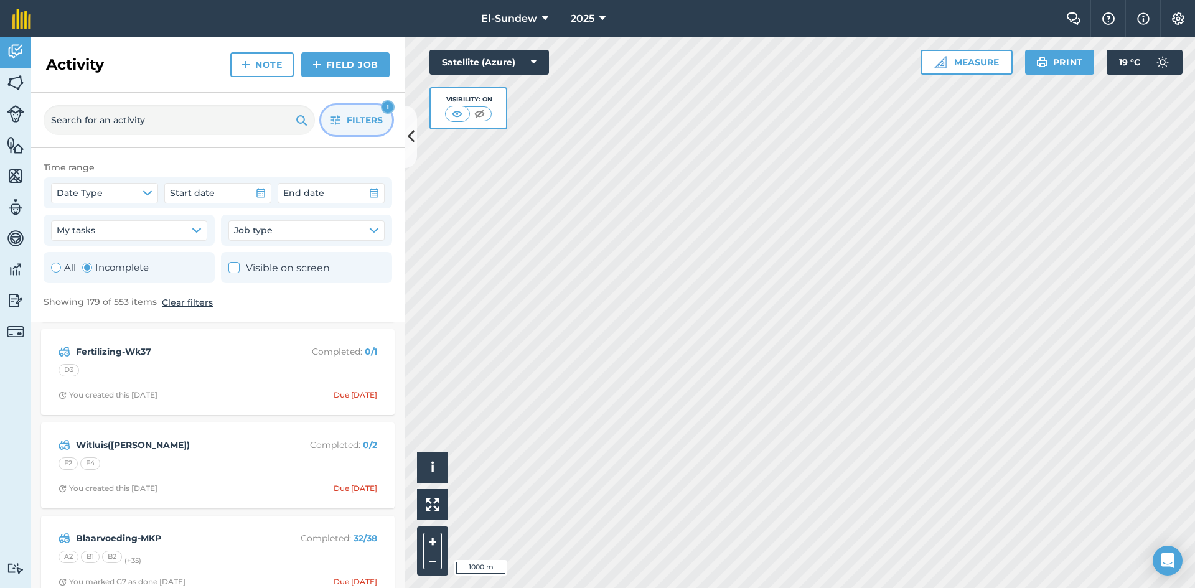
click at [335, 117] on icon "button" at bounding box center [335, 120] width 9 height 9
